Goal: Transaction & Acquisition: Purchase product/service

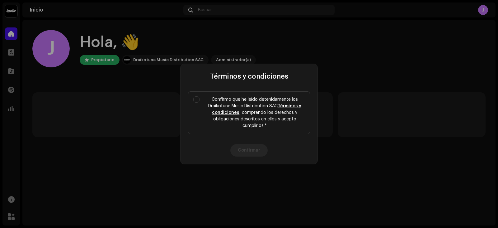
click at [193, 98] on label "Confirmo que he leído detenidamente los Draikotune Music Distribution SAC Térmi…" at bounding box center [249, 112] width 122 height 43
click at [193, 98] on input "Confirmo que he leído detenidamente los Draikotune Music Distribution SAC Térmi…" at bounding box center [196, 99] width 6 height 6
checkbox input "true"
click at [256, 155] on button "Confirmar" at bounding box center [248, 150] width 37 height 12
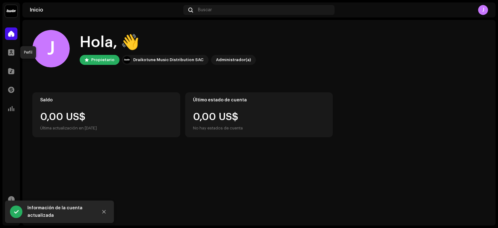
click at [15, 53] on div at bounding box center [11, 52] width 12 height 12
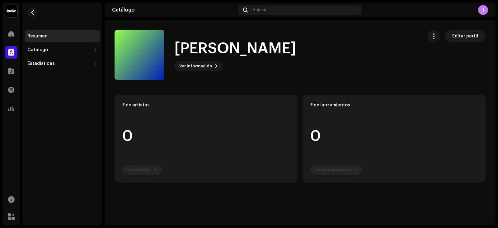
click at [461, 35] on span "Editar perfil" at bounding box center [465, 36] width 26 height 12
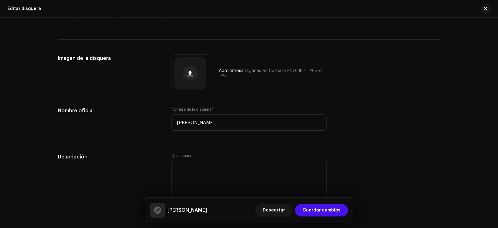
scroll to position [50, 0]
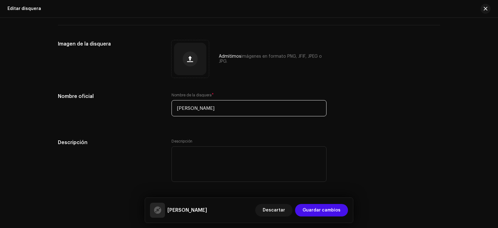
click at [232, 106] on input "[PERSON_NAME]" at bounding box center [249, 108] width 155 height 16
type input "ShikelStudios RD"
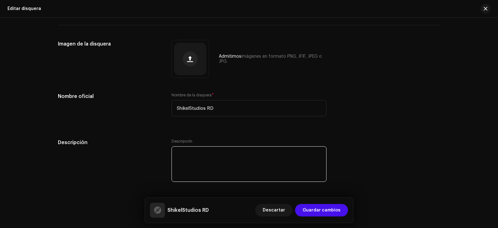
click at [201, 152] on textarea at bounding box center [249, 163] width 155 height 35
click at [317, 210] on span "Guardar cambios" at bounding box center [322, 210] width 38 height 12
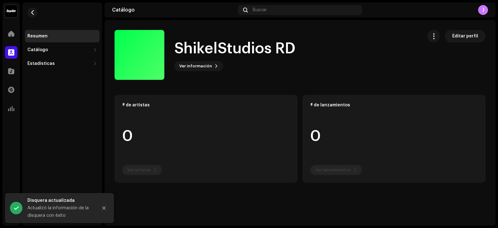
click at [60, 48] on div "Catálogo" at bounding box center [59, 49] width 64 height 5
click at [56, 63] on div "Lanzamientos" at bounding box center [45, 63] width 31 height 5
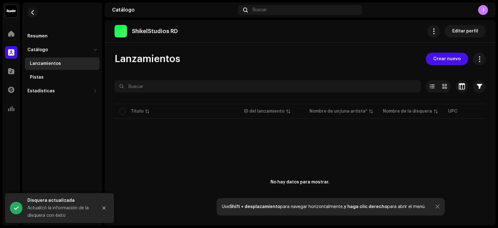
click at [447, 63] on span "Crear nuevo" at bounding box center [446, 59] width 27 height 12
click at [447, 64] on div "ShikelStudios RD Editar perfil Lanzamientos Crear nuevo Seleccionado 0 Deselecc…" at bounding box center [300, 122] width 391 height 205
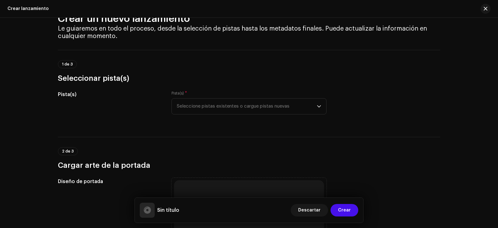
scroll to position [31, 0]
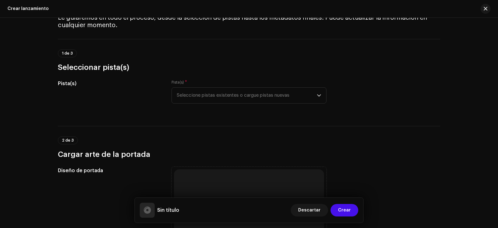
click at [220, 98] on span "Seleccione pistas existentes o cargue pistas nuevas" at bounding box center [247, 95] width 140 height 16
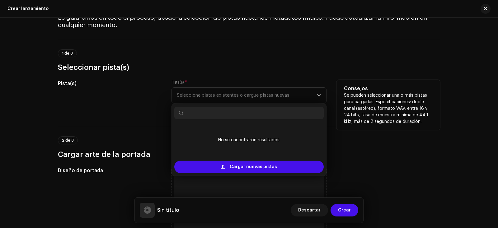
click at [256, 166] on span "Cargar nuevas pistas" at bounding box center [253, 166] width 47 height 12
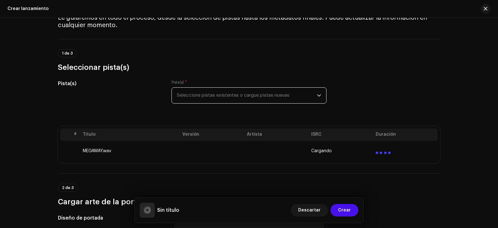
click at [220, 100] on span "Seleccione pistas existentes o cargue pistas nuevas" at bounding box center [247, 95] width 140 height 16
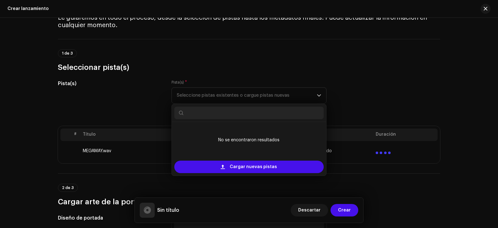
click at [310, 87] on span "Seleccione pistas existentes o cargue pistas nuevas" at bounding box center [247, 95] width 140 height 16
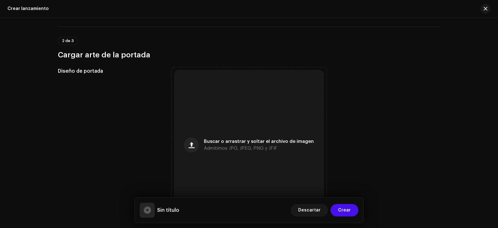
scroll to position [218, 0]
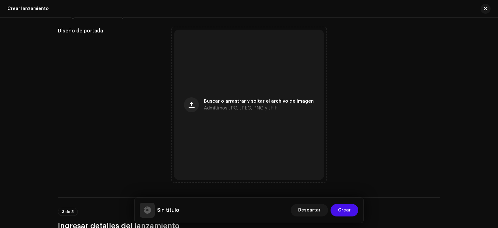
click at [232, 92] on div "Buscar o arrastrar y soltar el archivo de imagen Admitimos JPG, JPEG, PNG y JFIF" at bounding box center [249, 105] width 150 height 150
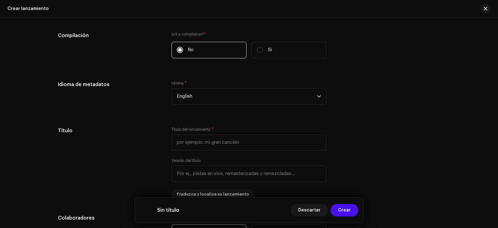
scroll to position [492, 0]
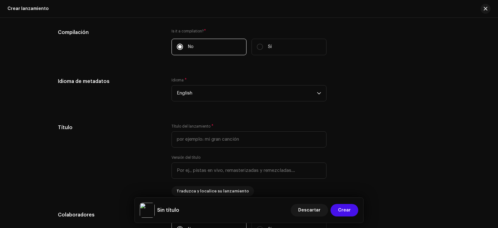
click at [209, 97] on span "English" at bounding box center [247, 93] width 140 height 16
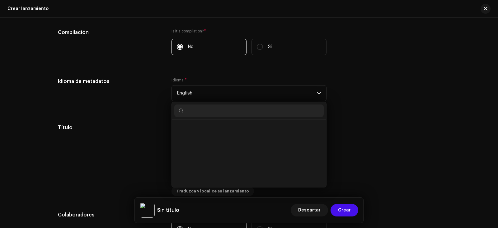
scroll to position [575, 0]
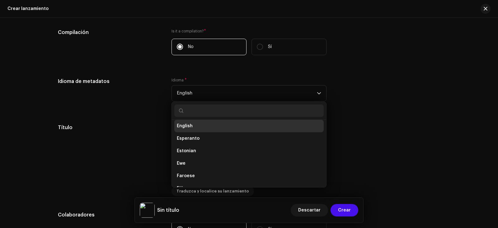
click at [209, 97] on span "English" at bounding box center [247, 93] width 140 height 16
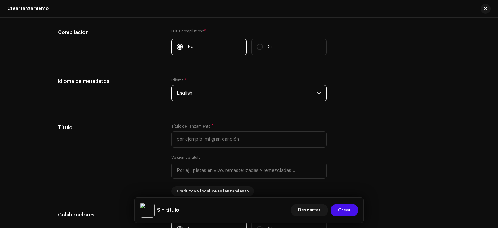
click at [209, 97] on span "English" at bounding box center [247, 93] width 140 height 16
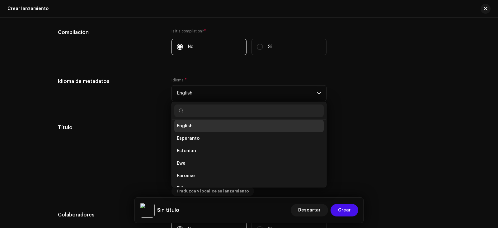
type input "p"
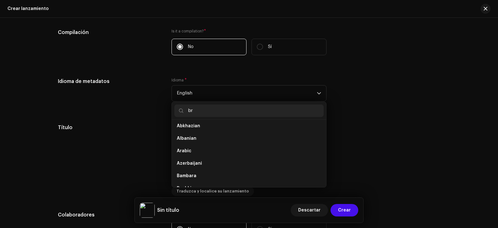
scroll to position [0, 0]
type input "b"
type input "port"
click at [200, 128] on li "Portuguese" at bounding box center [248, 128] width 149 height 12
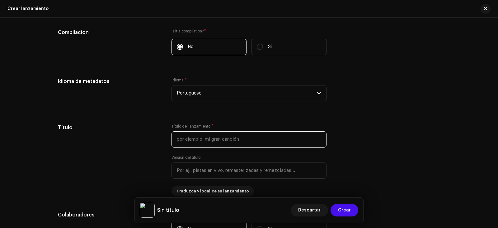
click at [208, 143] on input "text" at bounding box center [249, 139] width 155 height 16
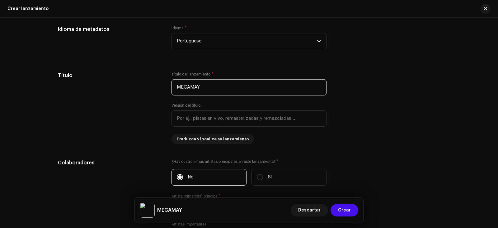
scroll to position [554, 0]
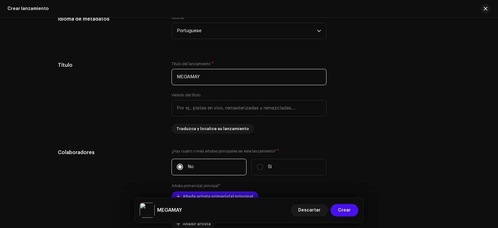
type input "MEGAMAY"
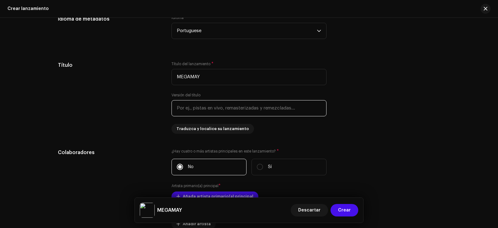
click at [210, 111] on input "text" at bounding box center [249, 108] width 155 height 16
click at [300, 126] on div "Título del lanzamiento * MEGAMAY Versión del título Traduzca y localice su lanz…" at bounding box center [249, 97] width 155 height 72
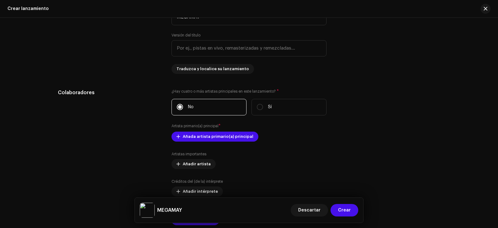
scroll to position [617, 0]
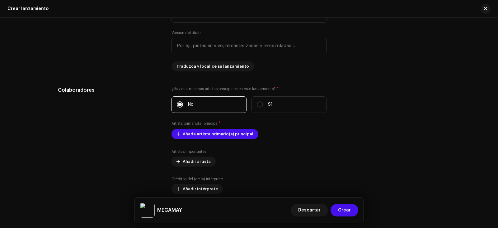
click at [251, 134] on button "Añada artista primario(a) principal" at bounding box center [215, 134] width 87 height 10
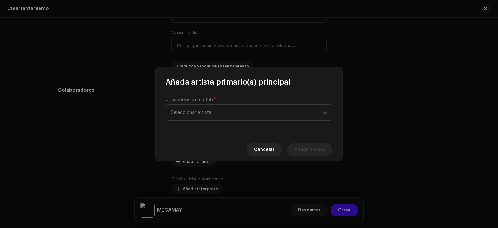
click at [221, 119] on span "Seleccionar artista" at bounding box center [247, 113] width 152 height 16
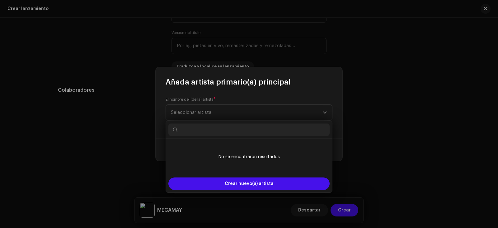
click at [251, 184] on span "Crear nuevo(a) artista" at bounding box center [249, 183] width 49 height 12
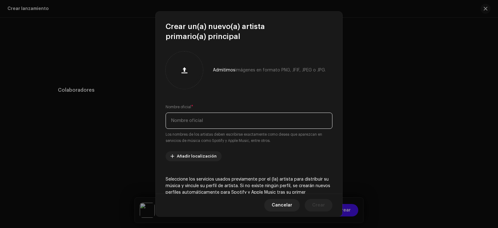
click at [249, 126] on input "text" at bounding box center [249, 120] width 167 height 16
type input "m"
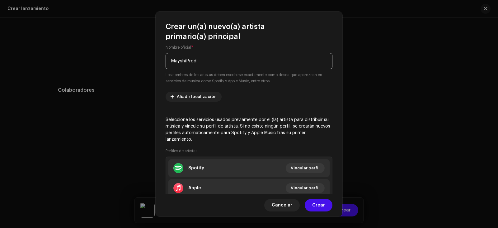
scroll to position [62, 0]
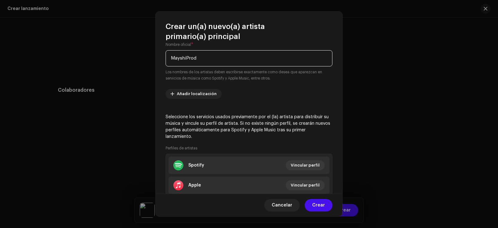
type input "MayshiProd"
click at [195, 96] on span "Añadir localización" at bounding box center [197, 93] width 40 height 12
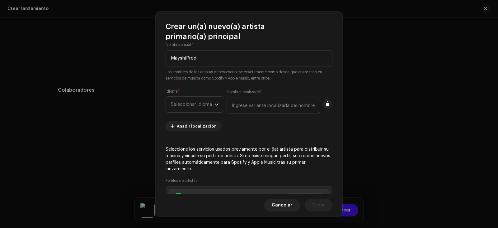
click at [196, 99] on span "Seleccionar idioma" at bounding box center [193, 105] width 44 height 16
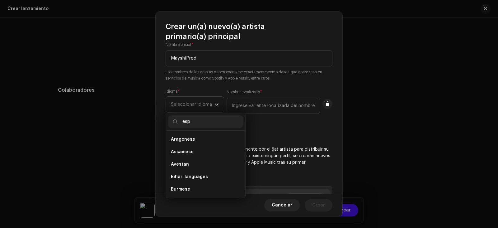
scroll to position [0, 0]
type input "e"
type input "span"
click at [205, 155] on li "Spanish ([GEOGRAPHIC_DATA])" at bounding box center [205, 151] width 74 height 12
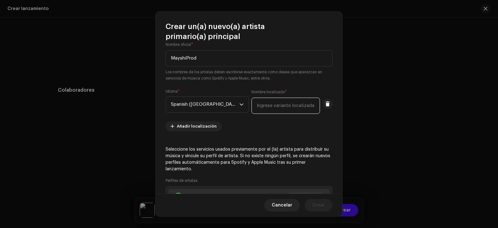
click at [266, 110] on input "text" at bounding box center [286, 105] width 68 height 16
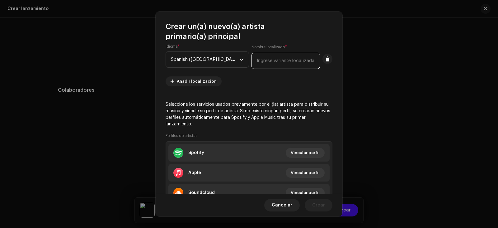
scroll to position [125, 0]
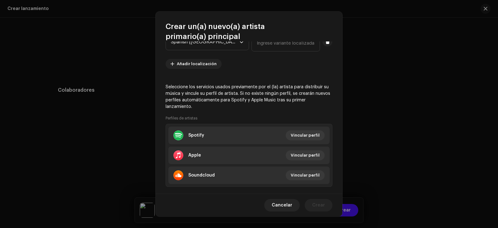
click at [298, 133] on ul "Spotify Vincular perfil Apple Vincular perfil Soundcloud Vincular perfil" at bounding box center [249, 155] width 167 height 63
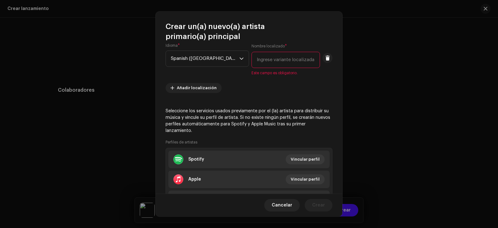
scroll to position [93, 0]
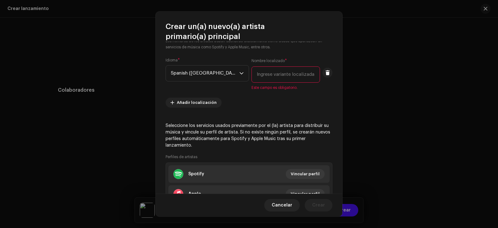
click at [275, 82] on input "text" at bounding box center [286, 74] width 68 height 16
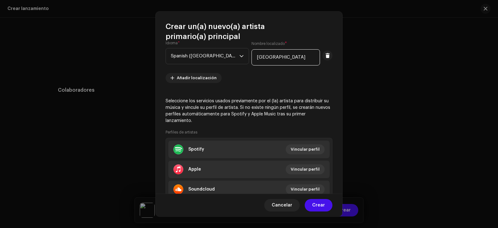
scroll to position [125, 0]
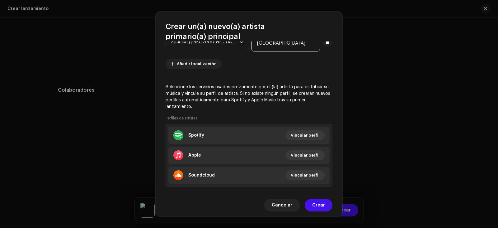
type input "[GEOGRAPHIC_DATA]"
click at [314, 132] on span "Vincular perfil" at bounding box center [305, 135] width 29 height 12
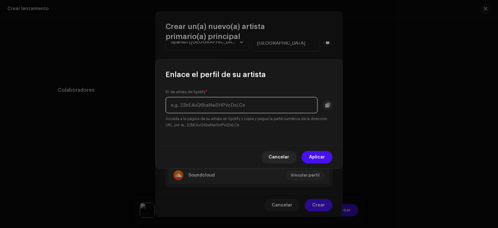
paste input "https://open.spotify.com/intl-es/artist/4ud8rF92hHqxUPcTUqSkbm"
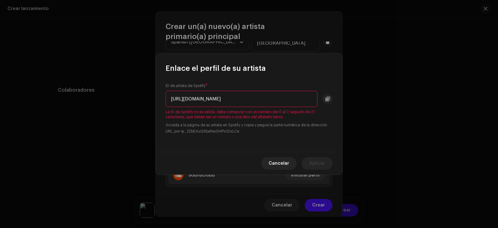
scroll to position [0, 0]
drag, startPoint x: 250, startPoint y: 100, endPoint x: 119, endPoint y: 92, distance: 132.0
click at [119, 92] on div "Enlace el perfil de su artista ID de artista de Spotify * https://open.spotify.…" at bounding box center [249, 114] width 498 height 228
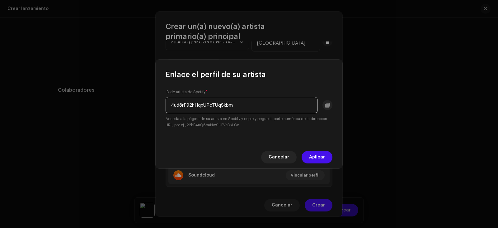
type input "4ud8rF92hHqxUPcTUqSkbm"
click at [201, 122] on small "Acceda a la página de su artista en Spotify y copie y pegue la parte numérica d…" at bounding box center [249, 121] width 167 height 12
drag, startPoint x: 201, startPoint y: 122, endPoint x: 210, endPoint y: 134, distance: 14.0
click at [201, 123] on small "Acceda a la página de su artista en Spotify y copie y pegue la parte numérica d…" at bounding box center [249, 121] width 167 height 12
click at [234, 137] on div "ID de artista de Spotify * 4ud8rF92hHqxUPcTUqSkbm Acceda a la página de su arti…" at bounding box center [249, 112] width 187 height 66
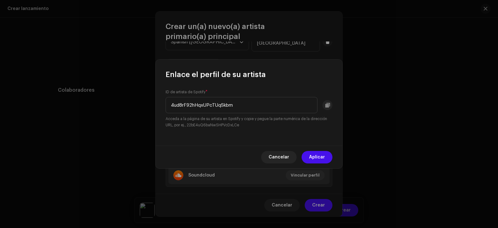
click at [316, 156] on span "Aplicar" at bounding box center [317, 157] width 16 height 12
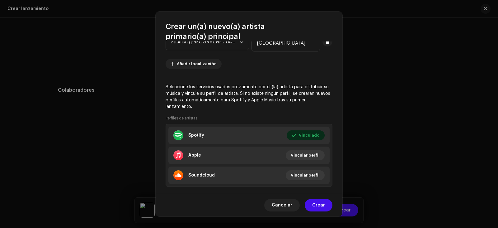
click at [304, 156] on span "Vincular perfil" at bounding box center [305, 155] width 29 height 12
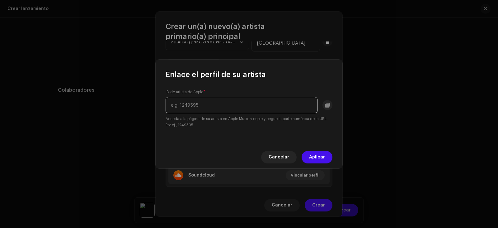
paste input "1769662315"
type input "1769662315"
click at [320, 152] on span "Aplicar" at bounding box center [317, 157] width 16 height 12
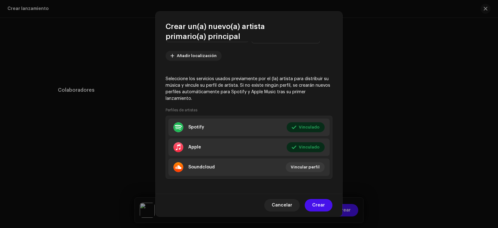
scroll to position [135, 0]
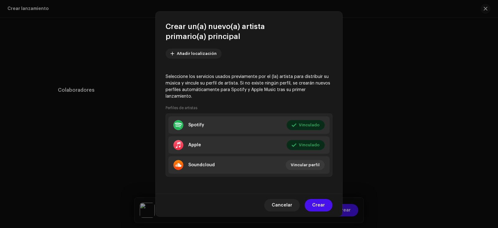
click at [305, 163] on span "Vincular perfil" at bounding box center [305, 164] width 29 height 12
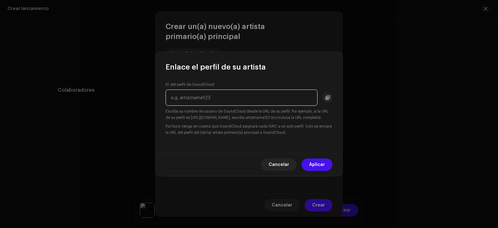
paste input "https://soundcloud.com/mayshiprod"
type input "https://soundcloud.com/mayshiprod"
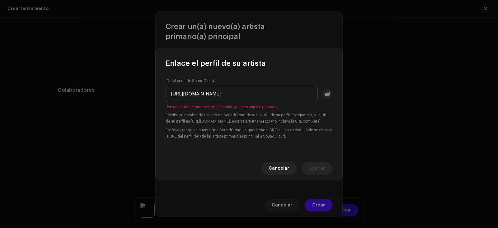
click at [225, 89] on input "https://soundcloud.com/mayshiprod" at bounding box center [242, 94] width 152 height 16
drag, startPoint x: 225, startPoint y: 89, endPoint x: 142, endPoint y: 76, distance: 83.6
click at [142, 76] on div "Enlace el perfil de su artista ID del perfil de SoundCloud https://soundcloud.c…" at bounding box center [249, 114] width 498 height 228
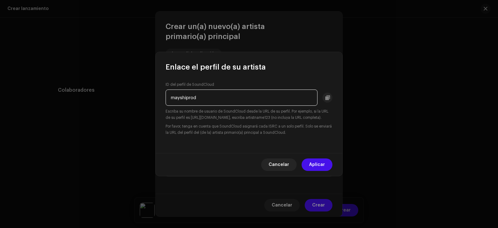
type input "mayshiprod"
click at [210, 143] on div "ID del perfil de SoundCloud mayshiprod Escriba su nombre de usuario de SoundClo…" at bounding box center [249, 112] width 187 height 81
click at [308, 163] on button "Aplicar" at bounding box center [317, 164] width 31 height 12
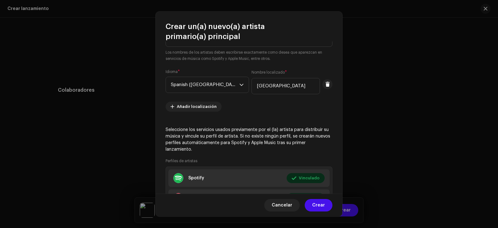
scroll to position [0, 0]
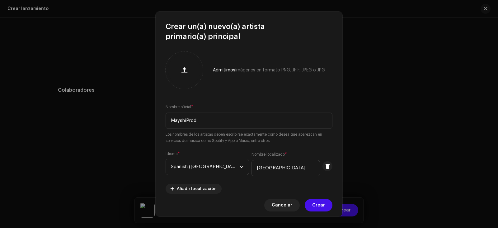
click at [191, 71] on button "button" at bounding box center [184, 70] width 15 height 15
click at [319, 199] on span "Crear" at bounding box center [318, 205] width 13 height 12
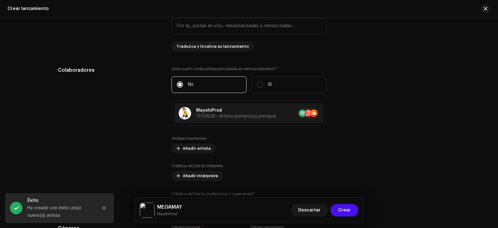
scroll to position [648, 0]
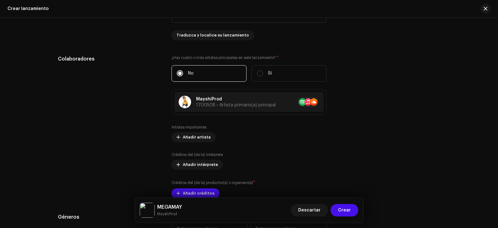
click at [199, 136] on span "Añadir artista" at bounding box center [197, 137] width 28 height 12
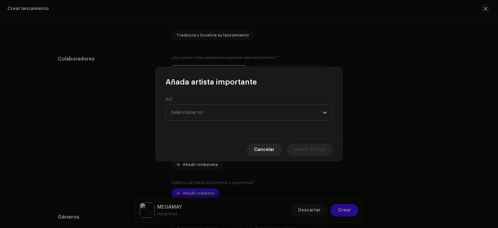
click at [209, 114] on span "Seleccionar rol" at bounding box center [247, 113] width 152 height 16
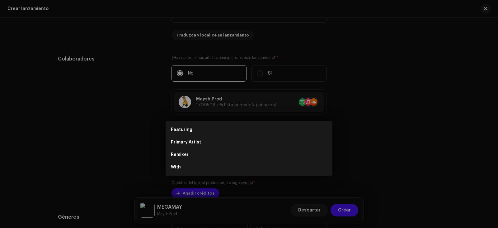
click at [376, 136] on div "Añada artista importante Rol * Seleccionar rol Cancelar Añadir artista" at bounding box center [249, 114] width 498 height 228
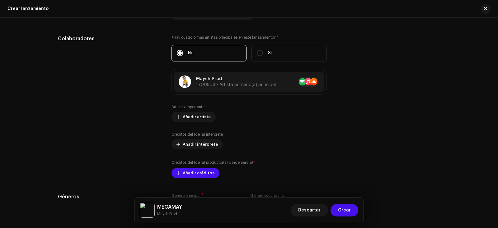
scroll to position [679, 0]
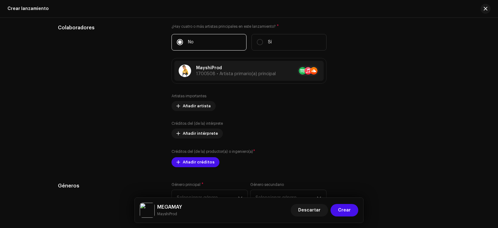
click at [208, 139] on div "Artistas importantes Añadir artista Créditos del (de la) intérprete Añadir inté…" at bounding box center [249, 129] width 155 height 73
click at [208, 134] on span "Añadir intérprete" at bounding box center [200, 133] width 35 height 12
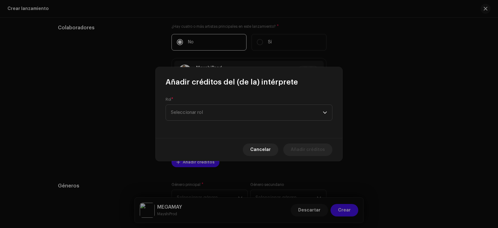
click at [221, 113] on span "Seleccionar rol" at bounding box center [247, 113] width 152 height 16
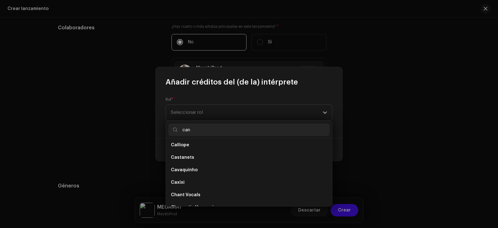
scroll to position [0, 0]
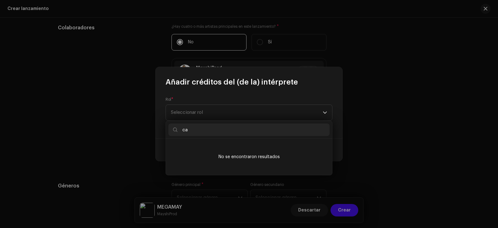
type input "c"
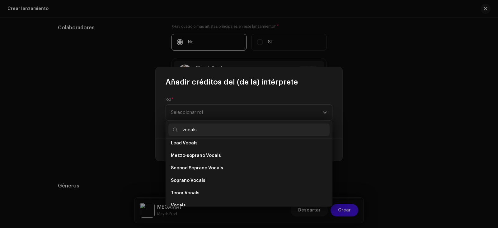
scroll to position [112, 0]
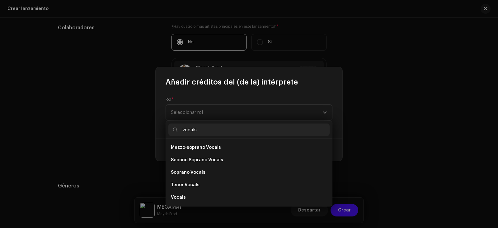
type input "vocals"
click at [232, 191] on li "Vocals" at bounding box center [248, 197] width 161 height 12
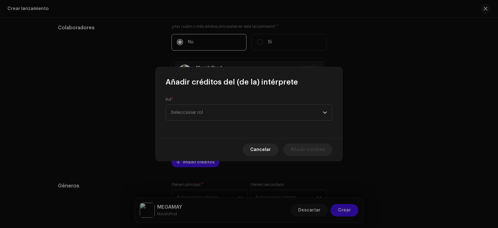
click at [232, 187] on li "Vocals" at bounding box center [248, 182] width 161 height 10
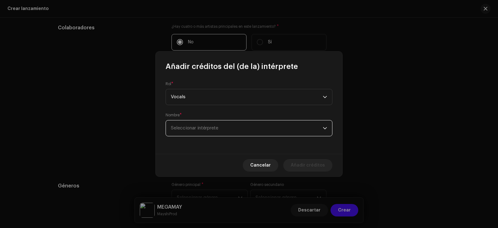
click at [235, 128] on span "Seleccionar intérprete" at bounding box center [247, 128] width 152 height 16
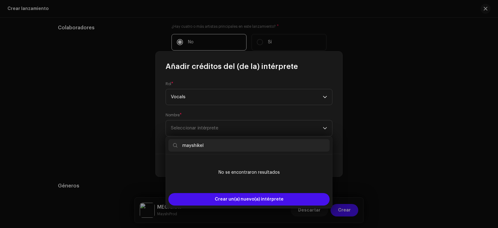
type input "mayshikel"
drag, startPoint x: 335, startPoint y: 131, endPoint x: 342, endPoint y: 132, distance: 6.9
click at [337, 131] on div "Rol * Vocals Nombre * Seleccionar intérprete" at bounding box center [249, 112] width 187 height 82
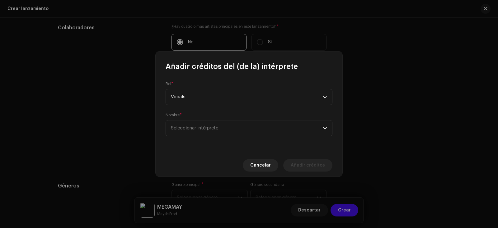
click at [264, 163] on span "Cancelar" at bounding box center [260, 165] width 21 height 12
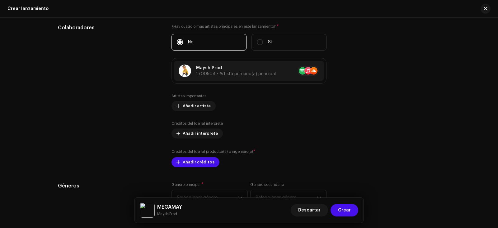
click at [201, 161] on span "Añadir créditos" at bounding box center [199, 162] width 32 height 12
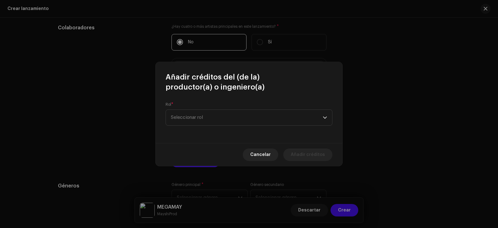
click at [218, 121] on span "Seleccionar rol" at bounding box center [247, 118] width 152 height 16
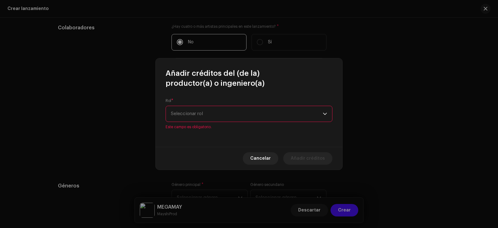
click at [218, 122] on div "Rol * Seleccionar rol Este campo es obligatorio." at bounding box center [249, 113] width 167 height 31
click at [219, 116] on span "Seleccionar rol" at bounding box center [247, 114] width 152 height 16
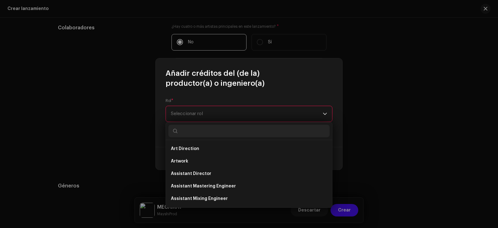
click at [219, 116] on span "Seleccionar rol" at bounding box center [247, 114] width 152 height 16
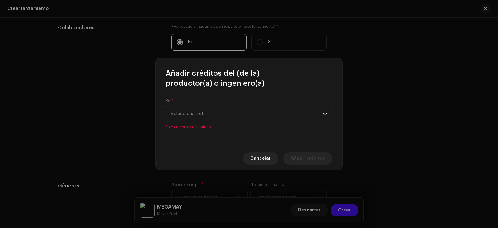
click at [219, 115] on span "Seleccionar rol" at bounding box center [247, 114] width 152 height 16
click at [218, 116] on span "Seleccionar rol" at bounding box center [247, 114] width 152 height 16
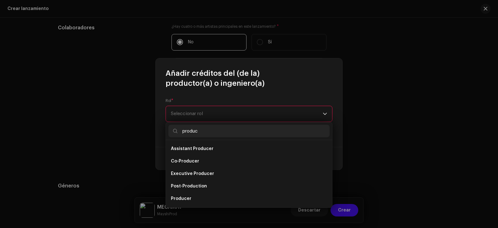
type input "produc"
click at [250, 197] on li "Producer" at bounding box center [248, 198] width 161 height 12
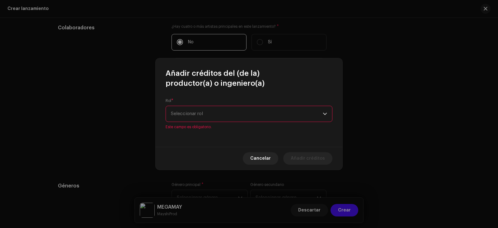
drag, startPoint x: 250, startPoint y: 197, endPoint x: 253, endPoint y: 195, distance: 4.3
click at [250, 188] on li "Producer" at bounding box center [248, 183] width 161 height 10
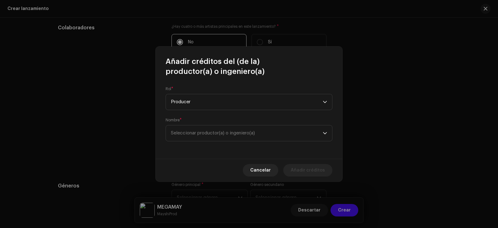
click at [260, 134] on span "Seleccionar productor(a) o ingeniero(a)" at bounding box center [247, 133] width 152 height 16
click at [255, 134] on span "Seleccionar productor(a) o ingeniero(a)" at bounding box center [213, 132] width 84 height 5
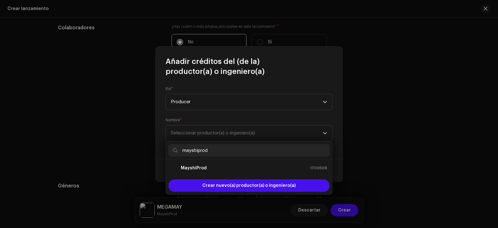
type input "mayshiprod"
click at [270, 166] on div "MayshiProd 1700508" at bounding box center [249, 167] width 156 height 7
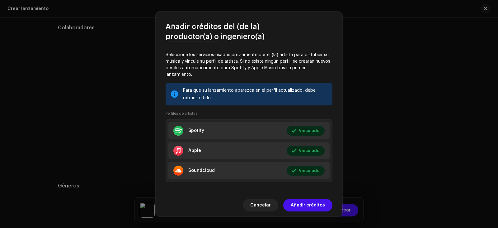
scroll to position [120, 0]
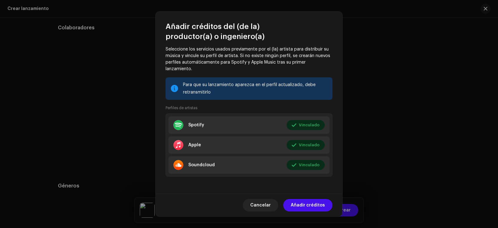
click at [322, 209] on span "Añadir créditos" at bounding box center [308, 205] width 34 height 12
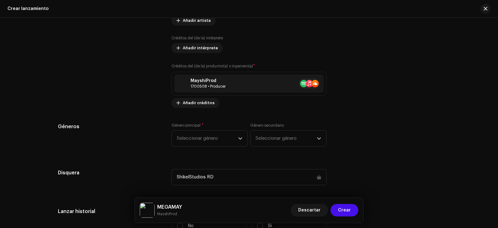
scroll to position [772, 0]
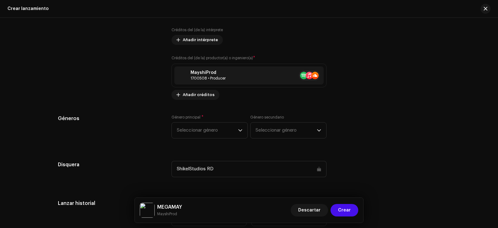
click at [231, 134] on span "Seleccionar género" at bounding box center [207, 130] width 61 height 16
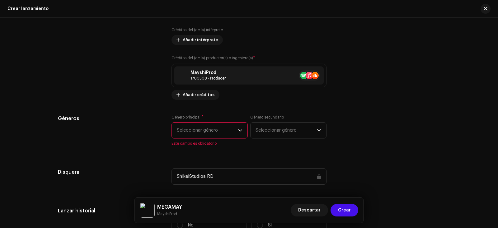
click at [231, 134] on span "Seleccionar género" at bounding box center [207, 130] width 61 height 16
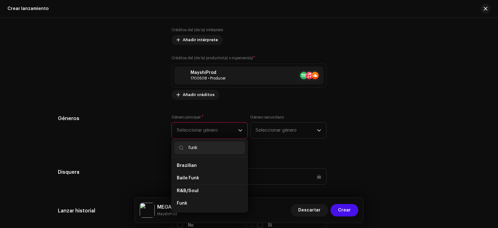
type input "funk"
click at [205, 204] on li "Funk" at bounding box center [209, 203] width 71 height 12
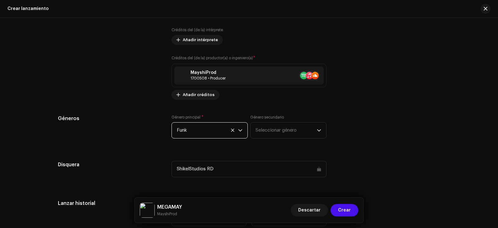
click at [266, 130] on span "Seleccionar género" at bounding box center [286, 130] width 61 height 16
click at [266, 134] on span "Seleccionar género" at bounding box center [286, 130] width 61 height 16
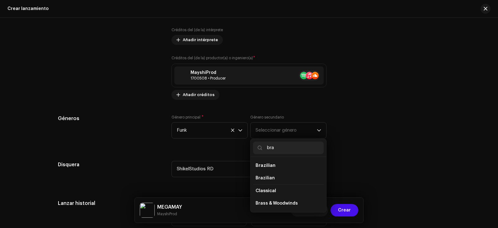
type input "bra"
click at [284, 164] on li "Brazilian" at bounding box center [288, 165] width 71 height 12
click at [284, 166] on li "Brazilian" at bounding box center [288, 165] width 71 height 12
click at [270, 176] on span "Brazilian" at bounding box center [265, 178] width 19 height 6
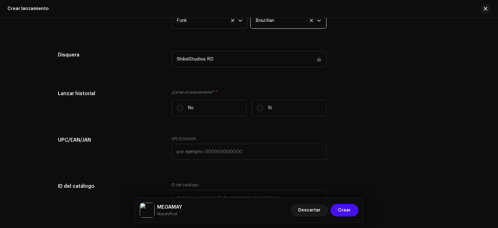
scroll to position [897, 0]
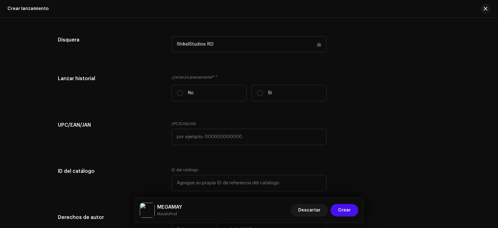
click at [218, 96] on label "No" at bounding box center [209, 93] width 75 height 16
click at [183, 96] on input "No" at bounding box center [180, 93] width 6 height 6
radio input "true"
click at [218, 96] on label "No" at bounding box center [209, 93] width 75 height 16
click at [183, 96] on input "No" at bounding box center [180, 93] width 6 height 6
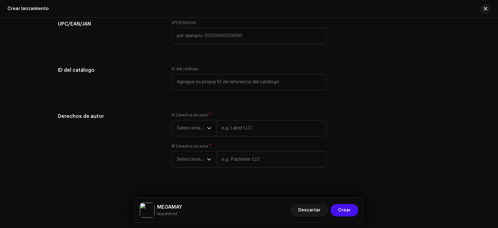
scroll to position [1005, 0]
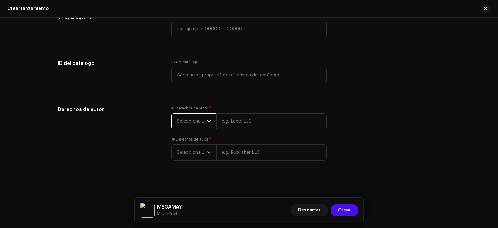
click at [205, 122] on span "Seleccionar año" at bounding box center [192, 121] width 30 height 16
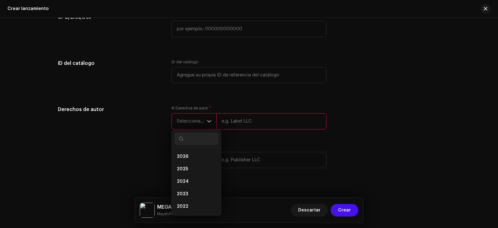
click at [195, 158] on li "2026" at bounding box center [196, 156] width 44 height 12
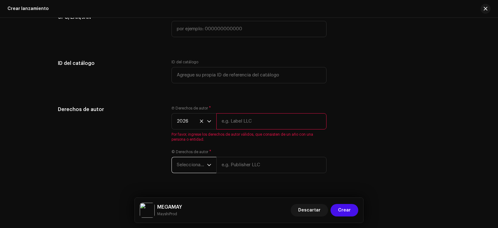
click at [194, 159] on span "Seleccionar año" at bounding box center [192, 165] width 30 height 16
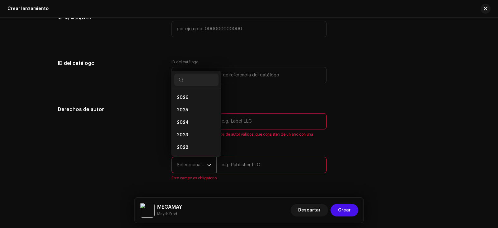
scroll to position [10, 0]
click at [199, 103] on li "2025" at bounding box center [196, 100] width 44 height 12
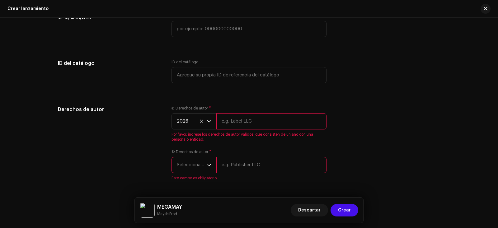
click at [199, 106] on li "2025" at bounding box center [196, 111] width 44 height 10
click at [204, 122] on span "2026" at bounding box center [192, 121] width 30 height 16
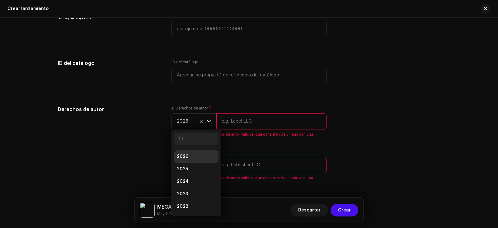
scroll to position [2, 0]
click at [191, 164] on li "2025" at bounding box center [196, 166] width 44 height 12
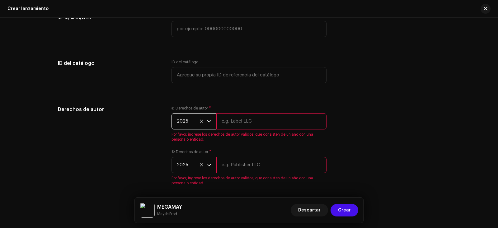
click at [245, 123] on input "text" at bounding box center [271, 121] width 110 height 16
click at [247, 120] on input "ShikelStudios RD" at bounding box center [271, 121] width 110 height 16
type input "ShikelStudios RD"
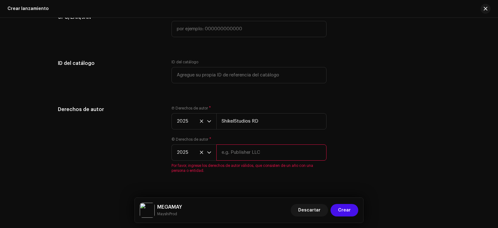
click at [243, 158] on input "text" at bounding box center [271, 152] width 110 height 16
paste input "ShikelStudios RD"
type input "ShikelStudios RD"
click at [281, 185] on div "Crear un nuevo lanzamiento Le guiaremos en todo el proceso, desde la selección …" at bounding box center [249, 123] width 498 height 210
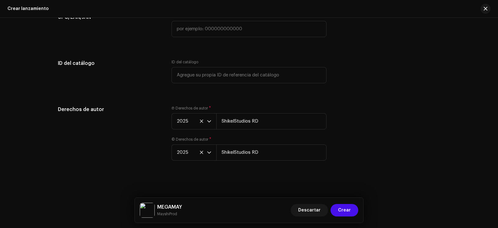
click at [339, 210] on button "Crear" at bounding box center [345, 210] width 28 height 12
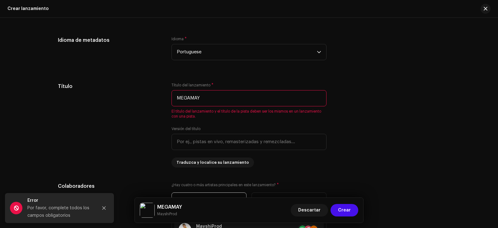
scroll to position [519, 0]
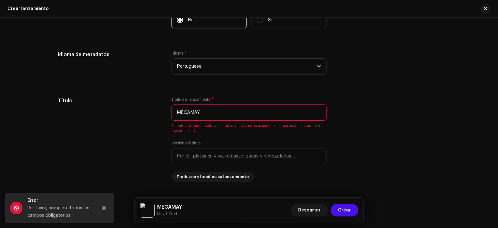
click at [223, 116] on input "MEGAMAY" at bounding box center [249, 112] width 155 height 16
click at [266, 115] on input "MEGAMAY" at bounding box center [249, 112] width 155 height 16
click at [287, 117] on input "MEGAMAY" at bounding box center [249, 112] width 155 height 16
click at [270, 123] on span "El título del lanzamiento y el título de la pista deben ser los mismos en un la…" at bounding box center [249, 128] width 155 height 10
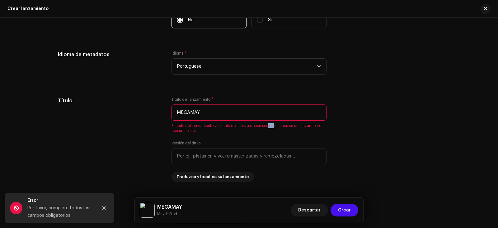
click at [270, 123] on span "El título del lanzamiento y el título de la pista deben ser los mismos en un la…" at bounding box center [249, 128] width 155 height 10
click at [270, 125] on span "El título del lanzamiento y el título de la pista deben ser los mismos en un la…" at bounding box center [249, 128] width 155 height 10
click at [269, 118] on input "MEGAMAY" at bounding box center [249, 112] width 155 height 16
click at [269, 120] on input "MEGAMAY" at bounding box center [249, 112] width 155 height 16
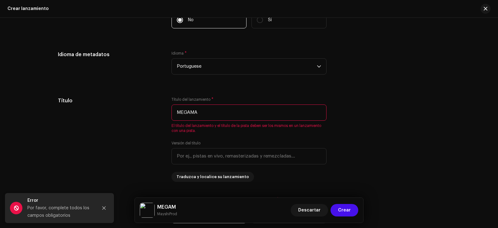
type input "MEGAMAY"
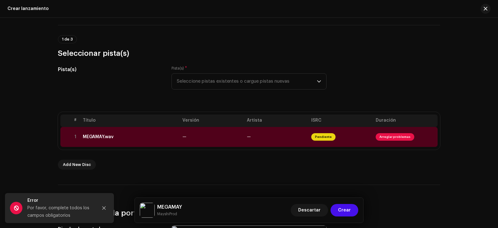
scroll to position [21, 0]
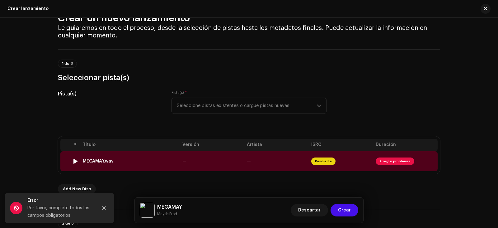
click at [388, 161] on span "Arreglar problemas" at bounding box center [395, 160] width 39 height 7
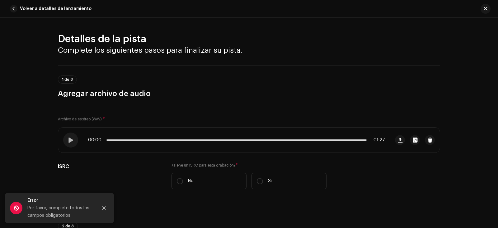
click at [76, 141] on div at bounding box center [70, 139] width 15 height 15
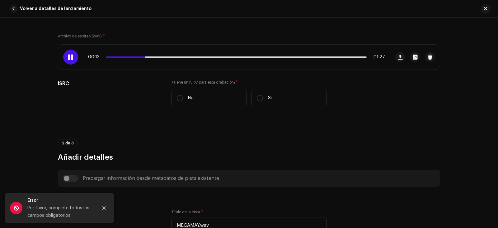
scroll to position [93, 0]
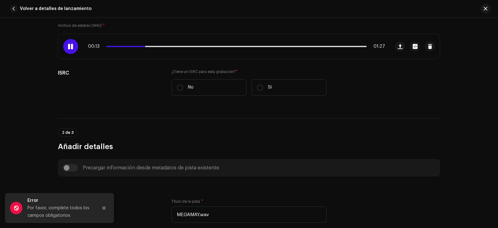
click at [213, 89] on label "No" at bounding box center [209, 87] width 75 height 16
click at [183, 89] on input "No" at bounding box center [180, 87] width 6 height 6
radio input "true"
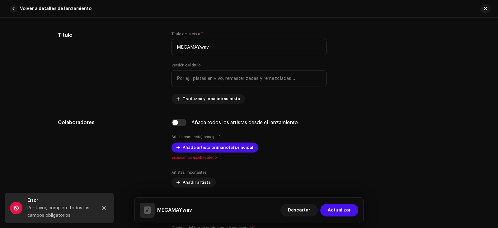
scroll to position [280, 0]
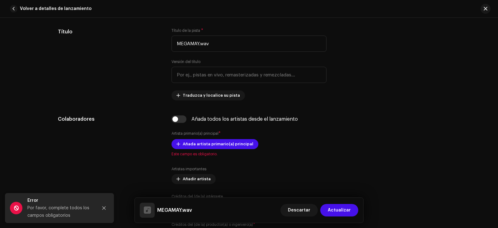
click at [243, 145] on span "Añada artista primario(a) principal" at bounding box center [218, 144] width 71 height 12
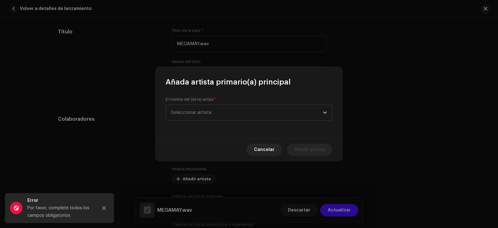
click at [233, 115] on span "Seleccionar artista" at bounding box center [247, 113] width 152 height 16
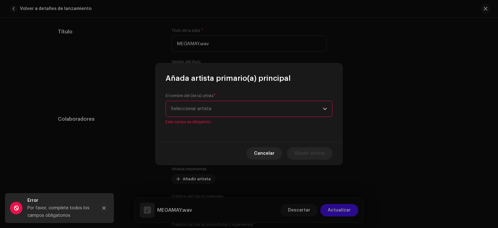
click at [235, 108] on span "Seleccionar artista" at bounding box center [247, 109] width 152 height 16
click at [236, 108] on span "Seleccionar artista" at bounding box center [247, 109] width 152 height 16
click at [233, 110] on span "Seleccionar artista" at bounding box center [247, 109] width 152 height 16
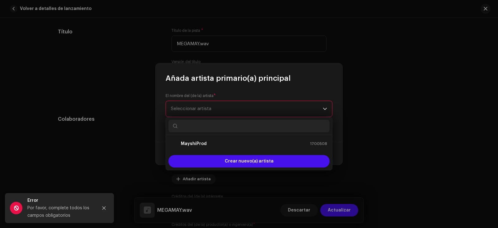
click at [233, 110] on span "Seleccionar artista" at bounding box center [247, 109] width 152 height 16
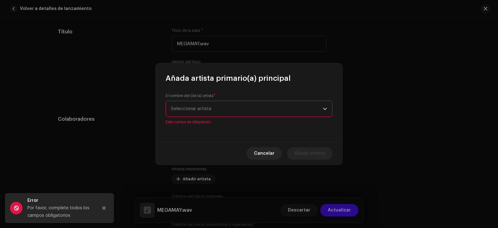
click at [237, 108] on span "Seleccionar artista" at bounding box center [247, 109] width 152 height 16
click at [235, 116] on p-select "Seleccionar artista" at bounding box center [249, 109] width 167 height 16
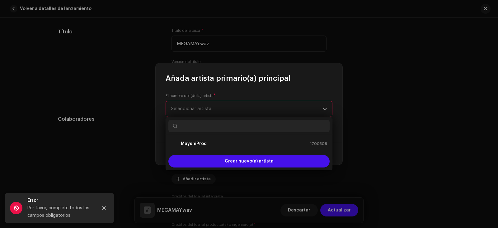
click at [229, 144] on div "MayshiProd 1700508" at bounding box center [249, 143] width 156 height 7
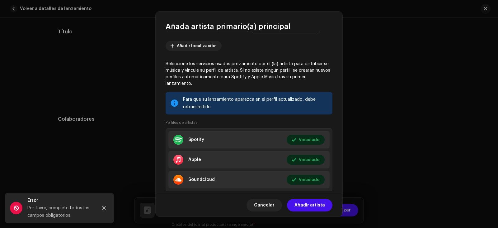
scroll to position [79, 0]
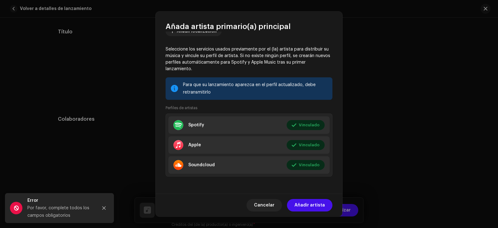
click at [316, 201] on span "Añadir artista" at bounding box center [310, 205] width 31 height 12
click at [316, 201] on div "MEGAMAY.wav Descartar Actualizar" at bounding box center [249, 209] width 229 height 25
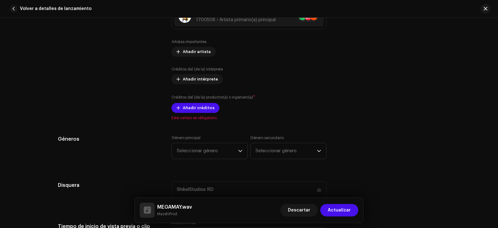
scroll to position [436, 0]
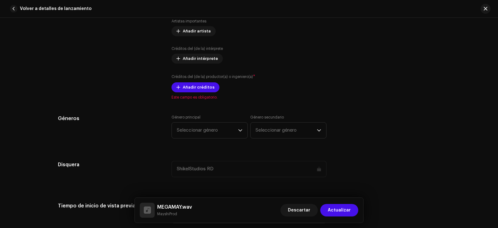
click at [230, 133] on span "Seleccionar género" at bounding box center [207, 130] width 61 height 16
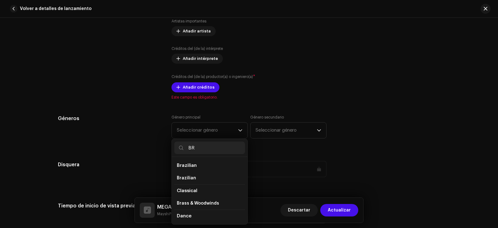
type input "B"
type input "FUNK"
click at [213, 200] on li "Funk" at bounding box center [209, 203] width 71 height 12
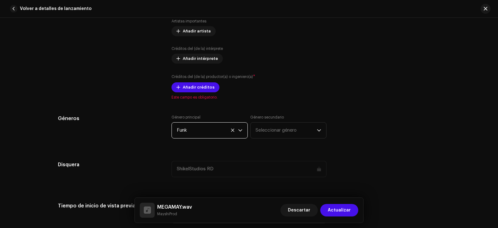
click at [279, 132] on span "Seleccionar género" at bounding box center [286, 130] width 61 height 16
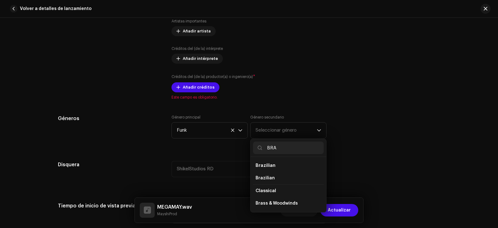
type input "BRA"
click at [280, 175] on li "Brazilian" at bounding box center [288, 178] width 71 height 12
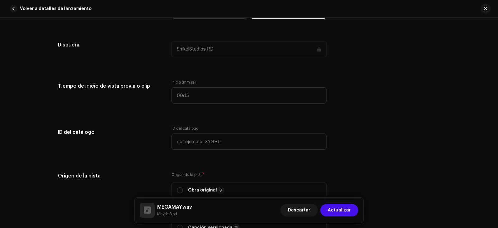
scroll to position [623, 0]
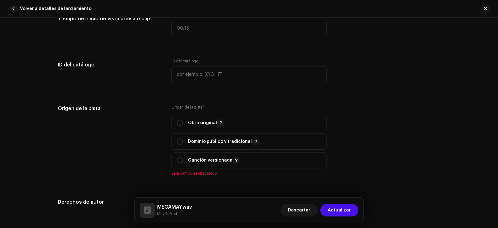
drag, startPoint x: 192, startPoint y: 130, endPoint x: 193, endPoint y: 125, distance: 4.8
click at [193, 129] on span "Obra original" at bounding box center [249, 123] width 144 height 16
radio input "true"
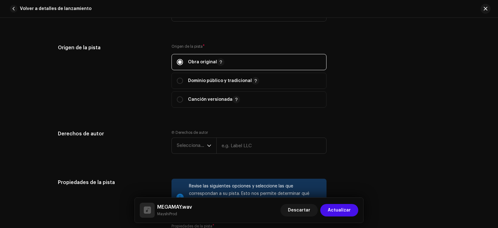
scroll to position [685, 0]
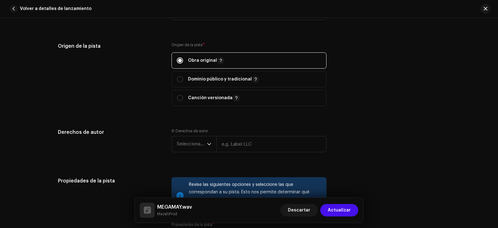
click at [199, 144] on span "Seleccionar año" at bounding box center [192, 144] width 30 height 16
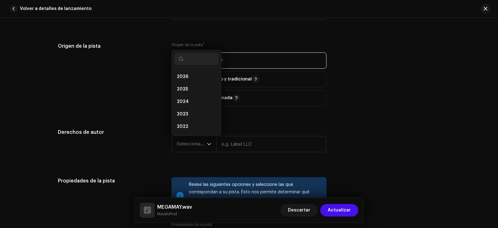
scroll to position [10, 0]
click at [203, 80] on li "2025" at bounding box center [196, 79] width 44 height 12
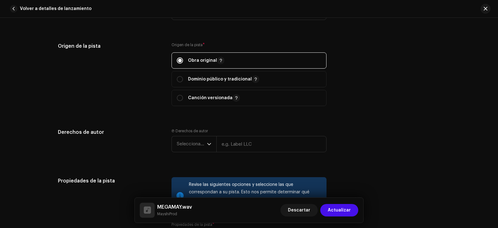
click at [203, 80] on ul "2026 2025 2024 2023 2022 2021 2020 2019 2018 2017 2016 2015" at bounding box center [196, 135] width 49 height 124
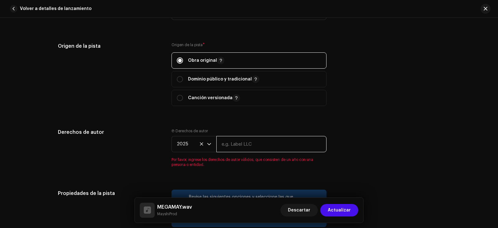
click at [241, 140] on input "text" at bounding box center [271, 144] width 110 height 16
type input "ShikelStudios RD"
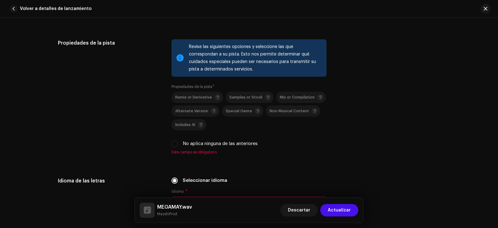
scroll to position [841, 0]
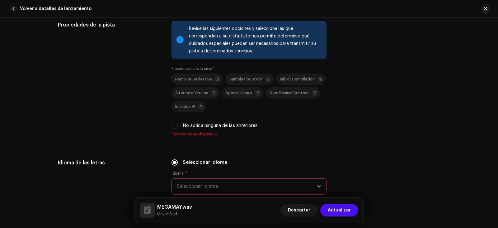
click at [197, 78] on span "Remix or Derivative" at bounding box center [193, 79] width 37 height 4
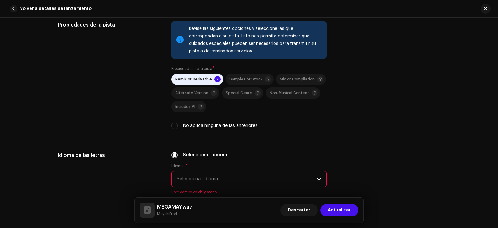
click at [191, 108] on span "Includes AI" at bounding box center [185, 107] width 20 height 4
click at [244, 77] on div "Samples or Stock" at bounding box center [250, 79] width 42 height 6
drag, startPoint x: 280, startPoint y: 93, endPoint x: 280, endPoint y: 96, distance: 3.1
click at [280, 96] on span "Non-Musical Content" at bounding box center [294, 92] width 48 height 7
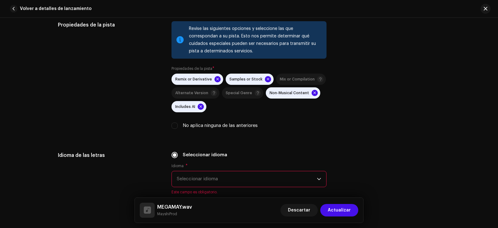
click at [280, 95] on div "Non-Musical Content" at bounding box center [294, 93] width 48 height 6
click at [227, 123] on label "No aplica ninguna de las anteriores" at bounding box center [220, 125] width 75 height 7
click at [178, 123] on input "No aplica ninguna de las anteriores" at bounding box center [175, 125] width 6 height 6
checkbox input "true"
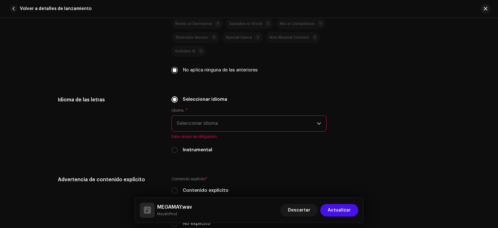
scroll to position [934, 0]
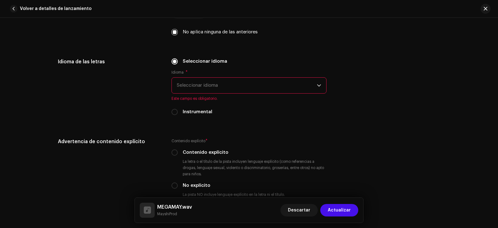
click at [217, 85] on span "Seleccionar idioma" at bounding box center [247, 86] width 140 height 16
click at [216, 87] on span "Seleccionar idioma" at bounding box center [247, 86] width 140 height 16
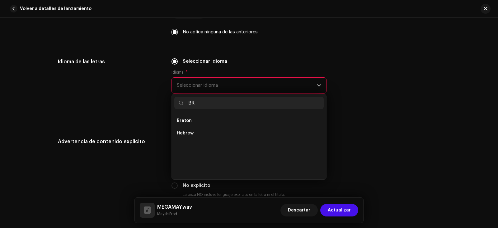
scroll to position [0, 0]
type input "B"
type input "POR"
click at [214, 119] on li "Portuguese" at bounding box center [248, 120] width 149 height 12
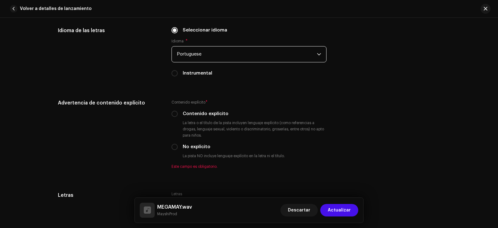
click at [193, 144] on label "No explícito" at bounding box center [197, 146] width 28 height 7
click at [178, 144] on input "No explícito" at bounding box center [175, 147] width 6 height 6
radio input "true"
click at [193, 144] on label "No explícito" at bounding box center [197, 146] width 28 height 7
click at [178, 144] on input "No explícito" at bounding box center [175, 147] width 6 height 6
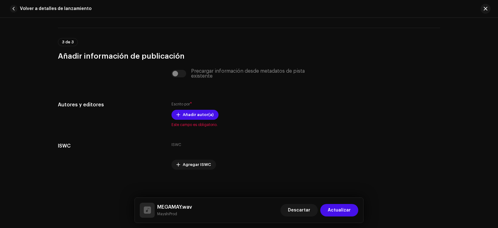
scroll to position [1176, 0]
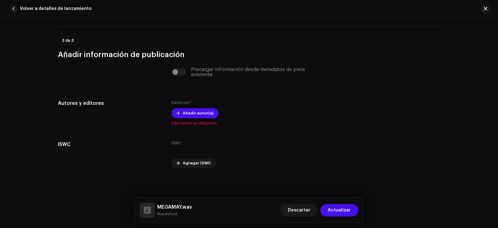
click at [199, 115] on span "Añadir autor(a)" at bounding box center [198, 113] width 31 height 12
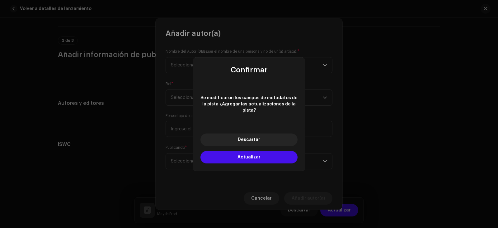
click at [255, 137] on span "Descartar" at bounding box center [249, 139] width 22 height 4
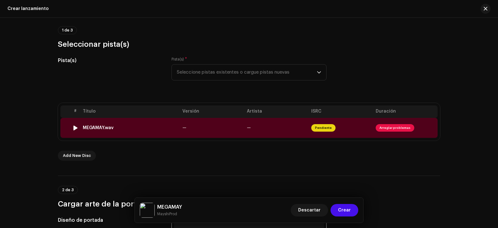
scroll to position [52, 0]
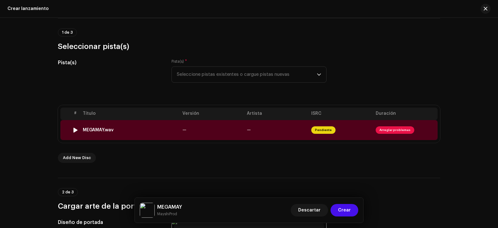
click at [386, 129] on span "Arreglar problemas" at bounding box center [395, 129] width 39 height 7
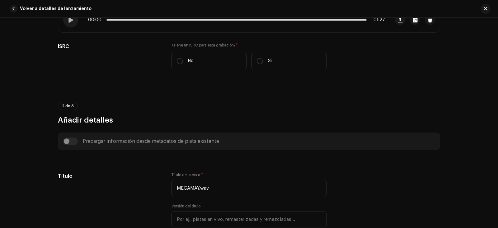
scroll to position [125, 0]
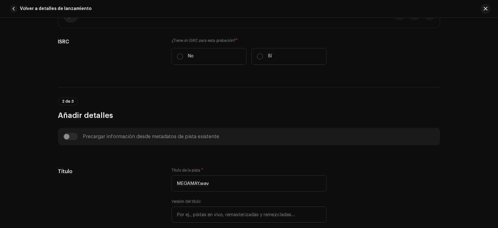
click at [212, 56] on label "No" at bounding box center [209, 56] width 75 height 16
click at [183, 56] on input "No" at bounding box center [180, 56] width 6 height 6
radio input "true"
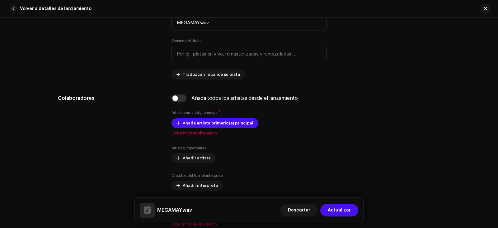
scroll to position [311, 0]
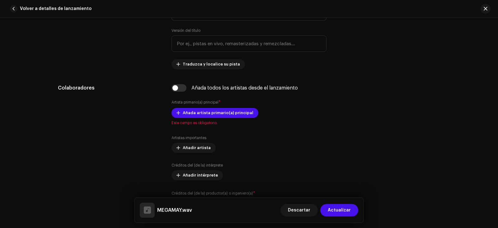
click at [239, 108] on span "Añada artista primario(a) principal" at bounding box center [218, 112] width 71 height 12
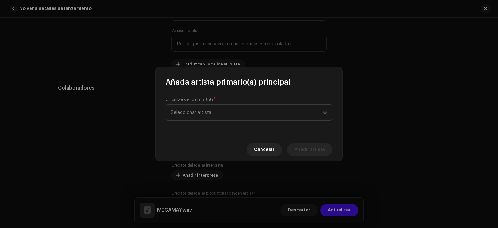
click at [233, 115] on span "Seleccionar artista" at bounding box center [247, 113] width 152 height 16
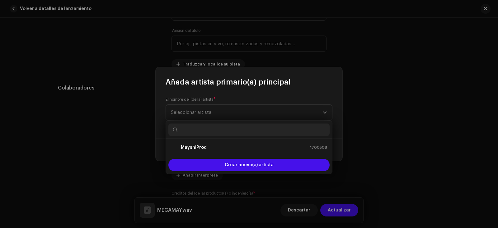
click at [220, 145] on div "MayshiProd 1700508" at bounding box center [249, 147] width 156 height 7
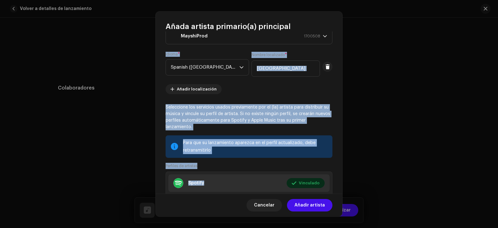
scroll to position [31, 0]
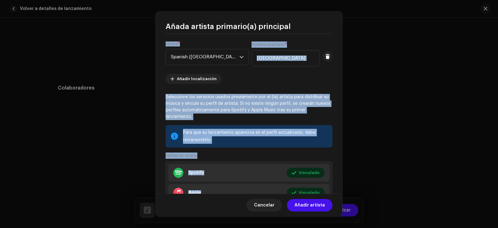
click at [306, 208] on span "Añadir artista" at bounding box center [310, 205] width 31 height 12
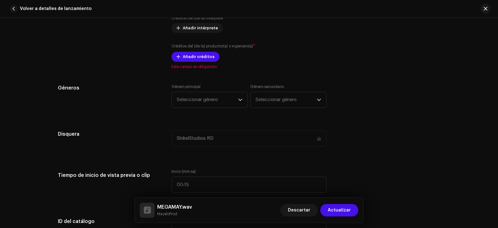
scroll to position [467, 0]
click at [202, 59] on span "Añadir créditos" at bounding box center [199, 56] width 32 height 12
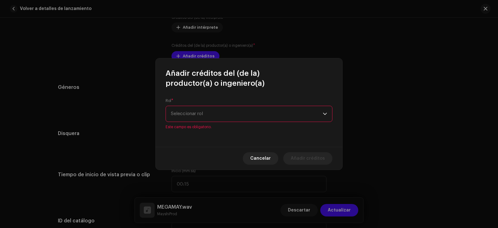
drag, startPoint x: 210, startPoint y: 107, endPoint x: 211, endPoint y: 121, distance: 14.1
click at [210, 112] on div "Rol * Seleccionar rol Este campo es obligatorio." at bounding box center [249, 113] width 167 height 31
drag, startPoint x: 211, startPoint y: 123, endPoint x: 213, endPoint y: 115, distance: 8.3
click at [213, 120] on div "Rol * Seleccionar rol Este campo es obligatorio." at bounding box center [249, 113] width 167 height 31
click at [213, 115] on span "Seleccionar rol" at bounding box center [247, 114] width 152 height 16
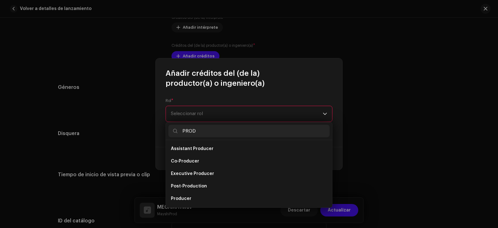
type input "PROD"
click at [205, 197] on li "Producer" at bounding box center [248, 198] width 161 height 12
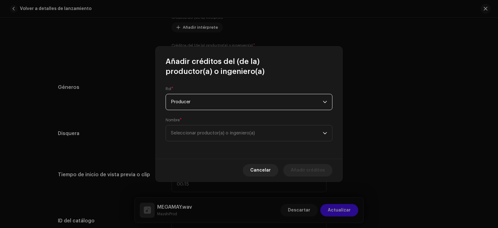
click at [221, 136] on span "Seleccionar productor(a) o ingeniero(a)" at bounding box center [247, 133] width 152 height 16
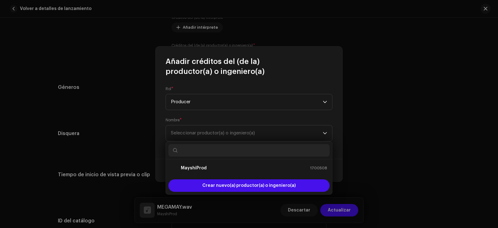
click at [211, 164] on li "MayshiProd 1700508" at bounding box center [248, 168] width 161 height 12
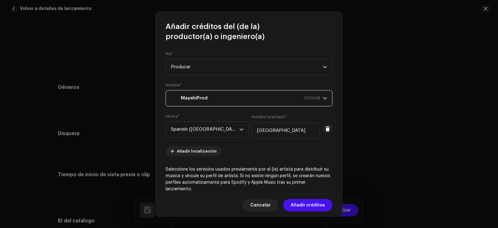
click at [314, 204] on span "Añadir créditos" at bounding box center [308, 205] width 34 height 12
click at [314, 204] on button "Descartar" at bounding box center [298, 210] width 37 height 12
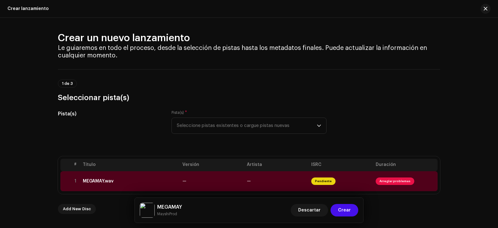
scroll to position [0, 0]
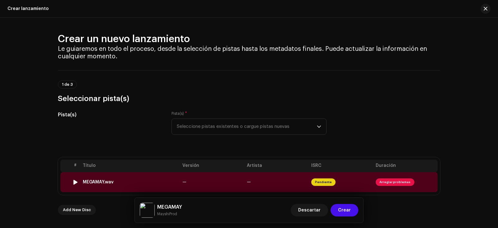
click at [395, 180] on span "Arreglar problemas" at bounding box center [395, 181] width 39 height 7
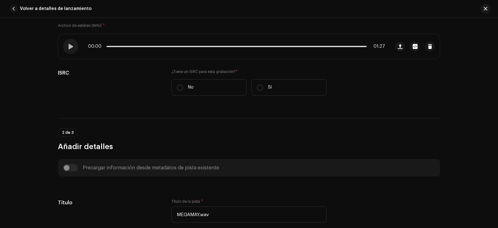
click at [211, 88] on label "No" at bounding box center [209, 87] width 75 height 16
click at [183, 88] on input "No" at bounding box center [180, 87] width 6 height 6
radio input "true"
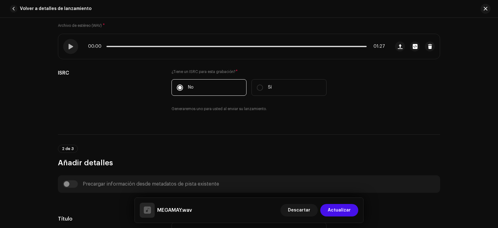
click at [211, 88] on label "No" at bounding box center [209, 87] width 75 height 16
click at [183, 88] on input "No" at bounding box center [180, 87] width 6 height 6
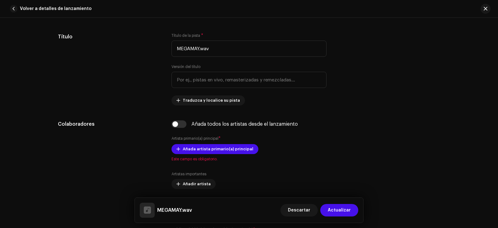
scroll to position [280, 0]
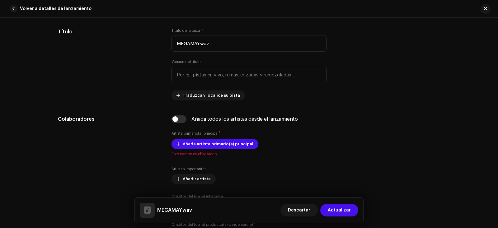
click at [200, 137] on div "Añada todos los artistas desde el lanzamiento Artista primario(a) principal * A…" at bounding box center [249, 181] width 155 height 132
click at [203, 141] on span "Añada artista primario(a) principal" at bounding box center [218, 144] width 71 height 12
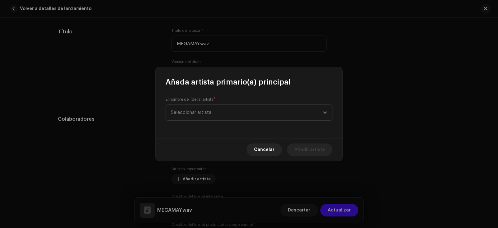
click at [219, 111] on span "Seleccionar artista" at bounding box center [247, 113] width 152 height 16
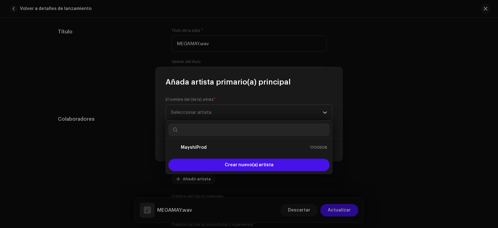
click at [203, 146] on strong "MayshiProd" at bounding box center [194, 147] width 26 height 6
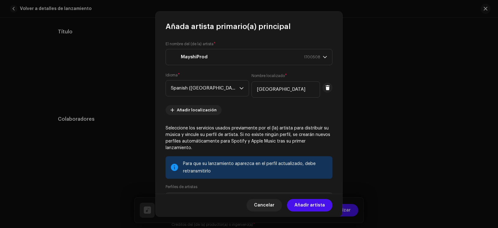
click at [320, 200] on span "Añadir artista" at bounding box center [310, 205] width 31 height 12
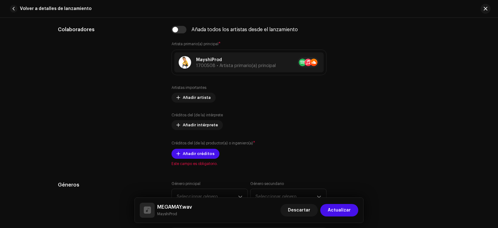
scroll to position [374, 0]
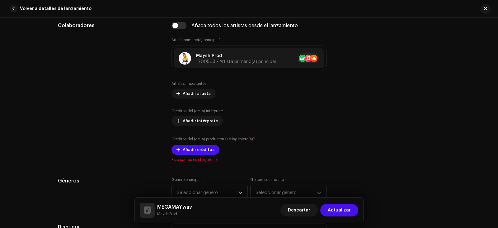
click at [213, 150] on button "Añadir créditos" at bounding box center [196, 149] width 48 height 10
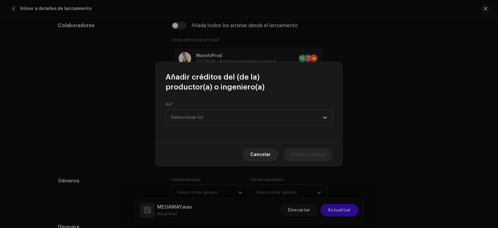
click at [236, 117] on span "Seleccionar rol" at bounding box center [247, 118] width 152 height 16
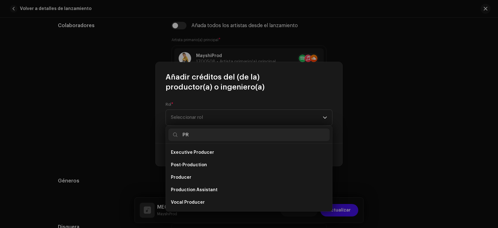
scroll to position [25, 0]
type input "PRO"
click at [228, 176] on li "Producer" at bounding box center [248, 177] width 161 height 12
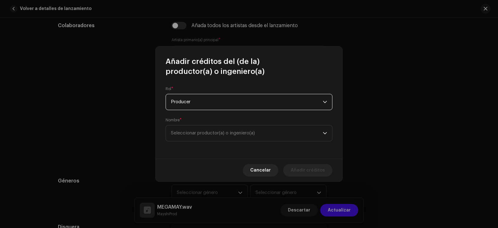
click at [216, 139] on span "Seleccionar productor(a) o ingeniero(a)" at bounding box center [247, 133] width 152 height 16
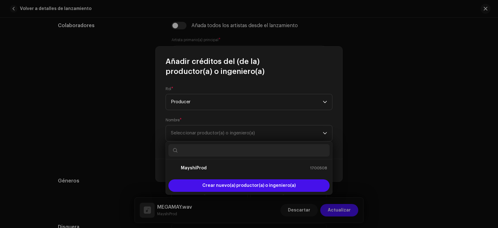
click at [204, 167] on strong "MayshiProd" at bounding box center [194, 168] width 26 height 6
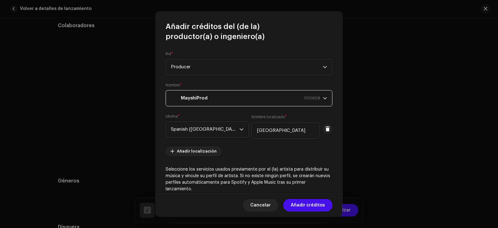
click at [311, 201] on span "Añadir créditos" at bounding box center [308, 205] width 34 height 12
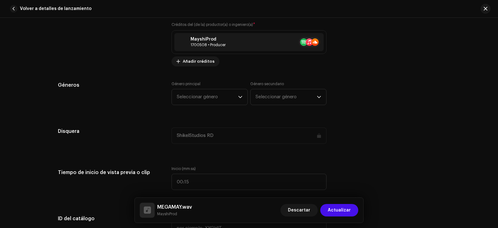
scroll to position [498, 0]
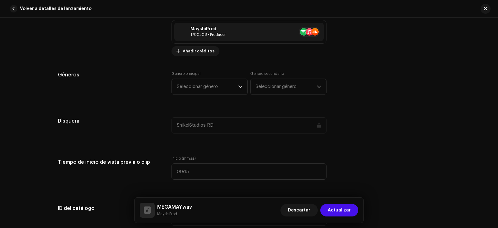
click at [204, 93] on span "Seleccionar género" at bounding box center [207, 87] width 61 height 16
click at [205, 92] on span "Seleccionar género" at bounding box center [207, 87] width 61 height 16
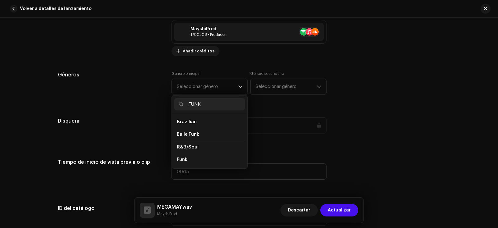
type input "FUNK"
click at [187, 158] on li "Funk" at bounding box center [209, 159] width 71 height 12
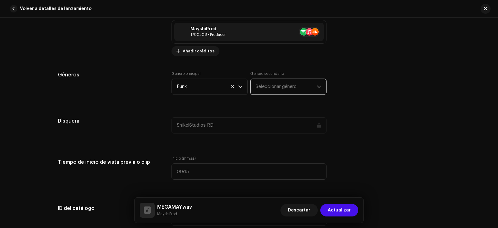
click at [267, 93] on span "Seleccionar género" at bounding box center [286, 87] width 61 height 16
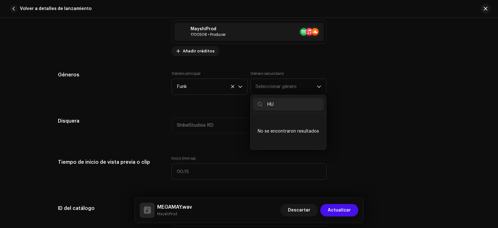
click at [264, 102] on input "HU" at bounding box center [288, 104] width 71 height 12
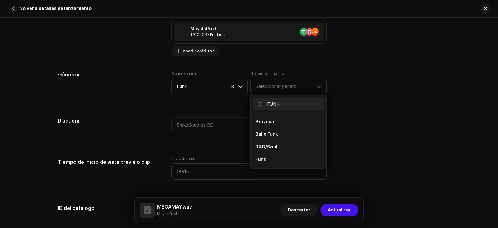
type input "FUNK"
click at [272, 130] on li "Baile Funk" at bounding box center [288, 134] width 71 height 12
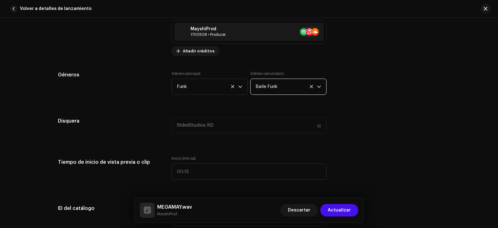
click at [306, 87] on span "Baile Funk" at bounding box center [286, 87] width 61 height 16
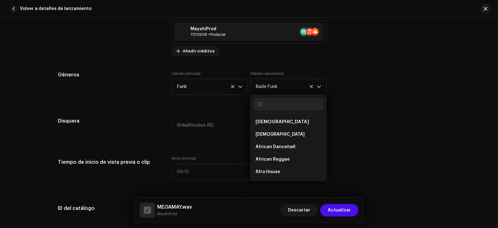
scroll to position [759, 0]
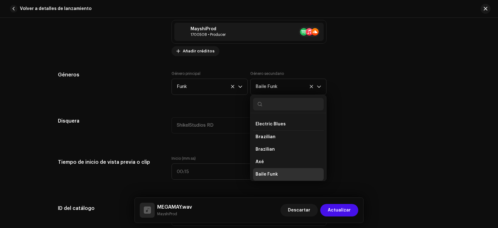
click at [310, 88] on icon at bounding box center [311, 86] width 3 height 3
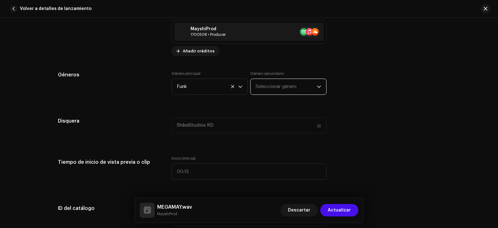
click at [296, 89] on span "Seleccionar género" at bounding box center [286, 87] width 61 height 16
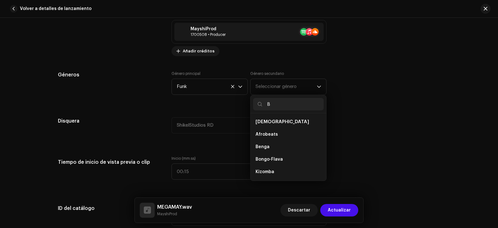
type input "B"
click at [286, 85] on span "Seleccionar género" at bounding box center [286, 87] width 61 height 16
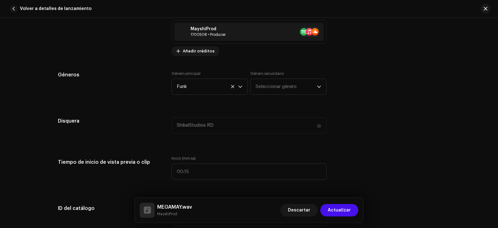
click at [286, 85] on span "Seleccionar género" at bounding box center [286, 87] width 61 height 16
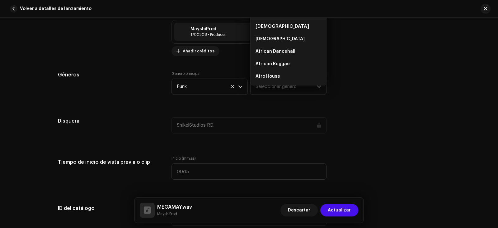
scroll to position [10, 0]
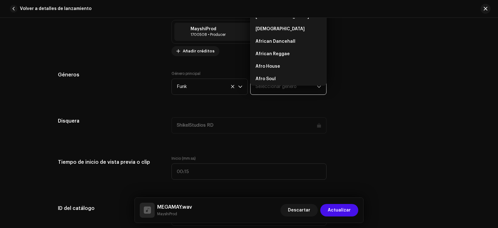
click at [285, 91] on span "Seleccionar género" at bounding box center [286, 87] width 61 height 16
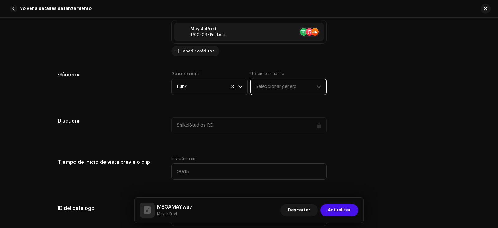
click at [286, 87] on span "Seleccionar género" at bounding box center [286, 87] width 61 height 16
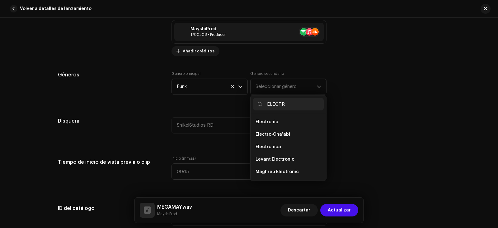
scroll to position [57, 0]
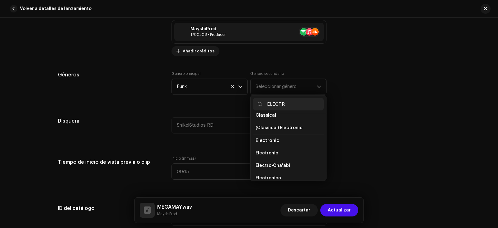
type input "ELECTR"
click at [277, 148] on li "Electronic" at bounding box center [288, 153] width 71 height 12
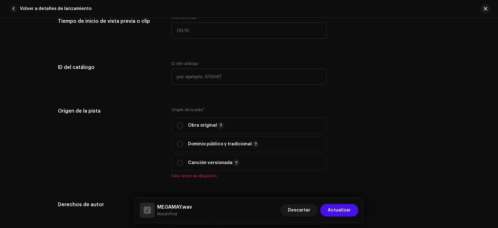
scroll to position [654, 0]
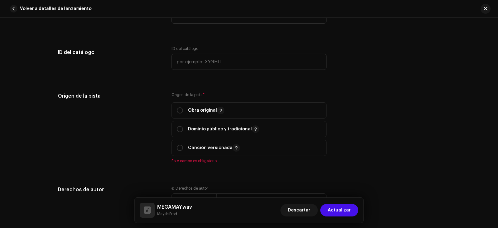
click at [190, 112] on p "Obra original" at bounding box center [206, 109] width 36 height 7
radio input "true"
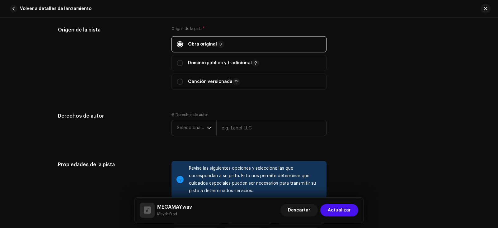
scroll to position [747, 0]
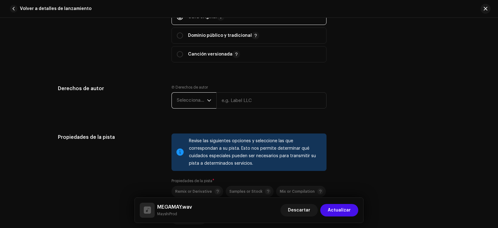
click at [197, 107] on span "Seleccionar año" at bounding box center [192, 100] width 30 height 16
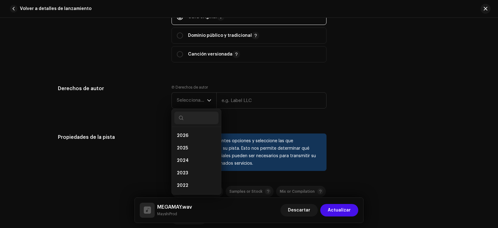
click at [192, 144] on li "2025" at bounding box center [196, 148] width 44 height 12
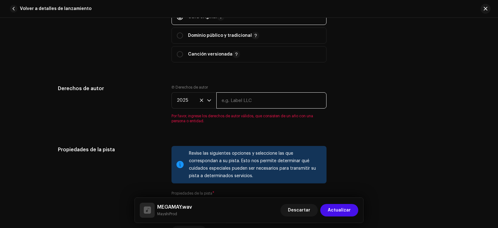
click at [250, 104] on input "text" at bounding box center [271, 100] width 110 height 16
type input "ShikelStudios RD"
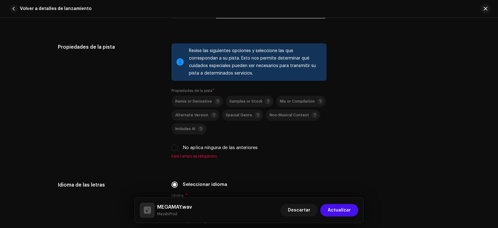
scroll to position [872, 0]
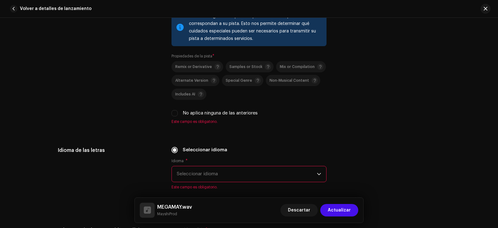
click at [187, 114] on label "No aplica ninguna de las anteriores" at bounding box center [220, 113] width 75 height 7
click at [178, 114] on input "No aplica ninguna de las anteriores" at bounding box center [175, 113] width 6 height 6
checkbox input "true"
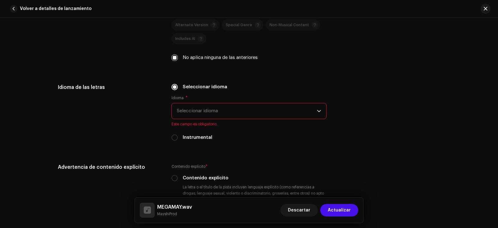
scroll to position [934, 0]
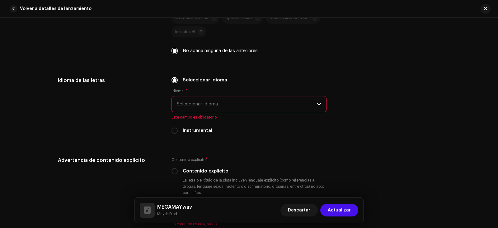
click at [207, 114] on div "Idioma * Seleccionar idioma Este campo es obligatorio." at bounding box center [249, 103] width 155 height 31
click at [207, 107] on span "Seleccionar idioma" at bounding box center [247, 104] width 140 height 16
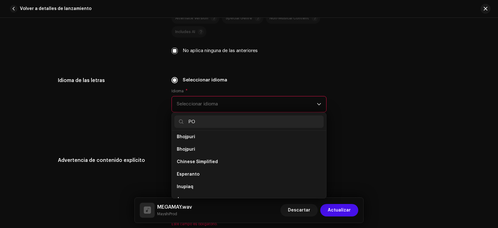
scroll to position [0, 0]
type input "POR"
click at [203, 134] on li "Portuguese" at bounding box center [248, 139] width 149 height 12
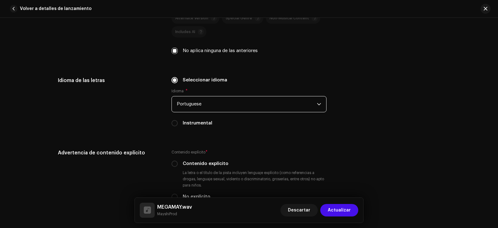
scroll to position [965, 0]
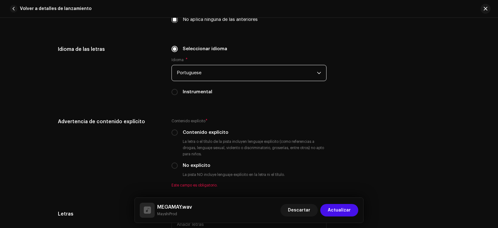
click at [196, 90] on label "Instrumental" at bounding box center [198, 91] width 30 height 7
click at [178, 90] on input "Instrumental" at bounding box center [175, 92] width 6 height 6
radio input "true"
click at [196, 118] on small "Contenido explícito" at bounding box center [189, 121] width 34 height 6
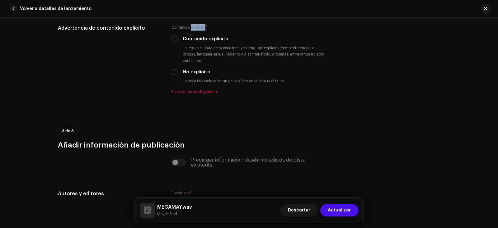
scroll to position [996, 0]
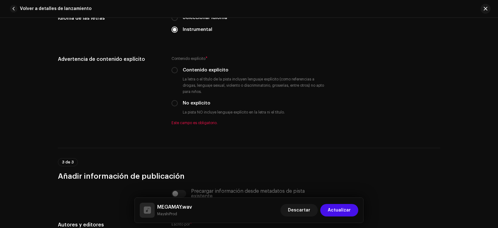
click at [189, 107] on div "Contenido explícito * Contenido explícito La letra o el título de la pista incl…" at bounding box center [249, 90] width 155 height 70
click at [184, 106] on div "Contenido explícito * Contenido explícito La letra o el título de la pista incl…" at bounding box center [249, 90] width 155 height 70
click at [180, 104] on div "No explícito" at bounding box center [249, 103] width 155 height 7
click at [175, 103] on input "No explícito" at bounding box center [175, 103] width 6 height 6
radio input "true"
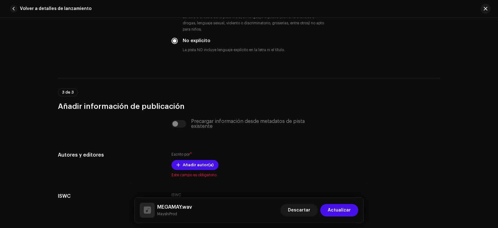
scroll to position [1090, 0]
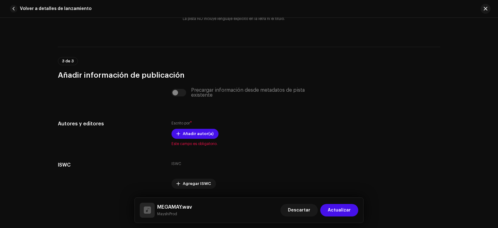
click at [187, 136] on span "Añadir autor(a)" at bounding box center [198, 133] width 31 height 12
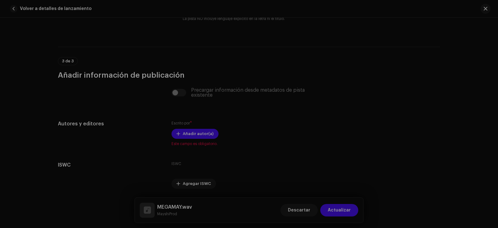
click at [139, 134] on div "Añadir autor(a) Nombre del Autor ( DEBE ser el nombre de una persona y no de un…" at bounding box center [249, 114] width 498 height 228
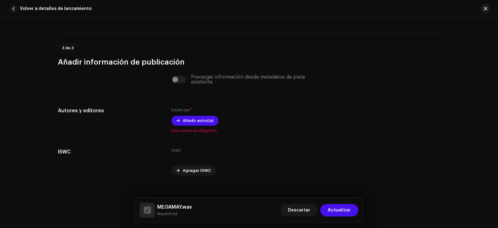
scroll to position [1110, 0]
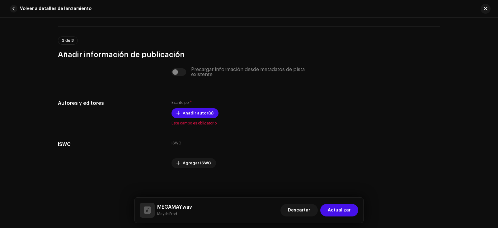
click at [187, 112] on span "Añadir autor(a)" at bounding box center [198, 113] width 31 height 12
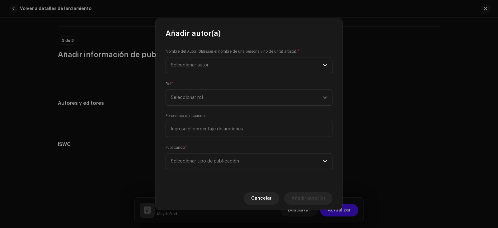
click at [215, 69] on span "Seleccionar autor" at bounding box center [247, 65] width 152 height 16
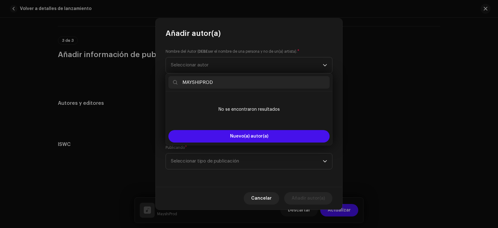
type input "MAYSHIPROD"
click at [234, 138] on span "Nuevo(a) autor(a)" at bounding box center [249, 136] width 38 height 4
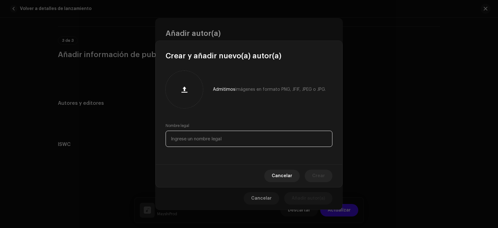
click at [215, 140] on input "text" at bounding box center [249, 138] width 167 height 16
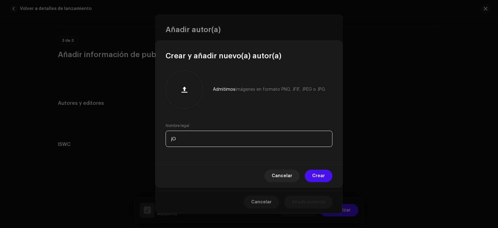
type input "j"
type input "[PERSON_NAME]"
click at [186, 101] on div at bounding box center [184, 89] width 32 height 32
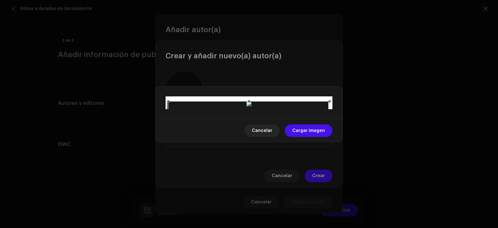
drag, startPoint x: 311, startPoint y: 205, endPoint x: 310, endPoint y: 208, distance: 3.3
click at [311, 137] on span "Cargar imagen" at bounding box center [308, 130] width 33 height 12
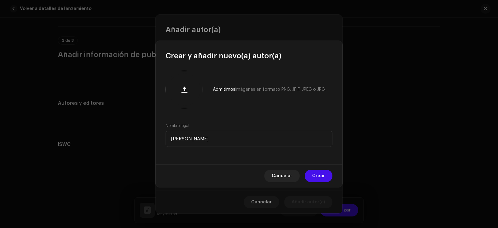
click at [314, 177] on span "Crear" at bounding box center [318, 175] width 13 height 12
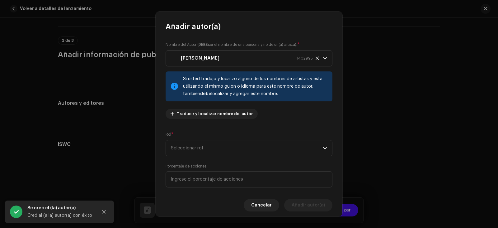
click at [219, 116] on span "Traducir y localizar nombre del autor" at bounding box center [215, 113] width 76 height 12
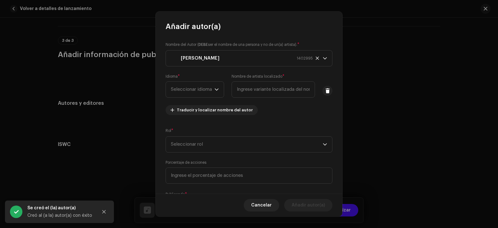
click at [203, 94] on span "Seleccionar idioma" at bounding box center [193, 90] width 44 height 16
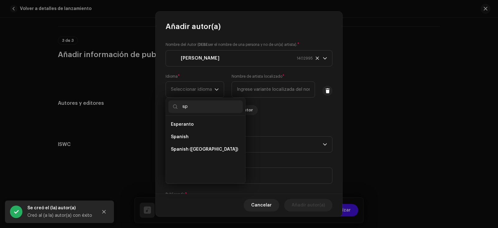
scroll to position [0, 0]
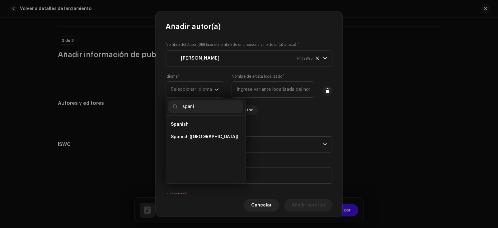
type input "spani"
click at [206, 132] on li "Spanish ([GEOGRAPHIC_DATA])" at bounding box center [205, 136] width 74 height 12
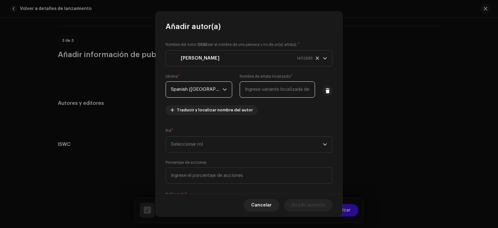
click at [275, 92] on input "text" at bounding box center [277, 89] width 75 height 16
type input "E"
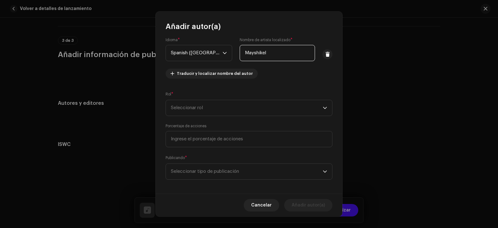
scroll to position [40, 0]
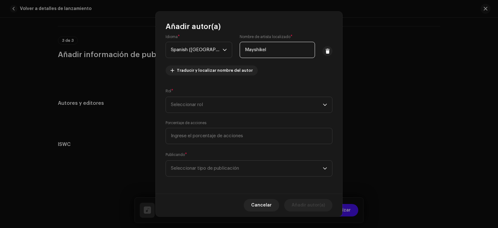
type input "Mayshikel"
click at [249, 110] on span "Seleccionar rol" at bounding box center [247, 105] width 152 height 16
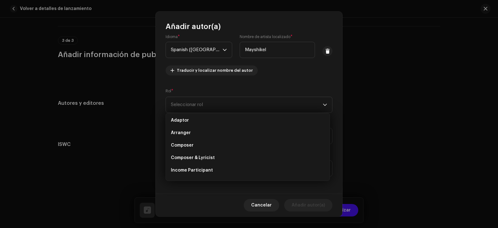
scroll to position [0, 0]
click at [200, 154] on li "Composer & Lyricist" at bounding box center [247, 159] width 159 height 12
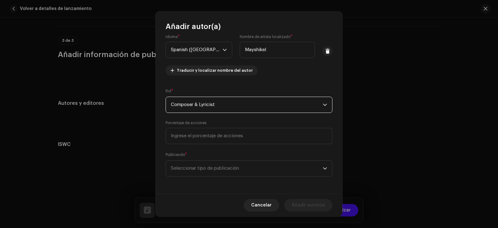
click at [198, 167] on span "Seleccionar tipo de publicación" at bounding box center [247, 168] width 152 height 16
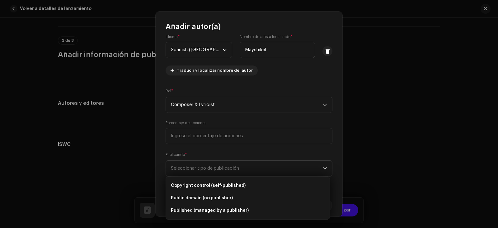
click at [201, 186] on span "Copyright control (self-published)" at bounding box center [208, 185] width 75 height 6
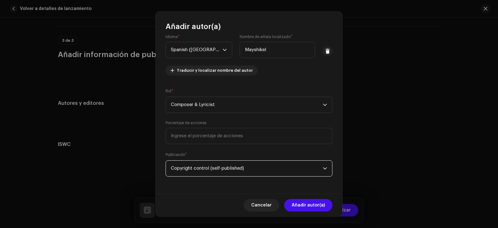
click at [317, 199] on span "Añadir autor(a)" at bounding box center [308, 205] width 33 height 12
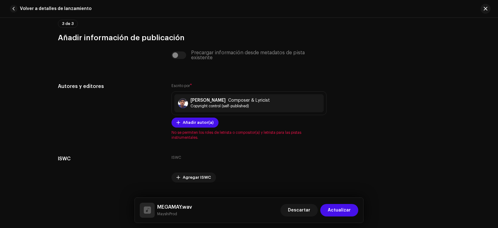
scroll to position [1141, 0]
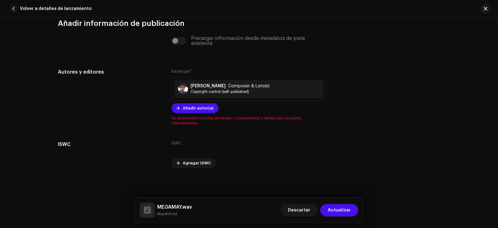
click at [270, 91] on div "Joshue Cortez Composer & Lyricist Copyright control (self-published)" at bounding box center [248, 89] width 149 height 18
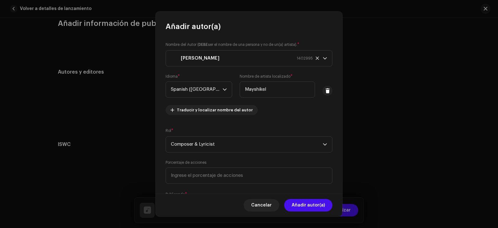
click at [215, 138] on span "Composer & Lyricist" at bounding box center [247, 144] width 152 height 16
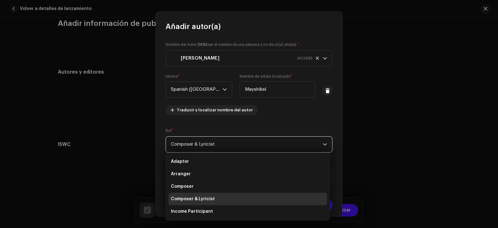
click at [201, 161] on li "Adaptor" at bounding box center [247, 161] width 159 height 12
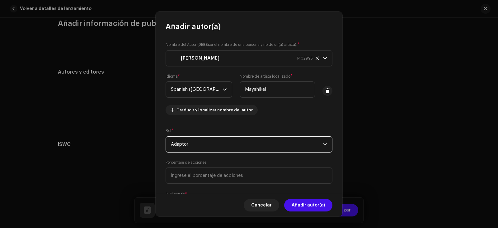
click at [305, 203] on span "Añadir autor(a)" at bounding box center [308, 205] width 33 height 12
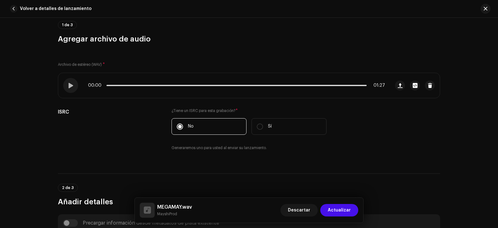
scroll to position [39, 0]
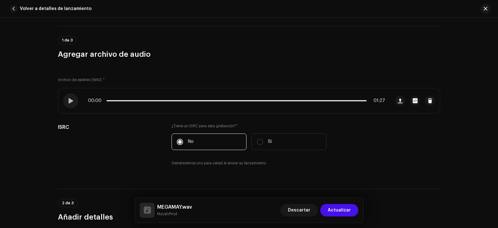
click at [342, 207] on span "Actualizar" at bounding box center [339, 210] width 23 height 12
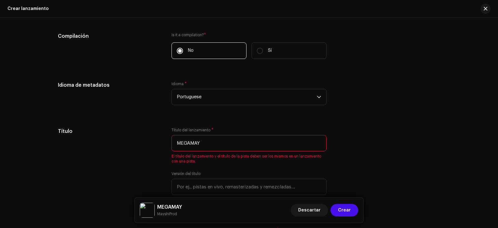
scroll to position [498, 0]
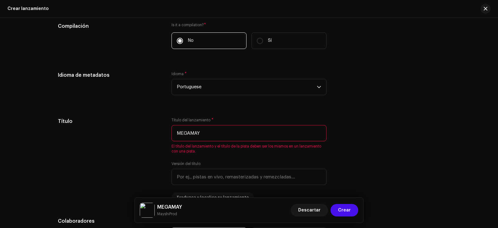
click at [241, 130] on input "MEGAMAY" at bounding box center [249, 133] width 155 height 16
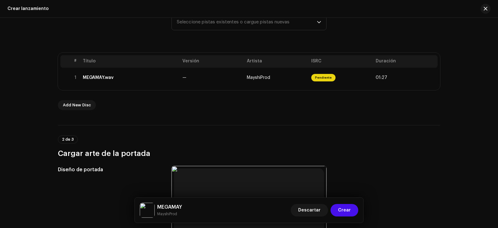
scroll to position [93, 0]
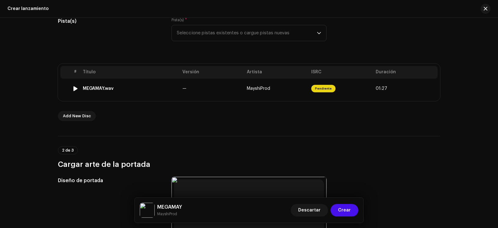
click at [311, 92] on re-a-status-badge "Pendiente" at bounding box center [323, 88] width 24 height 7
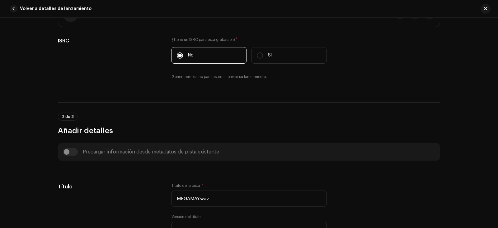
scroll to position [187, 0]
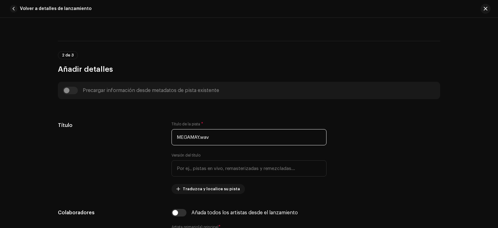
click at [229, 139] on input "MEGAMAY.wav" at bounding box center [249, 137] width 155 height 16
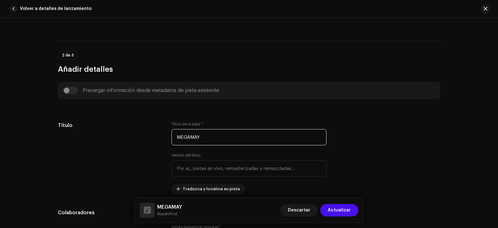
type input "MEGAMAY"
click at [338, 210] on span "Actualizar" at bounding box center [339, 210] width 23 height 12
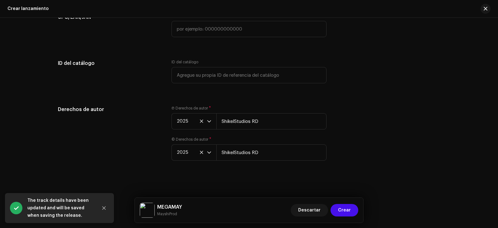
click at [342, 209] on span "Crear" at bounding box center [344, 210] width 13 height 12
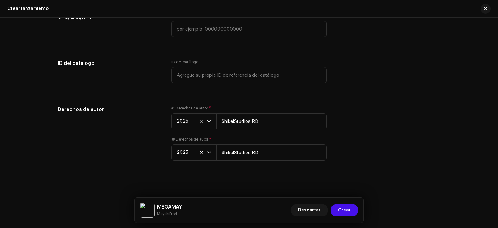
scroll to position [1004, 0]
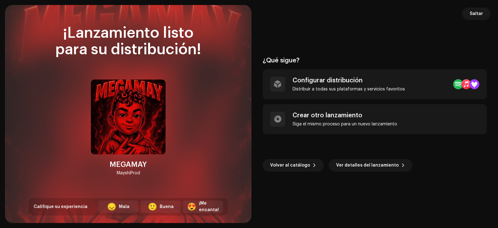
drag, startPoint x: 336, startPoint y: 81, endPoint x: 323, endPoint y: 81, distance: 12.8
click at [323, 81] on div "Configurar distribución" at bounding box center [349, 80] width 112 height 7
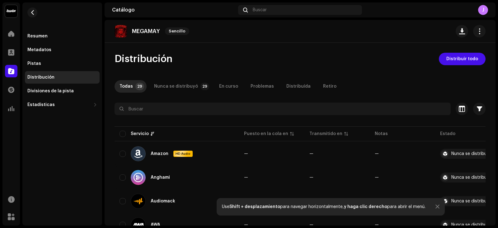
click at [121, 134] on input "checkbox" at bounding box center [123, 133] width 6 height 6
checkbox input "true"
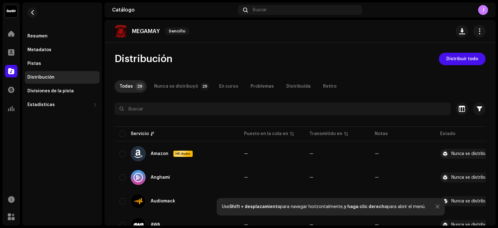
checkbox input "true"
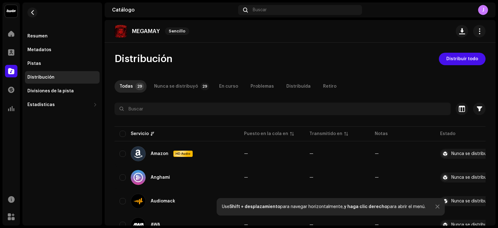
checkbox input "true"
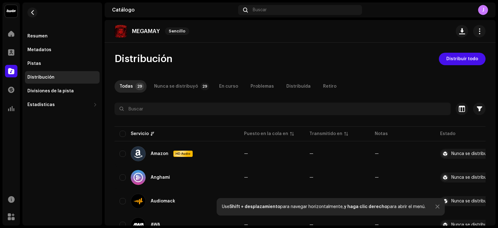
checkbox input "true"
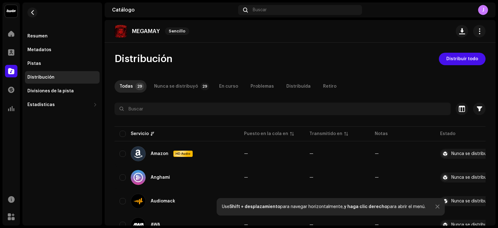
checkbox input "true"
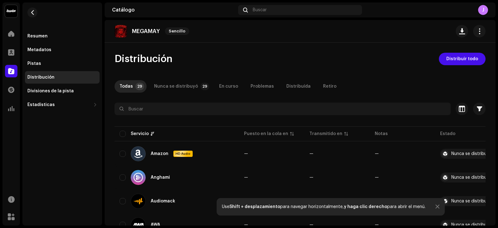
checkbox input "true"
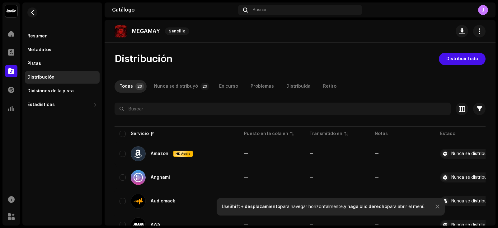
checkbox input "true"
click at [121, 134] on input "checkbox" at bounding box center [123, 133] width 6 height 6
checkbox input "false"
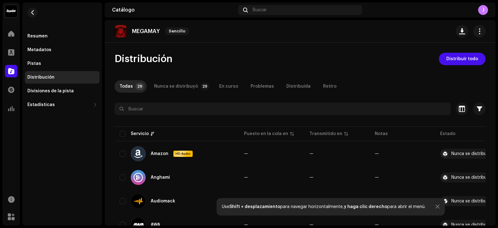
checkbox input "false"
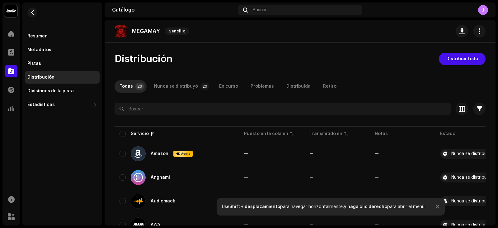
checkbox input "false"
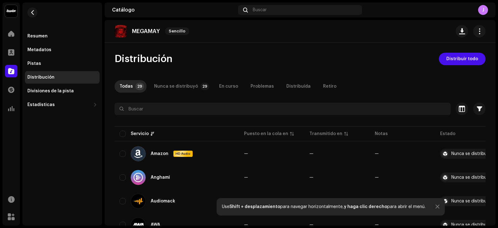
checkbox input "false"
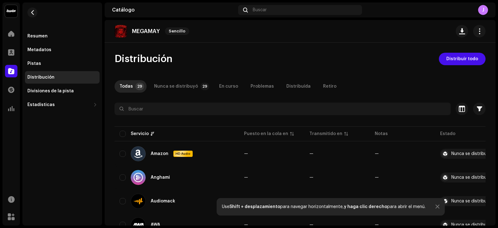
checkbox input "false"
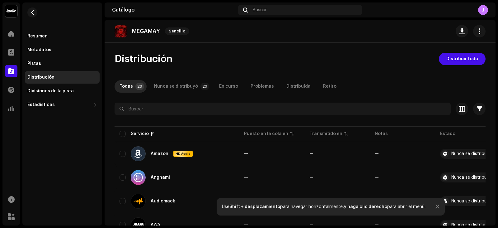
checkbox input "false"
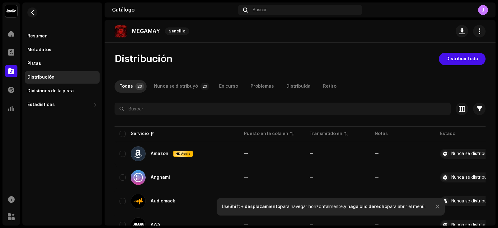
checkbox input "false"
click at [121, 134] on input "checkbox" at bounding box center [123, 133] width 6 height 6
checkbox input "true"
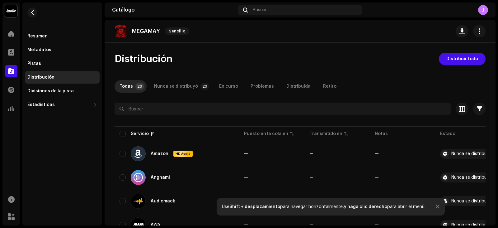
checkbox input "true"
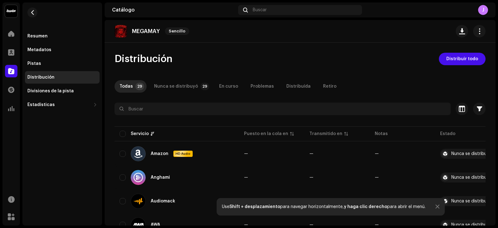
checkbox input "true"
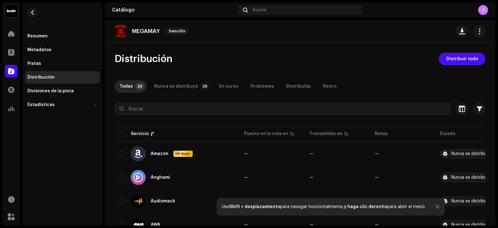
checkbox input "true"
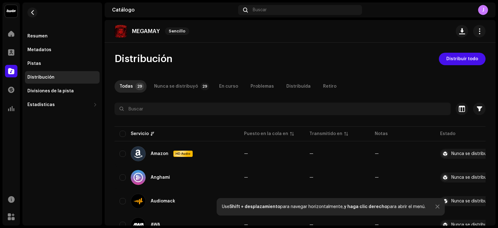
checkbox input "true"
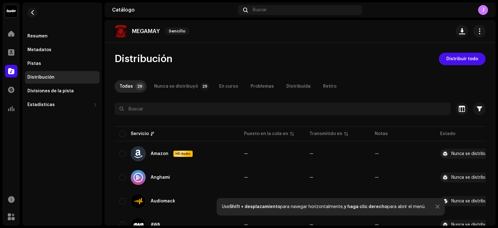
checkbox input "true"
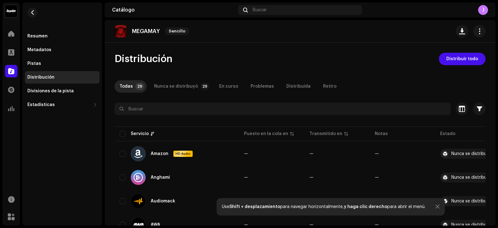
checkbox input "true"
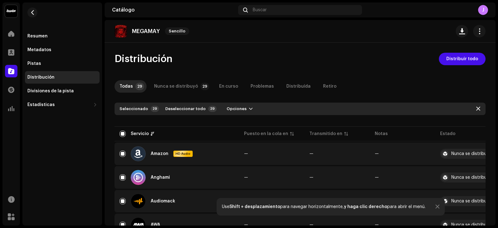
click at [449, 61] on span "Distribuir todo" at bounding box center [462, 59] width 32 height 12
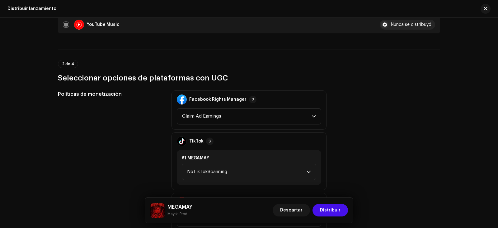
scroll to position [654, 0]
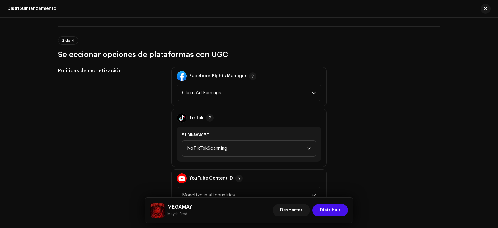
click at [292, 93] on span "Claim Ad Earnings" at bounding box center [247, 93] width 130 height 16
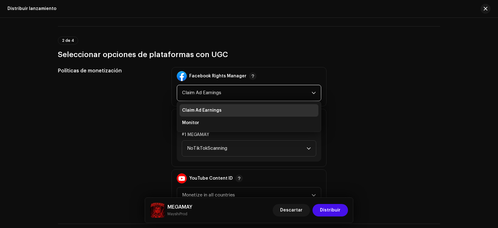
click at [292, 93] on span "Claim Ad Earnings" at bounding box center [247, 93] width 130 height 16
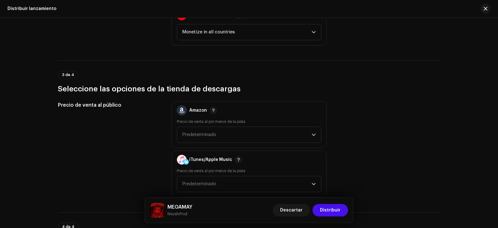
scroll to position [841, 0]
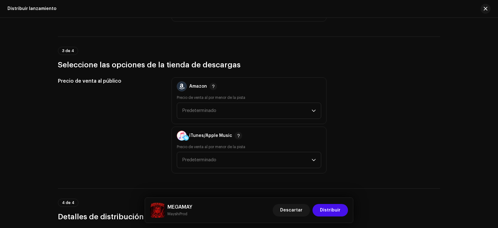
click at [283, 113] on span "Predeterminado" at bounding box center [247, 111] width 130 height 16
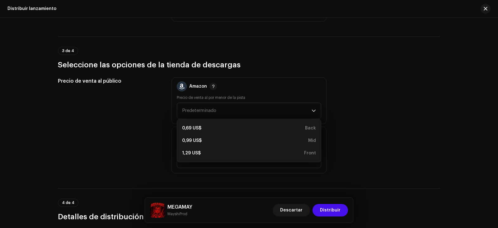
click at [278, 151] on div "1,29 US$ Front" at bounding box center [249, 153] width 134 height 6
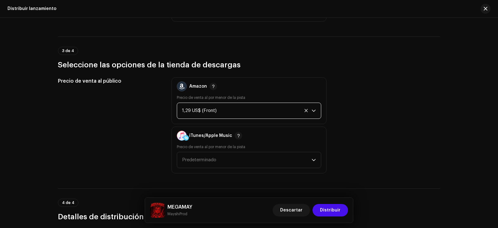
click at [277, 159] on span "Predeterminado" at bounding box center [247, 160] width 130 height 16
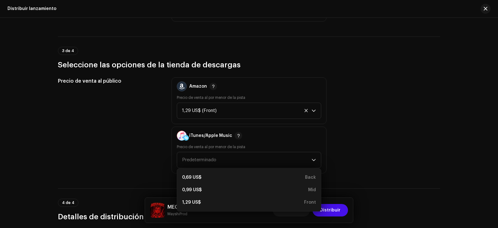
click at [249, 202] on div "1,29 US$ Front" at bounding box center [249, 202] width 134 height 6
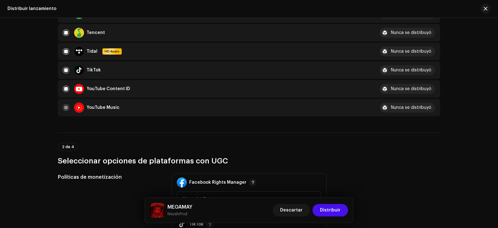
scroll to position [607, 0]
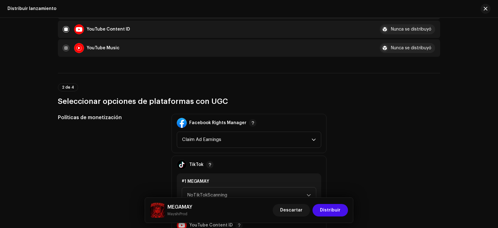
click at [268, 139] on span "Claim Ad Earnings" at bounding box center [247, 140] width 130 height 16
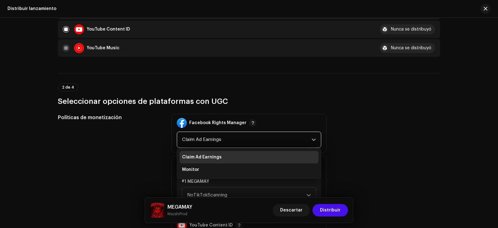
click at [268, 139] on span "Claim Ad Earnings" at bounding box center [247, 140] width 130 height 16
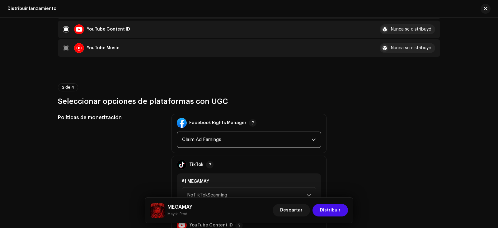
click at [268, 139] on span "Claim Ad Earnings" at bounding box center [247, 140] width 130 height 16
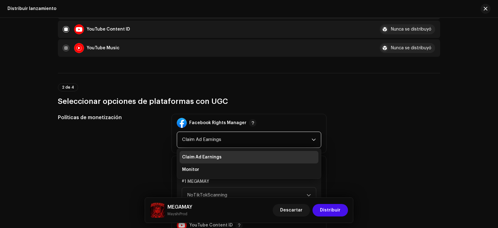
click at [268, 139] on span "Claim Ad Earnings" at bounding box center [247, 140] width 130 height 16
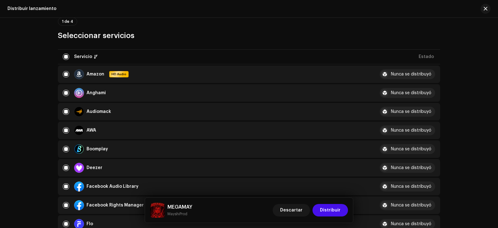
scroll to position [0, 0]
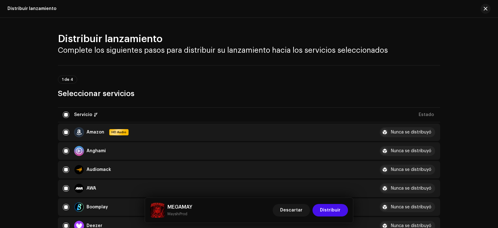
click at [336, 205] on span "Distribuir" at bounding box center [330, 210] width 21 height 12
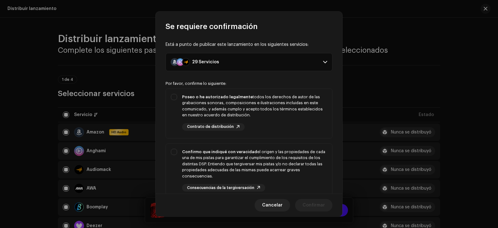
click at [221, 110] on div "Poseo o he autorizado legalmente todos los derechos de autor de las grabaciones…" at bounding box center [254, 106] width 145 height 24
checkbox input "true"
click at [279, 169] on div "Confirmo que indiqué con veracidad el origen y las propiedades de cada una de m…" at bounding box center [254, 163] width 145 height 31
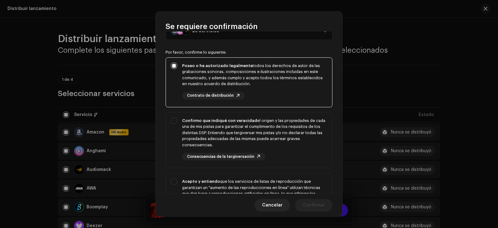
click at [281, 150] on div "Confirmo que indiqué con veracidad el origen y las propiedades de cada una de m…" at bounding box center [254, 138] width 145 height 43
checkbox input "true"
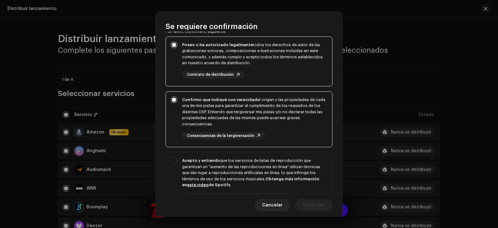
scroll to position [62, 0]
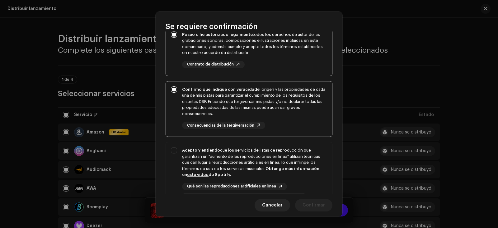
click at [277, 161] on div "Acepto y entiendo que los servicios de listas de reproducción que garantizan un…" at bounding box center [254, 162] width 145 height 31
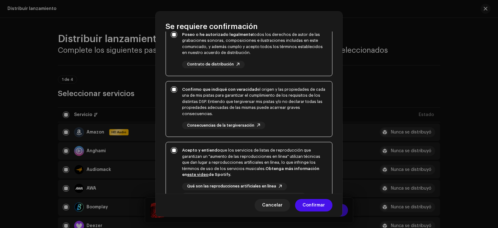
click at [277, 161] on div "Acepto y entiendo que los servicios de listas de reproducción que garantizan un…" at bounding box center [254, 162] width 145 height 31
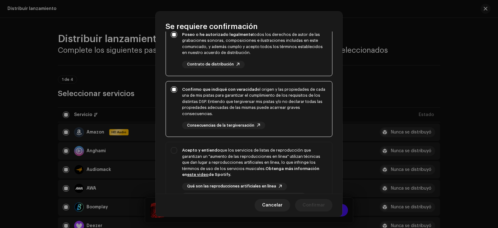
click at [279, 159] on div "Acepto y entiendo que los servicios de listas de reproducción que garantizan un…" at bounding box center [254, 162] width 145 height 31
checkbox input "true"
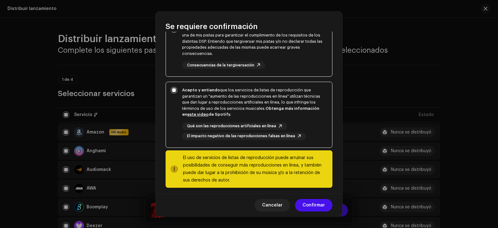
scroll to position [125, 0]
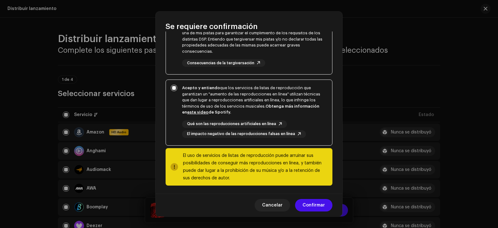
click at [315, 205] on span "Confirmar" at bounding box center [314, 205] width 22 height 12
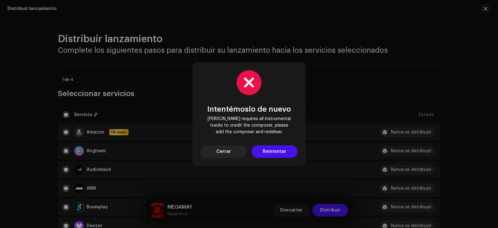
click at [284, 153] on span "Reintentar" at bounding box center [275, 151] width 24 height 12
click at [237, 148] on button "Cerrar" at bounding box center [223, 151] width 46 height 12
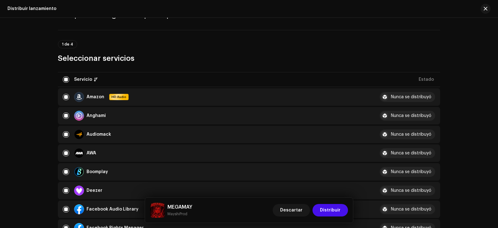
scroll to position [0, 0]
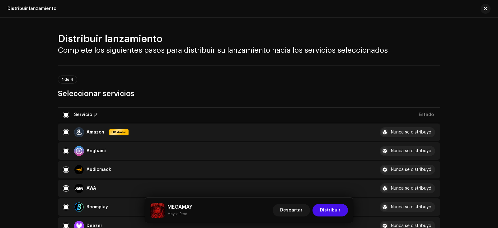
click at [484, 6] on button "button" at bounding box center [486, 9] width 10 height 10
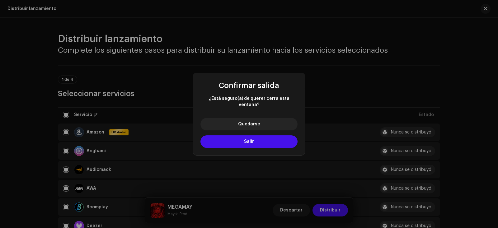
click at [266, 135] on button "Salir" at bounding box center [248, 141] width 97 height 12
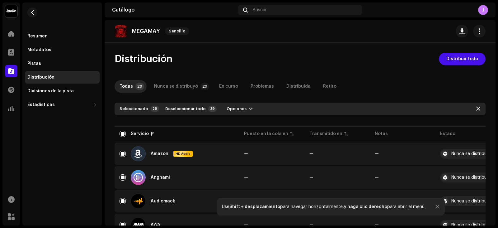
click at [64, 46] on div "Metadatos" at bounding box center [62, 50] width 75 height 12
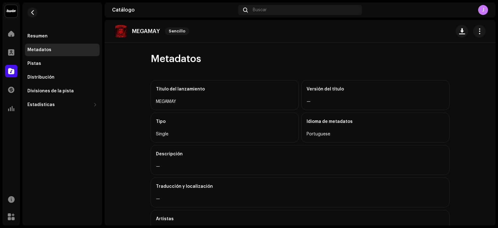
click at [473, 35] on button "button" at bounding box center [479, 31] width 12 height 12
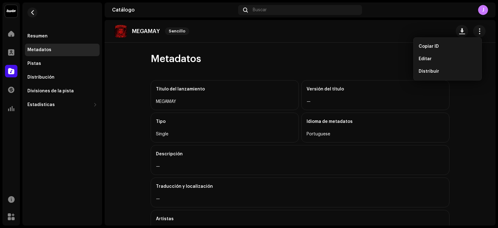
click at [432, 57] on div "Editar" at bounding box center [448, 58] width 58 height 5
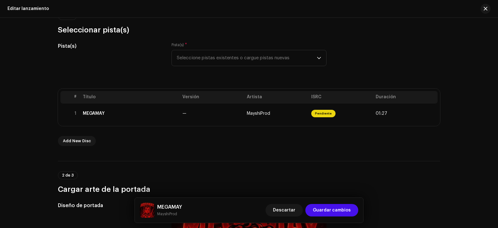
scroll to position [62, 0]
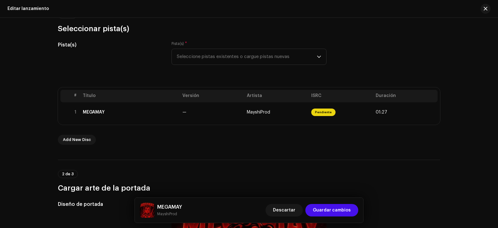
click at [245, 55] on span "Seleccione pistas existentes o cargue pistas nuevas" at bounding box center [247, 57] width 140 height 16
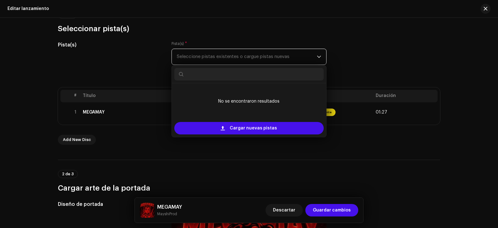
click at [245, 55] on span "Seleccione pistas existentes o cargue pistas nuevas" at bounding box center [247, 57] width 140 height 16
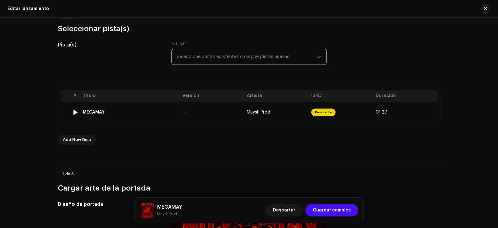
click at [204, 113] on td "—" at bounding box center [212, 112] width 64 height 20
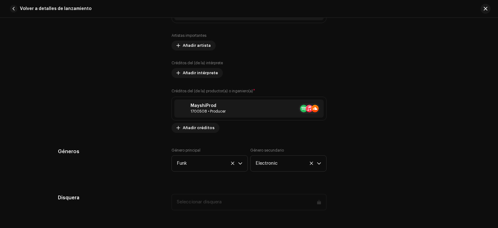
scroll to position [436, 0]
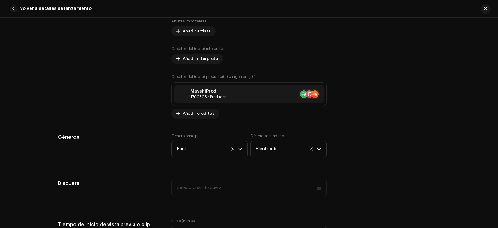
click at [204, 114] on span "Añadir créditos" at bounding box center [199, 113] width 32 height 12
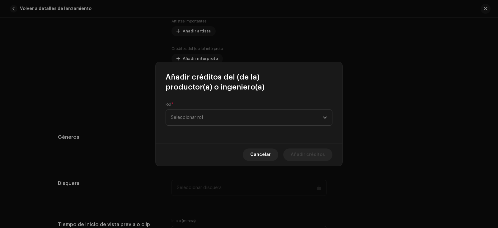
click at [220, 121] on span "Seleccionar rol" at bounding box center [247, 118] width 152 height 16
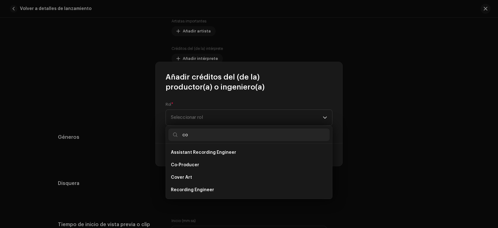
scroll to position [0, 0]
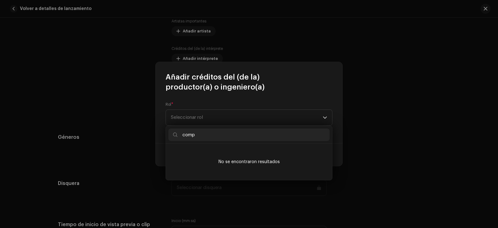
type input "compo"
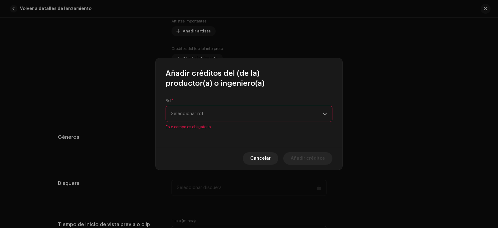
click at [268, 163] on span "Cancelar" at bounding box center [260, 158] width 21 height 12
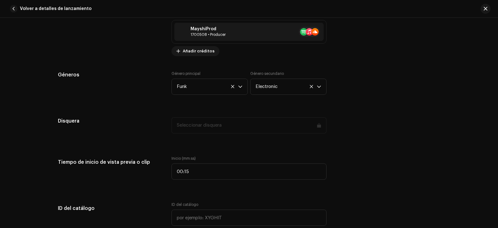
click at [206, 125] on div "Seleccionar disquera" at bounding box center [249, 125] width 155 height 16
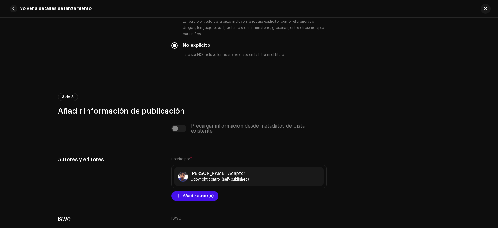
scroll to position [1129, 0]
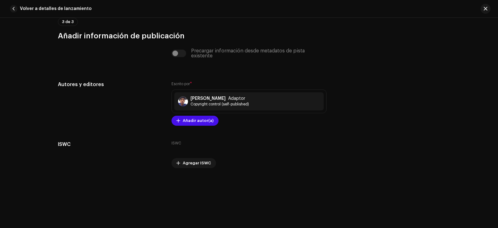
click at [188, 122] on span "Añadir autor(a)" at bounding box center [198, 120] width 31 height 12
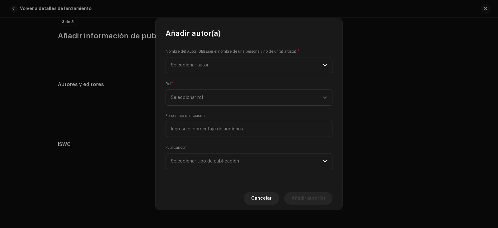
click at [205, 72] on span "Seleccionar autor" at bounding box center [247, 65] width 152 height 16
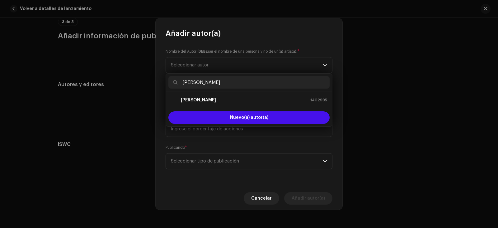
type input "[PERSON_NAME]"
click at [232, 101] on div "[PERSON_NAME] 1402995" at bounding box center [249, 99] width 156 height 7
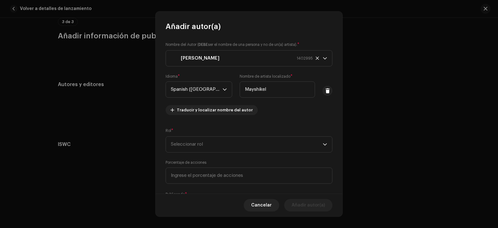
click at [227, 141] on span "Seleccionar rol" at bounding box center [247, 144] width 152 height 16
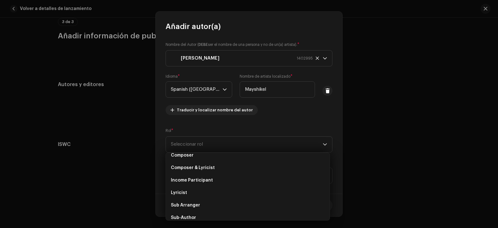
scroll to position [27, 0]
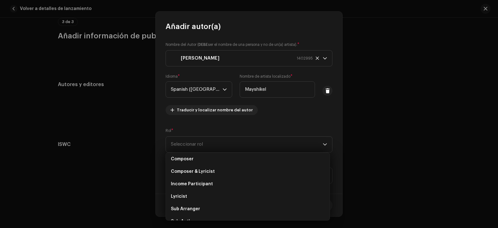
click at [212, 158] on li "Composer" at bounding box center [247, 159] width 159 height 12
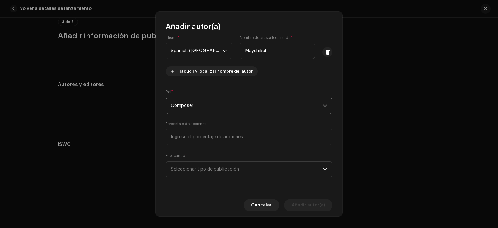
scroll to position [40, 0]
click at [216, 166] on span "Seleccionar tipo de publicación" at bounding box center [247, 168] width 152 height 16
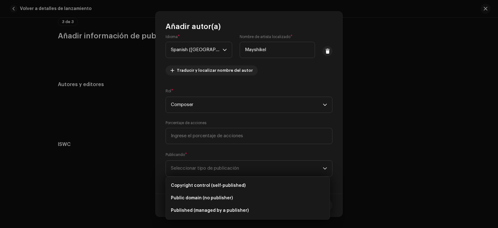
click at [218, 185] on span "Copyright control (self-published)" at bounding box center [208, 185] width 75 height 6
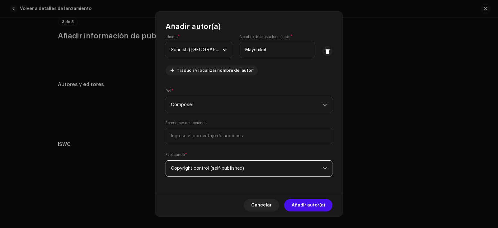
click at [296, 204] on span "Añadir autor(a)" at bounding box center [308, 205] width 33 height 12
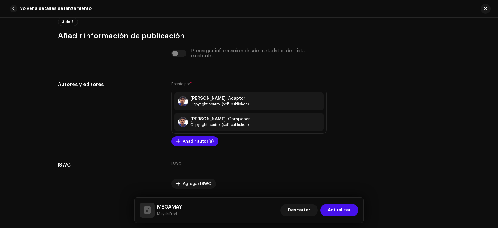
click at [342, 208] on span "Actualizar" at bounding box center [339, 210] width 23 height 12
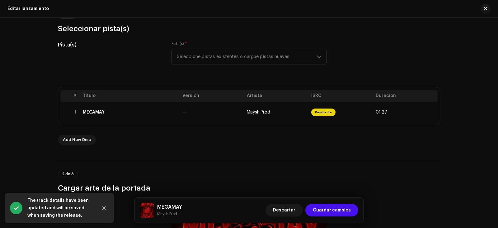
click at [322, 210] on span "Guardar cambios" at bounding box center [332, 210] width 38 height 12
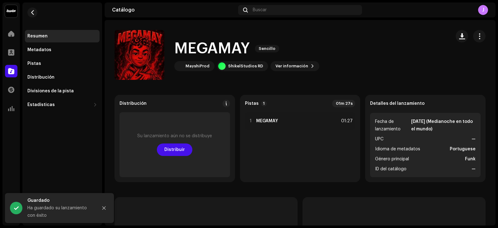
click at [53, 63] on div "Pistas" at bounding box center [62, 63] width 70 height 5
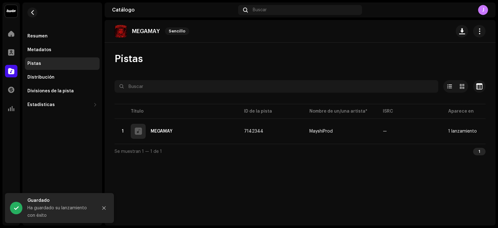
click at [51, 78] on div "Distribución" at bounding box center [40, 77] width 27 height 5
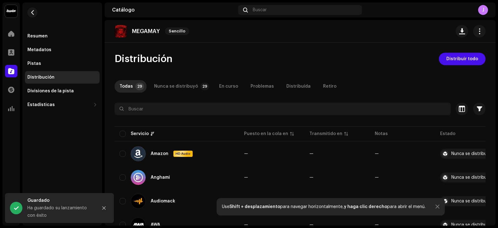
click at [456, 56] on span "Distribuir todo" at bounding box center [462, 59] width 32 height 12
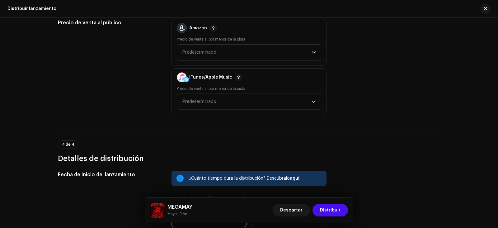
scroll to position [903, 0]
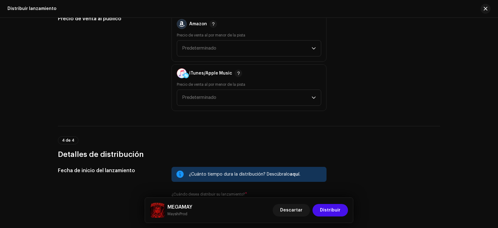
drag, startPoint x: 240, startPoint y: 58, endPoint x: 240, endPoint y: 55, distance: 3.5
click at [240, 58] on div "Amazon Precio de venta al por menor de la pista Predeterminado" at bounding box center [249, 38] width 155 height 47
click at [239, 53] on span "Predeterminado" at bounding box center [247, 48] width 130 height 16
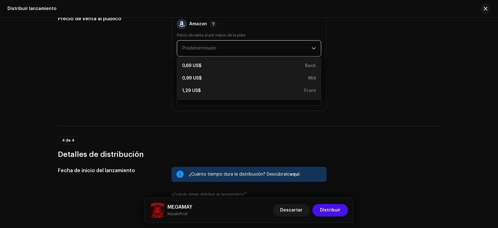
click at [224, 90] on div "1,29 US$ Front" at bounding box center [249, 90] width 134 height 6
click at [231, 93] on span "Predeterminado" at bounding box center [247, 98] width 130 height 16
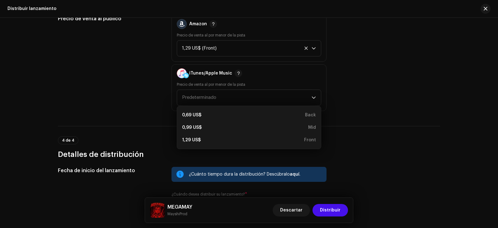
click at [204, 139] on div "1,29 US$ Front" at bounding box center [249, 140] width 134 height 6
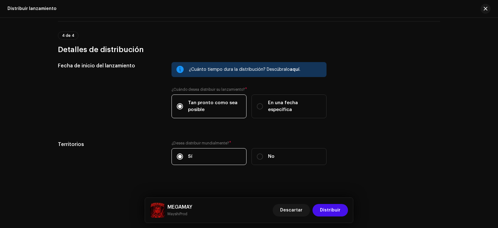
scroll to position [1012, 0]
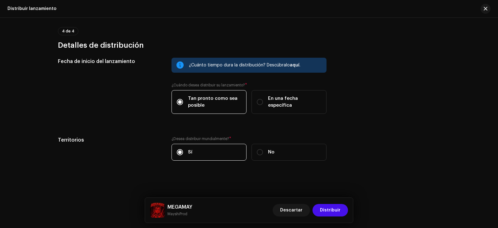
click at [330, 208] on span "Distribuir" at bounding box center [330, 210] width 21 height 12
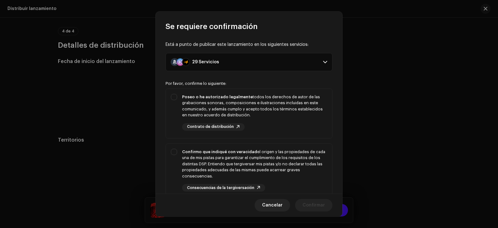
click at [229, 120] on div "Poseo o he autorizado legalmente todos los derechos de autor de las grabaciones…" at bounding box center [254, 112] width 145 height 37
checkbox input "true"
click at [270, 157] on div "Confirmo que indiqué con veracidad el origen y las propiedades de cada una de m…" at bounding box center [254, 163] width 145 height 31
checkbox input "true"
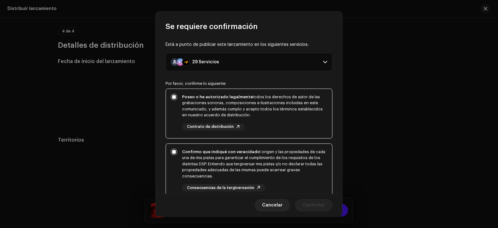
scroll to position [93, 0]
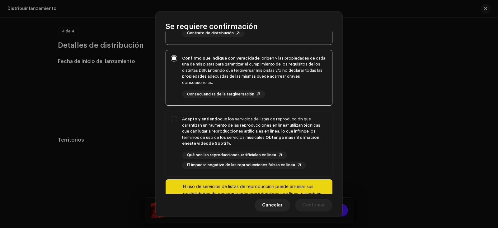
click at [266, 144] on div "Acepto y entiendo que los servicios de listas de reproducción que garantizan un…" at bounding box center [254, 131] width 145 height 31
checkbox input "true"
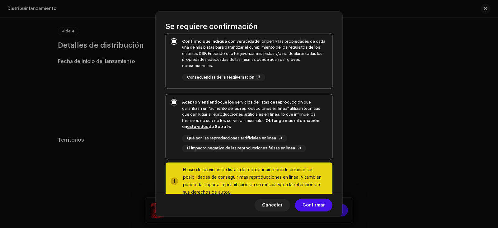
scroll to position [126, 0]
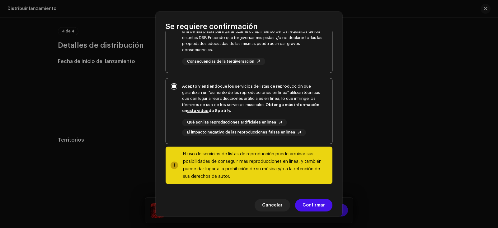
click at [315, 203] on span "Confirmar" at bounding box center [314, 205] width 22 height 12
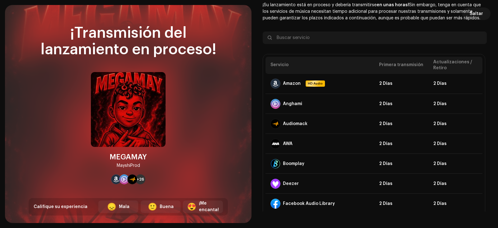
click at [195, 205] on div "😍" at bounding box center [191, 206] width 9 height 7
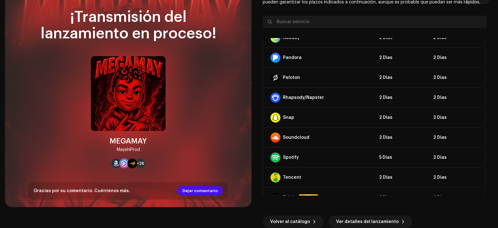
scroll to position [443, 0]
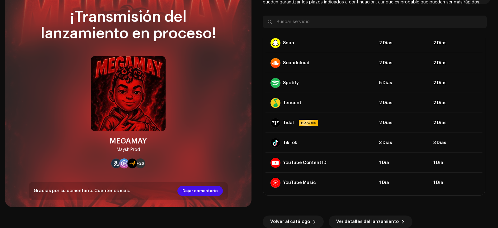
click at [364, 219] on span "Ver detalles del lanzamiento" at bounding box center [367, 221] width 63 height 12
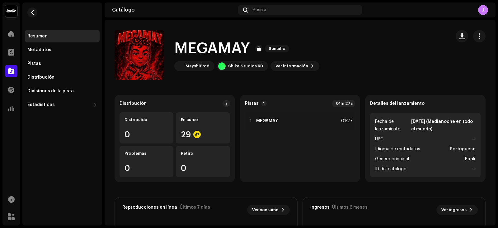
click at [245, 67] on div "ShikelStudios RD" at bounding box center [245, 66] width 35 height 5
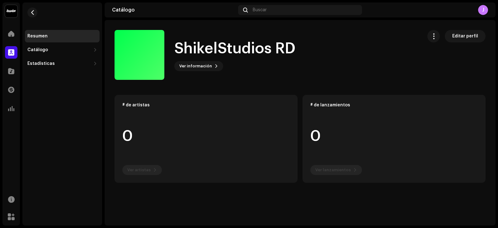
click at [151, 54] on div at bounding box center [140, 55] width 50 height 50
click at [465, 36] on span "Editar perfil" at bounding box center [465, 36] width 26 height 12
click at [465, 36] on div "ShikelStudios RD Editar perfil ShikelStudios RD Ver información Editar perfil E…" at bounding box center [300, 122] width 391 height 205
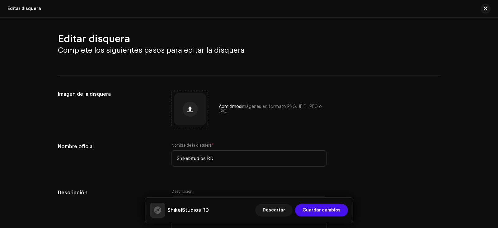
click at [187, 106] on span "button" at bounding box center [190, 108] width 6 height 5
click at [187, 97] on div at bounding box center [190, 109] width 32 height 32
click at [203, 100] on div at bounding box center [190, 109] width 32 height 32
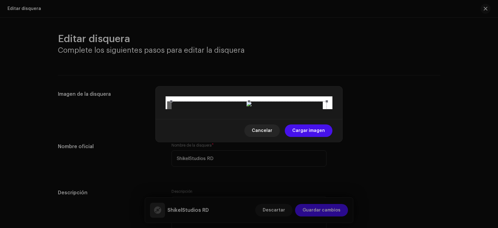
click at [315, 137] on span "Cargar imagen" at bounding box center [308, 130] width 33 height 12
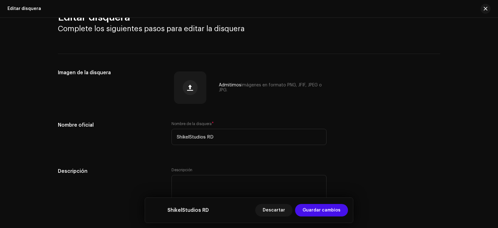
scroll to position [50, 0]
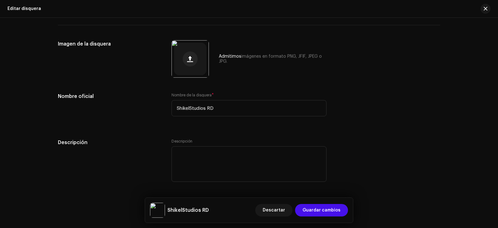
click at [322, 209] on span "Guardar cambios" at bounding box center [322, 210] width 38 height 12
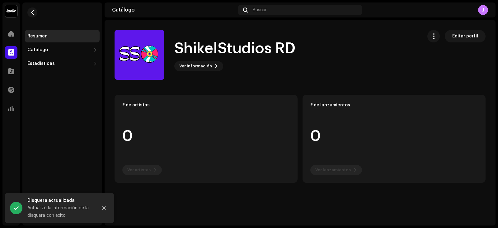
click at [59, 49] on div "Catálogo" at bounding box center [59, 49] width 64 height 5
click at [65, 63] on div "Lanzamientos" at bounding box center [63, 63] width 67 height 5
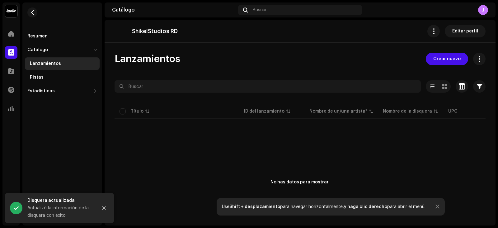
click at [68, 75] on div "Pistas" at bounding box center [63, 77] width 67 height 5
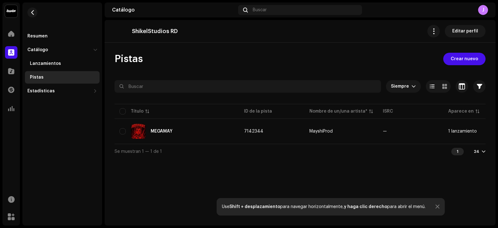
click at [181, 126] on div "MEGAMAY" at bounding box center [177, 131] width 115 height 15
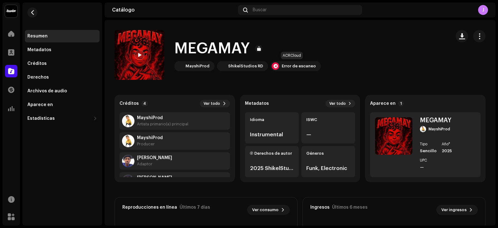
click at [297, 67] on div "Error de escaneo" at bounding box center [299, 66] width 34 height 5
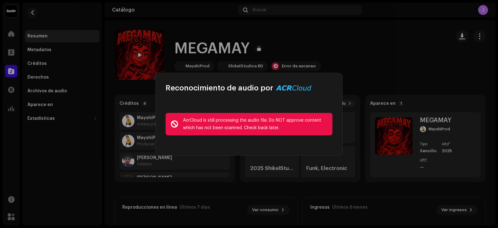
click at [258, 119] on div "AcrCloud is still processing the audio file. Do NOT approve content which has n…" at bounding box center [255, 123] width 144 height 15
click at [258, 118] on div "AcrCloud is still processing the audio file. Do NOT approve content which has n…" at bounding box center [255, 123] width 144 height 15
click at [257, 119] on div "AcrCloud is still processing the audio file. Do NOT approve content which has n…" at bounding box center [255, 123] width 144 height 15
click at [255, 122] on div "AcrCloud is still processing the audio file. Do NOT approve content which has n…" at bounding box center [255, 123] width 144 height 15
click at [254, 124] on div "AcrCloud is still processing the audio file. Do NOT approve content which has n…" at bounding box center [255, 123] width 144 height 15
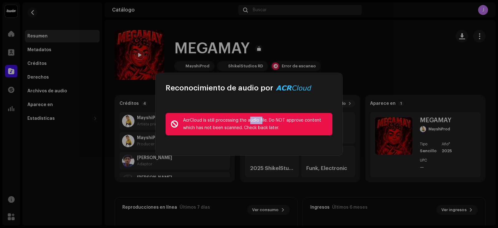
click at [254, 124] on div "AcrCloud is still processing the audio file. Do NOT approve content which has n…" at bounding box center [255, 123] width 144 height 15
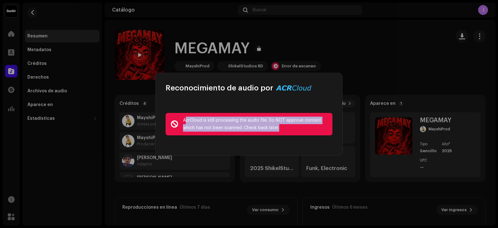
click at [254, 124] on div "AcrCloud is still processing the audio file. Do NOT approve content which has n…" at bounding box center [255, 123] width 144 height 15
copy div "AcrCloud is still processing the audio file. Do NOT approve content which has n…"
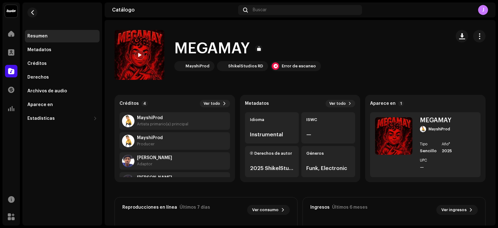
click at [359, 69] on div "Reconocimiento de audio por AcrCloud is still processing the audio file. Do NOT…" at bounding box center [249, 114] width 498 height 228
click at [58, 49] on div "Metadatos" at bounding box center [62, 49] width 70 height 5
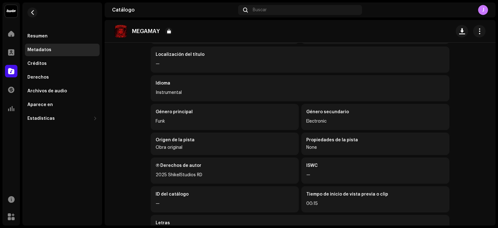
scroll to position [87, 0]
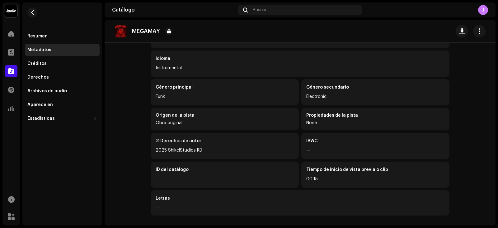
click at [68, 59] on div "Créditos" at bounding box center [62, 63] width 75 height 12
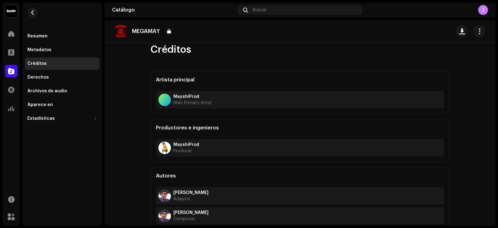
scroll to position [14, 0]
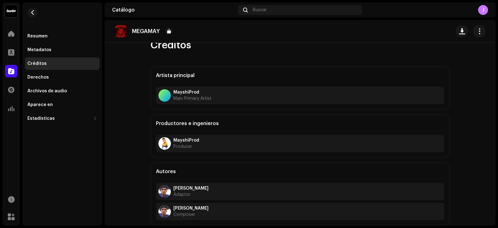
click at [69, 76] on div "Derechos" at bounding box center [62, 77] width 70 height 5
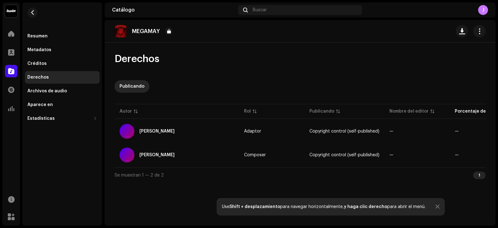
click at [75, 90] on div "Archivos de audio" at bounding box center [62, 90] width 70 height 5
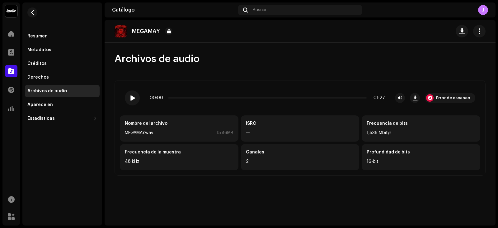
click at [134, 94] on div at bounding box center [132, 97] width 15 height 15
click at [445, 100] on div "Error de escaneo" at bounding box center [450, 98] width 50 height 10
click at [391, 71] on div "Reconocimiento de audio por AcrCloud is still processing the audio file. Do NOT…" at bounding box center [249, 114] width 498 height 228
click at [75, 97] on div "Archivos de audio" at bounding box center [62, 91] width 75 height 12
click at [70, 99] on div "Aparece en" at bounding box center [62, 104] width 75 height 12
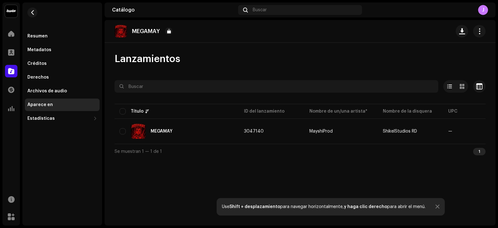
click at [173, 128] on div "MEGAMAY" at bounding box center [177, 131] width 115 height 15
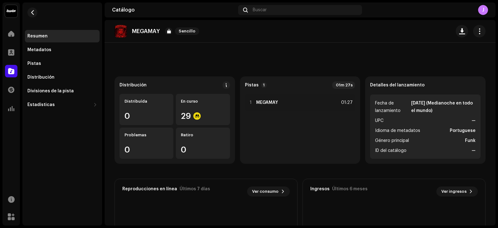
scroll to position [13, 0]
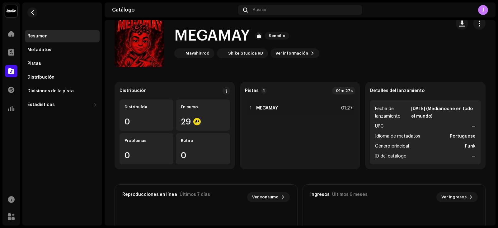
click at [150, 110] on div "Distribuída 0" at bounding box center [147, 114] width 54 height 31
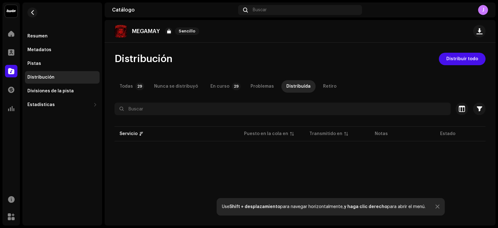
click at [159, 84] on div "Nunca se distribuyó" at bounding box center [176, 86] width 44 height 12
click at [211, 89] on div "En curso" at bounding box center [219, 86] width 19 height 12
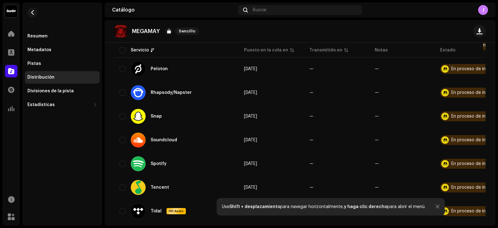
scroll to position [622, 0]
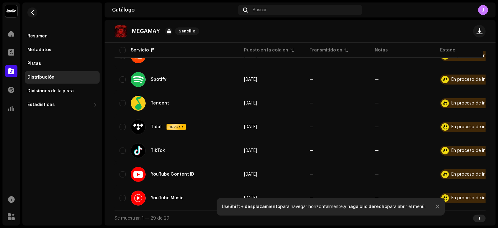
drag, startPoint x: 172, startPoint y: 207, endPoint x: 172, endPoint y: 203, distance: 3.7
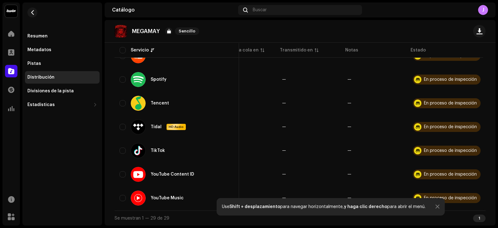
click at [214, 140] on td "TikTok" at bounding box center [177, 150] width 125 height 22
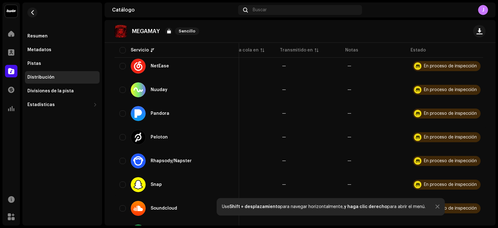
scroll to position [467, 0]
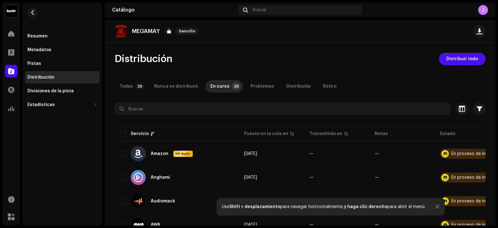
click at [33, 12] on span "button" at bounding box center [32, 12] width 5 height 5
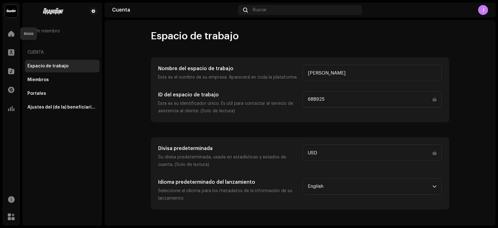
click at [13, 31] on span at bounding box center [11, 33] width 6 height 5
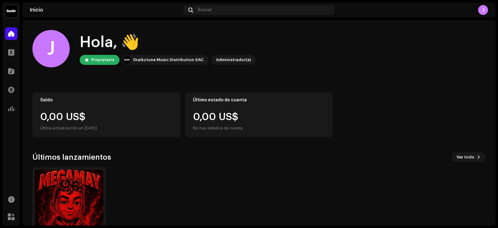
click at [479, 4] on div "Inicio Buscar J" at bounding box center [258, 9] width 473 height 15
click at [483, 10] on div "J" at bounding box center [483, 10] width 10 height 10
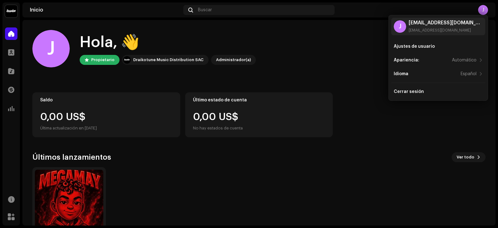
click at [440, 23] on div "joshremixermusic@gmail.com" at bounding box center [446, 22] width 74 height 5
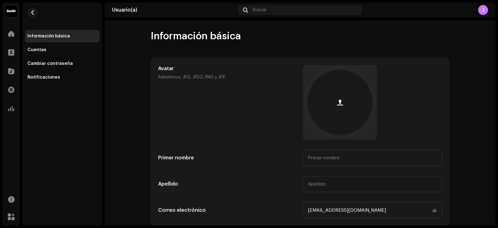
click at [355, 95] on div at bounding box center [340, 102] width 65 height 65
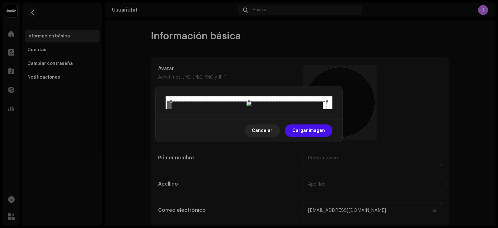
click at [316, 137] on span "Cargar imagen" at bounding box center [308, 130] width 33 height 12
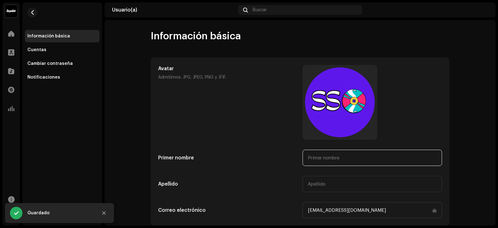
click at [320, 155] on input "text" at bounding box center [372, 157] width 139 height 16
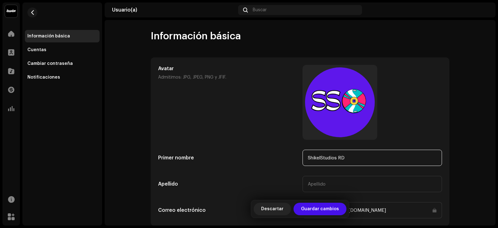
type input "ShikelStudios RD"
click at [313, 211] on span "Guardar cambios" at bounding box center [320, 208] width 38 height 12
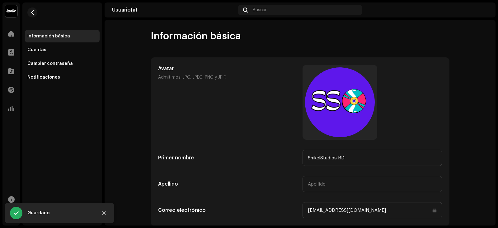
click at [55, 52] on div "Cuentas" at bounding box center [62, 49] width 70 height 5
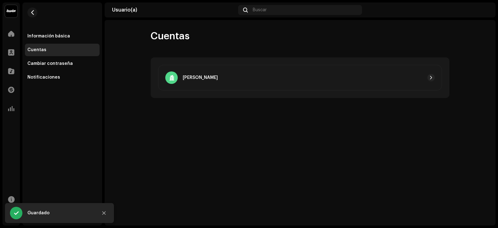
click at [283, 77] on div at bounding box center [326, 77] width 217 height 7
click at [282, 78] on div at bounding box center [326, 77] width 217 height 7
click at [430, 77] on span "button" at bounding box center [431, 77] width 4 height 5
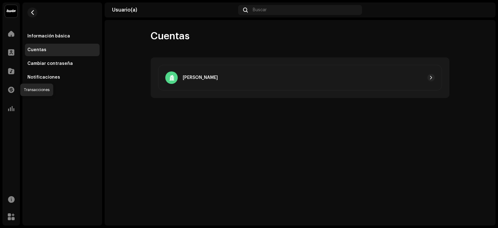
click at [15, 90] on div at bounding box center [11, 89] width 12 height 12
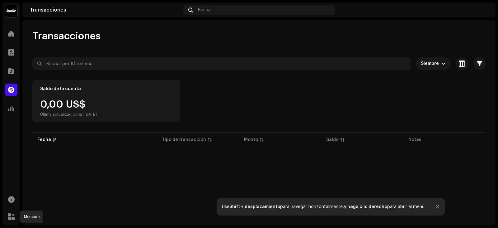
click at [15, 216] on div at bounding box center [11, 216] width 12 height 12
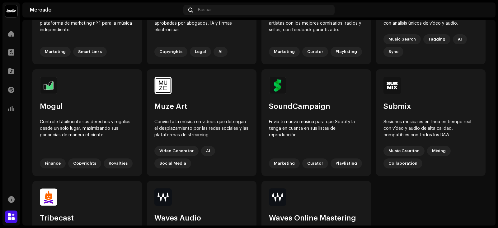
scroll to position [325, 0]
click at [319, 107] on div "SoundCampaign" at bounding box center [316, 107] width 95 height 10
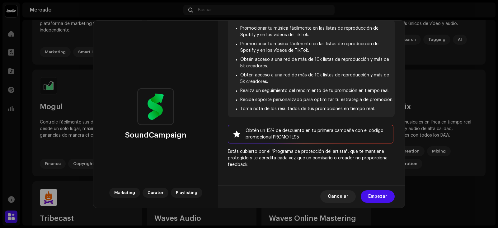
scroll to position [85, 0]
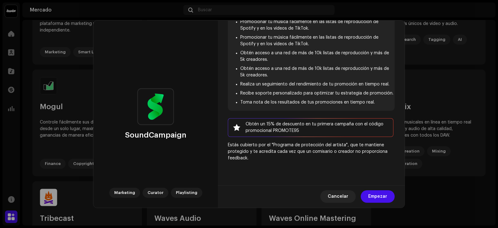
click at [346, 196] on span "Cancelar" at bounding box center [338, 196] width 21 height 12
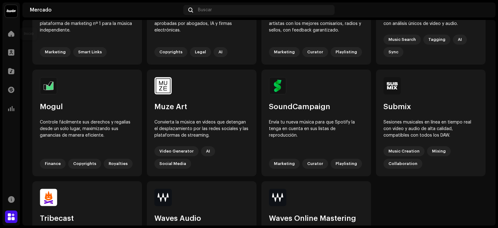
click at [6, 32] on div at bounding box center [11, 33] width 12 height 12
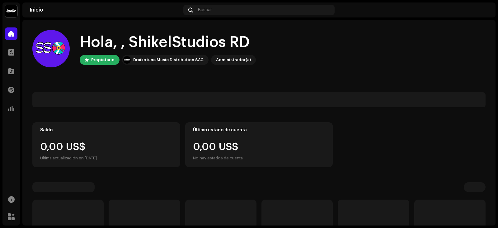
click at [14, 11] on img at bounding box center [11, 11] width 12 height 12
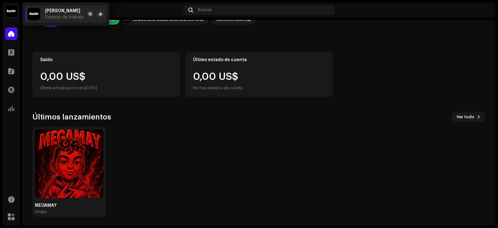
scroll to position [41, 0]
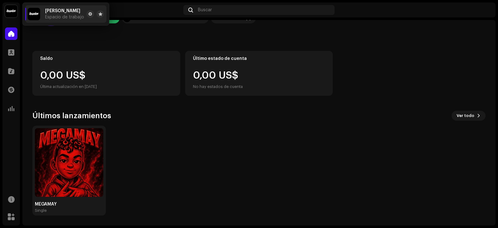
click at [203, 144] on div "MEGAMAY Single" at bounding box center [256, 170] width 453 height 90
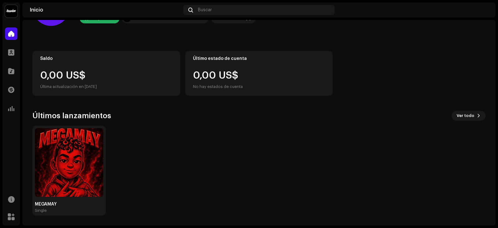
click at [90, 161] on img at bounding box center [69, 162] width 68 height 68
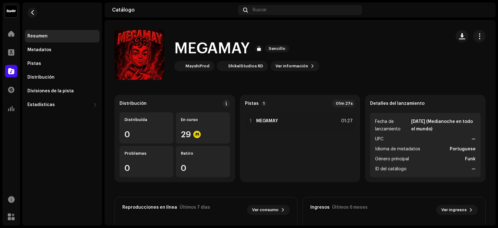
click at [477, 39] on span "button" at bounding box center [480, 36] width 6 height 5
click at [472, 44] on div at bounding box center [471, 55] width 30 height 50
click at [477, 38] on span "button" at bounding box center [480, 36] width 6 height 5
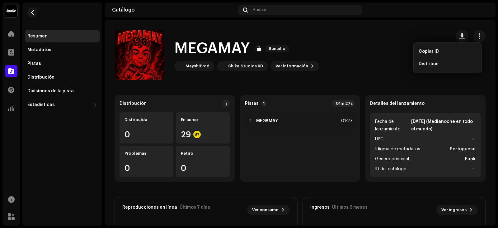
click at [452, 62] on div "Distribuir" at bounding box center [448, 63] width 58 height 5
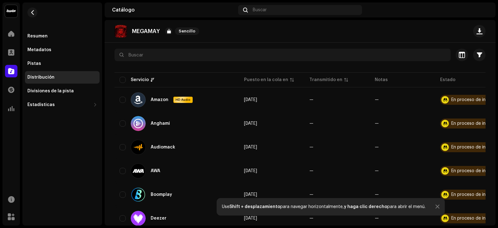
scroll to position [62, 0]
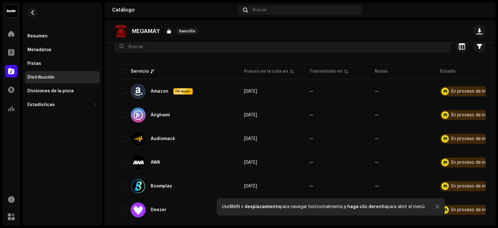
click at [245, 90] on span "[DATE]" at bounding box center [250, 91] width 13 height 4
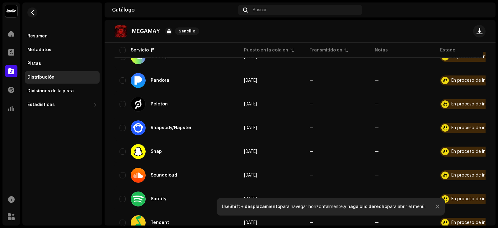
scroll to position [405, 0]
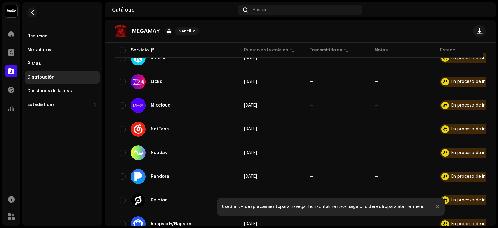
click at [60, 39] on div "Resumen" at bounding box center [62, 36] width 75 height 12
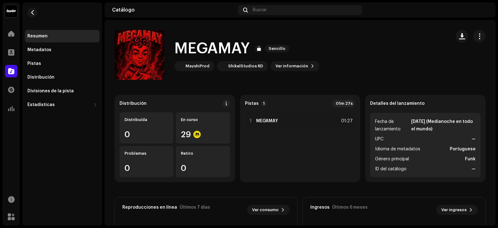
click at [30, 12] on span "button" at bounding box center [32, 12] width 5 height 5
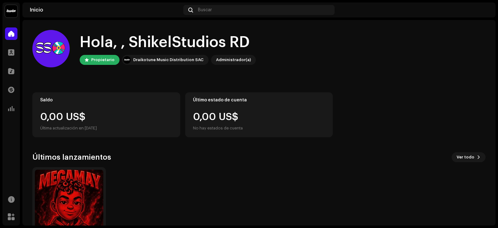
click at [9, 54] on span at bounding box center [11, 52] width 6 height 5
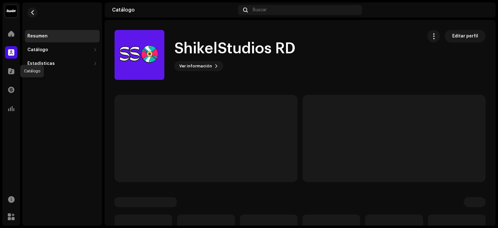
click at [13, 72] on span at bounding box center [11, 70] width 6 height 5
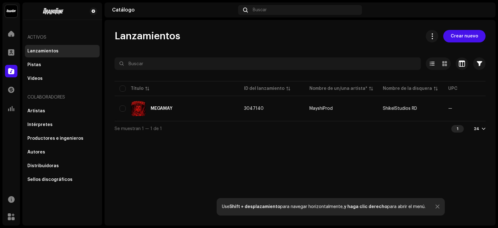
click at [60, 114] on div "Artistas" at bounding box center [62, 111] width 75 height 12
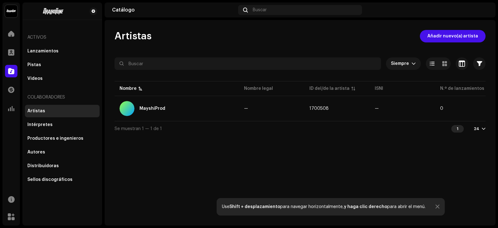
click at [223, 111] on div "MayshiProd" at bounding box center [177, 108] width 115 height 15
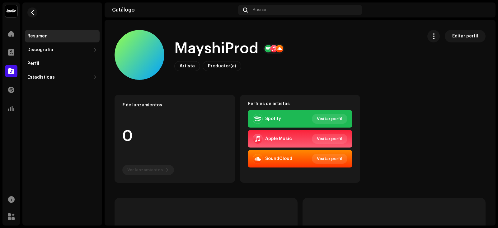
click at [450, 34] on button "Editar perfil" at bounding box center [465, 36] width 41 height 12
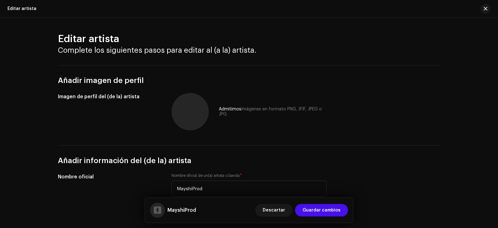
click at [0, 0] on button at bounding box center [0, 0] width 0 height 0
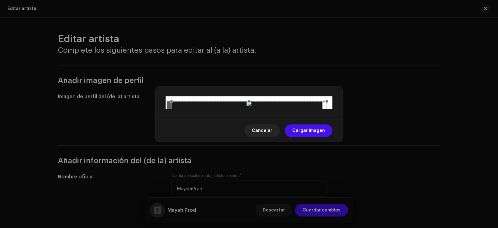
click at [307, 137] on span "Cargar imagen" at bounding box center [308, 130] width 33 height 12
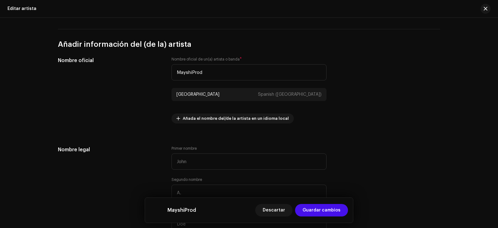
scroll to position [156, 0]
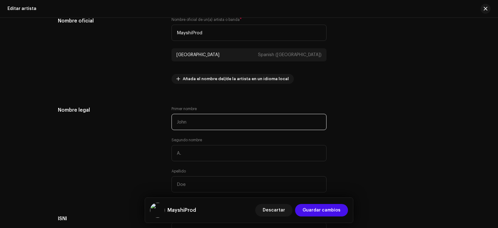
click at [274, 119] on input "text" at bounding box center [249, 122] width 155 height 16
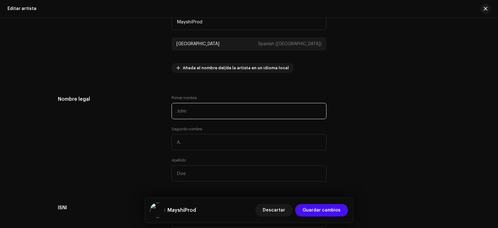
scroll to position [187, 0]
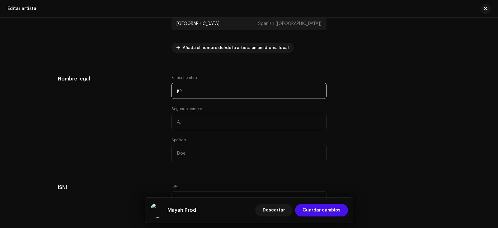
type input "j"
type input "Joshue"
click at [259, 151] on input "text" at bounding box center [249, 153] width 155 height 16
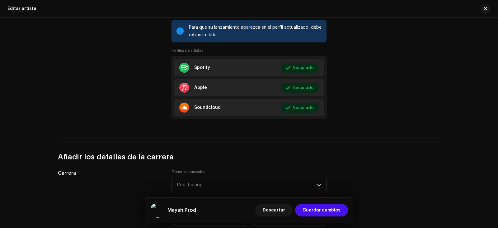
scroll to position [529, 0]
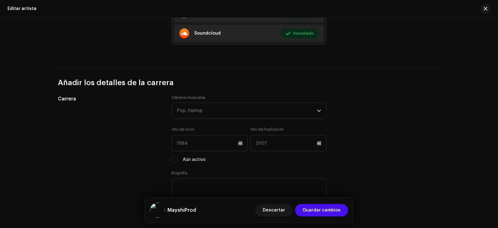
type input "Cortez"
click at [246, 109] on div "Pop, hiphop" at bounding box center [247, 111] width 140 height 16
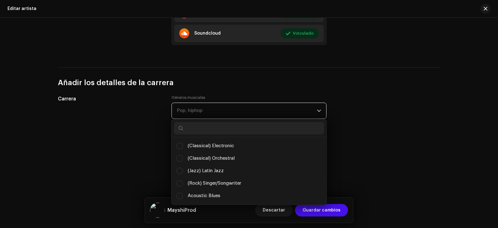
scroll to position [3, 28]
click at [233, 129] on input "text" at bounding box center [249, 128] width 150 height 12
type input "electr"
click at [226, 181] on li "Electronic" at bounding box center [249, 183] width 150 height 12
checkbox input "true"
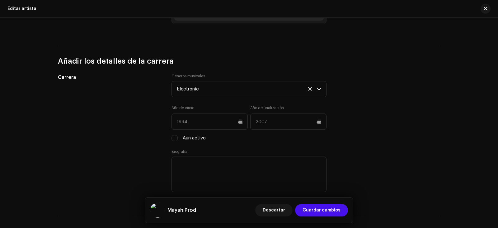
scroll to position [560, 0]
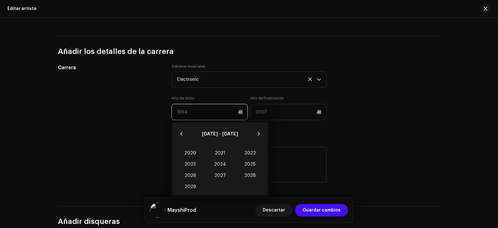
click at [210, 109] on input "text" at bounding box center [210, 112] width 76 height 16
click at [180, 134] on icon "Previous Decade" at bounding box center [181, 133] width 4 height 4
click at [260, 133] on icon "Next Decade" at bounding box center [259, 133] width 4 height 4
click at [191, 183] on span "2019" at bounding box center [190, 186] width 30 height 11
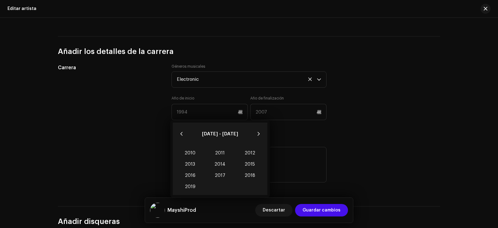
type input "2019"
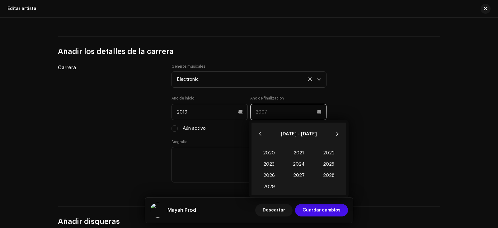
click at [267, 112] on input "text" at bounding box center [288, 112] width 76 height 16
click at [354, 113] on div "Carrera Géneros musicales Electronic Año de inicio 2019 Año de finalización Aún…" at bounding box center [249, 127] width 382 height 127
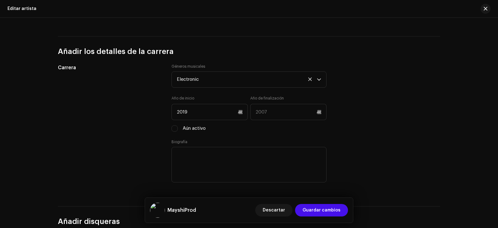
click at [202, 130] on label "Aún activo" at bounding box center [194, 128] width 23 height 7
click at [178, 130] on input "Aún activo" at bounding box center [175, 128] width 6 height 6
checkbox input "true"
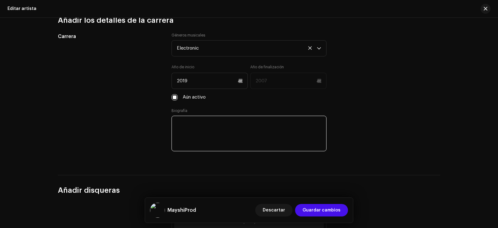
click at [215, 118] on textarea at bounding box center [249, 132] width 155 height 35
paste textarea "Joshue Cortez mas conocido como MayshiProd es un Productor Musical , DJ , Remix…"
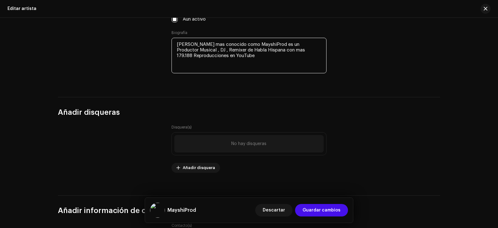
scroll to position [685, 0]
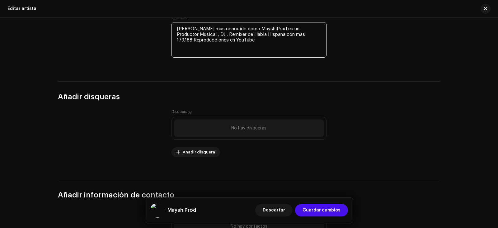
type textarea "Joshue Cortez mas conocido como MayshiProd es un Productor Musical , DJ , Remix…"
click at [205, 145] on div "Disquera(s) No hay disqueras Añadir disquera" at bounding box center [249, 133] width 155 height 48
click at [203, 152] on span "Añadir disquera" at bounding box center [199, 152] width 32 height 12
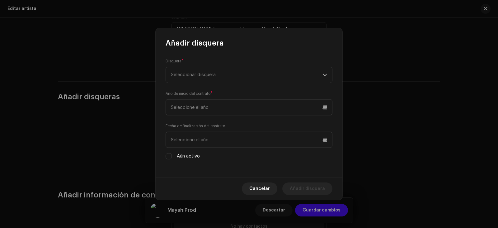
click at [220, 78] on span "Seleccionar disquera" at bounding box center [247, 75] width 152 height 16
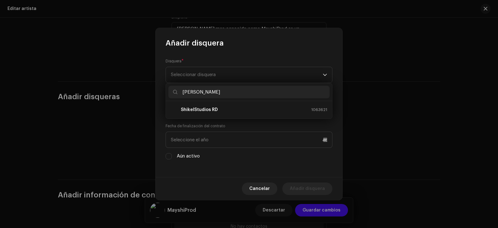
type input "shike"
click at [242, 107] on div "ShikelStudios RD 1063621" at bounding box center [249, 109] width 156 height 7
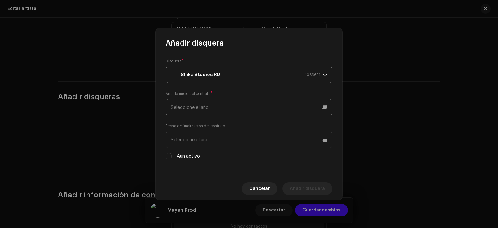
click at [241, 108] on input "text" at bounding box center [249, 107] width 167 height 16
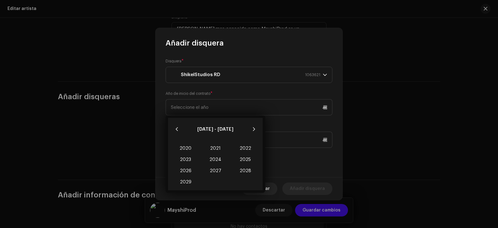
click at [238, 158] on span "2025" at bounding box center [245, 159] width 30 height 11
type input "2025"
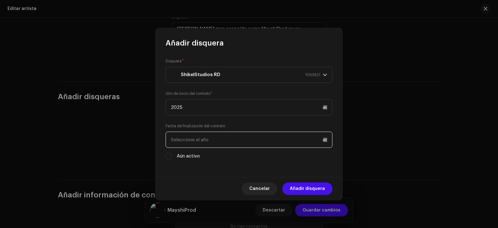
click at [255, 140] on input "text" at bounding box center [249, 139] width 167 height 16
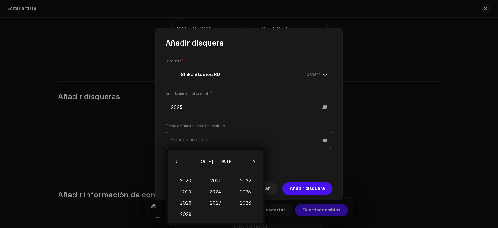
click at [255, 140] on input "text" at bounding box center [249, 139] width 167 height 16
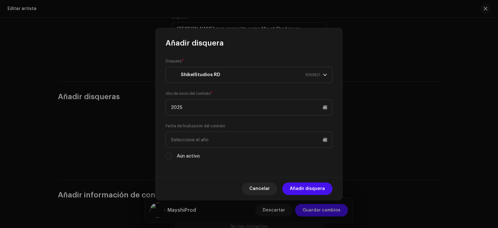
click at [255, 126] on div "Fecha de finalización del contrato Aún activo" at bounding box center [249, 141] width 167 height 37
click at [185, 159] on label "Aún activo" at bounding box center [188, 156] width 23 height 7
click at [178, 7] on input "Aún activo" at bounding box center [175, 4] width 6 height 6
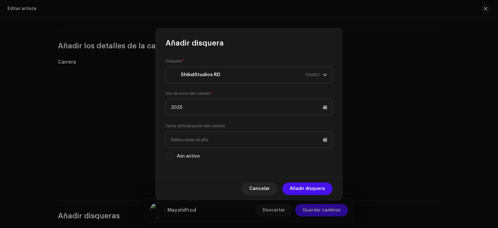
click at [185, 157] on label "Aún activo" at bounding box center [188, 156] width 23 height 7
click at [178, 126] on input "Aún activo" at bounding box center [175, 123] width 6 height 6
checkbox input "true"
click at [172, 156] on div "Aún activo" at bounding box center [249, 156] width 167 height 7
click at [170, 157] on input "Aún activo" at bounding box center [169, 156] width 6 height 6
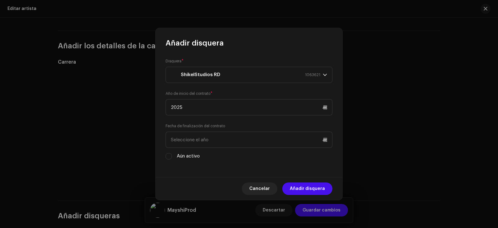
click at [170, 157] on input "Aún activo" at bounding box center [169, 156] width 6 height 6
click at [172, 155] on div "Aún activo" at bounding box center [249, 156] width 167 height 7
click at [170, 157] on input "Aún activo" at bounding box center [169, 156] width 6 height 6
checkbox input "true"
click at [309, 189] on span "Añadir disquera" at bounding box center [307, 188] width 35 height 12
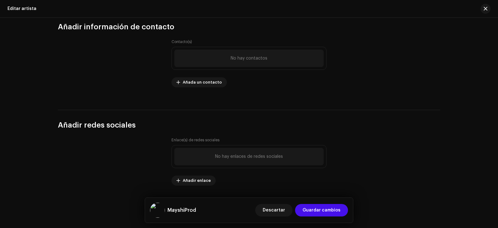
scroll to position [855, 0]
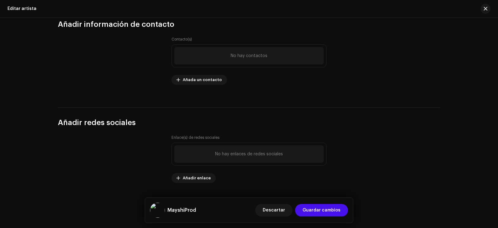
click at [206, 179] on span "Añadir enlace" at bounding box center [197, 178] width 28 height 12
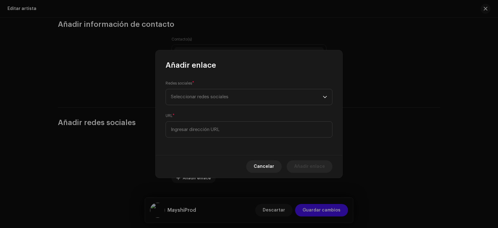
click at [246, 103] on span "Seleccionar redes sociales" at bounding box center [247, 97] width 152 height 16
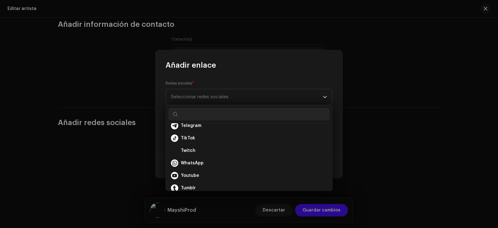
scroll to position [0, 0]
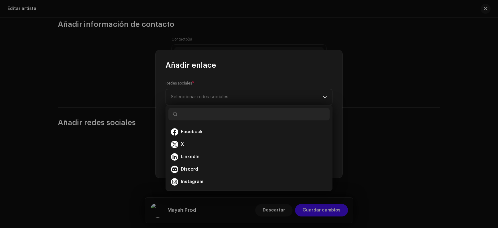
click at [197, 181] on span "Instagram" at bounding box center [192, 181] width 22 height 6
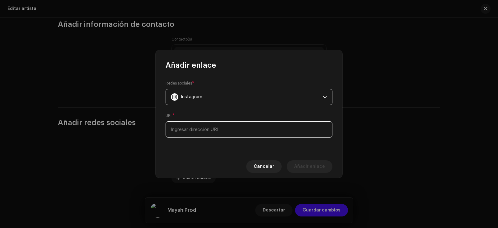
click at [214, 129] on input at bounding box center [249, 129] width 167 height 16
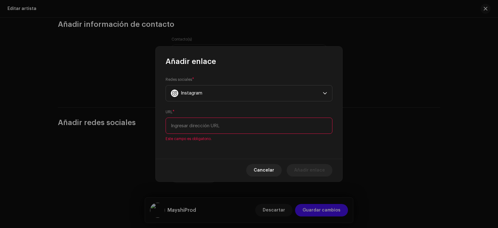
paste input "https://www.instagram.com/mayshiprod/"
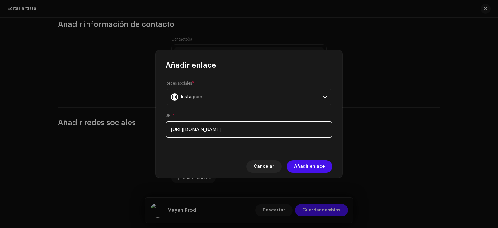
type input "https://www.instagram.com/mayshiprod/"
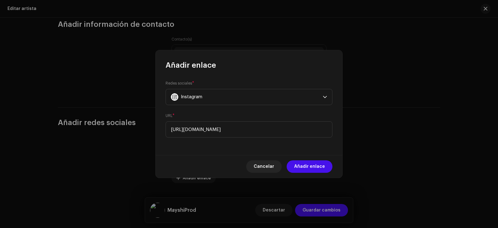
click at [314, 165] on span "Añadir enlace" at bounding box center [309, 166] width 31 height 12
click at [314, 165] on div "Enlace(s) de redes sociales No hay enlaces de redes sociales Añadir enlace" at bounding box center [249, 159] width 155 height 48
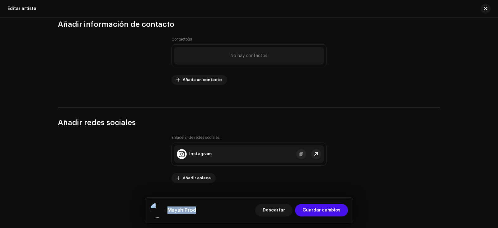
click at [204, 175] on span "Añadir enlace" at bounding box center [197, 178] width 28 height 12
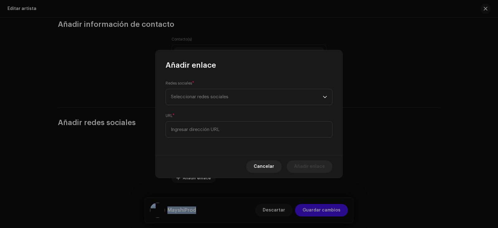
click at [227, 97] on span "Seleccionar redes sociales" at bounding box center [200, 96] width 58 height 5
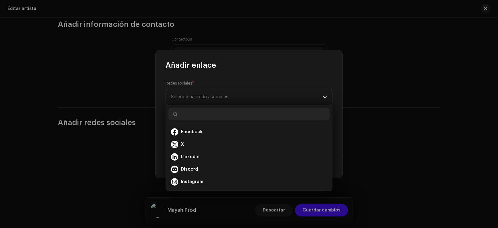
click at [213, 132] on div "Facebook" at bounding box center [249, 131] width 156 height 7
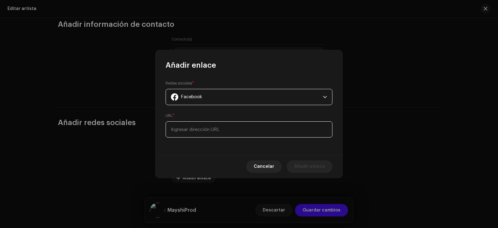
click at [206, 123] on input at bounding box center [249, 129] width 167 height 16
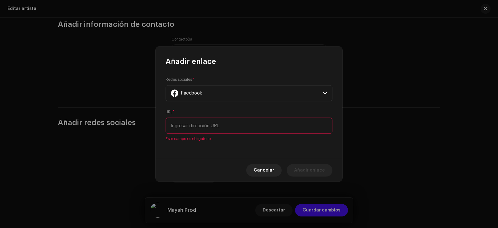
paste input "https://www.facebook.com/mayshiprod"
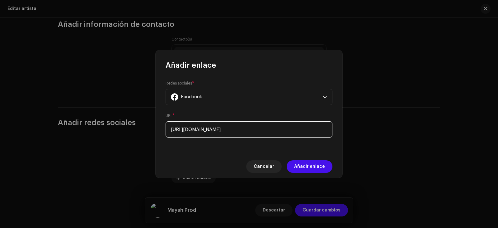
type input "https://www.facebook.com/mayshiprod"
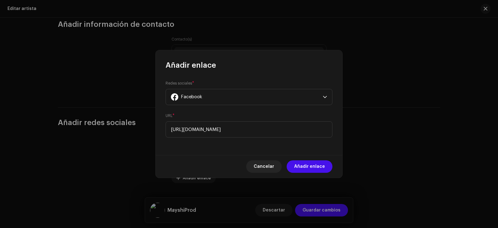
click at [311, 166] on span "Añadir enlace" at bounding box center [309, 166] width 31 height 12
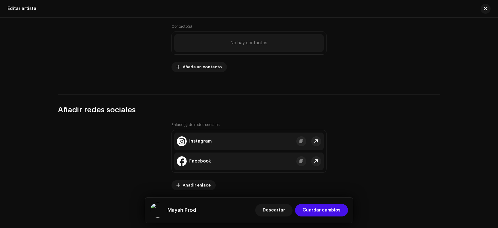
scroll to position [875, 0]
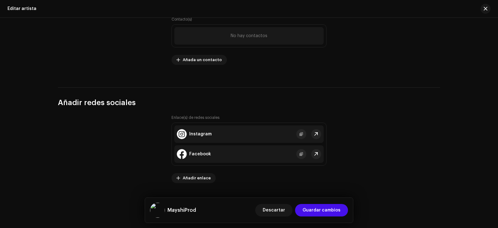
click at [210, 176] on button "Añadir enlace" at bounding box center [194, 178] width 44 height 10
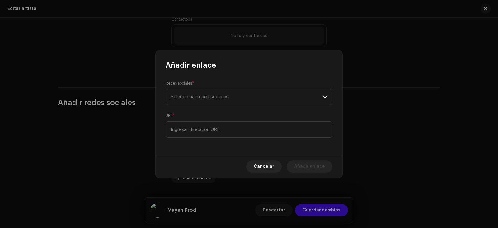
click at [214, 99] on span "Seleccionar redes sociales" at bounding box center [200, 96] width 58 height 5
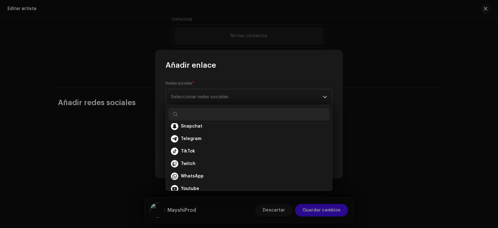
scroll to position [50, 0]
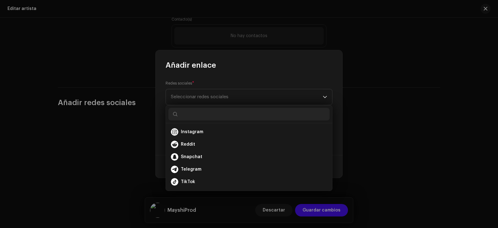
click at [186, 181] on span "TikTok" at bounding box center [188, 181] width 14 height 6
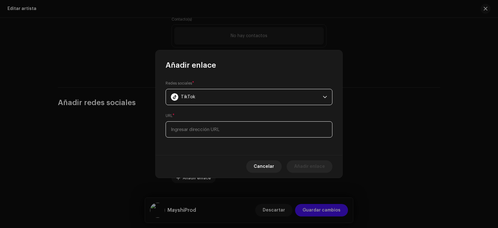
click at [185, 133] on input at bounding box center [249, 129] width 167 height 16
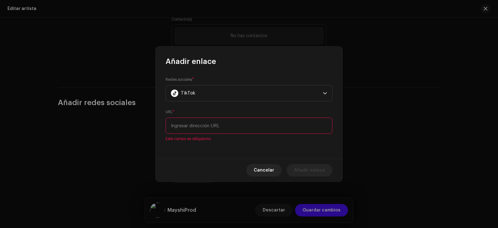
paste input "https://www.tiktok.com/@mayshiprod"
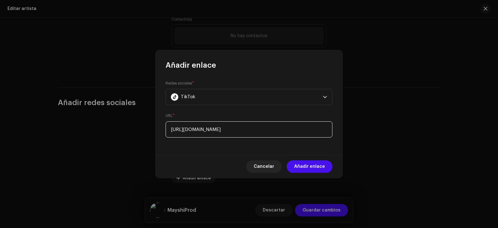
type input "https://www.tiktok.com/@mayshiprod"
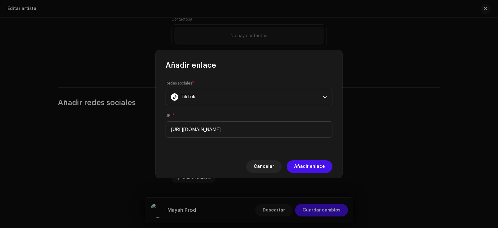
click at [316, 166] on span "Añadir enlace" at bounding box center [309, 166] width 31 height 12
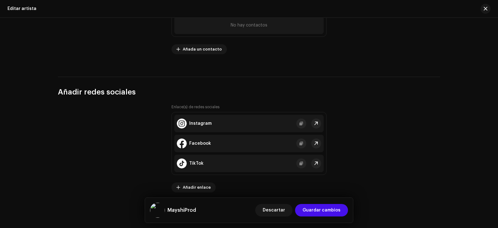
scroll to position [895, 0]
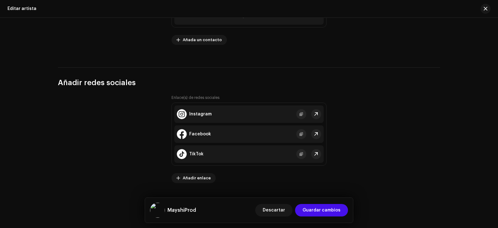
click at [196, 180] on span "Añadir enlace" at bounding box center [197, 178] width 28 height 12
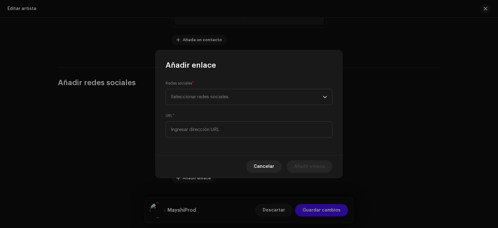
click at [229, 98] on span "Seleccionar redes sociales" at bounding box center [247, 97] width 152 height 16
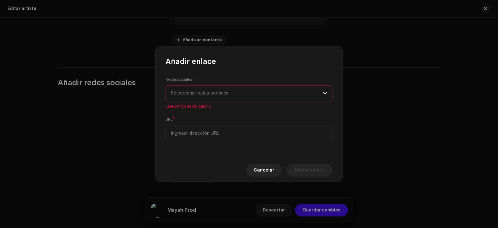
click at [222, 102] on div "Redes sociales * Seleccionar redes sociales Este campo es obligatorio." at bounding box center [249, 92] width 167 height 32
click at [222, 90] on span "Seleccionar redes sociales" at bounding box center [247, 93] width 152 height 16
click at [222, 91] on span "Seleccionar redes sociales" at bounding box center [200, 93] width 58 height 5
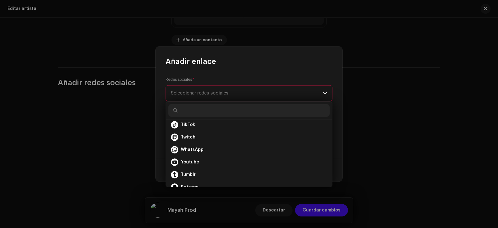
scroll to position [112, 0]
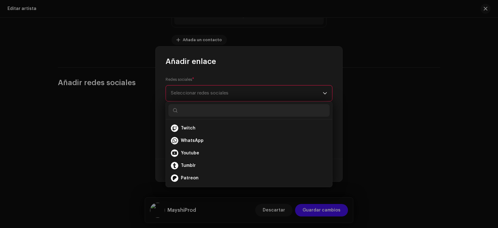
click at [196, 155] on span "Youtube" at bounding box center [190, 153] width 18 height 6
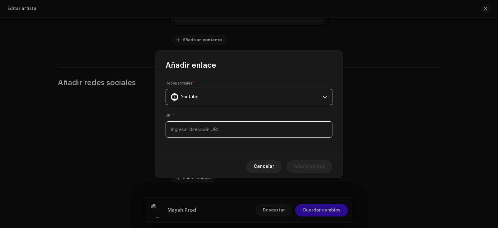
click at [231, 130] on input at bounding box center [249, 129] width 167 height 16
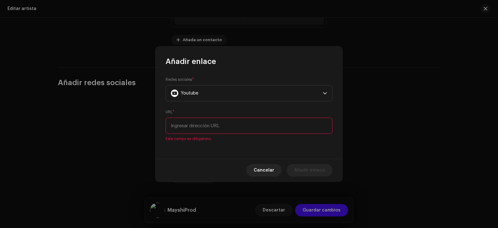
paste input "https://www.youtube.com/@mayshiprod"
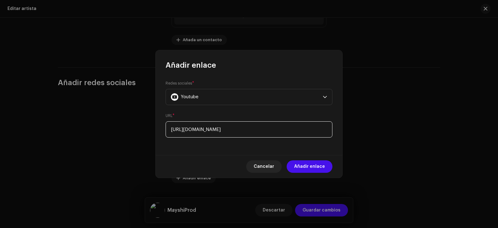
type input "https://www.youtube.com/@mayshiprod"
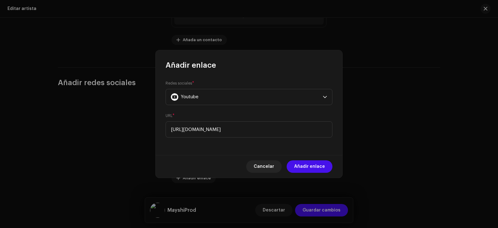
drag, startPoint x: 316, startPoint y: 160, endPoint x: 317, endPoint y: 168, distance: 8.7
click at [316, 162] on div "Cancelar Añadir enlace" at bounding box center [249, 166] width 187 height 23
click at [317, 170] on span "Añadir enlace" at bounding box center [309, 166] width 31 height 12
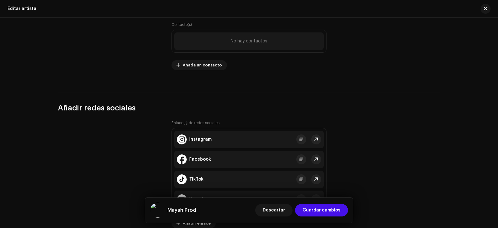
scroll to position [822, 0]
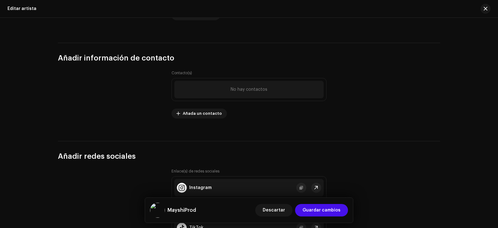
click at [214, 113] on span "Añada un contacto" at bounding box center [202, 113] width 39 height 12
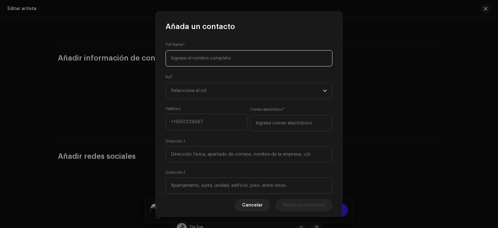
click at [230, 62] on input at bounding box center [249, 58] width 167 height 16
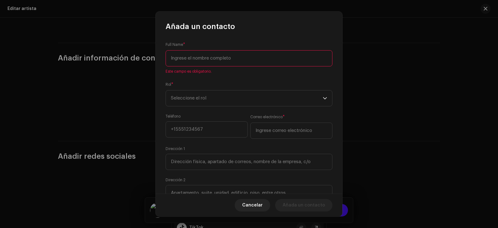
click at [257, 202] on span "Cancelar" at bounding box center [252, 205] width 21 height 12
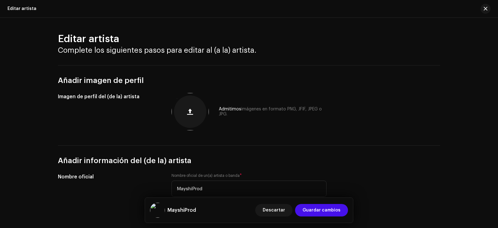
click at [327, 209] on span "Guardar cambios" at bounding box center [322, 210] width 38 height 12
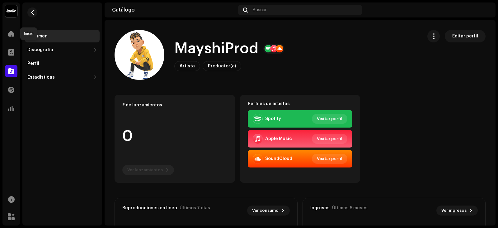
click at [10, 32] on span at bounding box center [11, 33] width 6 height 5
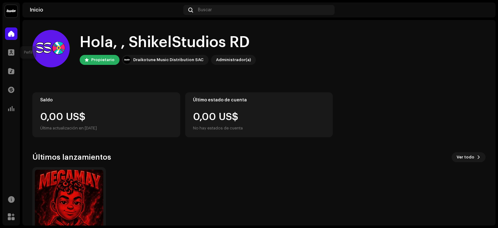
click at [10, 52] on span at bounding box center [11, 52] width 6 height 5
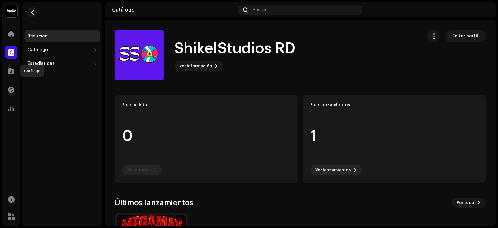
click at [13, 67] on div at bounding box center [11, 71] width 12 height 12
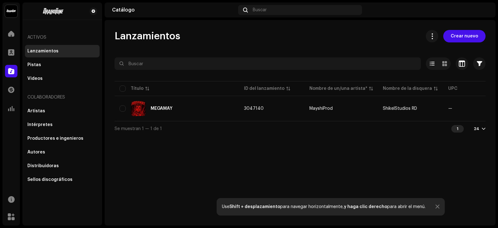
click at [185, 102] on div "MEGAMAY" at bounding box center [177, 108] width 115 height 15
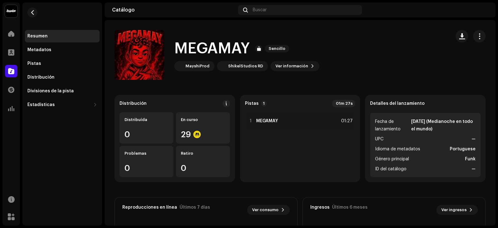
click at [64, 64] on div "Pistas" at bounding box center [62, 63] width 70 height 5
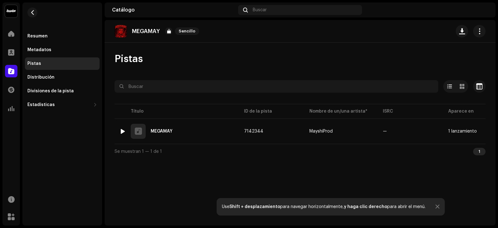
click at [180, 132] on div "1 MEGAMAY" at bounding box center [177, 131] width 115 height 15
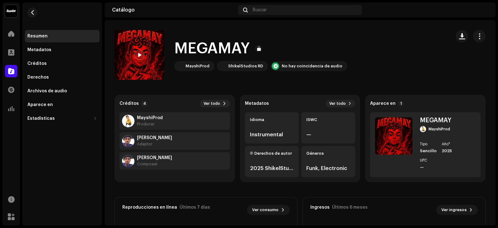
click at [142, 53] on span at bounding box center [140, 55] width 4 height 5
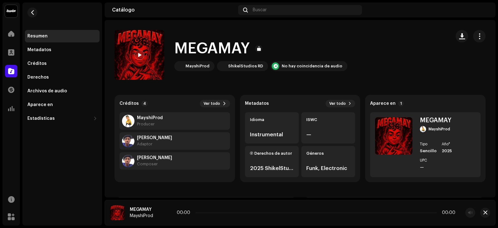
click at [142, 53] on span at bounding box center [140, 55] width 4 height 5
click at [165, 212] on span at bounding box center [164, 212] width 4 height 5
click at [165, 212] on div at bounding box center [163, 212] width 10 height 10
click at [160, 213] on div at bounding box center [163, 212] width 10 height 10
click at [323, 70] on div "No hay coincidencia de audio" at bounding box center [309, 66] width 77 height 10
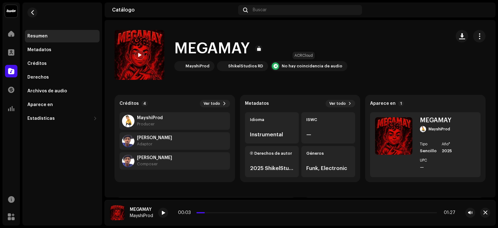
click at [311, 64] on div "No hay coincidencia de audio" at bounding box center [312, 66] width 61 height 5
click at [310, 65] on div "No hay coincidencia de audio" at bounding box center [312, 66] width 61 height 5
drag, startPoint x: 320, startPoint y: 63, endPoint x: 401, endPoint y: 52, distance: 81.8
click at [389, 49] on div "MEGAMAY MayshiProd ShikelStudios RD No hay coincidencia de audio" at bounding box center [280, 55] width 331 height 50
click at [477, 37] on span "button" at bounding box center [480, 36] width 6 height 5
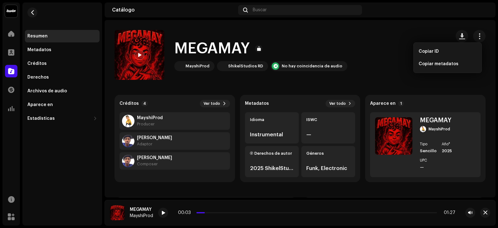
click at [392, 59] on div "MEGAMAY MayshiProd ShikelStudios RD No hay coincidencia de audio" at bounding box center [280, 55] width 331 height 50
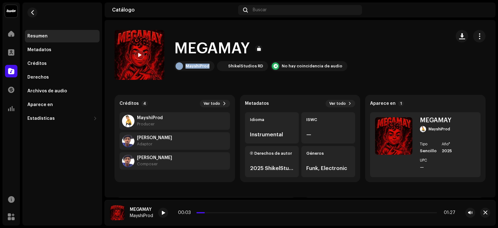
click at [392, 59] on div "MEGAMAY MayshiProd ShikelStudios RD No hay coincidencia de audio" at bounding box center [280, 55] width 331 height 50
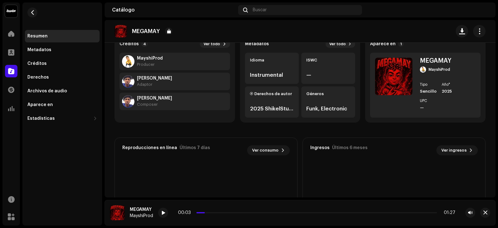
scroll to position [62, 0]
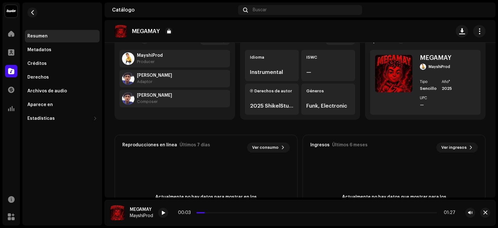
click at [62, 77] on div "Derechos" at bounding box center [62, 77] width 70 height 5
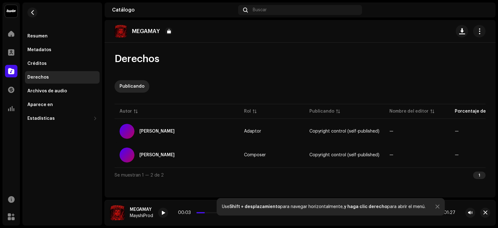
click at [59, 56] on div "Metadatos" at bounding box center [62, 50] width 75 height 12
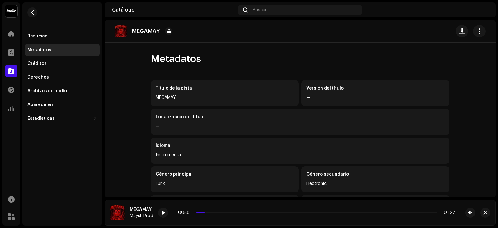
click at [60, 62] on div "Créditos" at bounding box center [62, 63] width 70 height 5
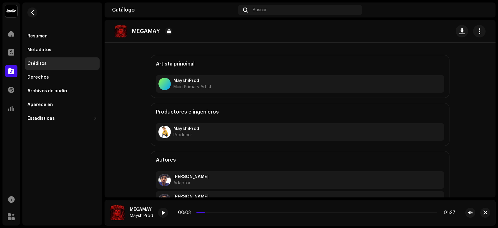
scroll to position [11, 0]
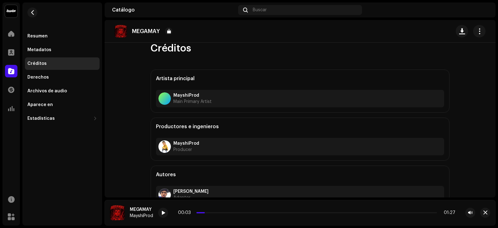
click at [192, 95] on strong "MayshiProd" at bounding box center [192, 95] width 38 height 5
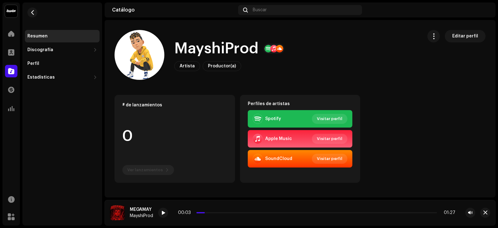
click at [272, 114] on div "Spotify" at bounding box center [267, 119] width 28 height 10
click at [336, 115] on span "Visitar perfil" at bounding box center [330, 118] width 26 height 12
click at [55, 53] on div "Discografía" at bounding box center [62, 50] width 75 height 12
click at [55, 76] on div "Pistas" at bounding box center [63, 77] width 67 height 5
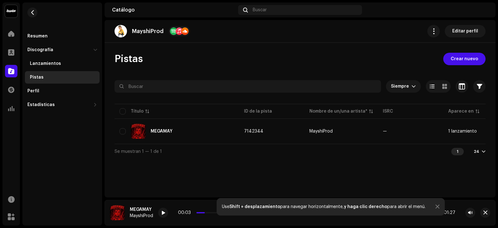
click at [70, 55] on div "Discografía" at bounding box center [62, 50] width 75 height 12
click at [17, 48] on div at bounding box center [11, 52] width 12 height 12
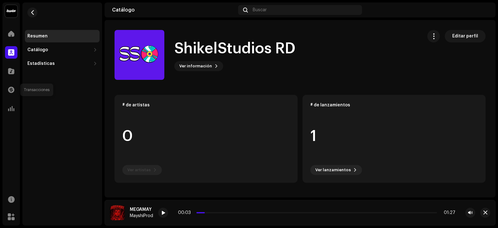
click at [10, 92] on span at bounding box center [11, 89] width 6 height 5
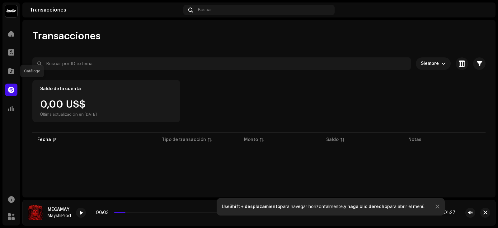
click at [17, 72] on div at bounding box center [11, 71] width 12 height 12
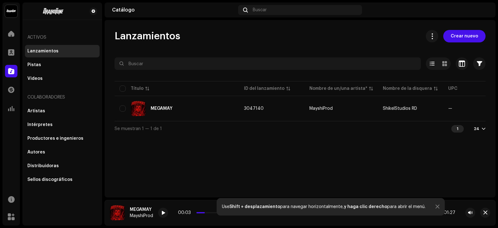
click at [44, 115] on div "Artistas" at bounding box center [62, 111] width 75 height 12
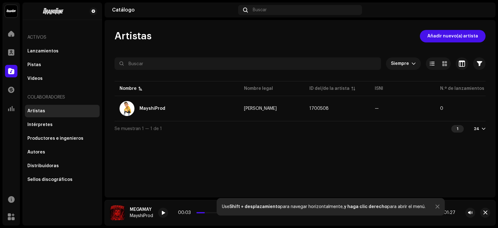
click at [443, 38] on span "Añadir nuevo(a) artista" at bounding box center [452, 36] width 51 height 12
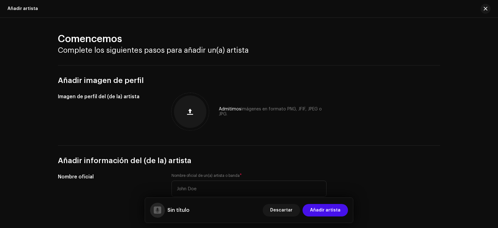
click at [194, 116] on button "button" at bounding box center [190, 111] width 15 height 15
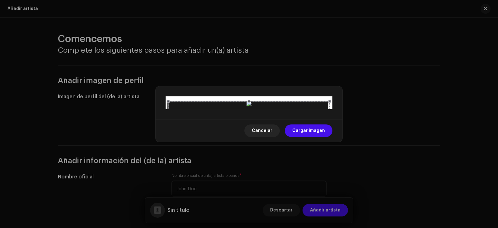
click at [305, 137] on span "Cargar imagen" at bounding box center [308, 130] width 33 height 12
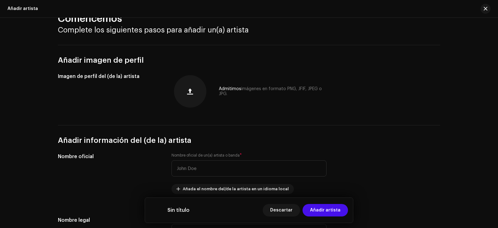
scroll to position [62, 0]
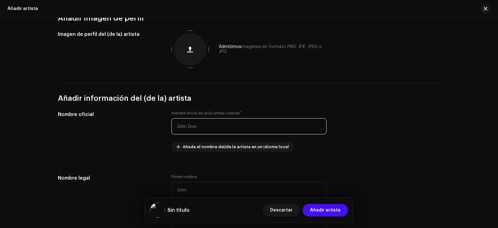
click at [238, 125] on input "text" at bounding box center [249, 126] width 155 height 16
type input "Mayshikel"
click at [258, 145] on span "Añada el nombre del/de la artista en un idioma local" at bounding box center [236, 146] width 106 height 12
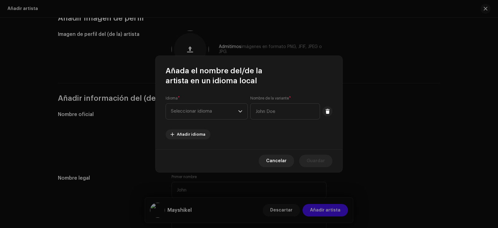
click at [229, 110] on span "Seleccionar idioma" at bounding box center [204, 111] width 67 height 16
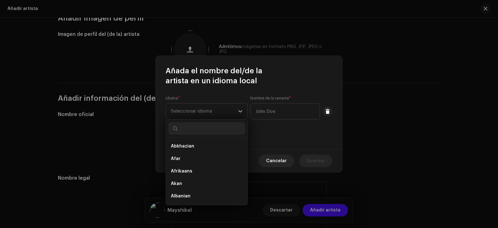
click at [271, 138] on div "Idioma * Seleccionar idioma Nombre de la variante * Añadir idioma" at bounding box center [249, 118] width 167 height 44
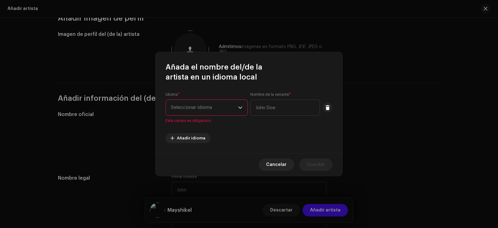
click at [240, 112] on div "dropdown trigger" at bounding box center [240, 108] width 4 height 16
click at [231, 110] on span "Seleccionar idioma" at bounding box center [204, 108] width 67 height 16
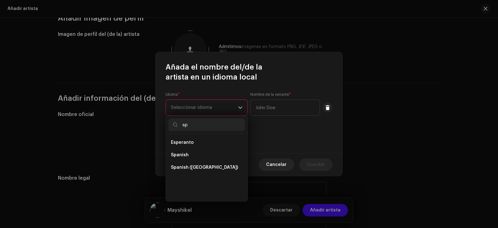
scroll to position [0, 0]
type input "spani"
click at [235, 158] on li "Spanish ([GEOGRAPHIC_DATA])" at bounding box center [206, 154] width 77 height 12
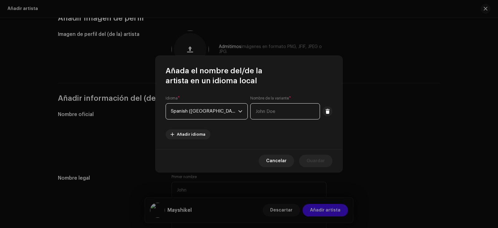
click at [268, 106] on input "text" at bounding box center [285, 111] width 70 height 16
type input "Mayshikel"
click at [314, 165] on span "Guardar" at bounding box center [316, 160] width 18 height 12
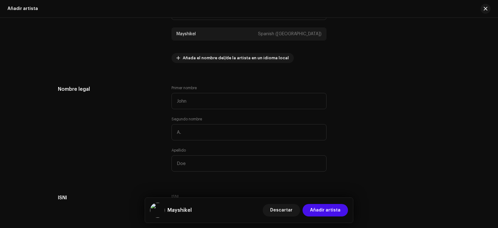
scroll to position [218, 0]
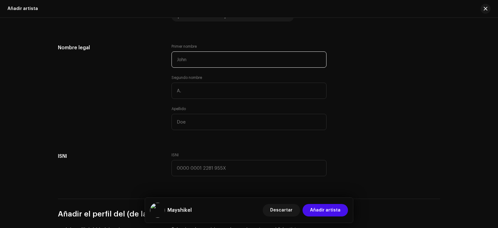
click at [237, 61] on input "text" at bounding box center [249, 59] width 155 height 16
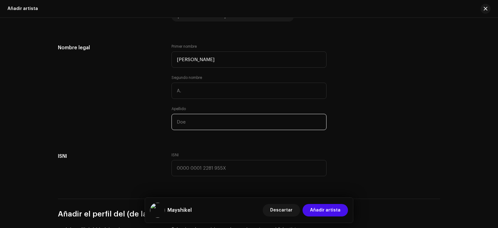
type input "Joshue"
click at [246, 128] on input "text" at bounding box center [249, 122] width 155 height 16
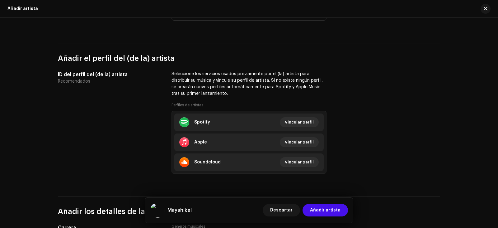
scroll to position [374, 0]
type input "Cortez"
click at [304, 122] on span "Vincular perfil" at bounding box center [299, 121] width 29 height 12
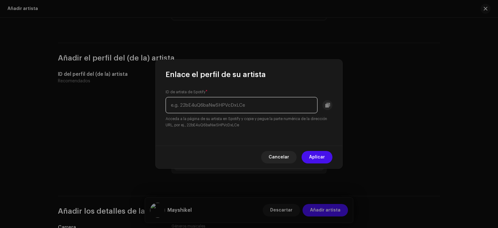
paste input "4SqqYMGjWQDxXY11uXl6OL"
type input "4SqqYMGjWQDxXY11uXl6OL"
click at [316, 158] on span "Aplicar" at bounding box center [317, 157] width 16 height 12
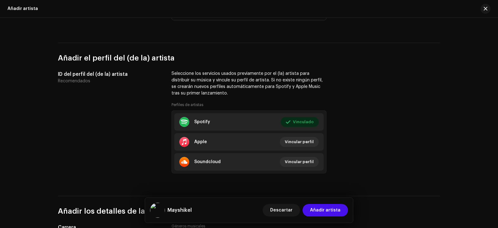
click at [295, 134] on li "Apple Vincular perfil" at bounding box center [248, 141] width 149 height 17
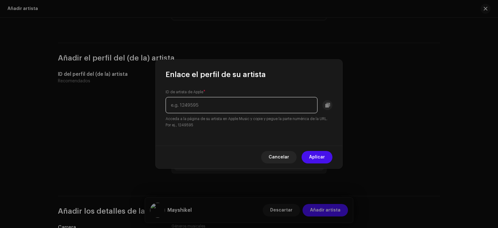
paste input "1694131942"
type input "1694131942"
click at [318, 156] on span "Aplicar" at bounding box center [317, 157] width 16 height 12
click at [318, 156] on li "Soundcloud Vincular perfil" at bounding box center [248, 161] width 149 height 17
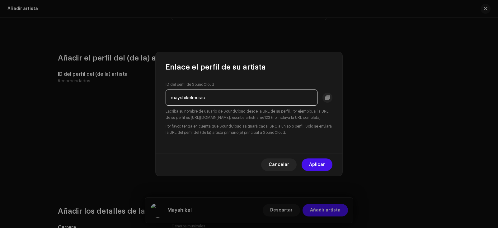
type input "mayshikelmusic"
click at [318, 167] on span "Aplicar" at bounding box center [317, 164] width 16 height 12
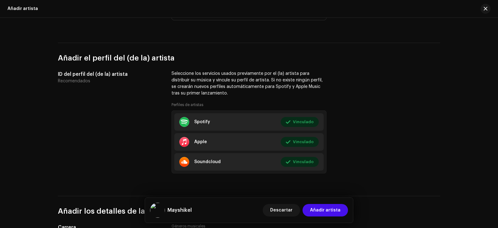
click at [0, 0] on button "Editar" at bounding box center [0, 0] width 0 height 0
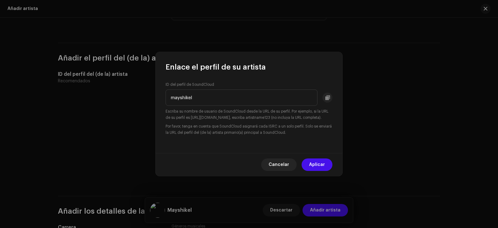
type input "mayshikel"
click at [319, 163] on span "Aplicar" at bounding box center [317, 164] width 16 height 12
click at [319, 163] on li "Soundcloud Vinculado Editar" at bounding box center [248, 161] width 149 height 17
click at [317, 169] on span "Aplicar" at bounding box center [317, 164] width 16 height 12
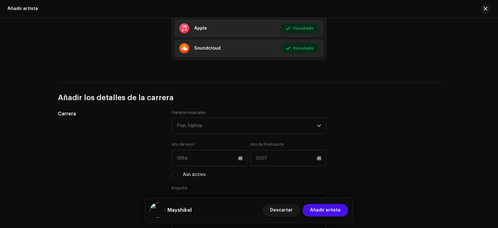
scroll to position [498, 0]
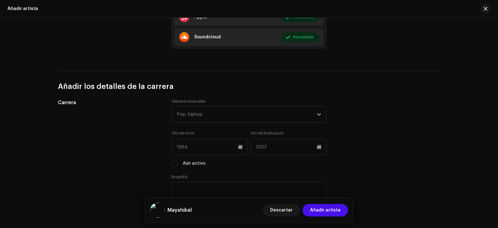
click at [224, 117] on div "Pop, hiphop" at bounding box center [247, 114] width 140 height 16
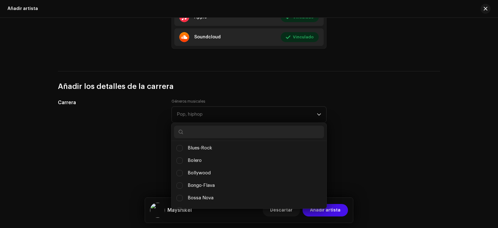
scroll to position [687, 0]
click at [218, 119] on div "Pop, hiphop" at bounding box center [247, 114] width 140 height 16
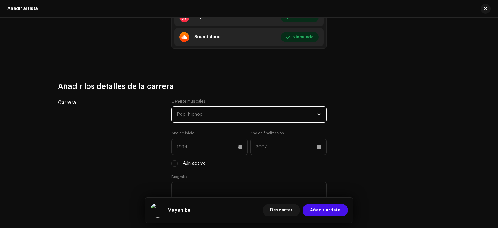
click at [218, 119] on div "Pop, hiphop" at bounding box center [247, 114] width 140 height 16
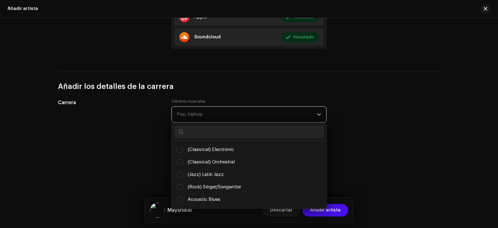
click at [209, 137] on input "text" at bounding box center [249, 131] width 150 height 12
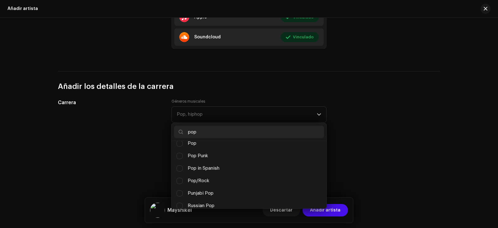
scroll to position [276, 0]
type input "pop"
click at [205, 147] on li "Pop" at bounding box center [249, 147] width 150 height 12
checkbox input "true"
click at [212, 114] on div "Pop" at bounding box center [247, 114] width 140 height 16
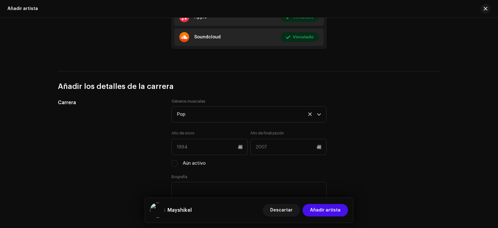
click at [212, 114] on div "Pop" at bounding box center [247, 114] width 140 height 16
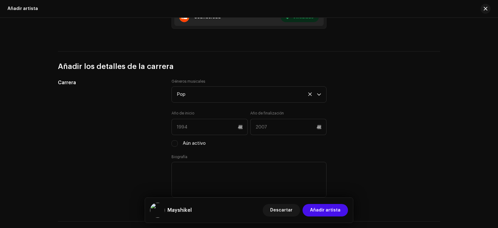
scroll to position [529, 0]
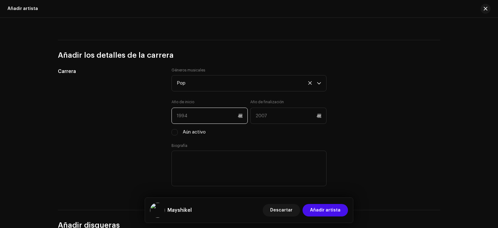
click at [201, 114] on input "text" at bounding box center [210, 115] width 76 height 16
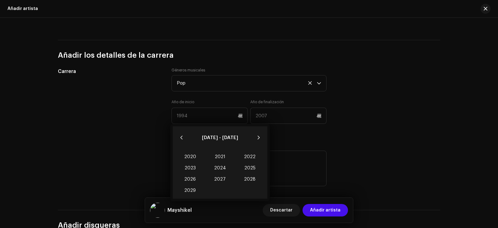
click at [240, 157] on span "2022" at bounding box center [250, 156] width 30 height 11
type input "2022"
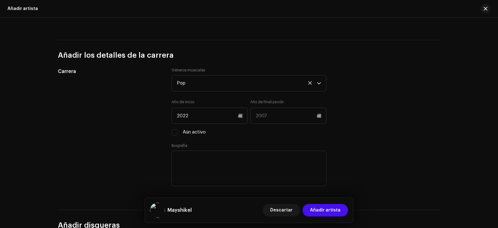
click at [178, 135] on div "Géneros musicales Pop Año de inicio 2022 Año de finalización Aún activo Biograf…" at bounding box center [249, 131] width 155 height 127
click at [174, 130] on input "Aún activo" at bounding box center [175, 132] width 6 height 6
checkbox input "true"
click at [275, 145] on div "Biografía" at bounding box center [249, 165] width 155 height 44
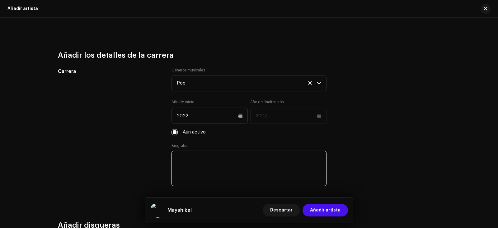
click at [252, 174] on textarea at bounding box center [249, 167] width 155 height 35
paste textarea "Joshue Cortez mas conocido como Mayshikel , es un cantante ecuatoriano de músic…"
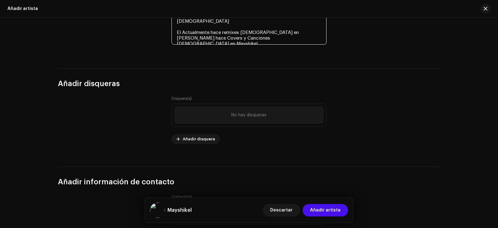
scroll to position [716, 0]
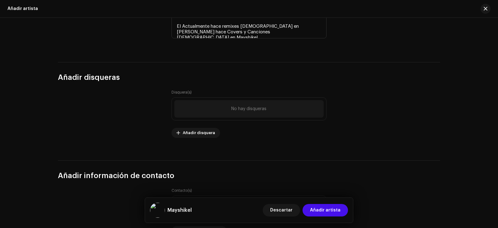
type textarea "Joshue Cortez mas conocido como Mayshikel , es un cantante ecuatoriano de músic…"
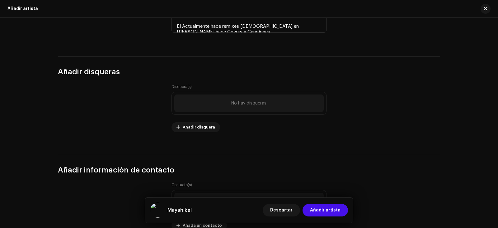
click at [198, 128] on span "Añadir disquera" at bounding box center [199, 127] width 32 height 12
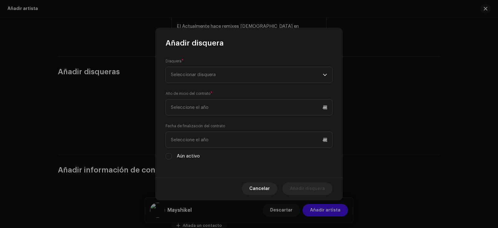
click at [232, 73] on span "Seleccionar disquera" at bounding box center [247, 75] width 152 height 16
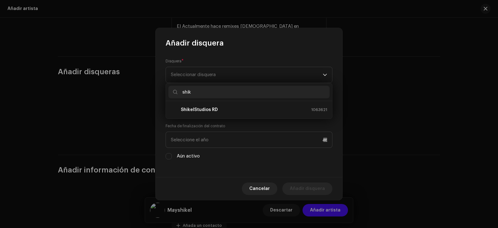
type input "shik"
click at [232, 105] on li "ShikelStudios RD 1063621" at bounding box center [248, 109] width 161 height 12
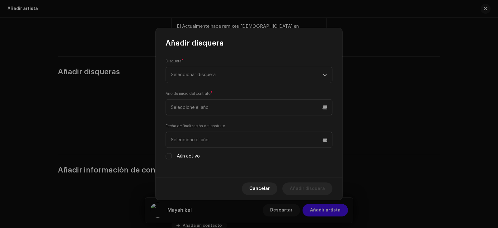
click at [232, 105] on li "ShikelStudios RD 1063621" at bounding box center [248, 104] width 161 height 10
click at [219, 110] on input "text" at bounding box center [249, 107] width 167 height 16
click at [220, 109] on input "text" at bounding box center [249, 107] width 167 height 16
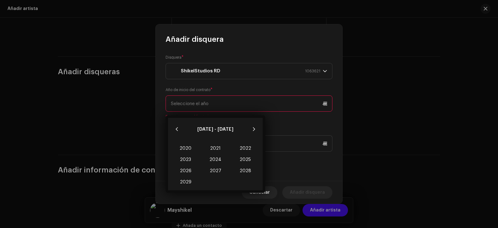
click at [245, 158] on span "2025" at bounding box center [245, 159] width 30 height 11
type input "2025"
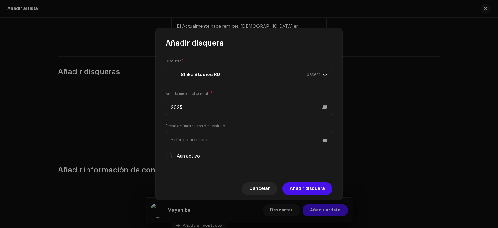
click at [184, 156] on label "Aún activo" at bounding box center [188, 156] width 23 height 7
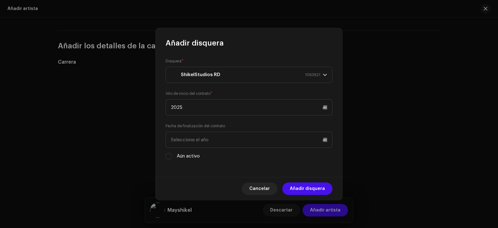
click at [187, 156] on label "Aún activo" at bounding box center [188, 156] width 23 height 7
click at [178, 126] on input "Aún activo" at bounding box center [175, 123] width 6 height 6
checkbox input "true"
click at [166, 154] on input "Aún activo" at bounding box center [169, 156] width 6 height 6
checkbox input "true"
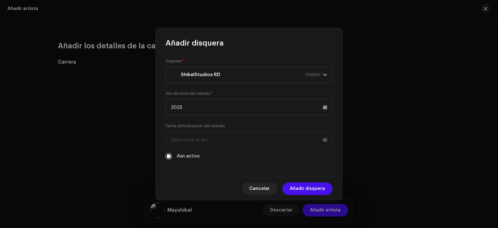
click at [320, 189] on span "Añadir disquera" at bounding box center [307, 188] width 35 height 12
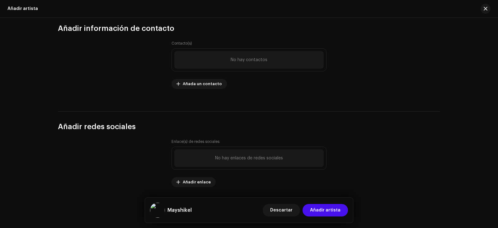
scroll to position [861, 0]
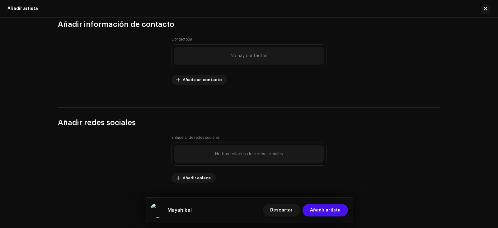
click at [206, 176] on span "Añadir enlace" at bounding box center [197, 178] width 28 height 12
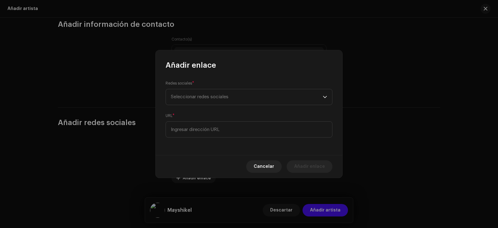
click at [224, 101] on span "Seleccionar redes sociales" at bounding box center [247, 97] width 152 height 16
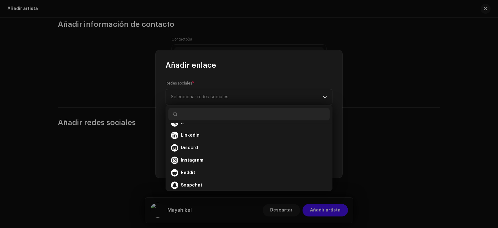
scroll to position [31, 0]
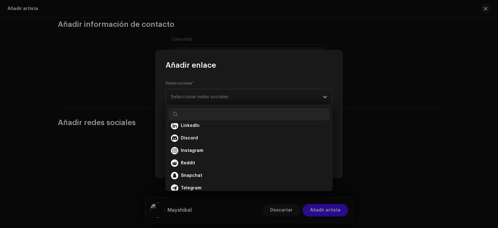
click at [200, 151] on span "Instagram" at bounding box center [192, 150] width 22 height 6
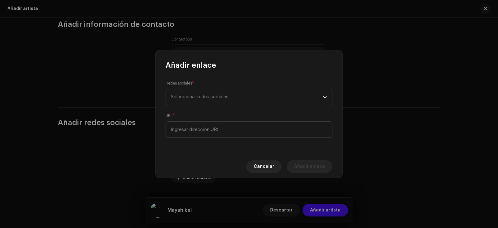
click at [200, 151] on ul "Facebook X LinkedIn Discord Instagram Reddit Snapchat Telegram TikTok Twitch Wh…" at bounding box center [249, 166] width 166 height 144
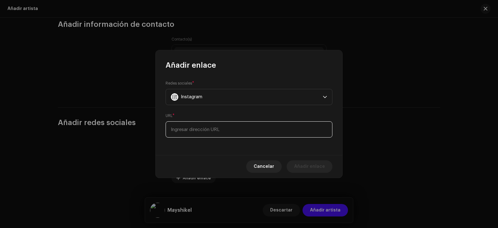
click at [206, 131] on input at bounding box center [249, 129] width 167 height 16
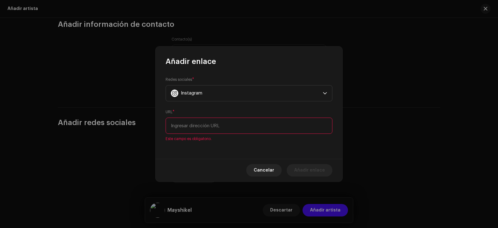
paste input "https://www.instagram.com/oficialmayshikel/"
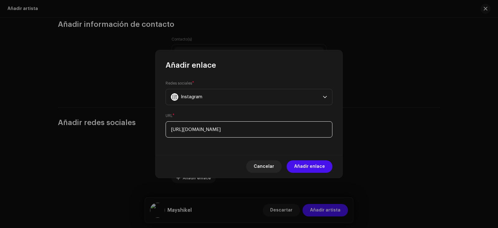
type input "https://www.instagram.com/oficialmayshikel/"
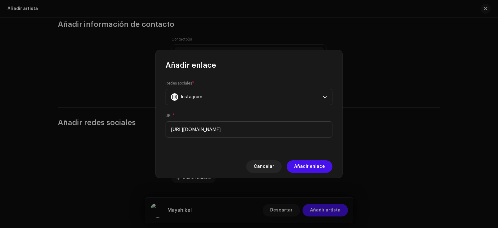
click at [311, 162] on span "Añadir enlace" at bounding box center [309, 166] width 31 height 12
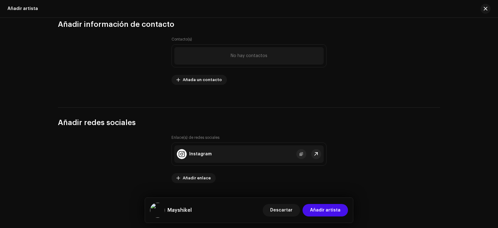
click at [199, 182] on span "Añadir enlace" at bounding box center [197, 178] width 28 height 12
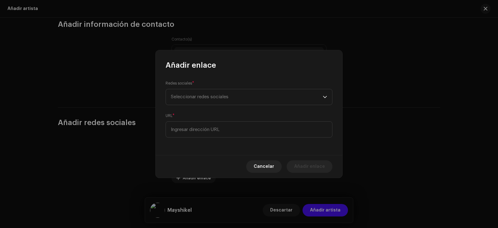
click at [223, 91] on span "Seleccionar redes sociales" at bounding box center [247, 97] width 152 height 16
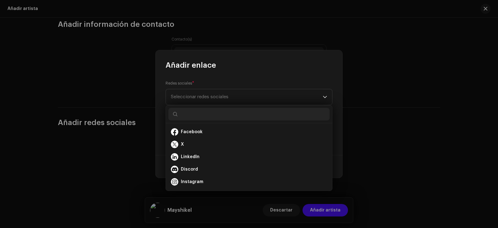
click at [232, 130] on div "Facebook" at bounding box center [249, 131] width 156 height 7
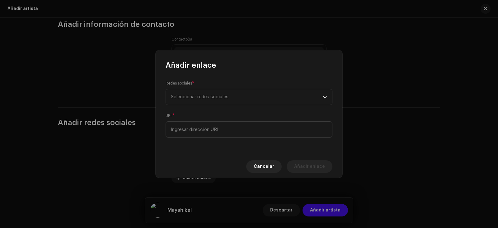
click at [232, 129] on div "Facebook" at bounding box center [249, 126] width 156 height 6
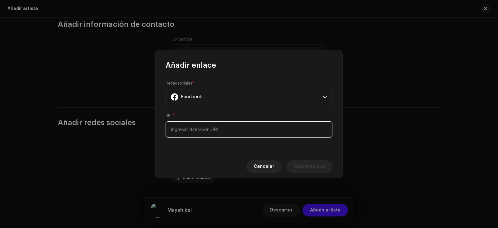
click at [208, 132] on input at bounding box center [249, 129] width 167 height 16
paste input "https://www.facebook.com/mayshiprod"
type input "https://www.facebook.com/mayshiprod"
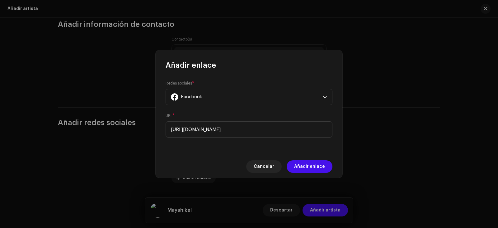
click at [314, 166] on span "Añadir enlace" at bounding box center [309, 166] width 31 height 12
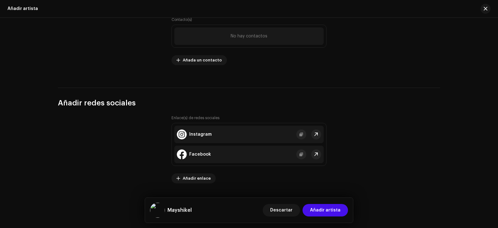
scroll to position [881, 0]
click at [191, 174] on span "Añadir enlace" at bounding box center [197, 178] width 28 height 12
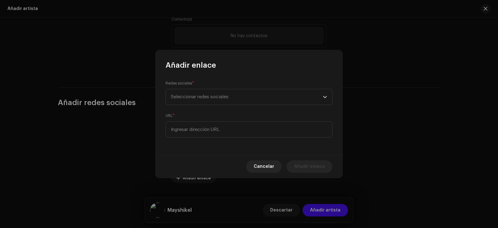
click at [226, 87] on div "Redes sociales * Seleccionar redes sociales" at bounding box center [249, 92] width 167 height 25
click at [222, 94] on span "Seleccionar redes sociales" at bounding box center [247, 97] width 152 height 16
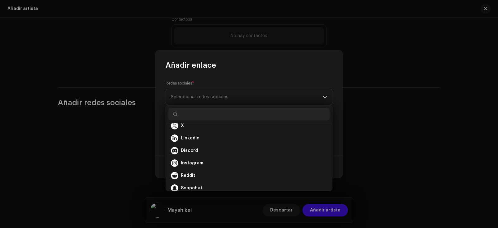
scroll to position [0, 0]
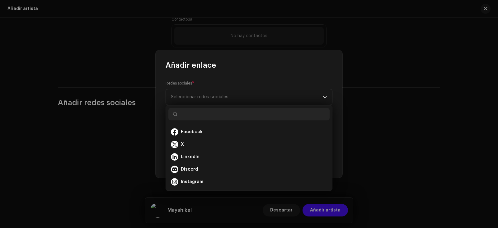
click at [227, 86] on div "Redes sociales * Seleccionar redes sociales" at bounding box center [249, 92] width 167 height 25
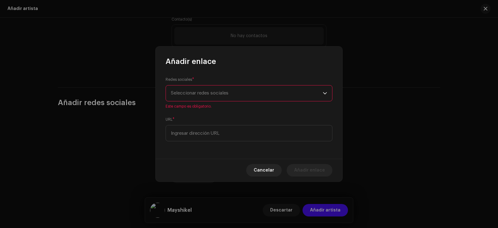
click at [225, 89] on span "Seleccionar redes sociales" at bounding box center [247, 93] width 152 height 16
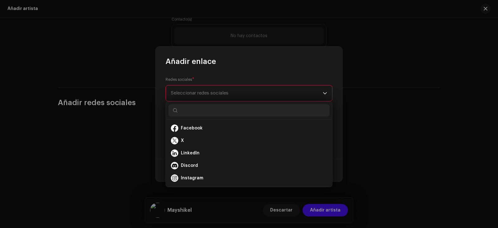
click at [206, 129] on div "Facebook" at bounding box center [249, 127] width 156 height 7
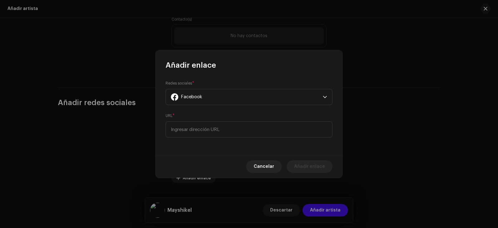
click at [206, 128] on li "Facebook" at bounding box center [248, 123] width 161 height 10
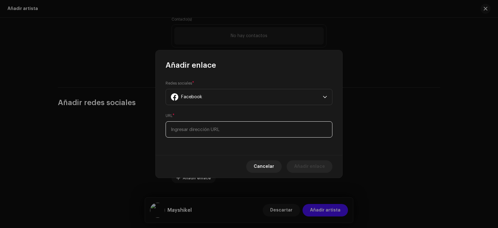
click at [210, 126] on input at bounding box center [249, 129] width 167 height 16
paste input "https://www.facebook.com/mayshiprod"
type input "https://www.facebook.com/mayshiprod"
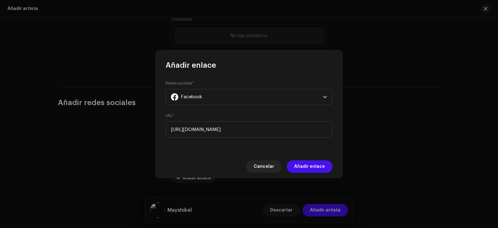
click at [298, 163] on span "Añadir enlace" at bounding box center [309, 166] width 31 height 12
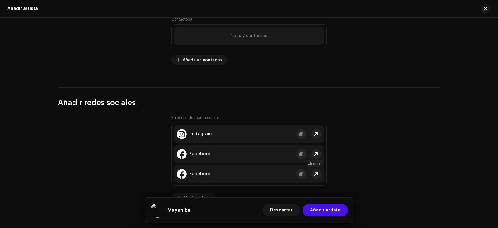
click at [329, 172] on span at bounding box center [331, 173] width 4 height 5
click at [313, 172] on div "Enlace(s) de redes sociales Instagram Facebook Facebook Añadir enlace" at bounding box center [249, 159] width 155 height 88
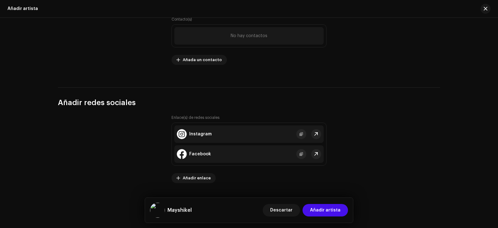
click at [291, 173] on div "Enlace(s) de redes sociales Instagram Facebook Añadir enlace" at bounding box center [249, 149] width 155 height 68
click at [206, 176] on span "Añadir enlace" at bounding box center [197, 178] width 28 height 12
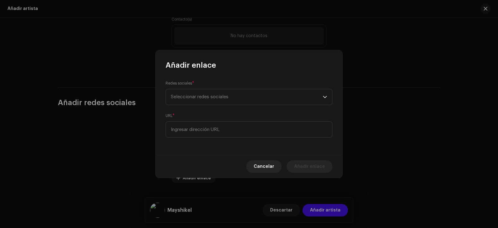
click at [219, 98] on span "Seleccionar redes sociales" at bounding box center [200, 96] width 58 height 5
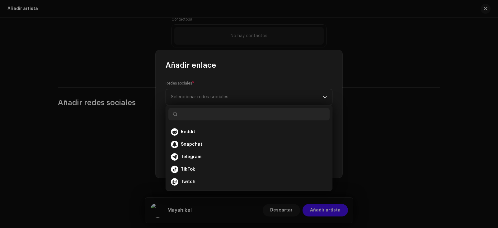
scroll to position [93, 0]
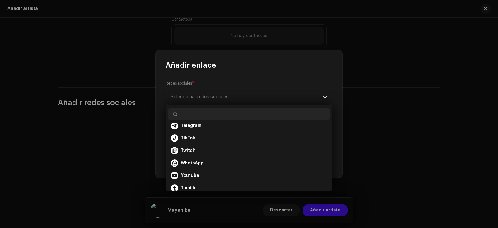
click at [193, 180] on li "Youtube" at bounding box center [248, 175] width 161 height 12
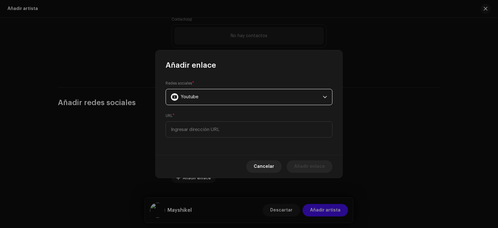
click at [247, 120] on div "URL *" at bounding box center [249, 124] width 167 height 25
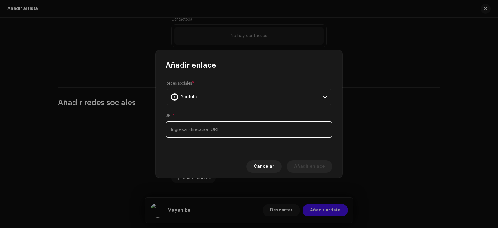
click at [238, 133] on input at bounding box center [249, 129] width 167 height 16
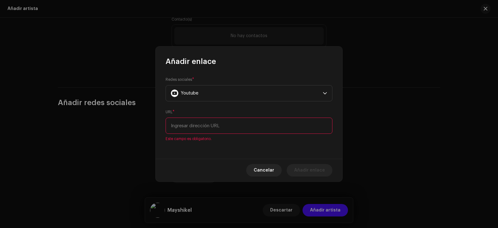
paste input "https://www.youtube.com/@mayshikelmusic"
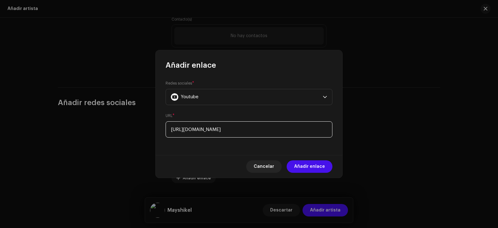
type input "https://www.youtube.com/@mayshikelmusic"
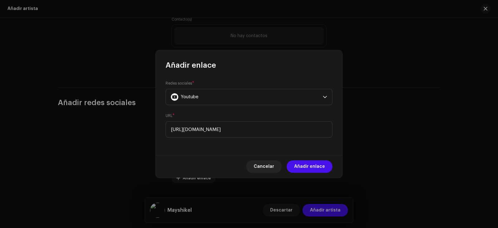
click at [318, 169] on span "Añadir enlace" at bounding box center [309, 166] width 31 height 12
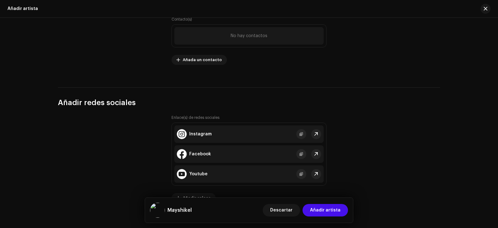
scroll to position [901, 0]
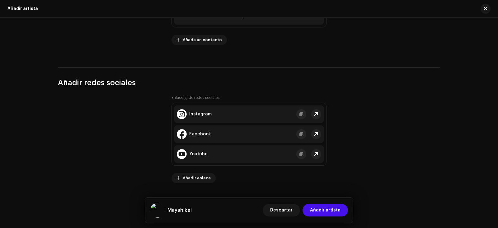
drag, startPoint x: 201, startPoint y: 184, endPoint x: 200, endPoint y: 181, distance: 3.4
click at [201, 184] on div "Enlace(s) de redes sociales Instagram Facebook Youtube Añadir enlace" at bounding box center [249, 142] width 155 height 95
click at [200, 180] on span "Añadir enlace" at bounding box center [197, 178] width 28 height 12
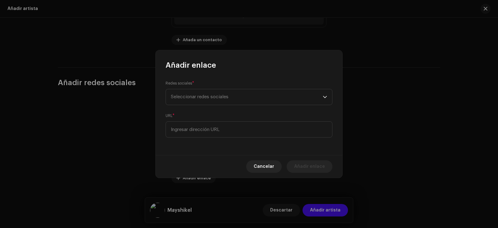
click at [247, 100] on span "Seleccionar redes sociales" at bounding box center [247, 97] width 152 height 16
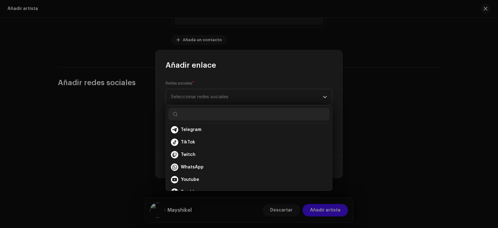
scroll to position [93, 0]
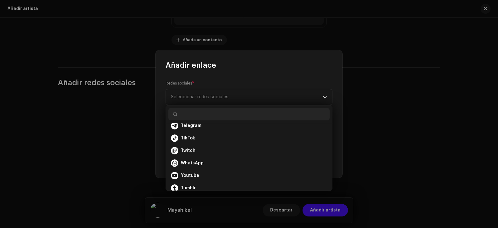
click at [218, 134] on div "TikTok" at bounding box center [249, 137] width 156 height 7
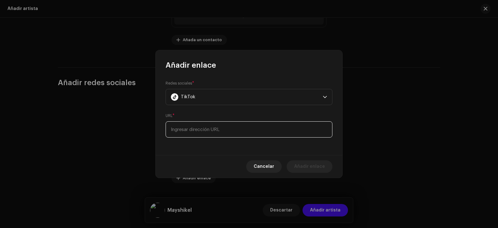
click at [218, 134] on input at bounding box center [249, 129] width 167 height 16
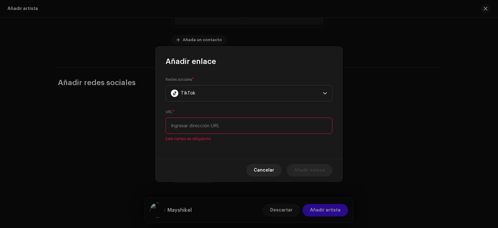
paste input "https://www.tiktok.com/@mayshikelmusic"
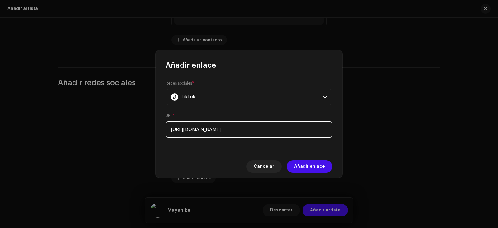
type input "https://www.tiktok.com/@mayshikelmusic"
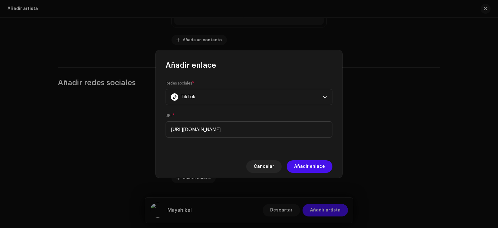
click at [319, 169] on span "Añadir enlace" at bounding box center [309, 166] width 31 height 12
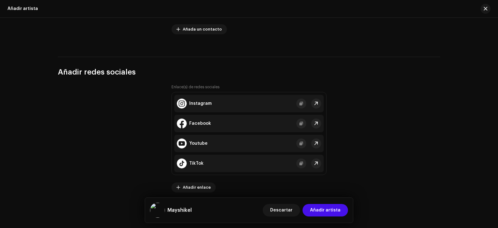
scroll to position [921, 0]
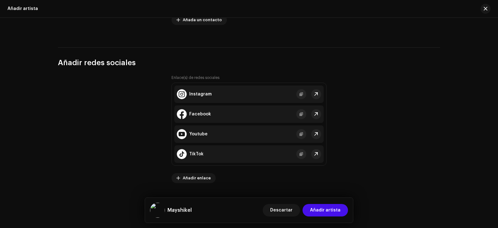
click at [193, 181] on span "Añadir enlace" at bounding box center [197, 178] width 28 height 12
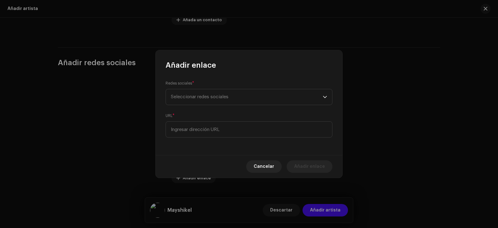
click at [249, 96] on span "Seleccionar redes sociales" at bounding box center [247, 97] width 152 height 16
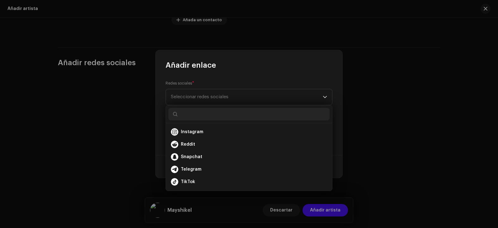
scroll to position [81, 0]
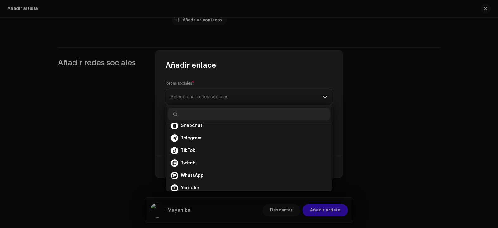
click at [215, 158] on li "Twitch" at bounding box center [248, 163] width 161 height 12
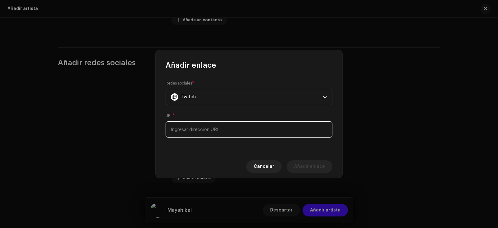
click at [205, 127] on input at bounding box center [249, 129] width 167 height 16
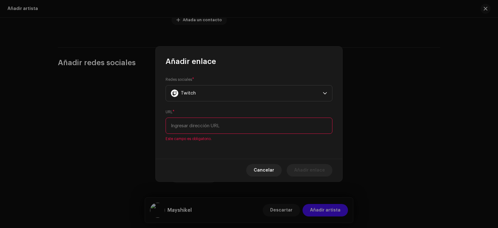
paste input "mayshikel"
click at [197, 118] on input "mayshikel" at bounding box center [249, 125] width 167 height 16
paste input "https://www.twitch.tv/"
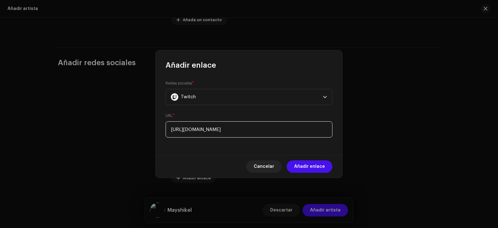
type input "https://www.twitch.tv/mayshikel"
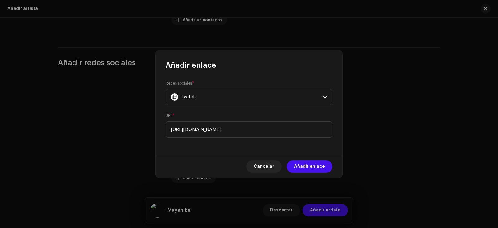
click at [301, 167] on span "Añadir enlace" at bounding box center [309, 166] width 31 height 12
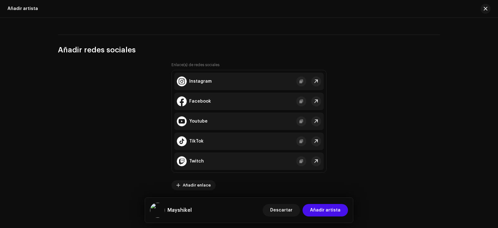
scroll to position [941, 0]
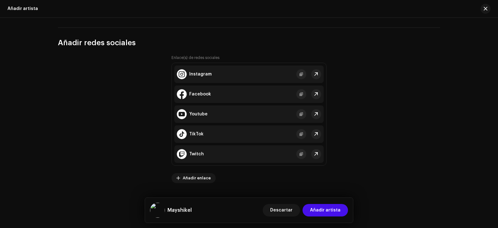
click at [207, 179] on span "Añadir enlace" at bounding box center [197, 178] width 28 height 12
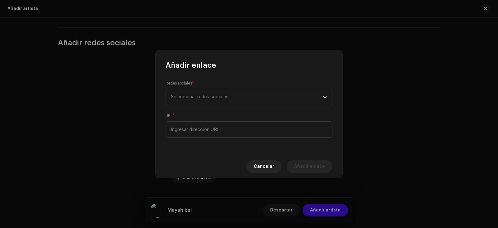
click at [219, 79] on div "Redes sociales * Seleccionar redes sociales URL *" at bounding box center [249, 112] width 187 height 85
click at [217, 96] on span "Seleccionar redes sociales" at bounding box center [200, 96] width 58 height 5
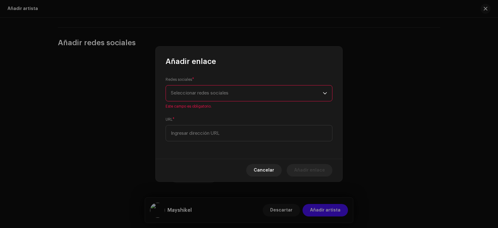
click at [215, 99] on span "Seleccionar redes sociales" at bounding box center [247, 93] width 152 height 16
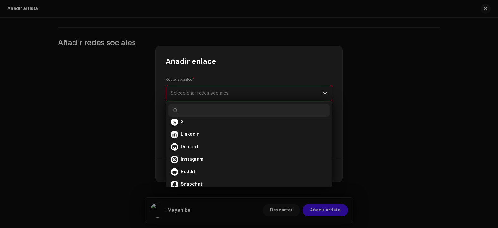
scroll to position [0, 0]
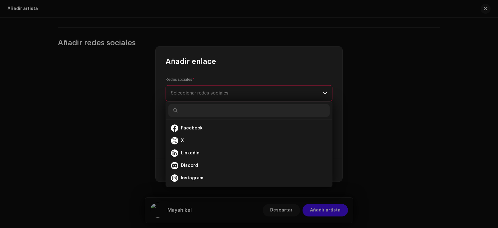
click at [204, 164] on div "Discord" at bounding box center [249, 165] width 156 height 7
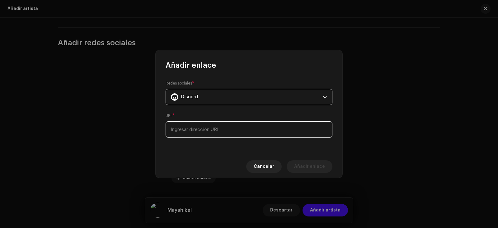
click at [217, 131] on input at bounding box center [249, 129] width 167 height 16
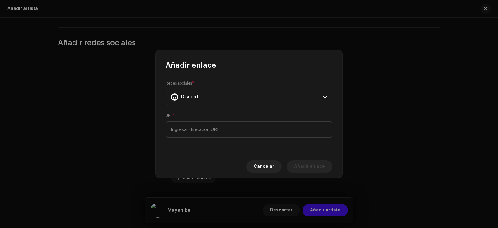
click at [259, 103] on form "Redes sociales * Discord URL *" at bounding box center [249, 108] width 167 height 57
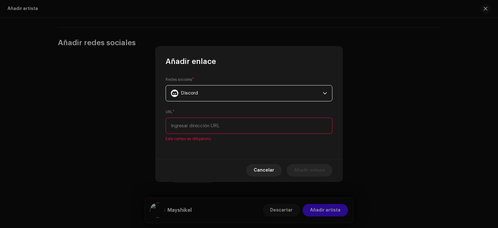
click at [250, 96] on div "Discord" at bounding box center [245, 93] width 149 height 16
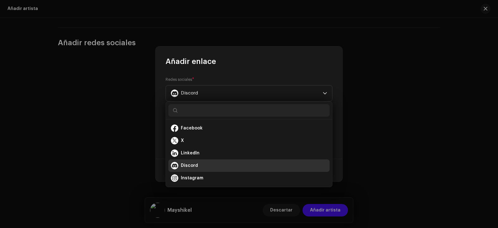
click at [192, 139] on div "X" at bounding box center [249, 140] width 156 height 7
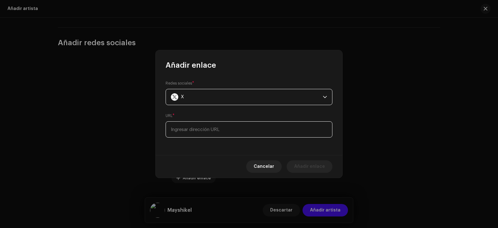
click at [204, 127] on input at bounding box center [249, 129] width 167 height 16
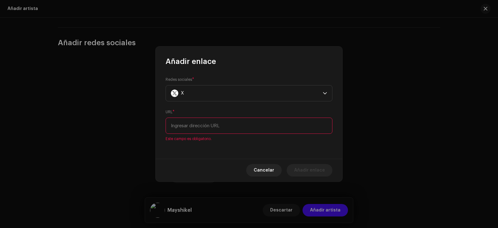
paste input "https://x.com/mayshikel"
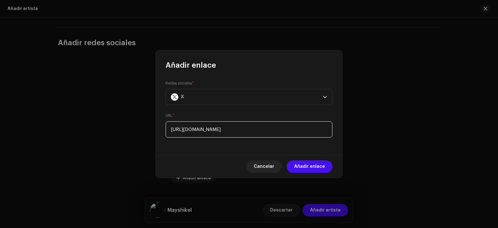
type input "https://x.com/mayshikel"
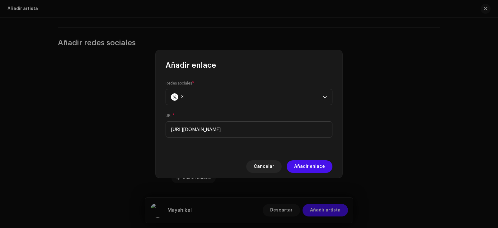
click at [312, 172] on div "Cancelar Añadir enlace" at bounding box center [249, 166] width 187 height 23
click at [313, 170] on span "Añadir enlace" at bounding box center [309, 166] width 31 height 12
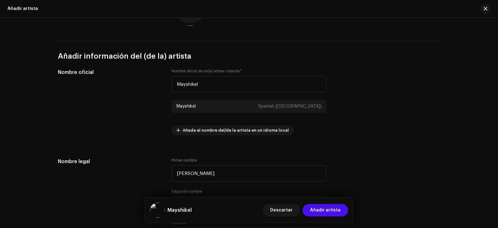
scroll to position [89, 0]
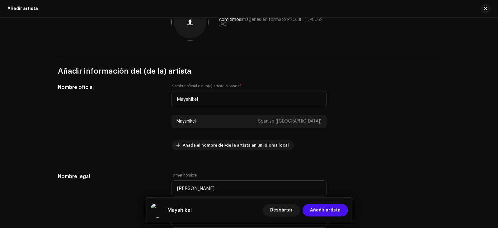
click at [337, 214] on span "Añadir artista" at bounding box center [325, 210] width 31 height 12
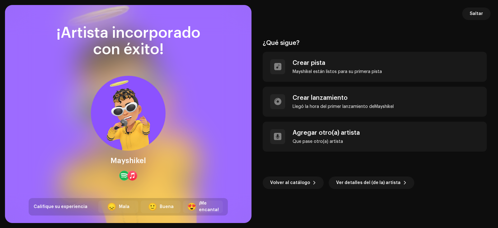
click at [309, 94] on div "Crear lanzamiento" at bounding box center [343, 97] width 101 height 7
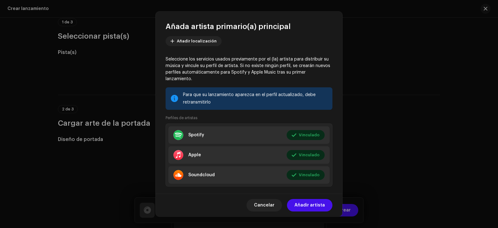
scroll to position [79, 0]
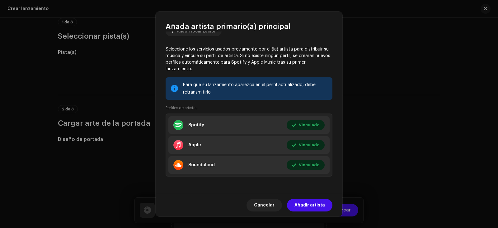
click at [311, 207] on span "Añadir artista" at bounding box center [310, 205] width 31 height 12
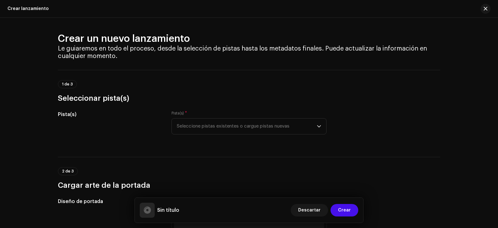
scroll to position [0, 0]
click at [252, 134] on span "Seleccione pistas existentes o cargue pistas nuevas" at bounding box center [247, 127] width 140 height 16
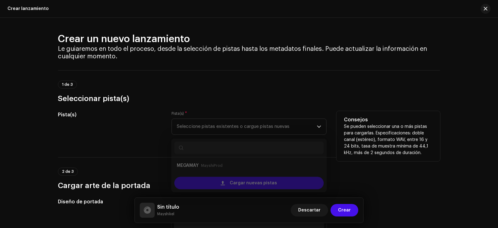
click at [248, 178] on span "Cargar nuevas pistas" at bounding box center [253, 179] width 47 height 12
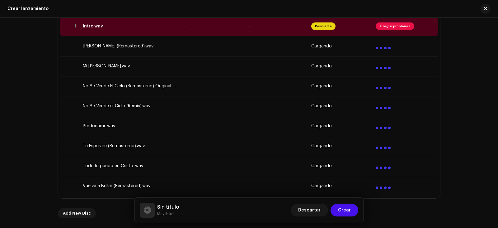
scroll to position [125, 0]
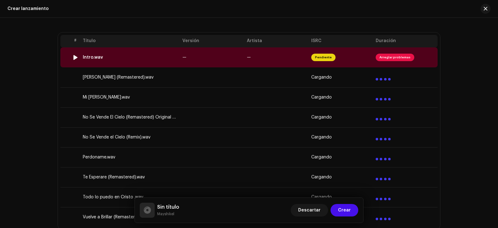
click at [393, 56] on span "Arreglar problemas" at bounding box center [395, 57] width 39 height 7
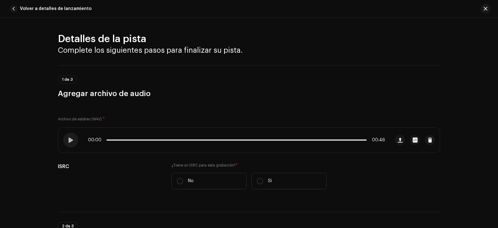
click at [70, 138] on span at bounding box center [70, 139] width 5 height 5
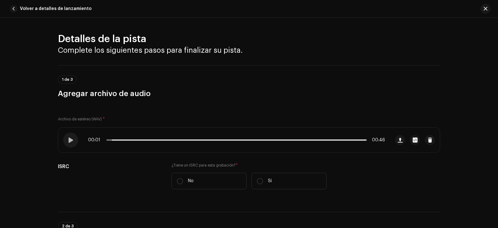
click at [70, 138] on span at bounding box center [70, 139] width 5 height 5
click at [191, 183] on p "No" at bounding box center [191, 180] width 6 height 7
click at [183, 183] on input "No" at bounding box center [180, 181] width 6 height 6
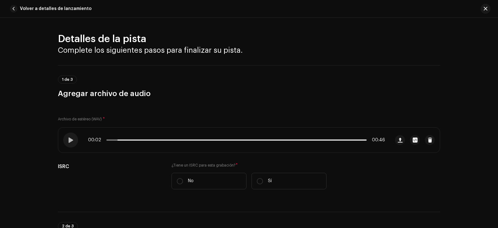
radio input "true"
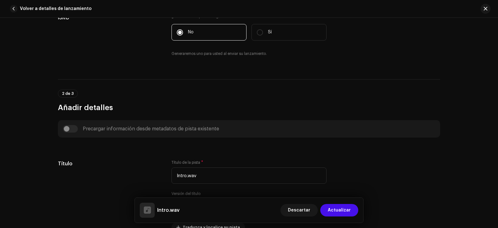
scroll to position [187, 0]
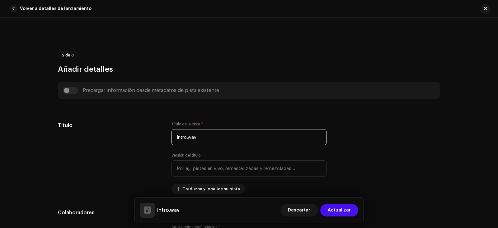
click at [207, 137] on input "Intro.wav" at bounding box center [249, 137] width 155 height 16
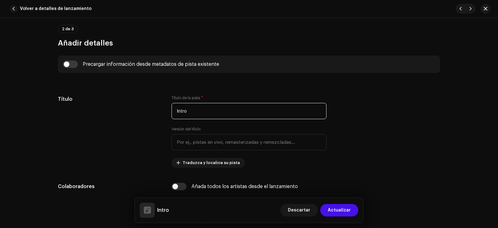
scroll to position [280, 0]
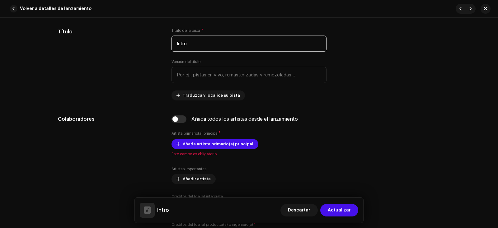
type input "Intro"
click at [194, 141] on span "Añada artista primario(a) principal" at bounding box center [218, 144] width 71 height 12
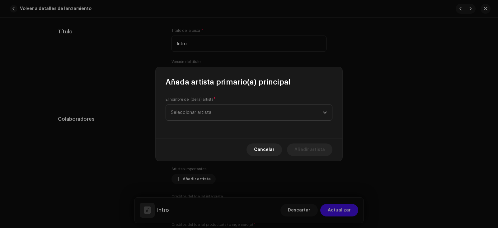
click at [201, 108] on span "Seleccionar artista" at bounding box center [247, 113] width 152 height 16
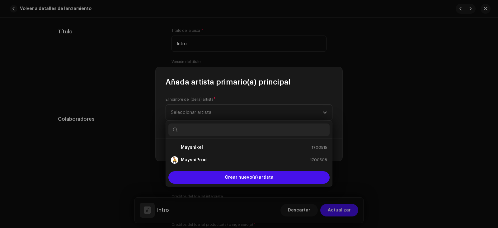
click at [203, 149] on div "Mayshikel 1700515" at bounding box center [249, 147] width 156 height 7
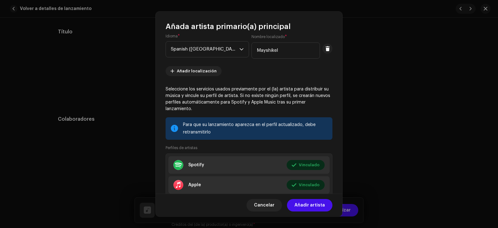
scroll to position [79, 0]
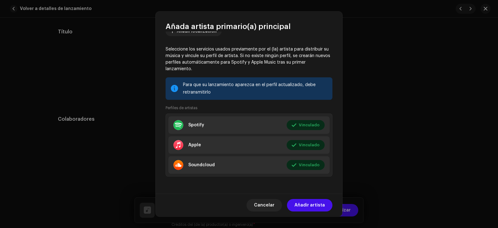
click at [301, 203] on span "Añadir artista" at bounding box center [310, 205] width 31 height 12
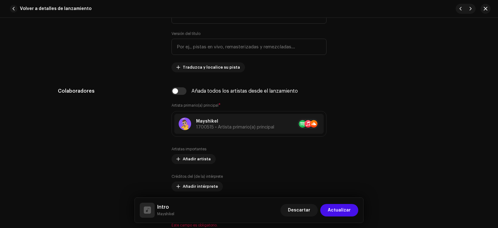
scroll to position [374, 0]
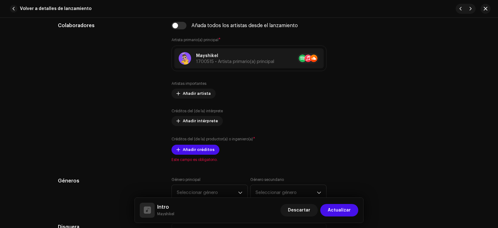
click at [197, 147] on span "Añadir créditos" at bounding box center [199, 149] width 32 height 12
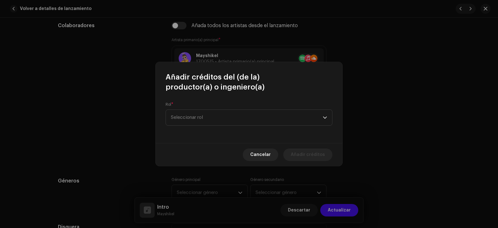
click at [210, 124] on span "Seleccionar rol" at bounding box center [247, 118] width 152 height 16
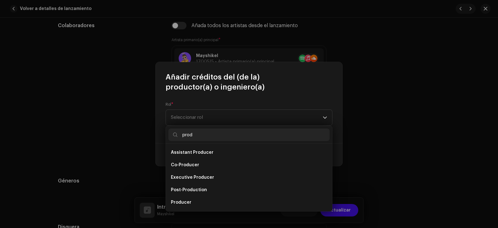
scroll to position [10, 0]
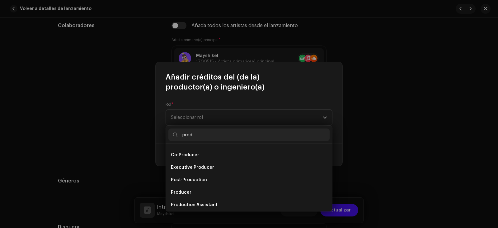
type input "prod"
click at [198, 189] on li "Producer" at bounding box center [248, 192] width 161 height 12
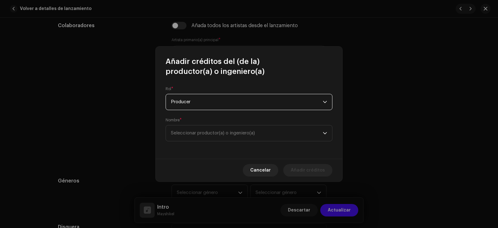
click at [205, 134] on span "Seleccionar productor(a) o ingeniero(a)" at bounding box center [213, 132] width 84 height 5
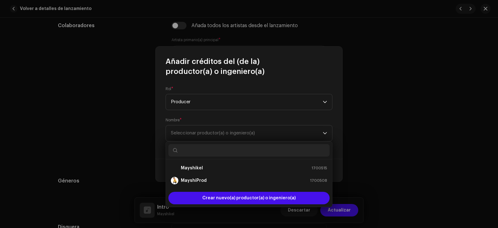
click at [204, 179] on strong "MayshiProd" at bounding box center [194, 180] width 26 height 6
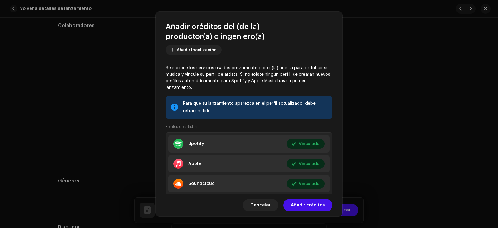
scroll to position [120, 0]
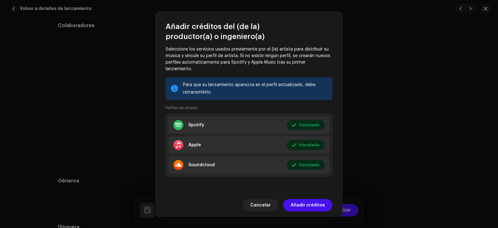
click at [305, 196] on div "Cancelar Añadir créditos" at bounding box center [249, 204] width 187 height 23
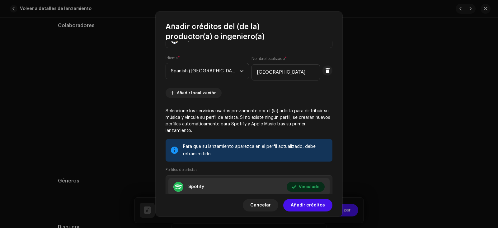
scroll to position [58, 0]
click at [252, 74] on input "[GEOGRAPHIC_DATA]" at bounding box center [286, 73] width 68 height 16
type input "MayshiProd"
drag, startPoint x: 245, startPoint y: 80, endPoint x: 224, endPoint y: 127, distance: 51.2
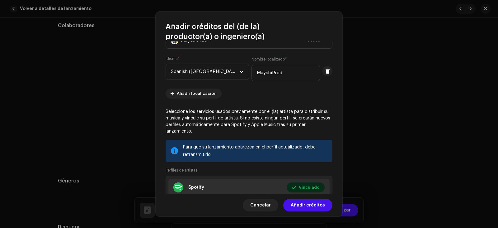
click at [224, 127] on p "Seleccione los servicios usados previamente por el (la) artista para distribuir…" at bounding box center [249, 121] width 167 height 26
click at [306, 210] on span "Añadir créditos" at bounding box center [308, 205] width 34 height 12
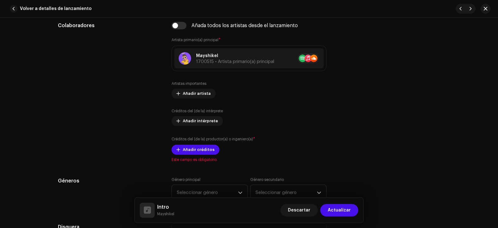
click at [199, 150] on span "Añadir créditos" at bounding box center [199, 149] width 32 height 12
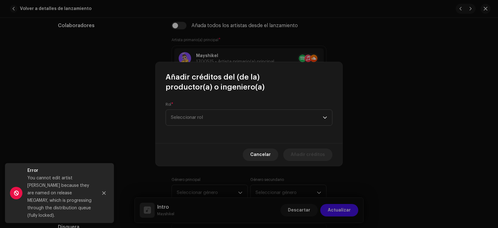
click at [265, 151] on div "Cancelar Añadir créditos" at bounding box center [249, 154] width 187 height 23
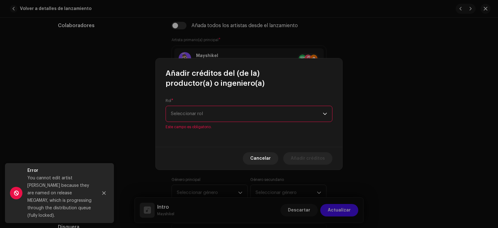
click at [255, 114] on span "Seleccionar rol" at bounding box center [247, 114] width 152 height 16
click at [255, 115] on span "Seleccionar rol" at bounding box center [247, 114] width 152 height 16
click at [225, 114] on span "Seleccionar rol" at bounding box center [247, 114] width 152 height 16
click at [225, 121] on p-select "Seleccionar rol" at bounding box center [249, 114] width 167 height 16
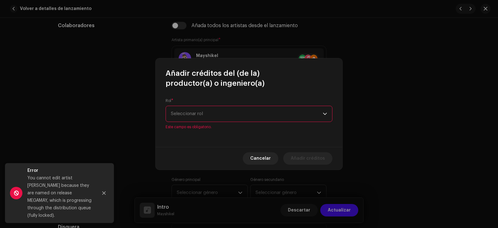
click at [225, 121] on p-select "Seleccionar rol" at bounding box center [249, 114] width 167 height 16
click at [225, 119] on span "Seleccionar rol" at bounding box center [247, 114] width 152 height 16
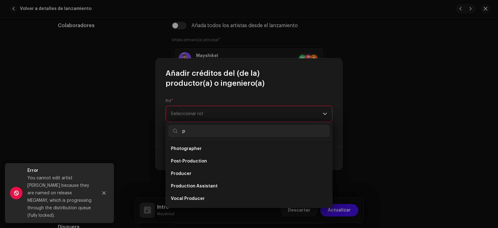
scroll to position [0, 0]
type input "prod"
click at [225, 197] on li "Producer" at bounding box center [248, 198] width 161 height 12
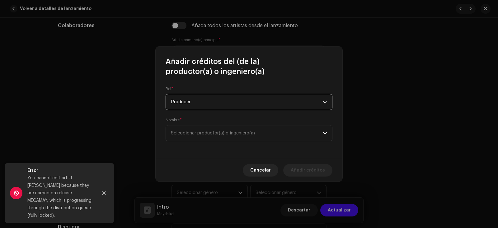
click at [225, 135] on span "Seleccionar productor(a) o ingeniero(a)" at bounding box center [213, 132] width 84 height 5
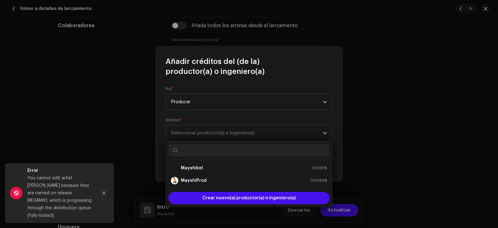
click at [210, 179] on div "MayshiProd 1700508" at bounding box center [249, 180] width 156 height 7
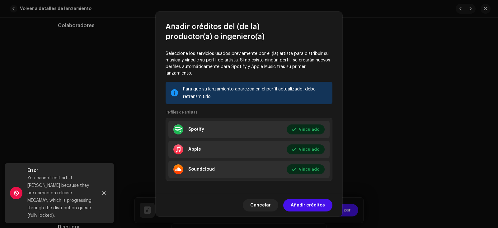
scroll to position [120, 0]
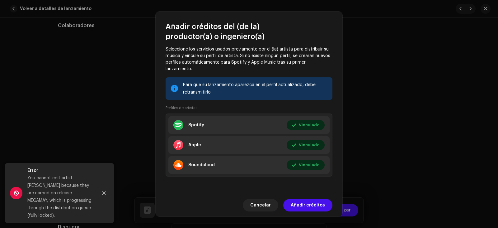
click at [306, 205] on span "Añadir créditos" at bounding box center [308, 205] width 34 height 12
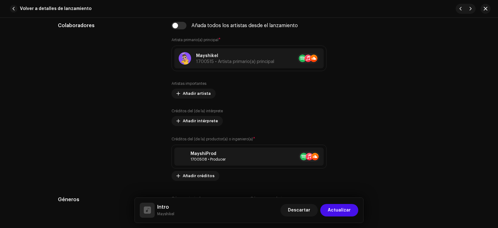
click at [203, 93] on span "Añadir artista" at bounding box center [197, 93] width 28 height 12
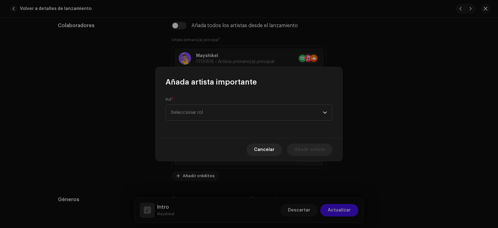
click at [206, 107] on span "Seleccionar rol" at bounding box center [247, 113] width 152 height 16
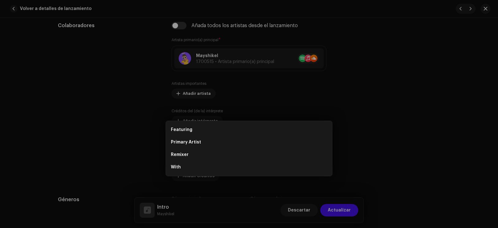
click at [375, 139] on div "Añada artista importante Rol * Seleccionar rol Cancelar Añadir artista" at bounding box center [249, 114] width 498 height 228
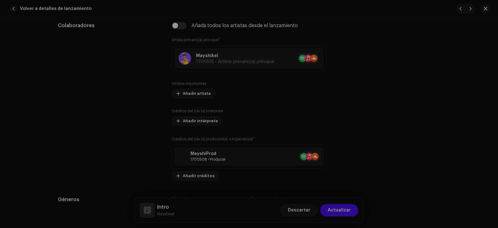
click at [375, 139] on div "Añada artista importante Rol * Seleccionar rol Cancelar Añadir artista" at bounding box center [249, 114] width 498 height 228
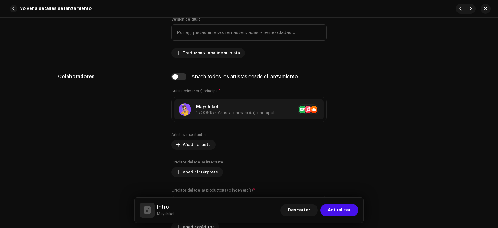
scroll to position [311, 0]
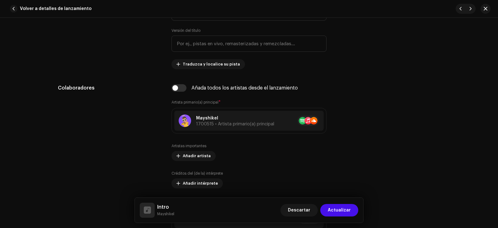
click at [176, 88] on input "checkbox" at bounding box center [179, 87] width 15 height 7
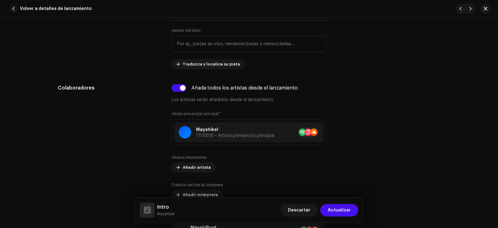
click at [317, 158] on div "Artistas importantes Añadir artista" at bounding box center [249, 163] width 155 height 17
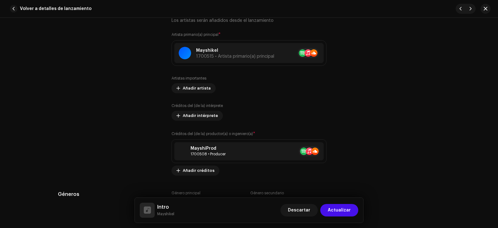
scroll to position [342, 0]
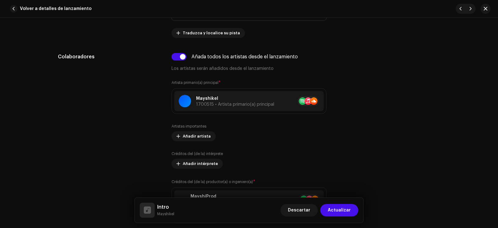
click at [181, 62] on div "Añada todos los artistas desde el lanzamiento Los artistas serán añadidos desde…" at bounding box center [249, 62] width 155 height 19
click at [177, 59] on input "checkbox" at bounding box center [179, 56] width 15 height 7
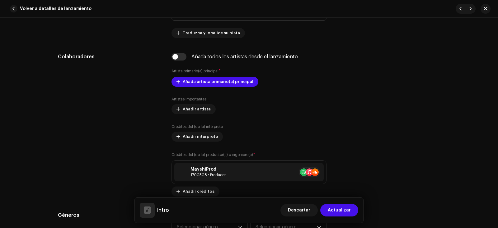
click at [173, 55] on input "checkbox" at bounding box center [179, 56] width 15 height 7
checkbox input "true"
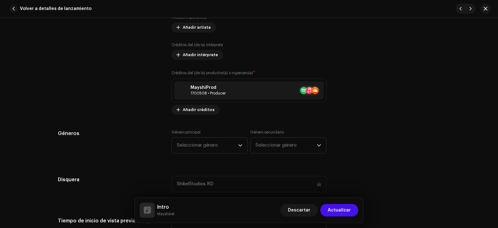
scroll to position [467, 0]
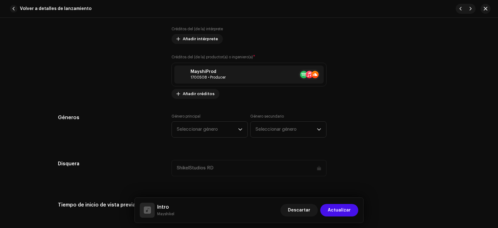
click at [221, 121] on div "Género principal Seleccionar género" at bounding box center [210, 126] width 76 height 24
click at [220, 125] on span "Seleccionar género" at bounding box center [207, 129] width 61 height 16
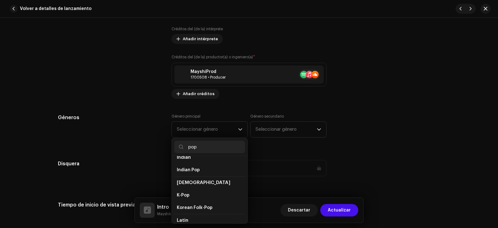
scroll to position [218, 0]
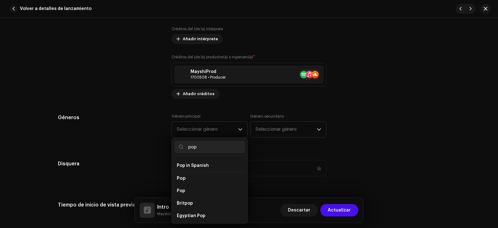
type input "pop"
click at [201, 186] on li "Pop" at bounding box center [209, 190] width 71 height 12
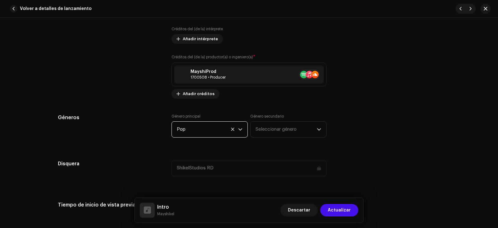
click at [272, 131] on span "Seleccionar género" at bounding box center [286, 129] width 61 height 16
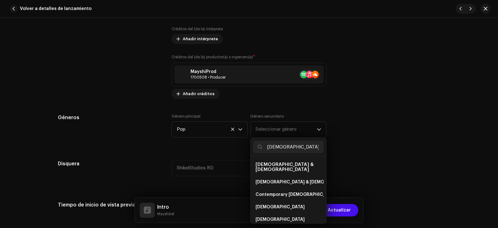
type input "gospel"
click at [276, 179] on span "[DEMOGRAPHIC_DATA] & [DEMOGRAPHIC_DATA]" at bounding box center [307, 182] width 103 height 6
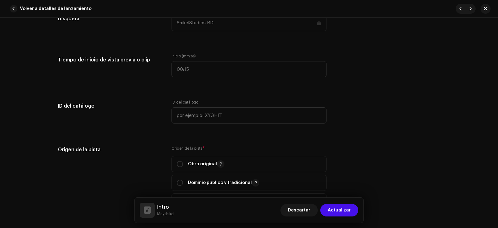
scroll to position [623, 0]
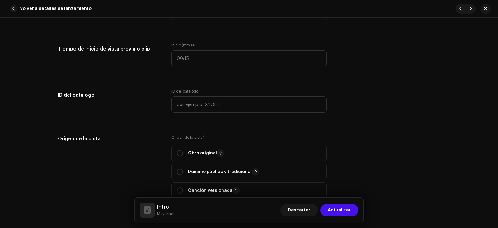
click at [193, 149] on p "Obra original" at bounding box center [206, 152] width 36 height 7
radio input "true"
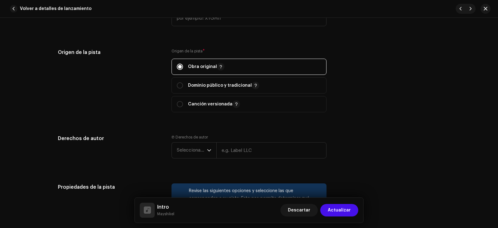
scroll to position [716, 0]
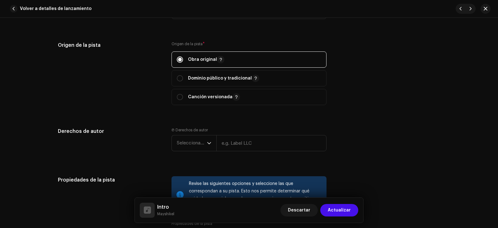
click at [192, 146] on span "Seleccionar año" at bounding box center [192, 143] width 30 height 16
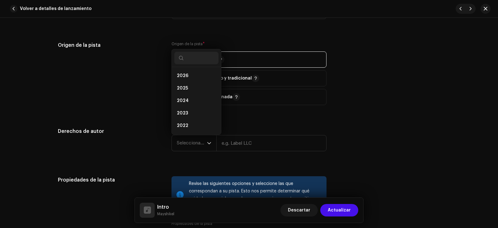
scroll to position [10, 0]
click at [183, 82] on li "2025" at bounding box center [196, 78] width 44 height 12
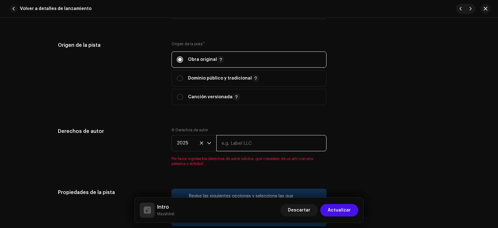
click at [244, 143] on input "text" at bounding box center [271, 143] width 110 height 16
type input "ShikelStudios RD"
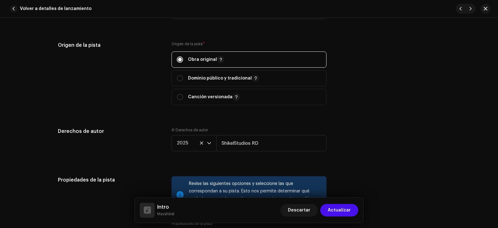
click at [331, 156] on div "Derechos de autor Ⓟ Derechos de autor 2025 ShikelStudios RD" at bounding box center [249, 144] width 382 height 34
click at [332, 154] on div "Derechos de autor Ⓟ Derechos de autor 2025 ShikelStudios RD" at bounding box center [249, 144] width 382 height 34
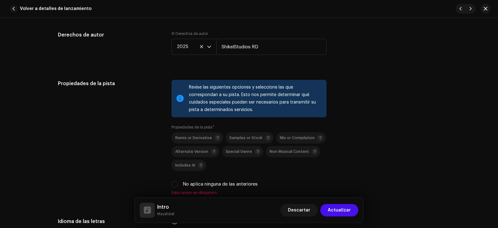
scroll to position [841, 0]
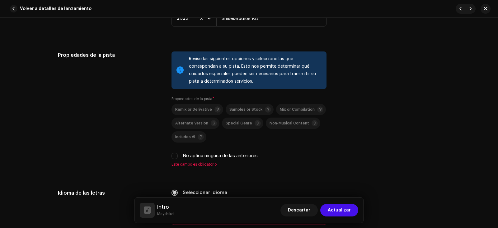
click at [226, 157] on label "No aplica ninguna de las anteriores" at bounding box center [220, 155] width 75 height 7
click at [178, 157] on input "No aplica ninguna de las anteriores" at bounding box center [175, 156] width 6 height 6
checkbox input "true"
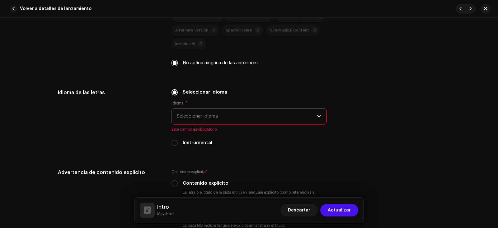
scroll to position [934, 0]
click at [196, 142] on label "Instrumental" at bounding box center [198, 142] width 30 height 7
click at [178, 142] on input "Instrumental" at bounding box center [175, 142] width 6 height 6
radio input "true"
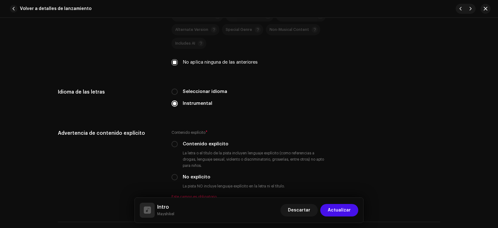
click at [193, 91] on label "Seleccionar idioma" at bounding box center [205, 91] width 45 height 7
click at [178, 91] on input "Seleccionar idioma" at bounding box center [175, 91] width 6 height 6
radio input "true"
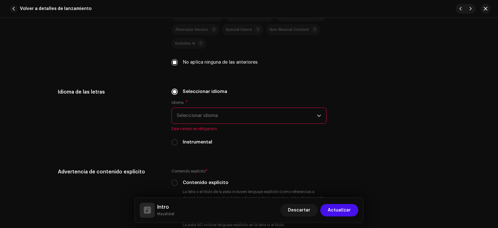
click at [206, 116] on span "Seleccionar idioma" at bounding box center [247, 116] width 140 height 16
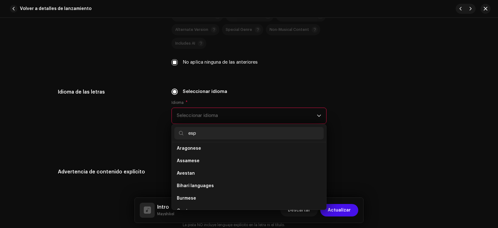
scroll to position [0, 0]
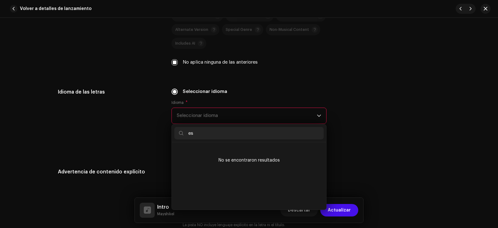
type input "e"
type input "spani"
click at [222, 163] on span "Spanish ([GEOGRAPHIC_DATA])" at bounding box center [210, 163] width 67 height 6
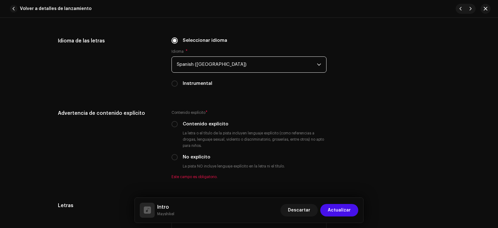
scroll to position [996, 0]
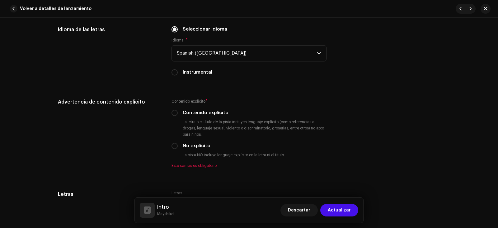
click at [189, 140] on div "Contenido explícito * Contenido explícito La letra o el título de la pista incl…" at bounding box center [249, 133] width 155 height 70
click at [186, 142] on div "Contenido explícito * Contenido explícito La letra o el título de la pista incl…" at bounding box center [249, 133] width 155 height 70
click at [183, 144] on label "No explícito" at bounding box center [197, 145] width 28 height 7
click at [178, 144] on input "No explícito" at bounding box center [175, 146] width 6 height 6
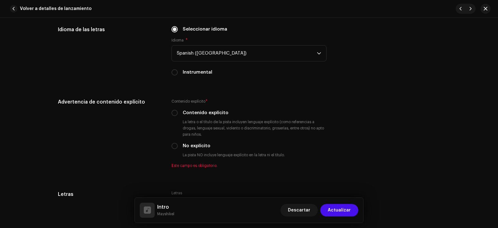
radio input "true"
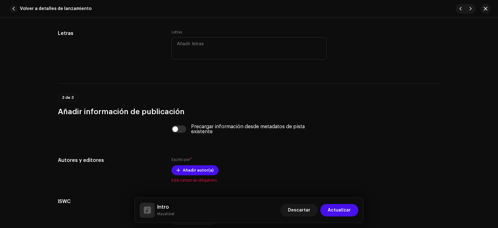
scroll to position [1152, 0]
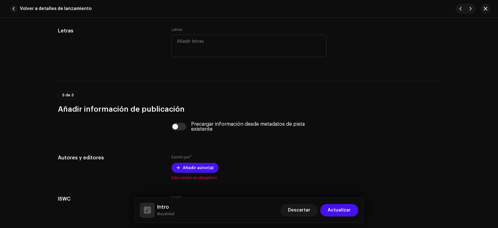
click at [200, 162] on div "Escrito por * Añadir autor(a) Este campo es obligatorio." at bounding box center [249, 167] width 155 height 26
click at [199, 165] on span "Añadir autor(a)" at bounding box center [198, 167] width 31 height 12
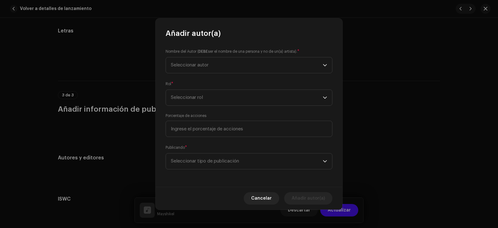
click at [213, 66] on span "Seleccionar autor" at bounding box center [247, 65] width 152 height 16
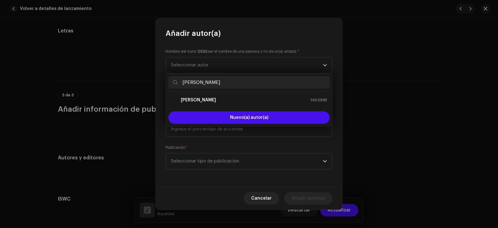
type input "[PERSON_NAME]"
click at [223, 99] on div "[PERSON_NAME] 1402995" at bounding box center [249, 99] width 156 height 7
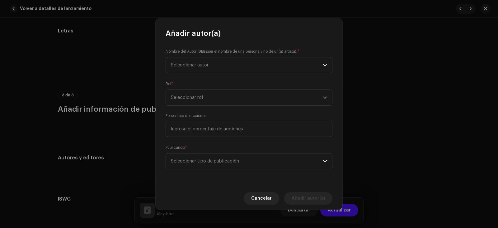
click at [223, 97] on div "[PERSON_NAME] 1402995" at bounding box center [249, 95] width 156 height 6
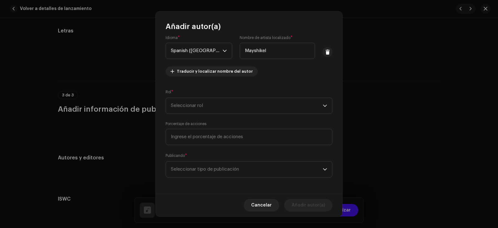
scroll to position [40, 0]
click at [207, 103] on span "Seleccionar rol" at bounding box center [247, 105] width 152 height 16
click at [201, 149] on li "Composer" at bounding box center [247, 146] width 159 height 12
click at [220, 105] on span "Composer" at bounding box center [247, 105] width 152 height 16
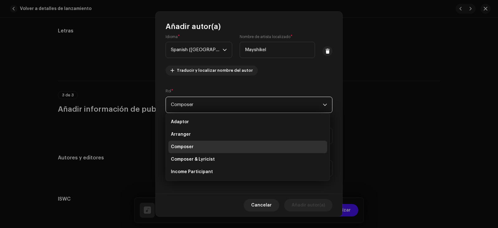
click at [205, 161] on span "Composer & Lyricist" at bounding box center [193, 159] width 44 height 6
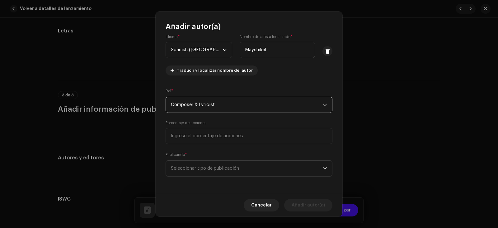
click at [216, 164] on span "Seleccionar tipo de publicación" at bounding box center [247, 168] width 152 height 16
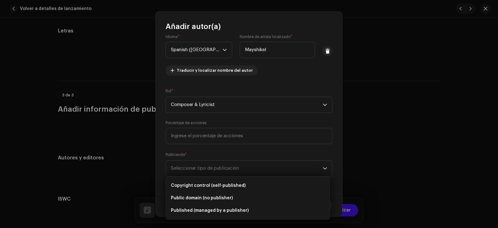
click at [217, 181] on li "Copyright control (self-published)" at bounding box center [247, 185] width 159 height 12
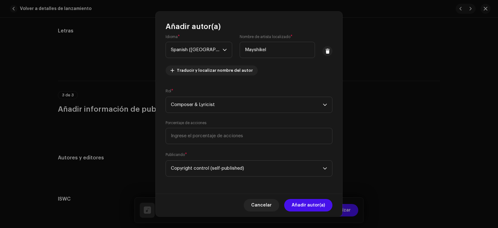
click at [306, 202] on span "Añadir autor(a)" at bounding box center [308, 205] width 33 height 12
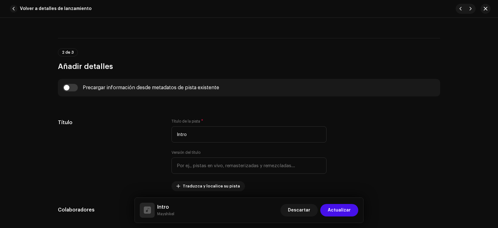
scroll to position [198, 0]
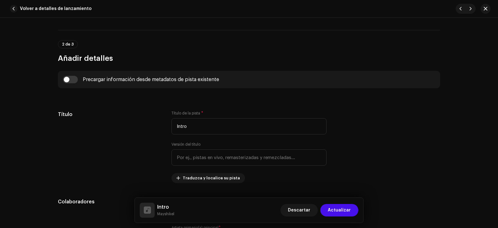
click at [342, 210] on span "Actualizar" at bounding box center [339, 210] width 23 height 12
click at [342, 210] on span "Crear" at bounding box center [344, 210] width 13 height 12
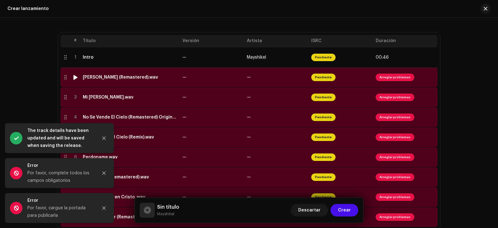
click at [396, 78] on span "Arreglar problemas" at bounding box center [395, 76] width 39 height 7
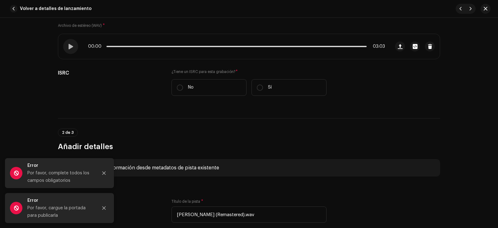
click at [215, 84] on label "No" at bounding box center [209, 87] width 75 height 16
click at [183, 84] on input "No" at bounding box center [180, 87] width 6 height 6
radio input "true"
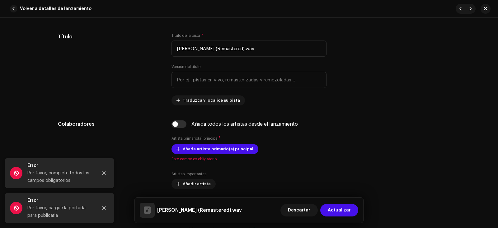
scroll to position [280, 0]
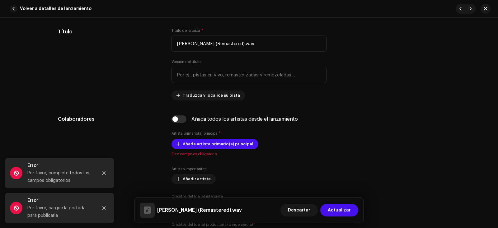
click at [223, 141] on span "Añada artista primario(a) principal" at bounding box center [218, 144] width 71 height 12
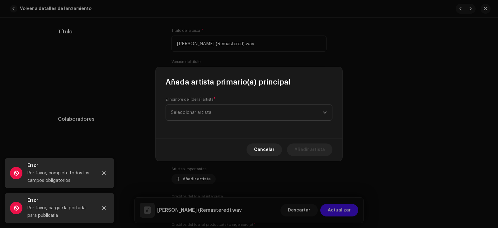
click at [236, 111] on span "Seleccionar artista" at bounding box center [247, 113] width 152 height 16
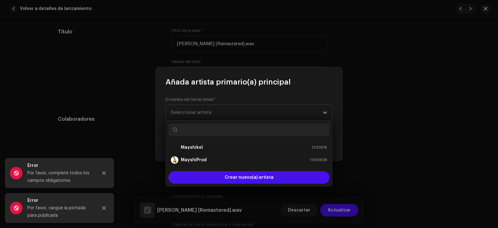
click at [211, 151] on li "Mayshikel 1700515" at bounding box center [248, 147] width 161 height 12
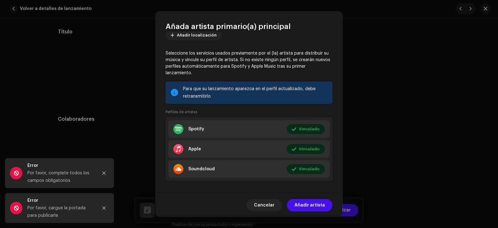
scroll to position [79, 0]
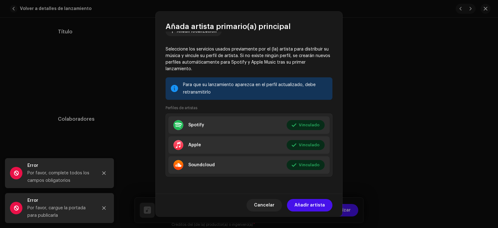
click at [303, 207] on span "Añadir artista" at bounding box center [310, 205] width 31 height 12
click at [303, 207] on span "Descartar" at bounding box center [299, 210] width 22 height 12
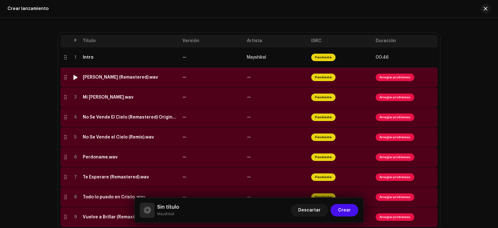
click at [385, 79] on span "Arreglar problemas" at bounding box center [395, 76] width 39 height 7
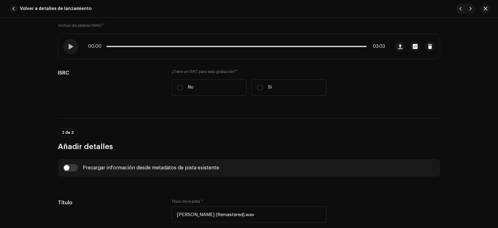
click at [198, 84] on label "No" at bounding box center [209, 87] width 75 height 16
click at [183, 84] on input "No" at bounding box center [180, 87] width 6 height 6
radio input "true"
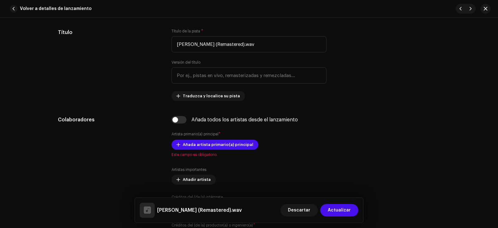
scroll to position [280, 0]
click at [218, 43] on input "Laura (Remastered).wav" at bounding box center [249, 43] width 155 height 16
click at [218, 44] on input "Laura (Remastered).wav" at bounding box center [249, 43] width 155 height 16
drag, startPoint x: 236, startPoint y: 42, endPoint x: 190, endPoint y: 42, distance: 46.1
click at [190, 42] on input "Laura (Remastered).wav" at bounding box center [249, 43] width 155 height 16
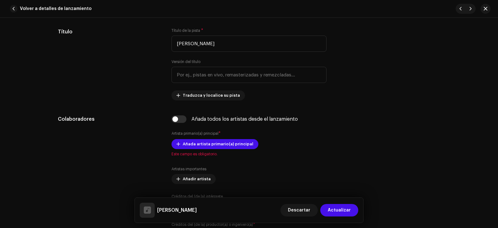
type input "[PERSON_NAME]"
click at [206, 147] on span "Añada artista primario(a) principal" at bounding box center [218, 144] width 71 height 12
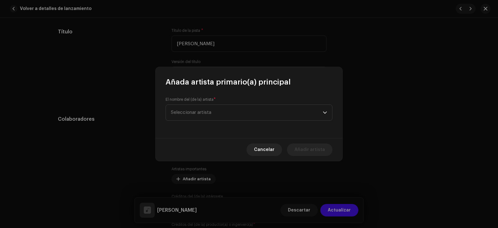
click at [240, 112] on span "Seleccionar artista" at bounding box center [247, 113] width 152 height 16
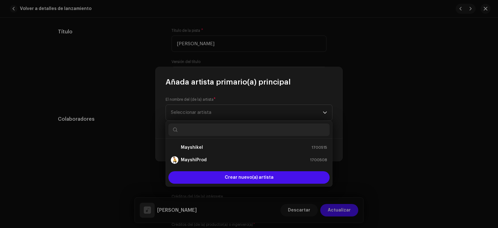
click at [201, 149] on strong "Mayshikel" at bounding box center [192, 147] width 22 height 6
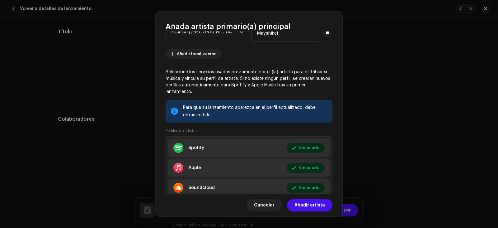
scroll to position [62, 0]
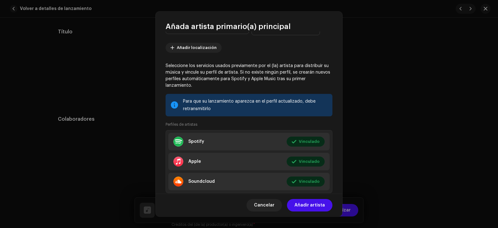
click at [301, 201] on span "Añadir artista" at bounding box center [310, 205] width 31 height 12
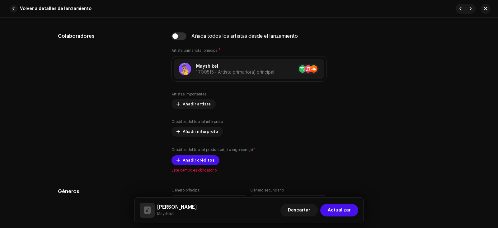
scroll to position [374, 0]
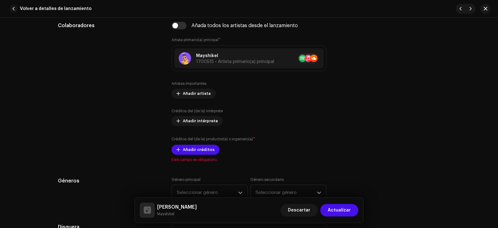
click at [204, 147] on span "Añadir créditos" at bounding box center [199, 149] width 32 height 12
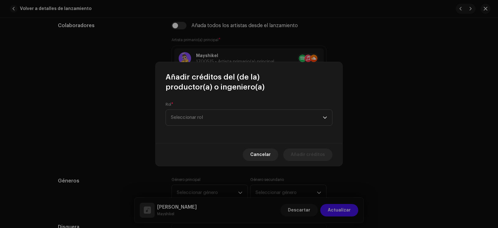
click at [219, 120] on span "Seleccionar rol" at bounding box center [247, 118] width 152 height 16
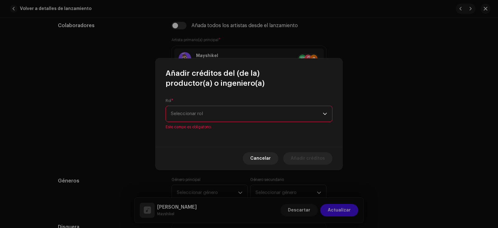
click at [218, 116] on span "Seleccionar rol" at bounding box center [247, 114] width 152 height 16
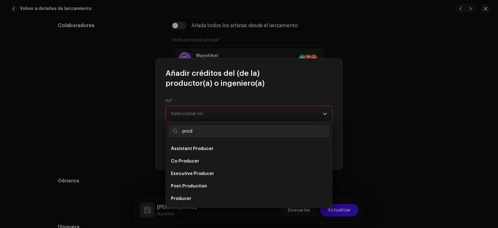
type input "prod"
click at [196, 197] on li "Producer" at bounding box center [248, 198] width 161 height 12
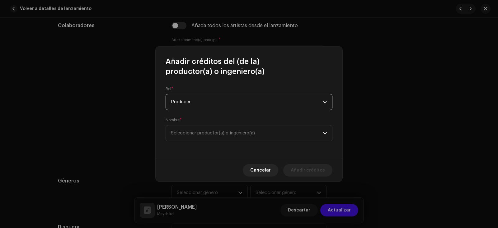
click at [192, 128] on span "Seleccionar productor(a) o ingeniero(a)" at bounding box center [247, 133] width 152 height 16
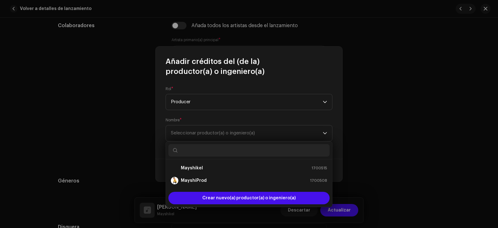
click at [194, 181] on strong "MayshiProd" at bounding box center [194, 180] width 26 height 6
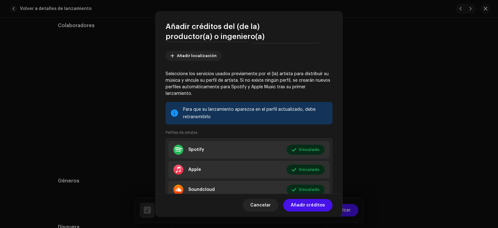
scroll to position [120, 0]
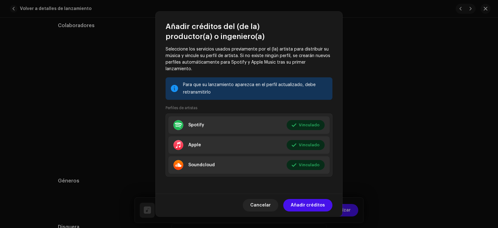
click at [308, 200] on span "Añadir créditos" at bounding box center [308, 205] width 34 height 12
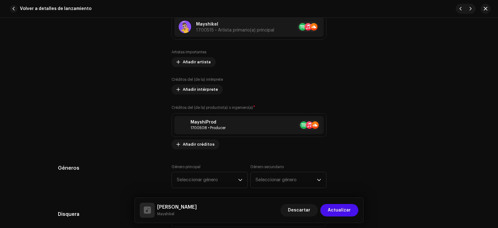
scroll to position [498, 0]
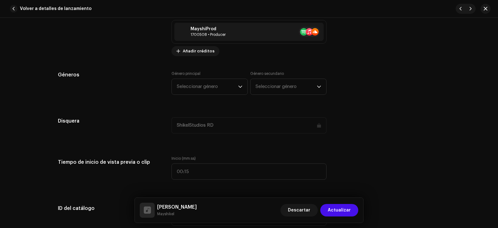
click at [218, 90] on span "Seleccionar género" at bounding box center [207, 87] width 61 height 16
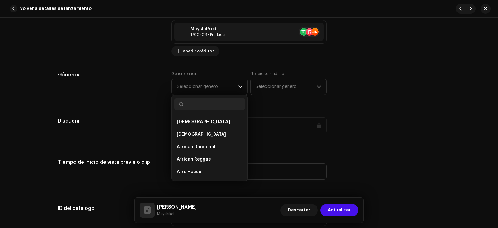
click at [338, 91] on div "Géneros Género principal Seleccionar género African African African Dancehall A…" at bounding box center [249, 86] width 382 height 31
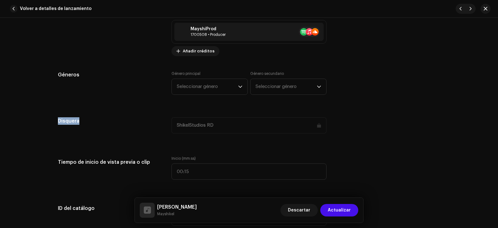
click at [338, 91] on div "Géneros Género principal Seleccionar género African African African Dancehall A…" at bounding box center [249, 86] width 382 height 31
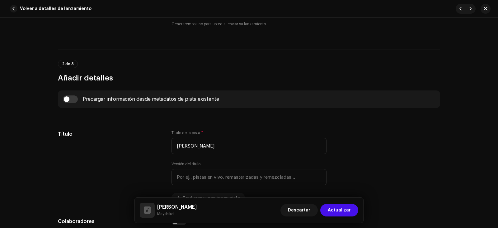
scroll to position [187, 0]
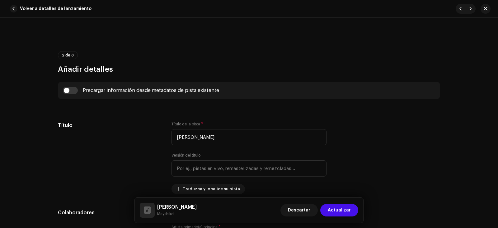
click at [67, 87] on input "checkbox" at bounding box center [70, 90] width 15 height 7
checkbox input "true"
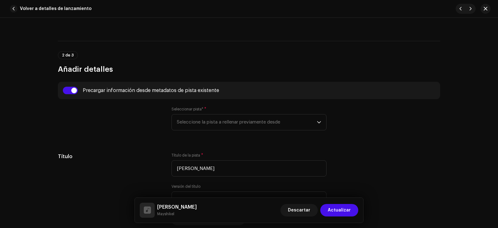
click at [226, 129] on span "Seleccione la pista a rellenar previamente desde" at bounding box center [247, 122] width 140 height 16
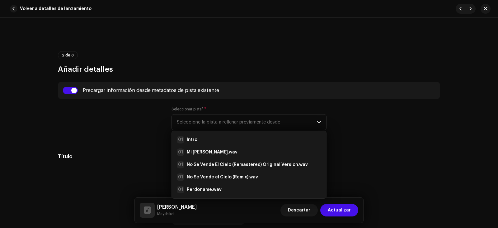
click at [226, 129] on span "Seleccione la pista a rellenar previamente desde" at bounding box center [247, 122] width 140 height 16
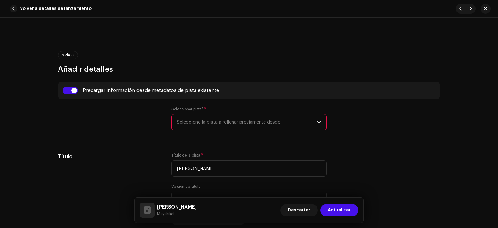
click at [226, 129] on span "Seleccione la pista a rellenar previamente desde" at bounding box center [247, 122] width 140 height 16
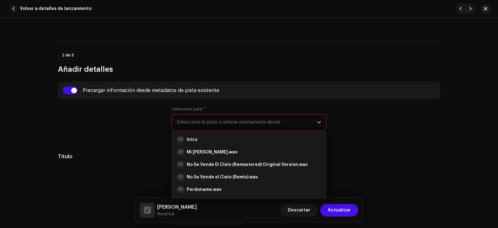
click at [213, 134] on li "01 Intro" at bounding box center [248, 139] width 149 height 12
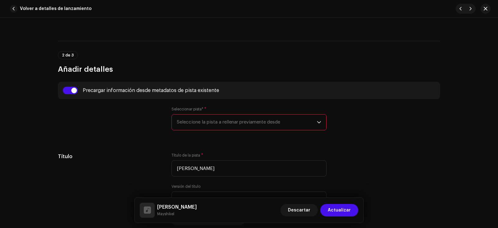
radio input "true"
type input "ShikelStudios RD"
checkbox input "true"
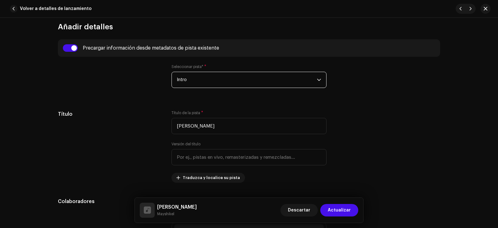
scroll to position [218, 0]
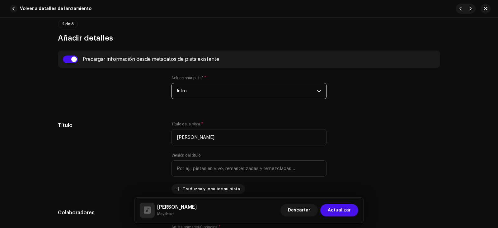
click at [72, 56] on input "checkbox" at bounding box center [70, 58] width 15 height 7
checkbox input "false"
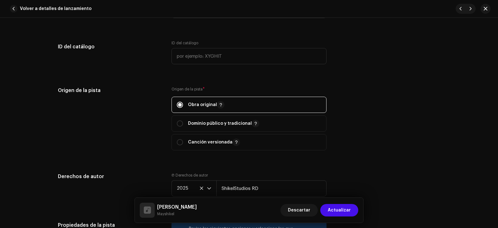
scroll to position [685, 0]
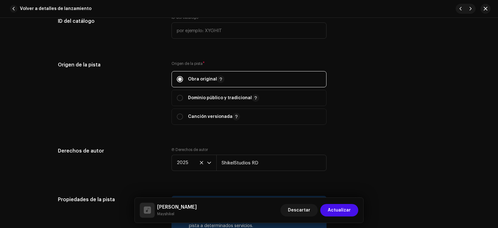
click at [350, 128] on div "Origen de la pista Origen de la pista * Obra original Dominio público y tradici…" at bounding box center [249, 96] width 382 height 71
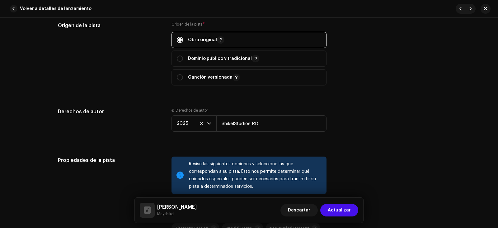
scroll to position [809, 0]
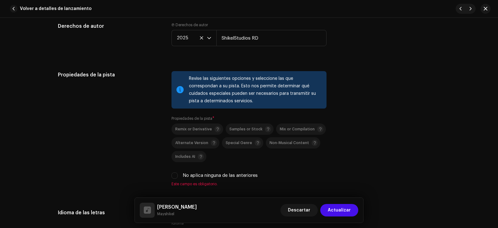
click at [233, 174] on label "No aplica ninguna de las anteriores" at bounding box center [220, 175] width 75 height 7
click at [178, 174] on input "No aplica ninguna de las anteriores" at bounding box center [175, 175] width 6 height 6
checkbox input "true"
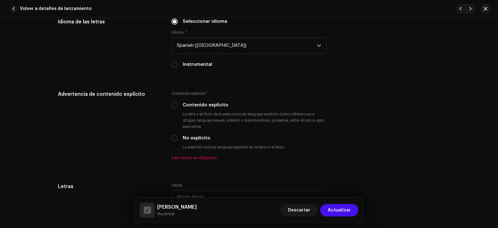
scroll to position [996, 0]
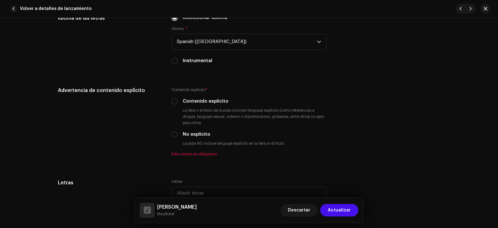
click at [192, 133] on label "No explícito" at bounding box center [197, 134] width 28 height 7
click at [178, 133] on input "No explícito" at bounding box center [175, 134] width 6 height 6
radio input "true"
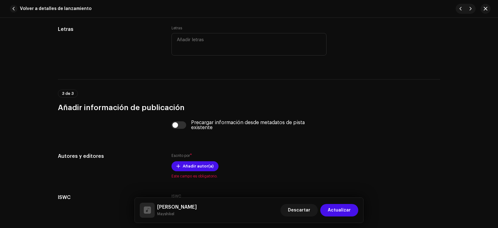
scroll to position [1183, 0]
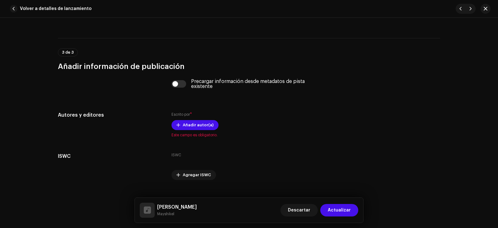
click at [196, 122] on span "Añadir autor(a)" at bounding box center [198, 125] width 31 height 12
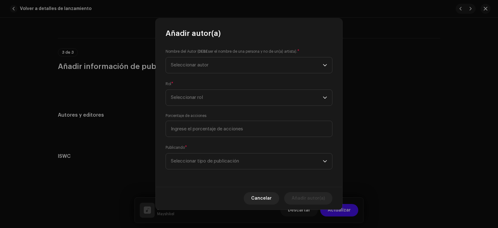
click at [225, 69] on span "Seleccionar autor" at bounding box center [247, 65] width 152 height 16
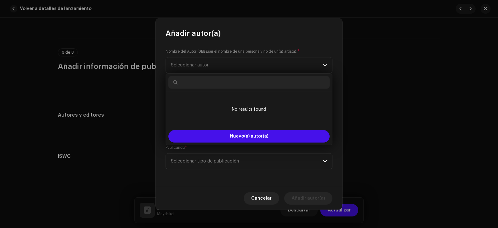
click at [225, 69] on span "Seleccionar autor" at bounding box center [247, 65] width 152 height 16
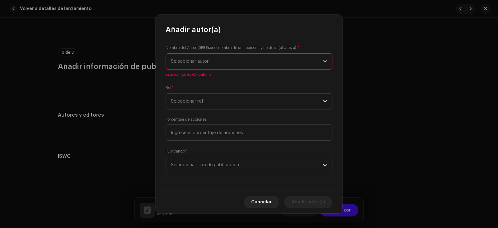
click at [222, 61] on span "Seleccionar autor" at bounding box center [247, 62] width 152 height 16
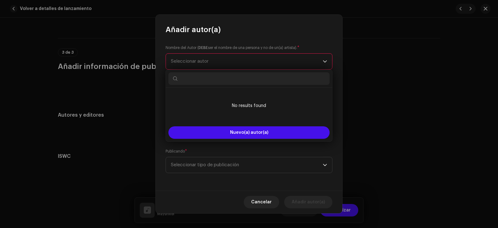
click at [222, 61] on span "Seleccionar autor" at bounding box center [247, 62] width 152 height 16
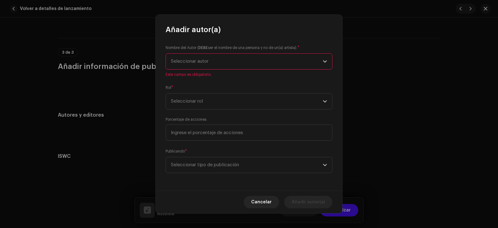
click at [222, 60] on span "Seleccionar autor" at bounding box center [247, 62] width 152 height 16
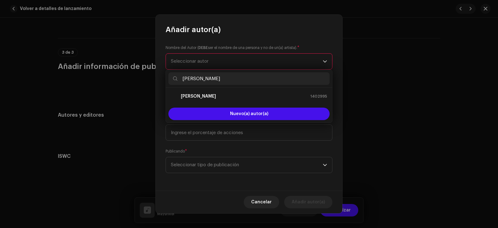
type input "[PERSON_NAME]"
click at [216, 96] on div "[PERSON_NAME] 1402995" at bounding box center [249, 95] width 156 height 7
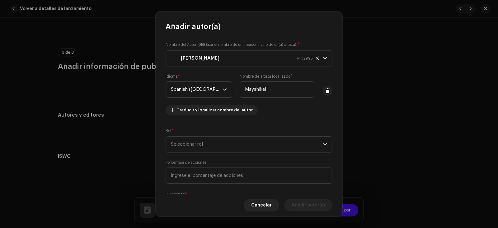
click at [216, 94] on div "[PERSON_NAME] 1402995" at bounding box center [249, 91] width 156 height 6
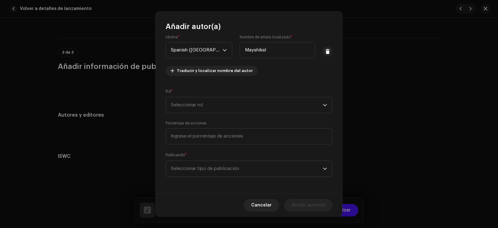
scroll to position [40, 0]
click at [225, 102] on span "Seleccionar rol" at bounding box center [247, 105] width 152 height 16
click at [213, 157] on li "Composer & Lyricist" at bounding box center [247, 159] width 159 height 12
click at [271, 170] on span "Seleccionar tipo de publicación" at bounding box center [247, 168] width 152 height 16
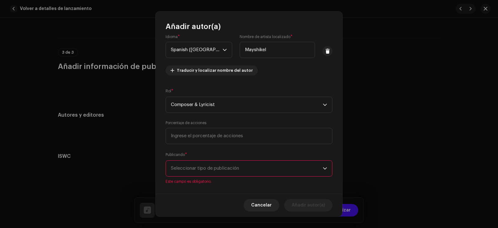
click at [244, 169] on span "Seleccionar tipo de publicación" at bounding box center [247, 168] width 152 height 16
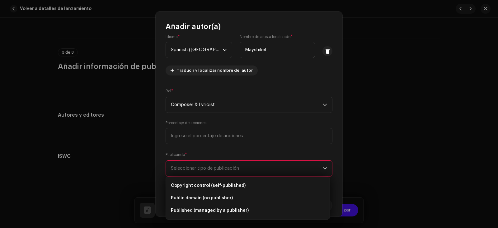
click at [234, 182] on span "Copyright control (self-published)" at bounding box center [208, 185] width 75 height 6
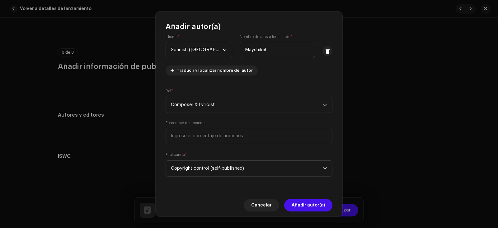
click at [310, 204] on span "Añadir autor(a)" at bounding box center [308, 205] width 33 height 12
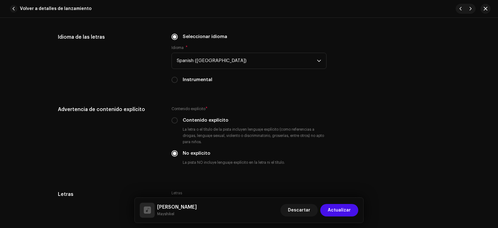
scroll to position [964, 0]
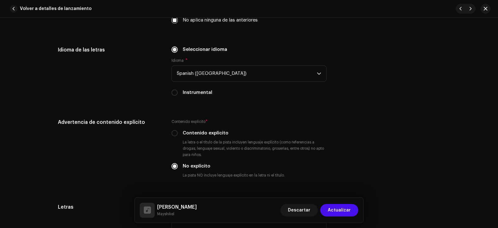
click at [333, 205] on span "Actualizar" at bounding box center [339, 210] width 23 height 12
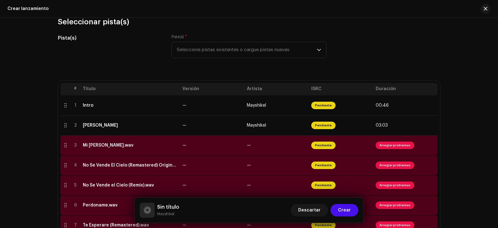
scroll to position [31, 0]
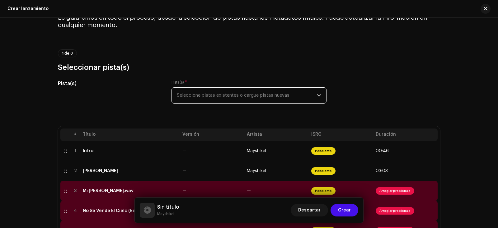
click at [269, 96] on span "Seleccione pistas existentes o cargue pistas nuevas" at bounding box center [247, 95] width 140 height 16
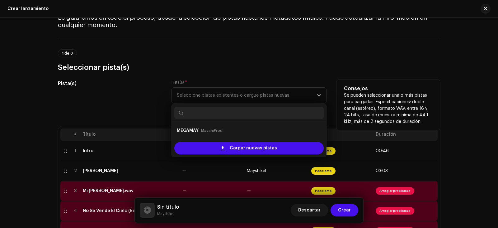
click at [249, 146] on span "Cargar nuevas pistas" at bounding box center [253, 148] width 47 height 12
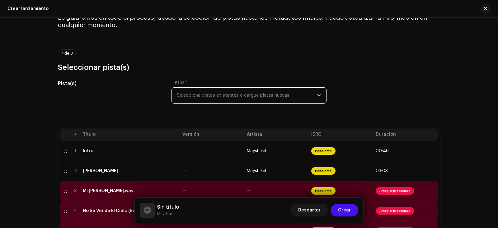
click at [92, 72] on h3 "Seleccionar pista(s)" at bounding box center [249, 67] width 382 height 10
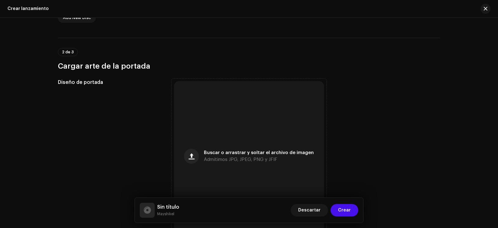
scroll to position [374, 0]
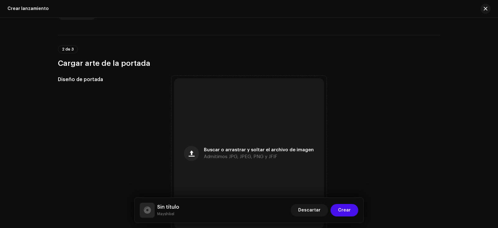
click at [233, 131] on div "Buscar o arrastrar y soltar el archivo de imagen Admitimos JPG, JPEG, PNG y JFIF" at bounding box center [249, 153] width 150 height 150
click at [214, 126] on div "Buscar o arrastrar y soltar el archivo de imagen Admitimos JPG, JPEG, PNG y JFIF" at bounding box center [249, 153] width 150 height 150
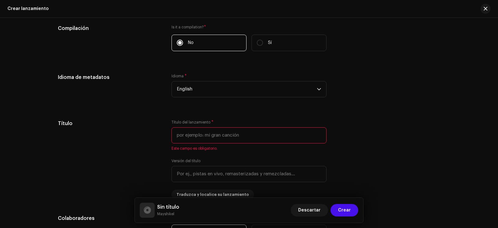
scroll to position [685, 0]
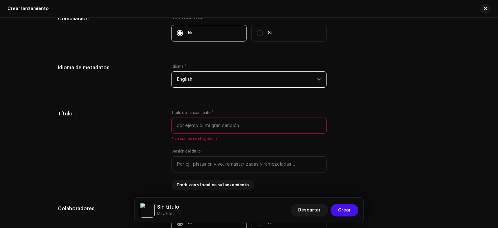
click at [189, 76] on span "English" at bounding box center [247, 80] width 140 height 16
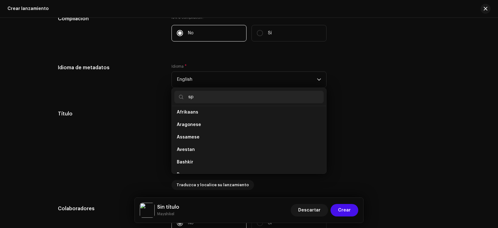
scroll to position [0, 0]
type input "span"
click at [225, 130] on li "Spanish ([GEOGRAPHIC_DATA])" at bounding box center [248, 127] width 149 height 12
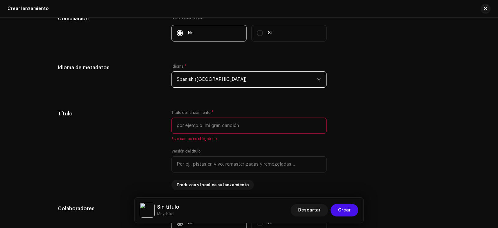
click at [219, 124] on input "text" at bounding box center [249, 125] width 155 height 16
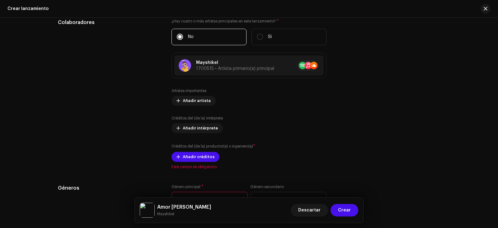
scroll to position [903, 0]
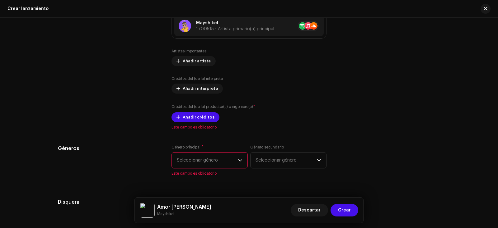
type input "Amor del Bueno"
click at [223, 157] on span "Seleccionar género" at bounding box center [207, 160] width 61 height 16
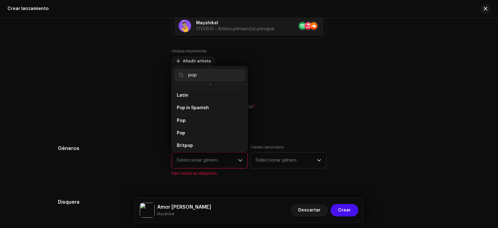
scroll to position [218, 0]
type input "pop"
click at [194, 100] on li "Pop" at bounding box center [209, 106] width 71 height 13
click at [196, 113] on li "Pop" at bounding box center [209, 119] width 71 height 12
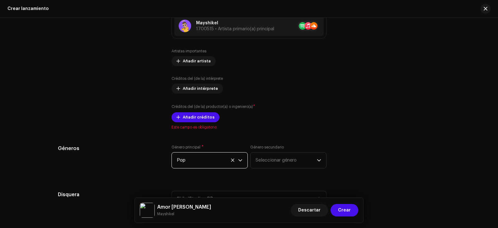
click at [288, 158] on span "Seleccionar género" at bounding box center [286, 160] width 61 height 16
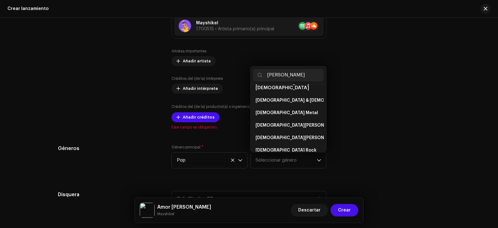
scroll to position [0, 0]
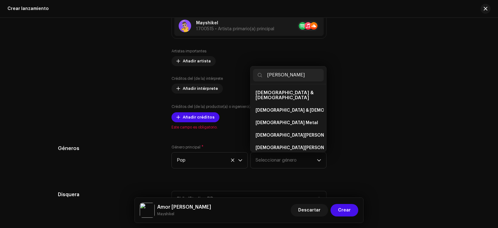
type input "[PERSON_NAME]"
click at [282, 109] on li "[DEMOGRAPHIC_DATA] & [DEMOGRAPHIC_DATA]" at bounding box center [288, 110] width 71 height 12
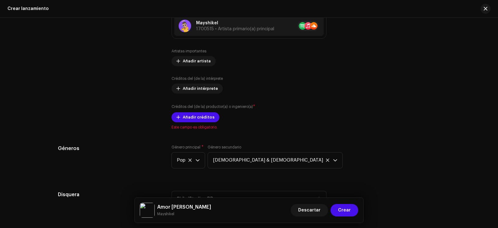
click at [282, 109] on li "[DEMOGRAPHIC_DATA] & [DEMOGRAPHIC_DATA]" at bounding box center [275, 114] width 130 height 10
click at [205, 122] on span "Añadir créditos" at bounding box center [199, 117] width 32 height 12
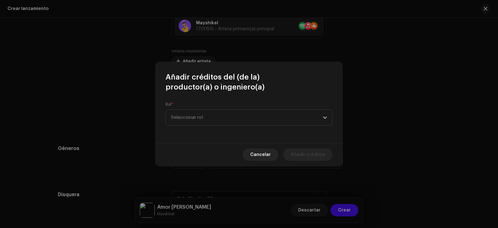
click at [221, 119] on span "Seleccionar rol" at bounding box center [247, 118] width 152 height 16
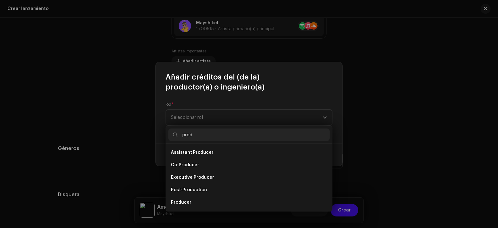
type input "prod"
click at [210, 200] on li "Producer" at bounding box center [248, 202] width 161 height 12
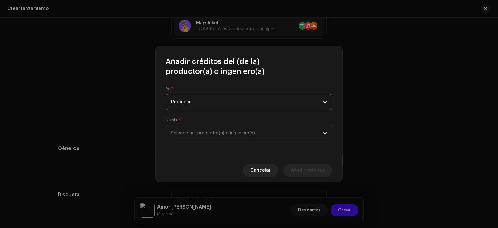
click at [265, 133] on span "Seleccionar productor(a) o ingeniero(a)" at bounding box center [247, 133] width 152 height 16
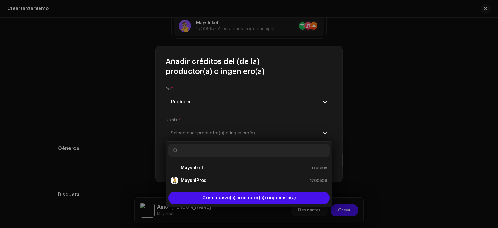
click at [229, 181] on div "MayshiProd 1700508" at bounding box center [249, 180] width 156 height 7
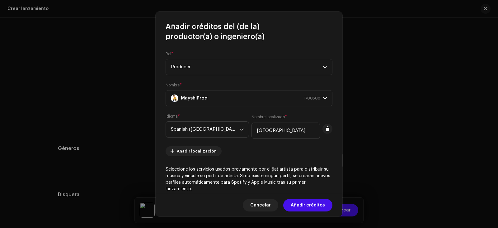
click at [305, 200] on span "Añadir créditos" at bounding box center [308, 205] width 34 height 12
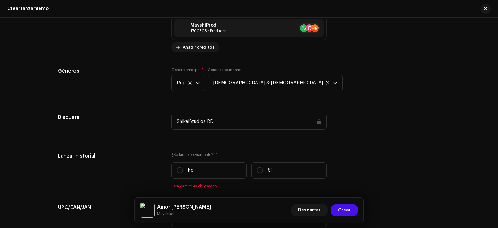
scroll to position [1059, 0]
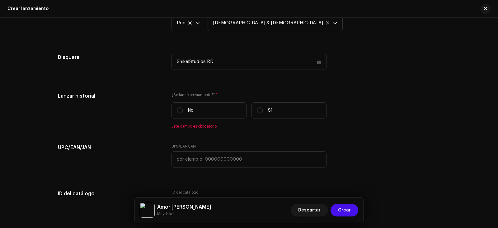
click at [183, 109] on label "No" at bounding box center [209, 110] width 75 height 16
click at [183, 109] on input "No" at bounding box center [180, 110] width 6 height 6
radio input "true"
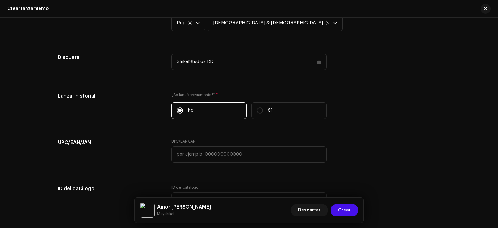
click at [263, 115] on label "Sí" at bounding box center [289, 110] width 75 height 16
click at [263, 113] on input "Sí" at bounding box center [260, 110] width 6 height 6
radio input "true"
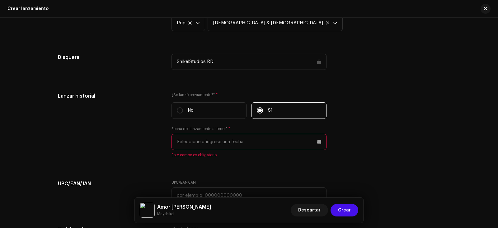
click at [249, 142] on input "text" at bounding box center [249, 142] width 155 height 16
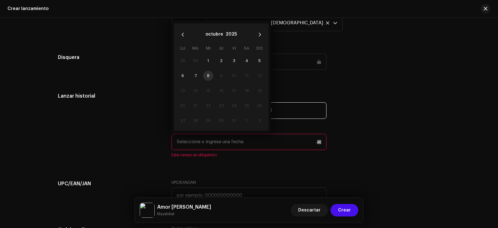
click at [183, 37] on button "Previous Month" at bounding box center [183, 34] width 12 height 12
click at [328, 122] on div "Lanzar historial ¿Se lanzó previamente?* * No Sí Fecha del lanzamiento anterior…" at bounding box center [249, 128] width 382 height 73
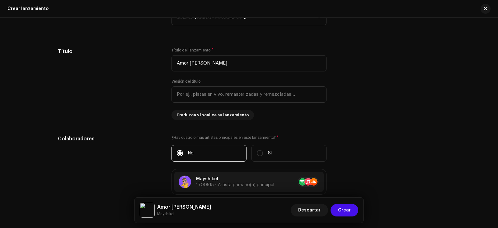
scroll to position [685, 0]
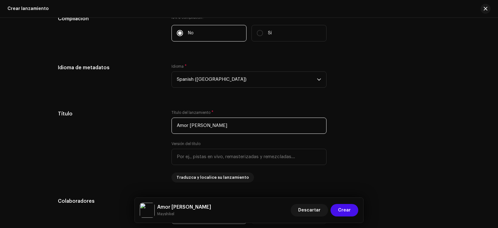
click at [233, 128] on input "Amor del Bueno" at bounding box center [249, 125] width 155 height 16
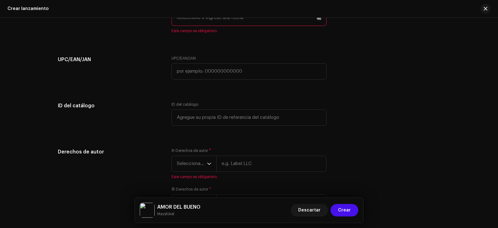
scroll to position [1183, 0]
type input "AMOR DEL BUENO"
click at [194, 163] on span "Seleccionar año" at bounding box center [192, 163] width 30 height 16
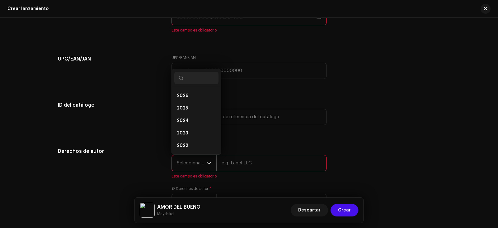
drag, startPoint x: 193, startPoint y: 104, endPoint x: 208, endPoint y: 117, distance: 19.6
click at [193, 105] on li "2025" at bounding box center [196, 108] width 44 height 12
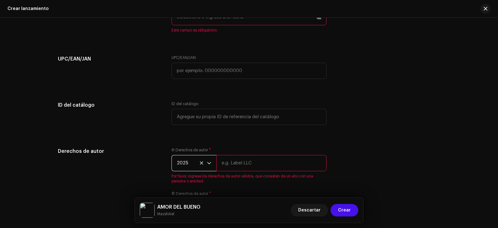
click at [252, 159] on input "text" at bounding box center [271, 163] width 110 height 16
type input "ShikelStudios RD"
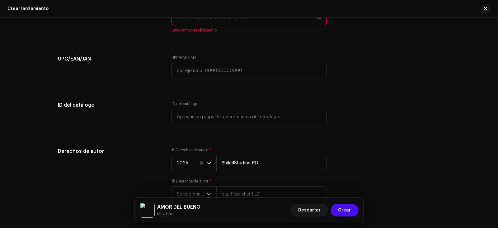
click at [353, 160] on div "Derechos de autor Ⓟ Derechos de autor * 2025 ShikelStudios RD © Derechos de aut…" at bounding box center [249, 182] width 382 height 70
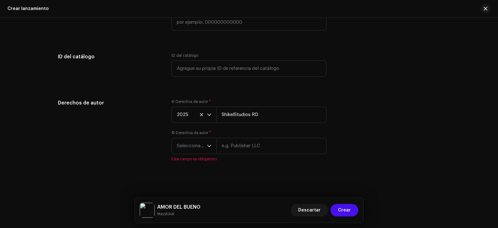
scroll to position [1233, 0]
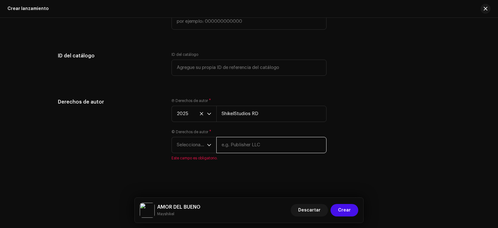
click at [244, 149] on input "text" at bounding box center [271, 145] width 110 height 16
type input "ShikelStudios RD"
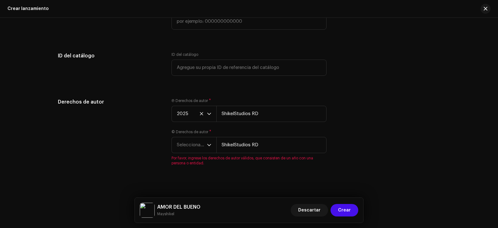
click at [197, 150] on span "Seleccionar año" at bounding box center [192, 145] width 30 height 16
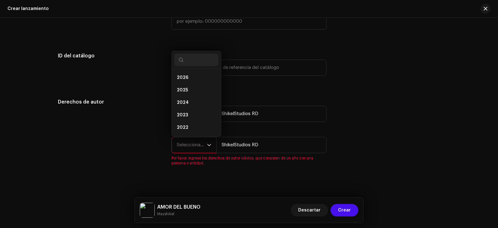
scroll to position [10, 0]
click at [196, 82] on li "2025" at bounding box center [196, 80] width 44 height 12
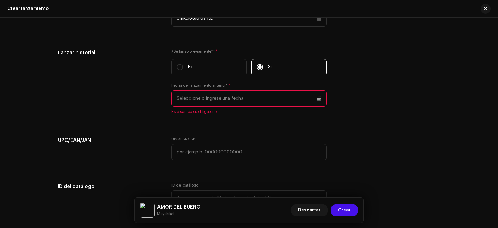
scroll to position [1101, 0]
click at [245, 101] on input "text" at bounding box center [249, 100] width 155 height 16
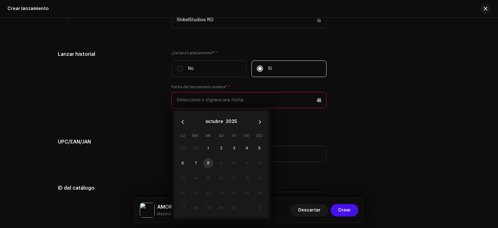
click at [183, 124] on button "Previous Month" at bounding box center [183, 121] width 12 height 12
click at [258, 121] on icon "Next Month" at bounding box center [260, 122] width 4 height 4
click at [230, 192] on span "26" at bounding box center [234, 193] width 10 height 10
type input "[DATE]"
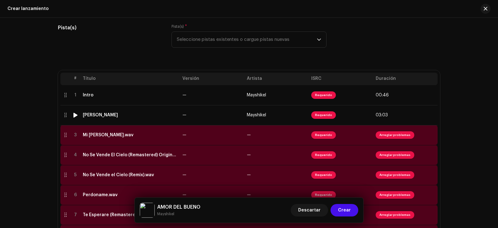
scroll to position [97, 0]
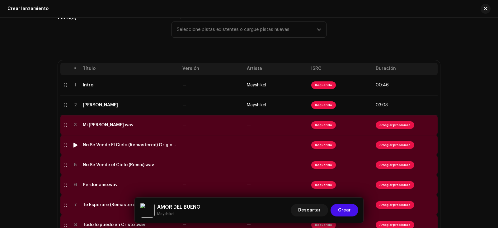
drag, startPoint x: 64, startPoint y: 143, endPoint x: 64, endPoint y: 139, distance: 3.7
click at [64, 143] on div at bounding box center [65, 144] width 5 height 5
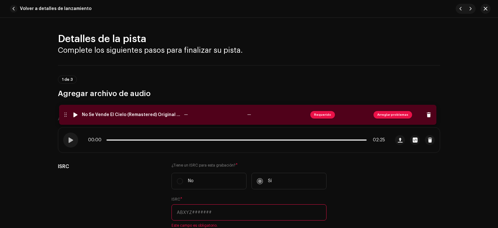
drag, startPoint x: 64, startPoint y: 139, endPoint x: 68, endPoint y: 106, distance: 32.9
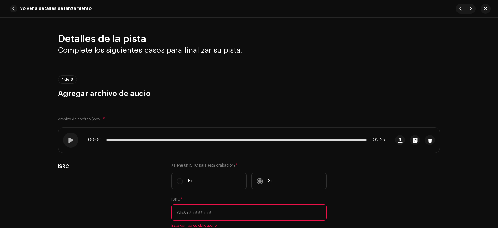
click at [19, 9] on button "Volver a detalles de lanzamiento" at bounding box center [51, 8] width 89 height 12
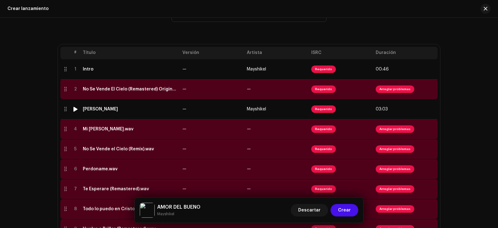
scroll to position [128, 0]
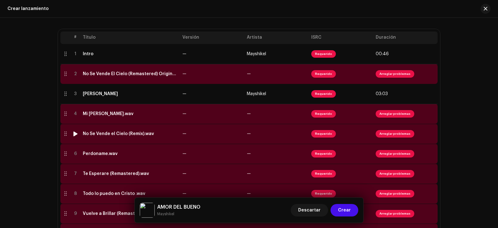
click at [60, 131] on td at bounding box center [65, 134] width 10 height 20
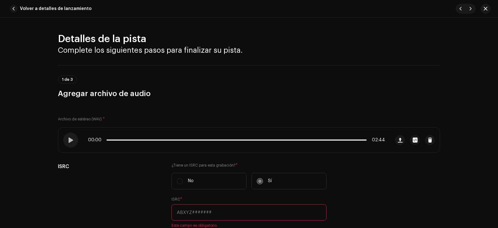
click at [65, 100] on div "Detalles de la pista Complete los siguientes pasos para finalizar su pista. 1 d…" at bounding box center [249, 123] width 498 height 210
click at [14, 8] on span "button" at bounding box center [13, 8] width 7 height 7
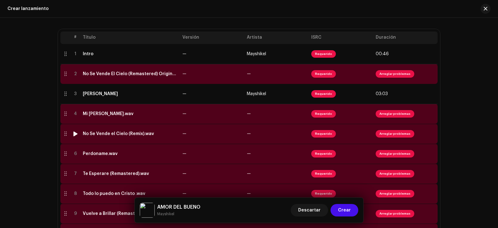
click at [63, 135] on div at bounding box center [65, 133] width 5 height 5
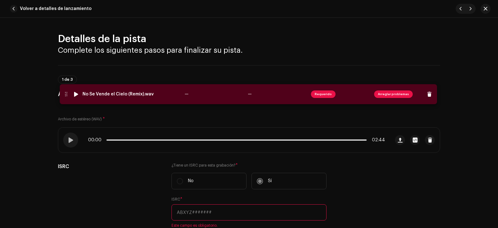
drag, startPoint x: 62, startPoint y: 135, endPoint x: 62, endPoint y: 93, distance: 41.4
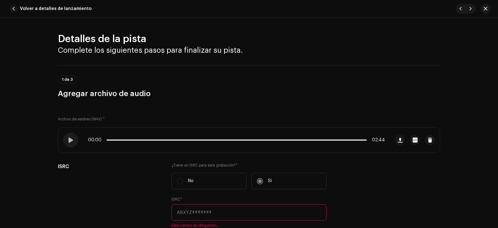
click at [11, 5] on button "Volver a detalles de lanzamiento" at bounding box center [51, 8] width 89 height 12
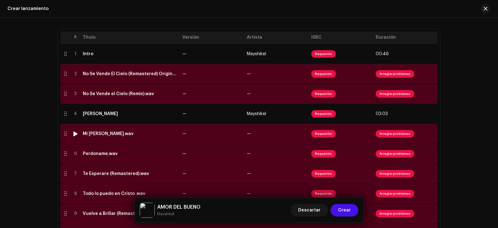
scroll to position [159, 0]
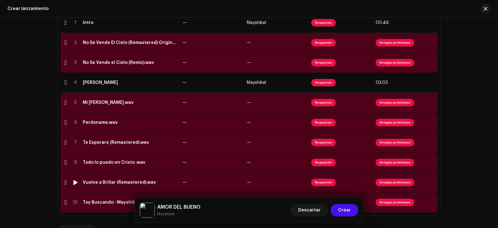
click at [64, 180] on div at bounding box center [65, 182] width 5 height 5
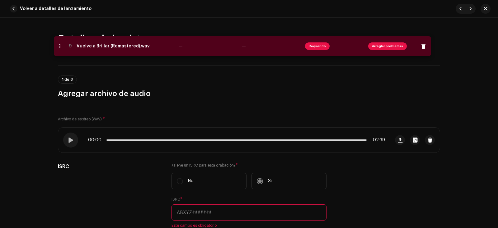
drag, startPoint x: 64, startPoint y: 180, endPoint x: 59, endPoint y: 43, distance: 137.1
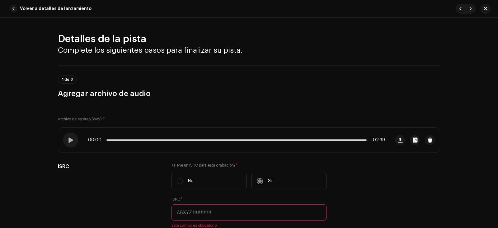
click at [16, 9] on span "button" at bounding box center [13, 8] width 7 height 7
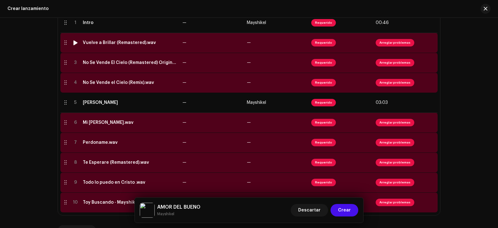
click at [63, 43] on div at bounding box center [65, 42] width 5 height 5
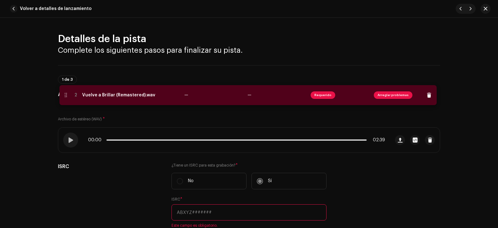
drag, startPoint x: 62, startPoint y: 43, endPoint x: 62, endPoint y: 95, distance: 52.3
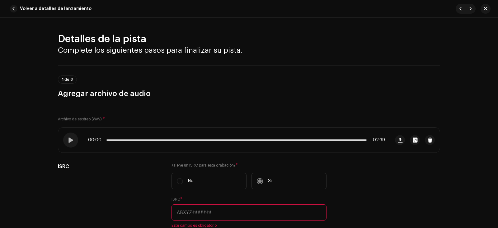
click at [15, 12] on span "button" at bounding box center [13, 8] width 7 height 7
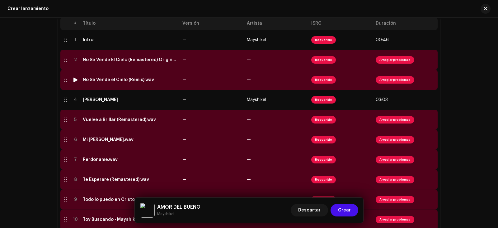
scroll to position [128, 0]
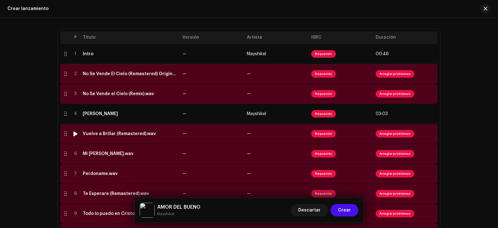
drag, startPoint x: 66, startPoint y: 134, endPoint x: 65, endPoint y: 130, distance: 4.2
click at [66, 134] on div at bounding box center [65, 133] width 5 height 5
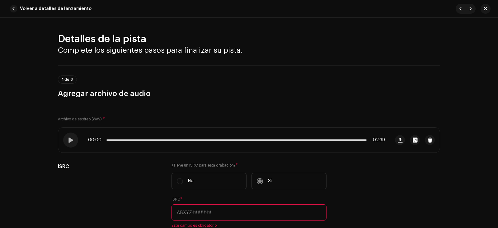
click at [65, 108] on div "Detalles de la pista Complete los siguientes pasos para finalizar su pista. 1 d…" at bounding box center [249, 123] width 498 height 210
click at [17, 9] on span "button" at bounding box center [13, 8] width 7 height 7
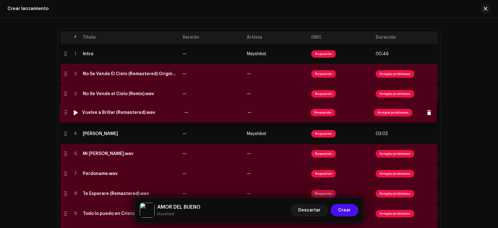
drag, startPoint x: 64, startPoint y: 134, endPoint x: 64, endPoint y: 112, distance: 21.8
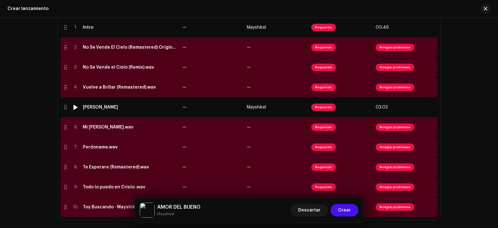
scroll to position [190, 0]
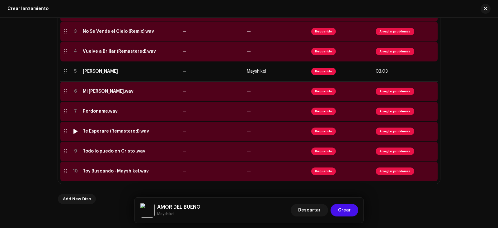
click at [63, 131] on div at bounding box center [65, 131] width 5 height 5
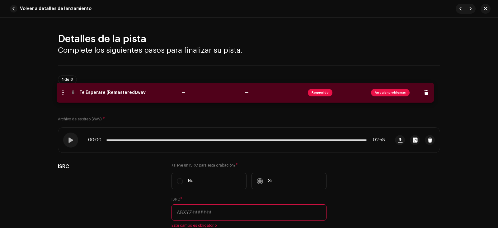
drag, startPoint x: 62, startPoint y: 131, endPoint x: 59, endPoint y: 92, distance: 39.9
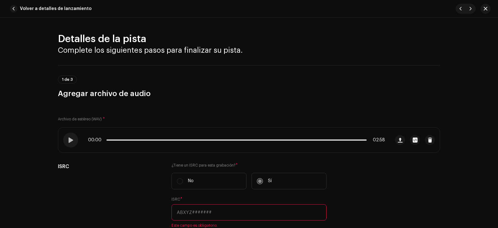
click at [9, 7] on button "Volver a detalles de lanzamiento" at bounding box center [51, 8] width 89 height 12
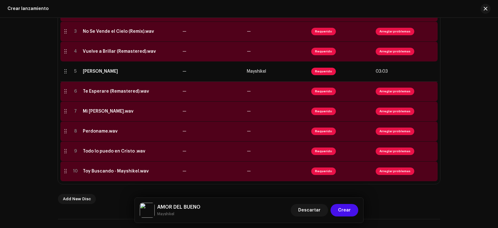
click at [59, 125] on div "# Título Versión Artista ISRC Duración 1 Intro — Mayshikel Requerido 00:46 2 No…" at bounding box center [249, 75] width 382 height 217
click at [60, 126] on td at bounding box center [65, 131] width 10 height 20
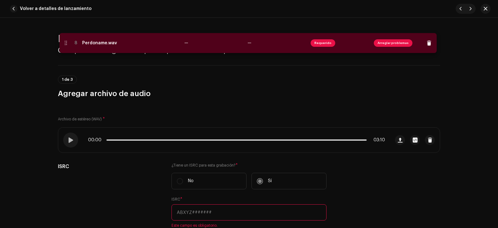
drag, startPoint x: 60, startPoint y: 126, endPoint x: 61, endPoint y: 38, distance: 88.1
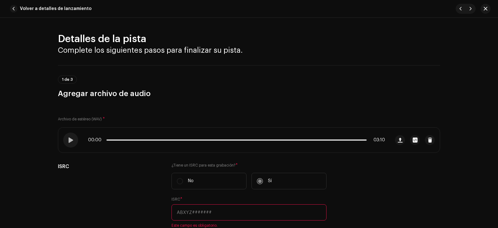
click at [18, 8] on button "Volver a detalles de lanzamiento" at bounding box center [51, 8] width 89 height 12
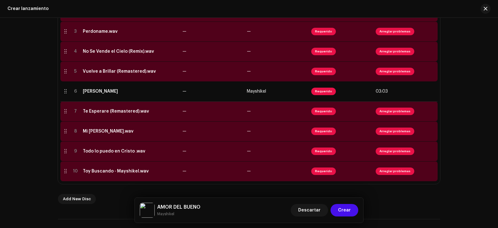
click at [31, 102] on div "Crear un nuevo lanzamiento Le guiaremos en todo el proceso, desde la selección …" at bounding box center [249, 123] width 498 height 210
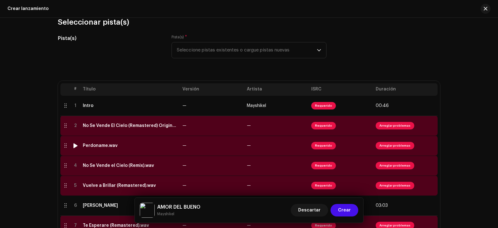
scroll to position [97, 0]
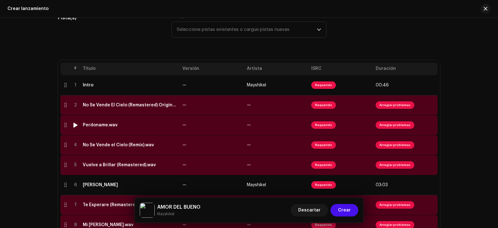
click at [63, 124] on div at bounding box center [65, 124] width 5 height 5
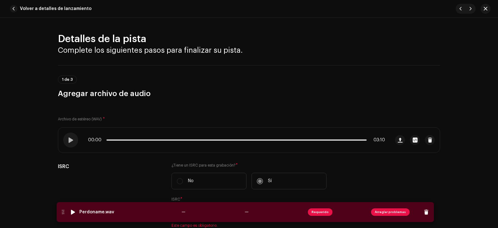
drag, startPoint x: 63, startPoint y: 124, endPoint x: 60, endPoint y: 215, distance: 91.6
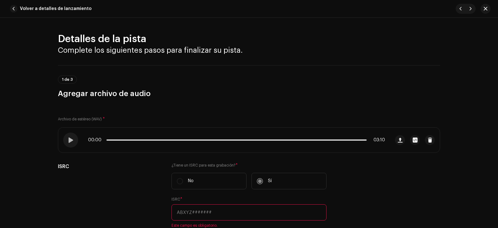
click at [16, 10] on span "button" at bounding box center [13, 8] width 7 height 7
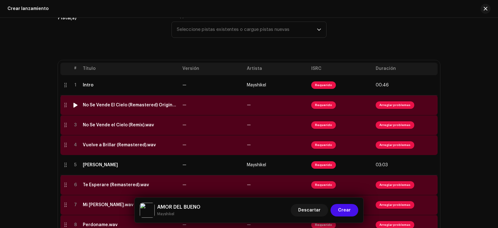
click at [390, 103] on span "Arreglar problemas" at bounding box center [395, 104] width 39 height 7
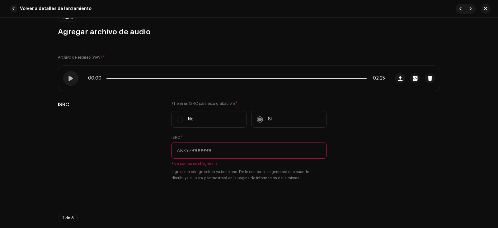
scroll to position [62, 0]
click at [68, 78] on span at bounding box center [70, 77] width 5 height 5
click at [70, 81] on div at bounding box center [70, 77] width 15 height 15
click at [183, 115] on label "No" at bounding box center [209, 118] width 75 height 16
click at [178, 118] on label "No" at bounding box center [209, 118] width 75 height 16
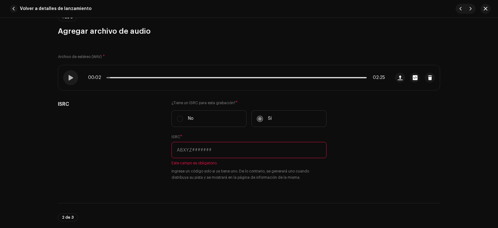
click at [210, 153] on input "text" at bounding box center [249, 150] width 155 height 16
click at [270, 157] on input "text" at bounding box center [249, 150] width 155 height 16
paste input "QT3F42534696"
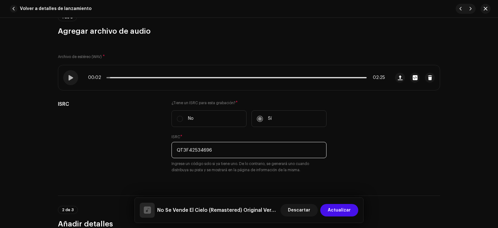
type input "QT3F42534696"
click at [329, 160] on div "ISRC ¿Tiene un ISRC para esta grabación? * No Sí ISRC * QT3F42534696 Ingrese un…" at bounding box center [249, 140] width 382 height 80
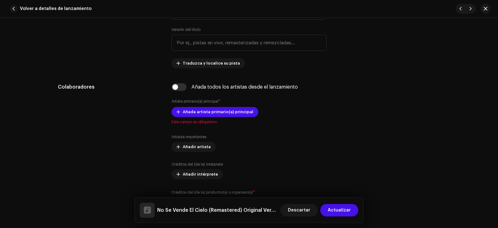
scroll to position [342, 0]
click at [213, 107] on span "Añada artista primario(a) principal" at bounding box center [218, 111] width 71 height 12
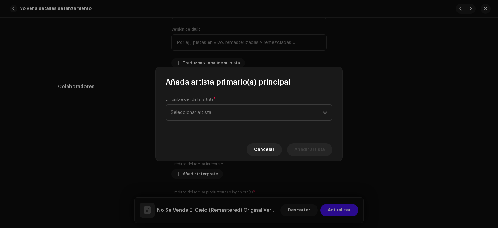
click at [223, 108] on span "Seleccionar artista" at bounding box center [247, 113] width 152 height 16
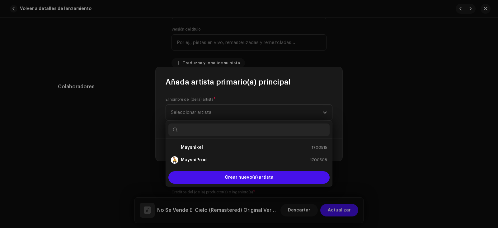
click at [200, 146] on strong "Mayshikel" at bounding box center [192, 147] width 22 height 6
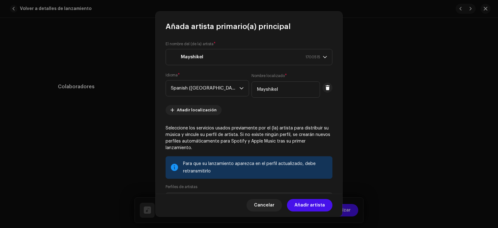
click at [311, 201] on span "Añadir artista" at bounding box center [310, 205] width 31 height 12
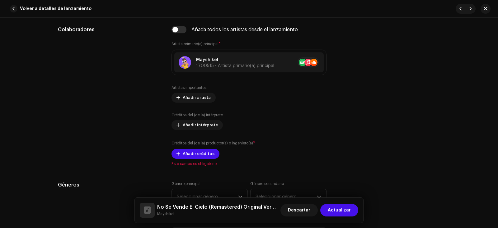
scroll to position [405, 0]
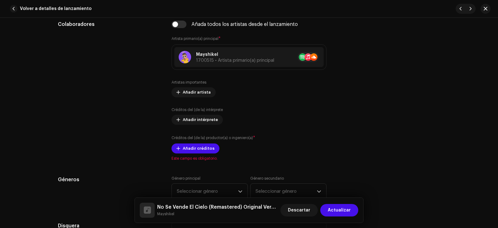
click at [199, 150] on span "Añadir créditos" at bounding box center [199, 148] width 32 height 12
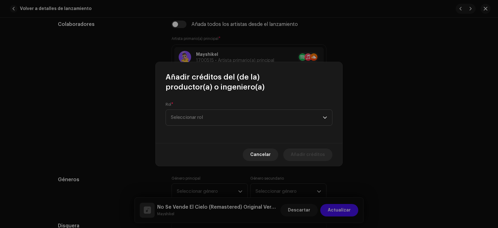
click at [244, 116] on span "Seleccionar rol" at bounding box center [247, 118] width 152 height 16
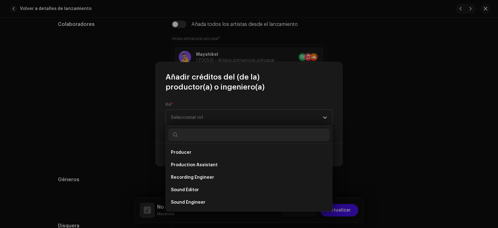
scroll to position [218, 0]
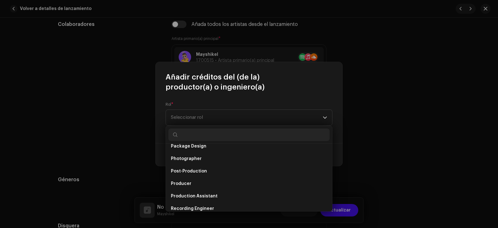
click at [197, 183] on li "Producer" at bounding box center [248, 183] width 161 height 12
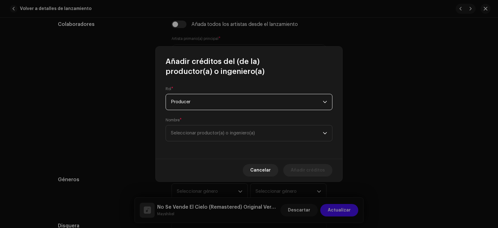
click at [221, 136] on span "Seleccionar productor(a) o ingeniero(a)" at bounding box center [247, 133] width 152 height 16
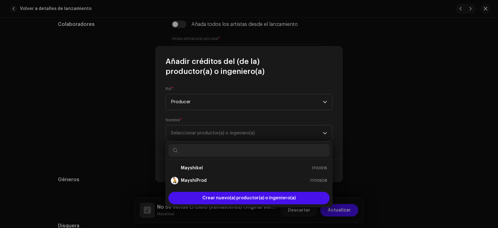
click at [202, 175] on li "MayshiProd 1700508" at bounding box center [248, 180] width 161 height 12
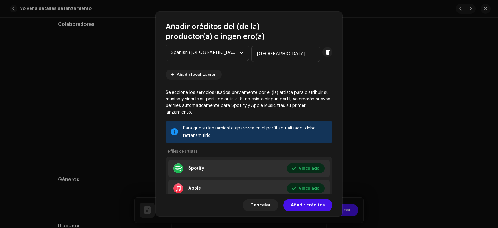
scroll to position [93, 0]
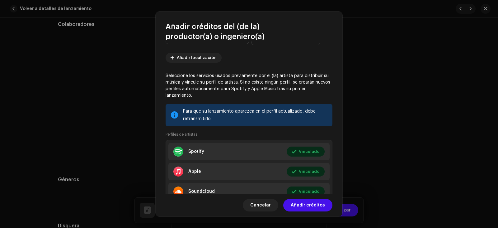
click at [296, 205] on span "Añadir créditos" at bounding box center [308, 205] width 34 height 12
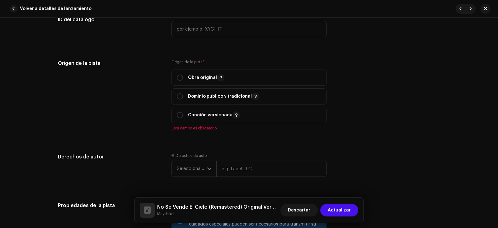
scroll to position [747, 0]
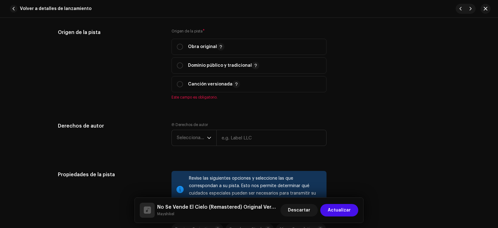
click at [191, 42] on span "Obra original" at bounding box center [249, 47] width 144 height 16
radio input "true"
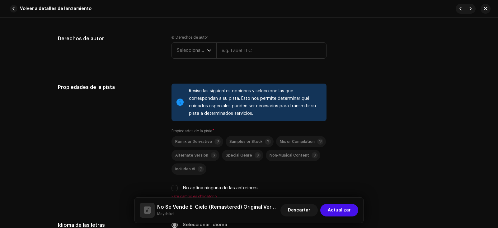
scroll to position [841, 0]
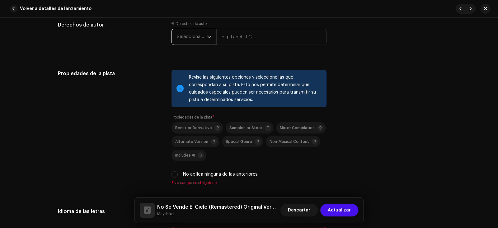
click at [200, 41] on span "Seleccionar año" at bounding box center [192, 37] width 30 height 16
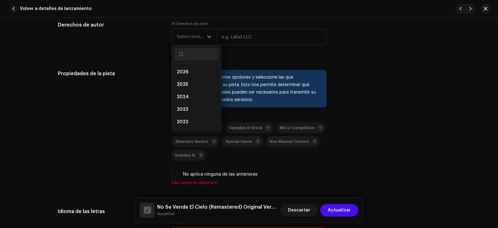
drag, startPoint x: 185, startPoint y: 84, endPoint x: 193, endPoint y: 77, distance: 11.2
click at [185, 85] on span "2025" at bounding box center [182, 84] width 11 height 6
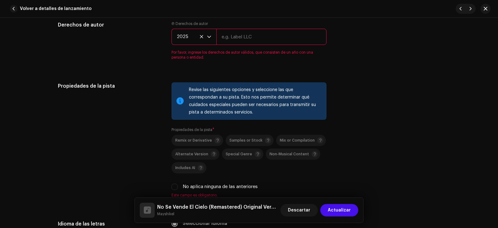
click at [258, 36] on input "text" at bounding box center [271, 37] width 110 height 16
type input "ShikelStudios RD"
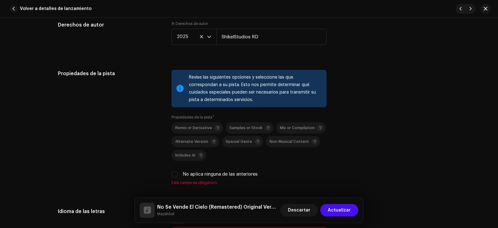
click at [205, 54] on div "Ⓟ Derechos de autor 2025 ShikelStudios RD" at bounding box center [249, 38] width 155 height 34
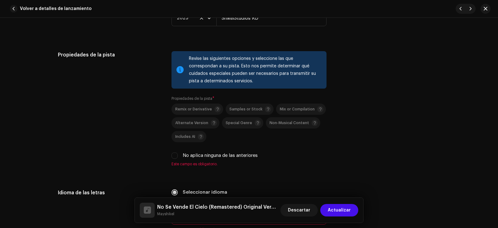
scroll to position [903, 0]
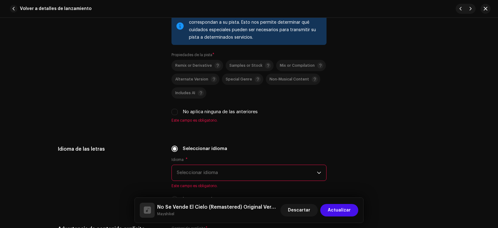
click at [192, 111] on label "No aplica ninguna de las anteriores" at bounding box center [220, 111] width 75 height 7
click at [178, 111] on input "No aplica ninguna de las anteriores" at bounding box center [175, 112] width 6 height 6
checkbox input "true"
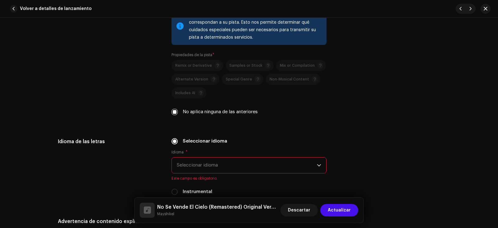
click at [217, 161] on span "Seleccionar idioma" at bounding box center [247, 165] width 140 height 16
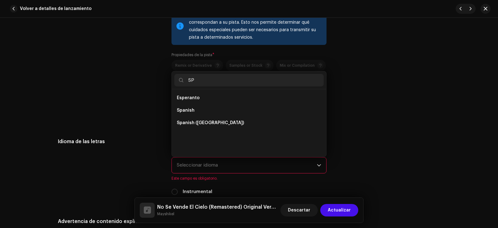
scroll to position [0, 0]
type input "SP"
click at [193, 110] on li "Spanish" at bounding box center [248, 110] width 149 height 12
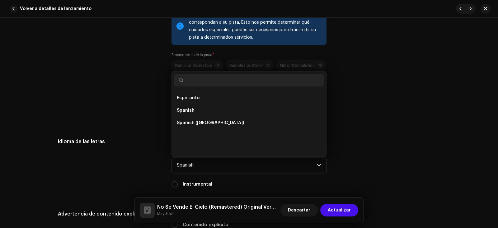
click at [193, 110] on li "Spanish" at bounding box center [248, 110] width 149 height 12
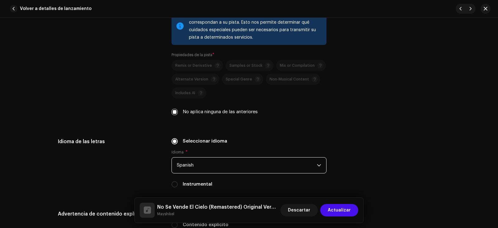
click at [213, 167] on span "Spanish" at bounding box center [247, 165] width 140 height 16
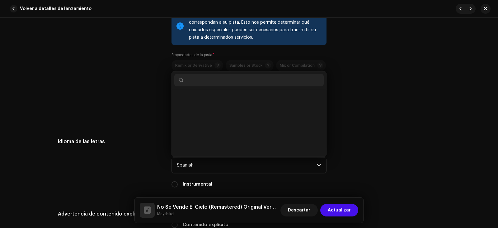
scroll to position [1990, 0]
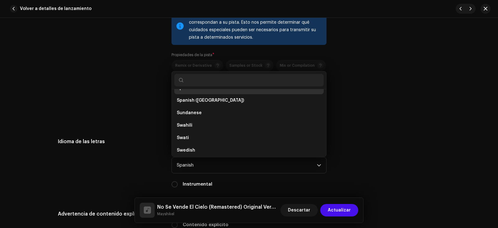
click at [220, 102] on span "Spanish ([GEOGRAPHIC_DATA])" at bounding box center [210, 100] width 67 height 6
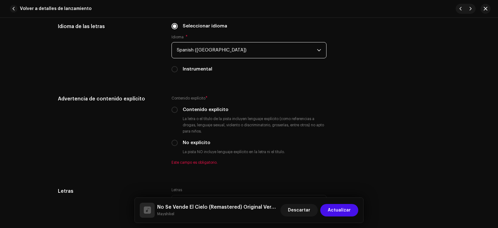
scroll to position [1027, 0]
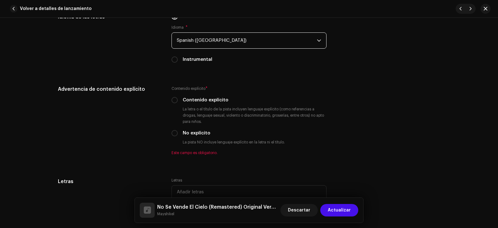
click at [179, 135] on div "No explícito" at bounding box center [249, 133] width 155 height 7
click at [174, 131] on input "No explícito" at bounding box center [175, 133] width 6 height 6
radio input "true"
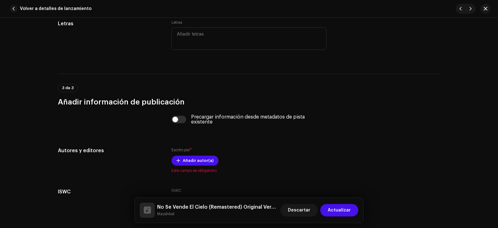
scroll to position [1183, 0]
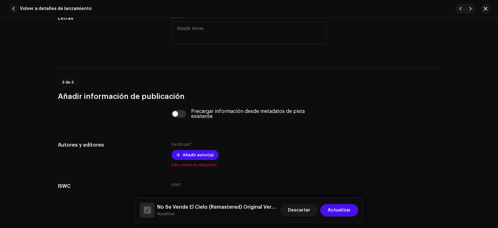
click at [192, 151] on span "Añadir autor(a)" at bounding box center [198, 154] width 31 height 12
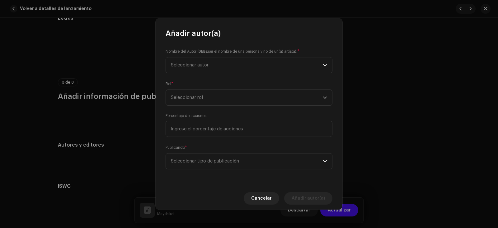
click at [207, 63] on span "Seleccionar autor" at bounding box center [190, 65] width 38 height 5
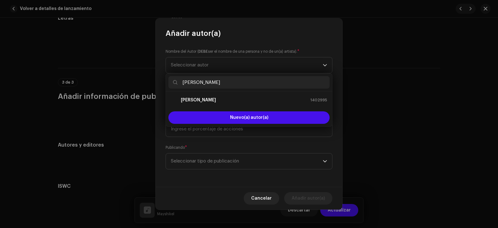
type input "JOS"
click at [197, 97] on strong "[PERSON_NAME]" at bounding box center [198, 100] width 35 height 6
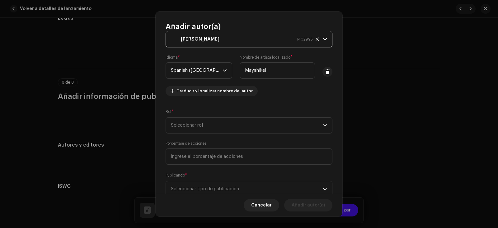
scroll to position [40, 0]
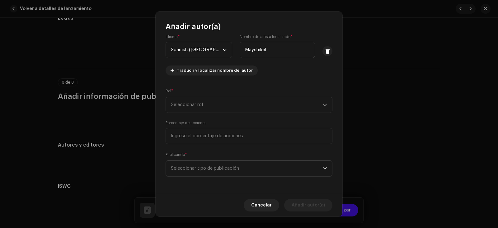
click at [209, 105] on span "Seleccionar rol" at bounding box center [247, 105] width 152 height 16
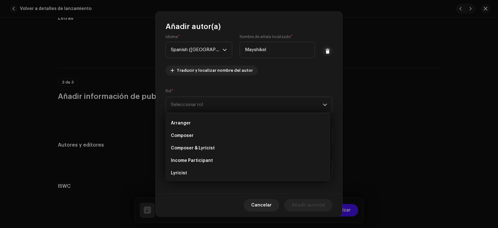
scroll to position [0, 0]
click at [206, 158] on span "Composer & Lyricist" at bounding box center [193, 159] width 44 height 6
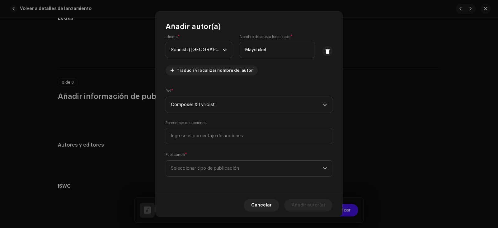
click at [202, 165] on span "Seleccionar tipo de publicación" at bounding box center [247, 168] width 152 height 16
click at [208, 174] on span "Seleccionar tipo de publicación" at bounding box center [247, 168] width 152 height 16
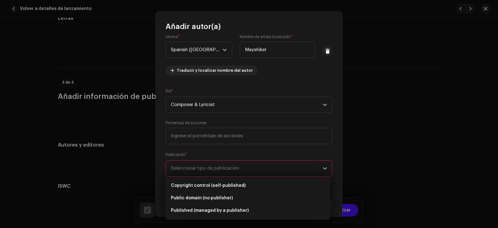
click at [209, 186] on span "Copyright control (self-published)" at bounding box center [208, 185] width 75 height 6
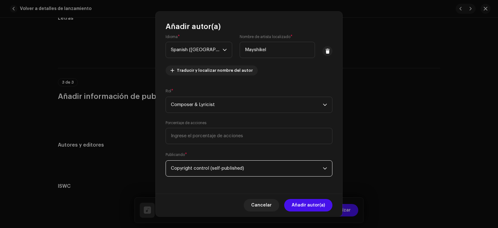
click at [298, 197] on div "Cancelar Añadir autor(a)" at bounding box center [249, 204] width 187 height 23
click at [299, 200] on span "Añadir autor(a)" at bounding box center [308, 205] width 33 height 12
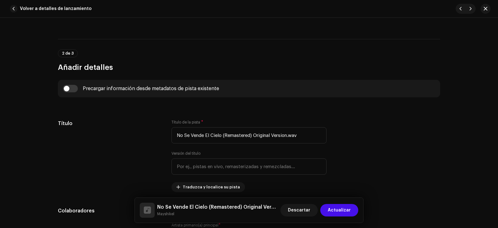
scroll to position [216, 0]
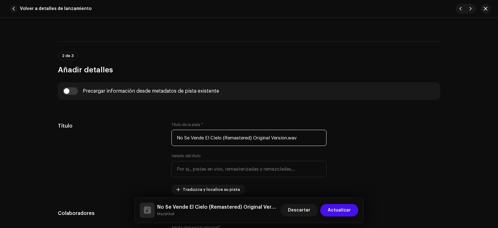
drag, startPoint x: 287, startPoint y: 138, endPoint x: 222, endPoint y: 139, distance: 65.4
click at [222, 139] on input "No Se Vende El Cielo (Remastered) Original Version.wav" at bounding box center [249, 138] width 155 height 16
type input "No Se Vende El Cielo .wav"
click at [242, 136] on input "No Se Vende El Cielo .wav" at bounding box center [249, 138] width 155 height 16
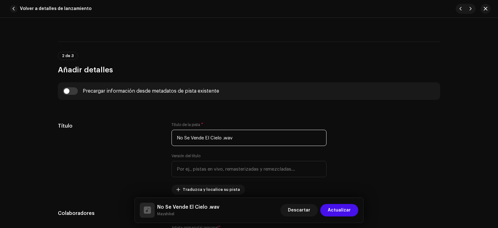
click at [242, 136] on input "No Se Vende El Cielo .wav" at bounding box center [249, 138] width 155 height 16
type input "n"
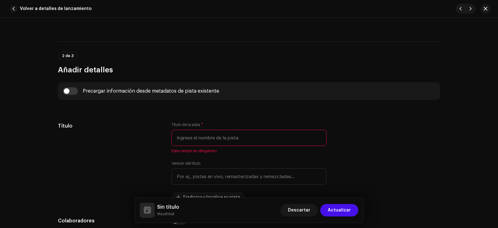
type input "B"
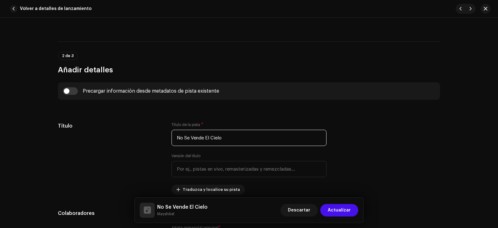
type input "No Se Vende El Cielo"
click at [248, 171] on input "text" at bounding box center [249, 169] width 155 height 16
type input "c"
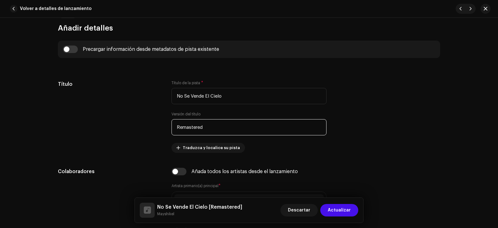
scroll to position [341, 0]
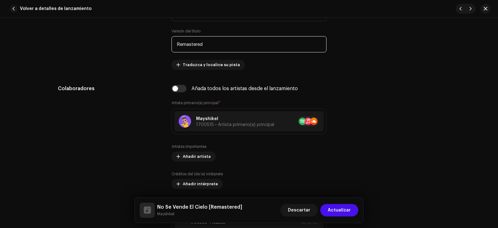
type input "Remastered"
click at [223, 68] on span "Traduzca y localice su pista" at bounding box center [211, 65] width 57 height 12
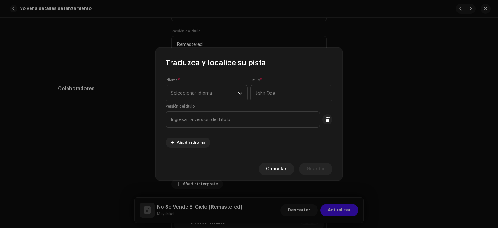
click at [216, 88] on span "Seleccionar idioma" at bounding box center [204, 93] width 67 height 16
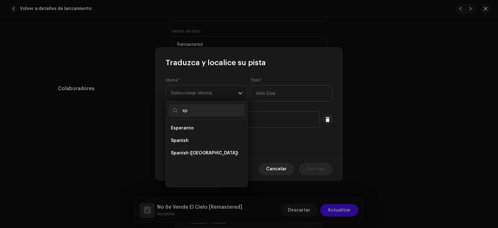
scroll to position [0, 0]
type input "sp"
click at [216, 159] on ul "Esperanto Spanish Spanish (Latin America)" at bounding box center [207, 152] width 82 height 67
click at [219, 150] on span "Spanish ([GEOGRAPHIC_DATA])" at bounding box center [204, 153] width 67 height 6
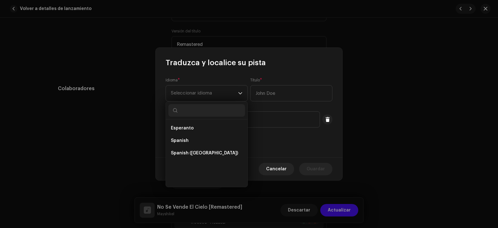
click at [219, 150] on span "Spanish ([GEOGRAPHIC_DATA])" at bounding box center [204, 153] width 67 height 6
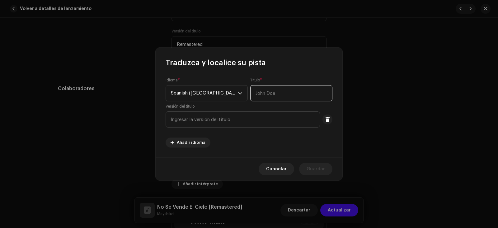
click at [272, 91] on input "text" at bounding box center [291, 93] width 82 height 16
type input "No Se Vende El Cielo"
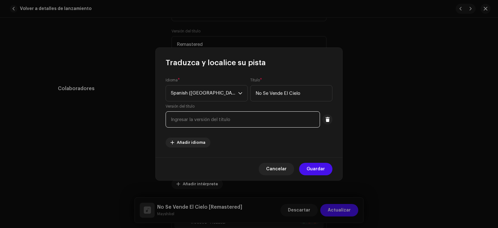
click at [245, 124] on input "text" at bounding box center [243, 119] width 154 height 16
type input "Remastered"
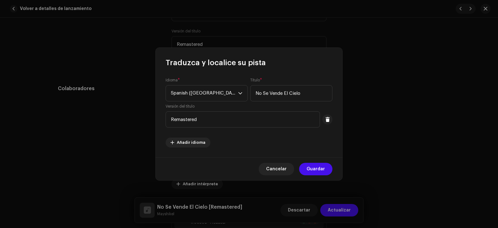
click at [305, 167] on button "Guardar" at bounding box center [315, 169] width 33 height 12
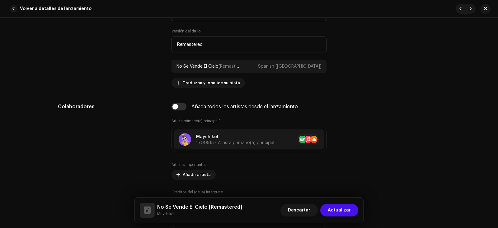
click at [181, 108] on input "checkbox" at bounding box center [179, 106] width 15 height 7
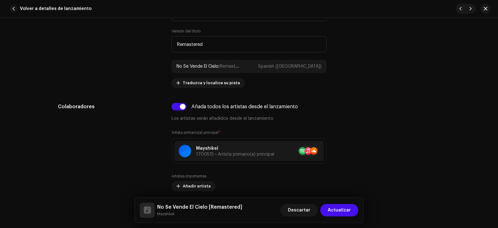
click at [181, 108] on input "checkbox" at bounding box center [179, 106] width 15 height 7
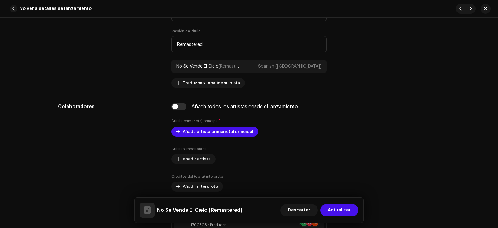
click at [181, 108] on input "checkbox" at bounding box center [179, 106] width 15 height 7
checkbox input "true"
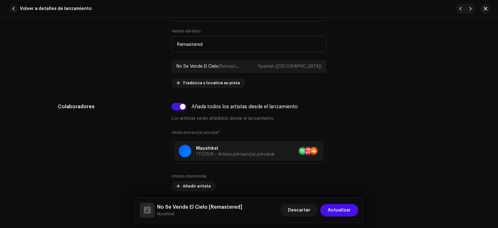
click at [111, 131] on div "Colaboradores" at bounding box center [110, 188] width 104 height 170
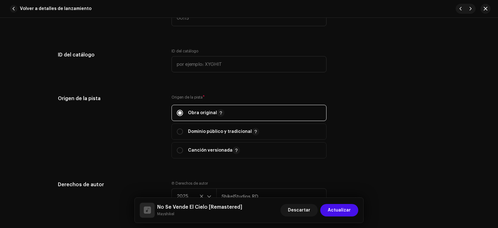
scroll to position [714, 0]
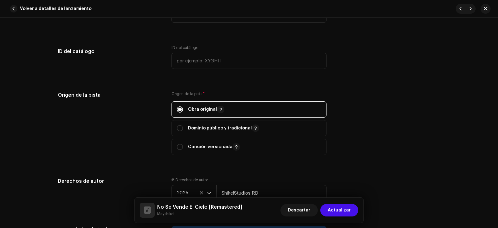
click at [343, 206] on span "Actualizar" at bounding box center [339, 210] width 23 height 12
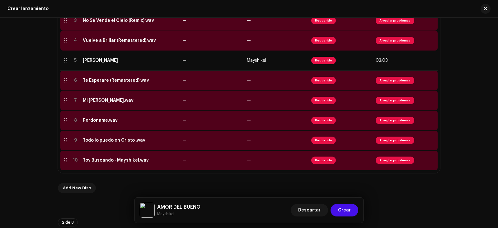
scroll to position [190, 0]
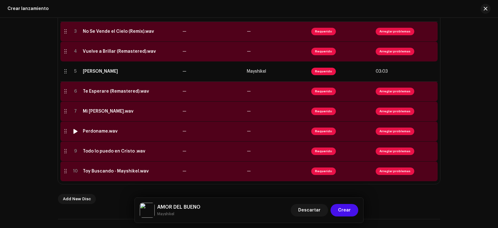
click at [63, 129] on div at bounding box center [65, 131] width 5 height 5
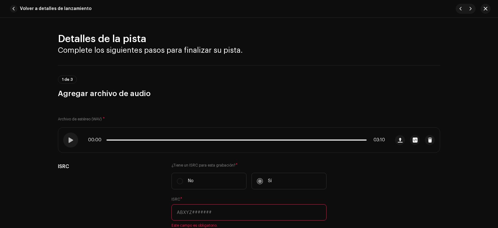
click at [63, 93] on h3 "Agregar archivo de audio" at bounding box center [249, 93] width 382 height 10
click at [14, 9] on span "button" at bounding box center [13, 8] width 7 height 7
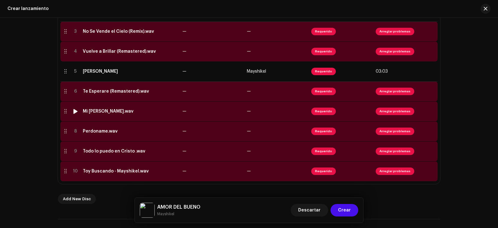
click at [64, 110] on div at bounding box center [65, 111] width 5 height 5
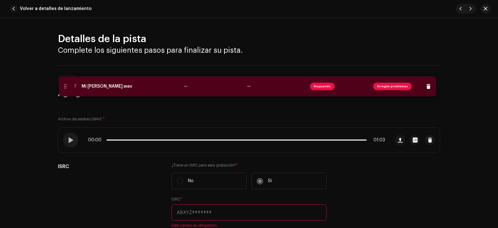
drag, startPoint x: 64, startPoint y: 110, endPoint x: 63, endPoint y: 82, distance: 27.8
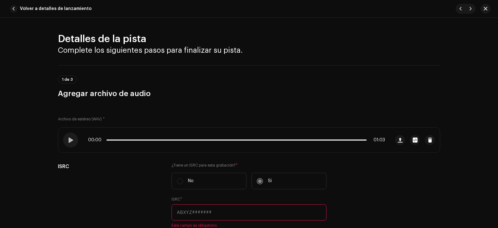
click at [11, 3] on button "Volver a detalles de lanzamiento" at bounding box center [51, 8] width 89 height 12
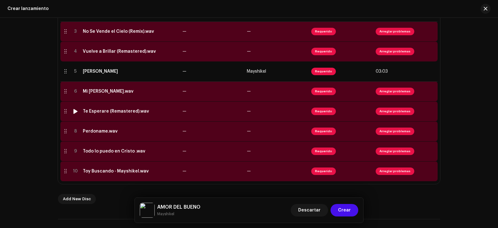
click at [64, 108] on td at bounding box center [65, 111] width 10 height 20
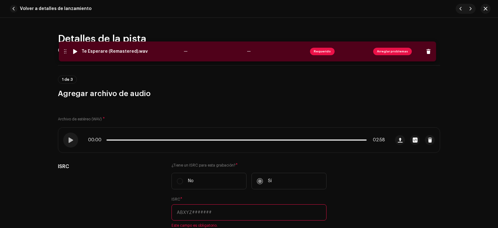
drag, startPoint x: 64, startPoint y: 108, endPoint x: 64, endPoint y: 49, distance: 59.8
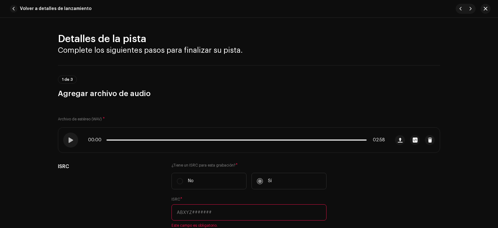
click at [15, 8] on span "button" at bounding box center [13, 8] width 7 height 7
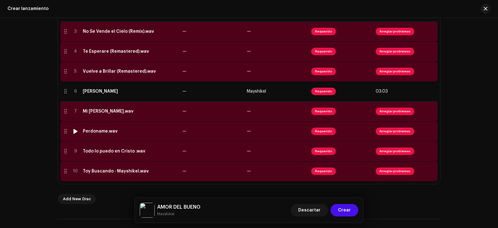
click at [108, 131] on div "Perdoname.wav" at bounding box center [100, 131] width 35 height 5
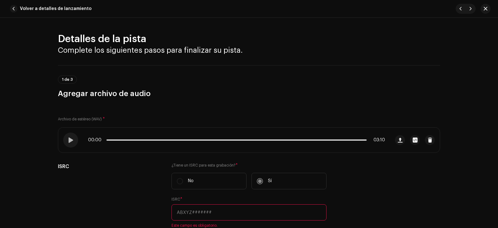
click at [19, 10] on button "Volver a detalles de lanzamiento" at bounding box center [51, 8] width 89 height 12
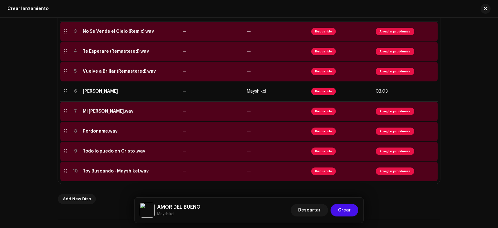
drag, startPoint x: 18, startPoint y: 10, endPoint x: 13, endPoint y: 26, distance: 16.9
click at [18, 10] on div "Crear lanzamiento" at bounding box center [27, 8] width 41 height 5
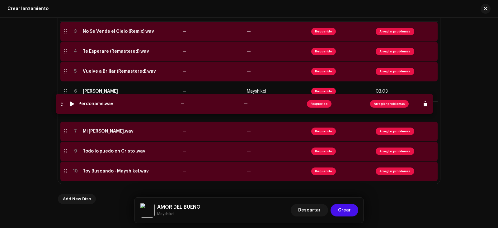
drag, startPoint x: 61, startPoint y: 131, endPoint x: 57, endPoint y: 104, distance: 27.6
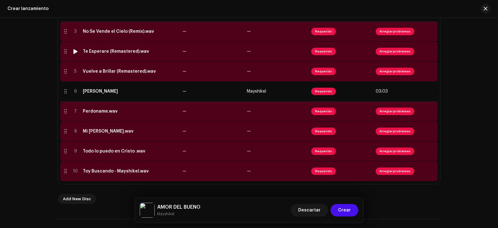
click at [63, 52] on div at bounding box center [65, 51] width 5 height 5
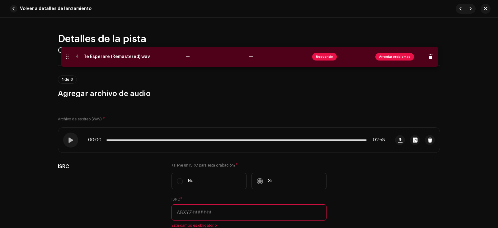
drag, startPoint x: 63, startPoint y: 52, endPoint x: 37, endPoint y: 30, distance: 33.6
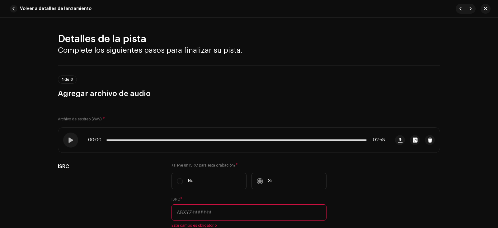
click at [16, 9] on span "button" at bounding box center [13, 8] width 7 height 7
click at [16, 9] on div "Crear lanzamiento" at bounding box center [27, 8] width 41 height 5
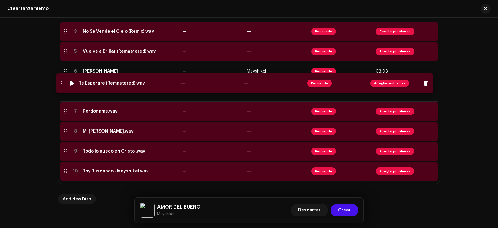
drag, startPoint x: 64, startPoint y: 54, endPoint x: 61, endPoint y: 85, distance: 31.9
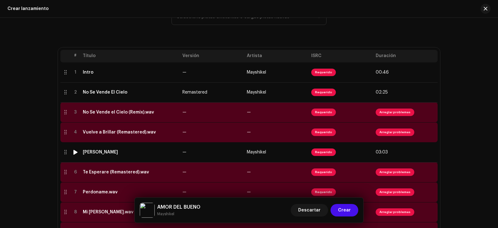
scroll to position [97, 0]
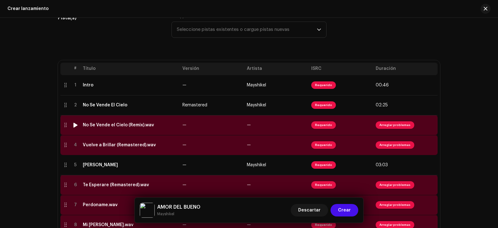
click at [392, 123] on span "Arreglar problemas" at bounding box center [395, 124] width 39 height 7
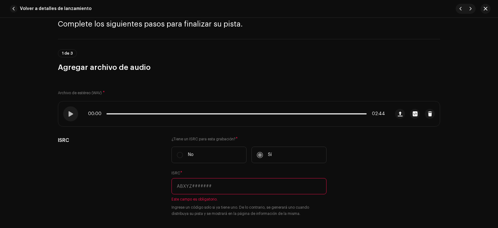
scroll to position [62, 0]
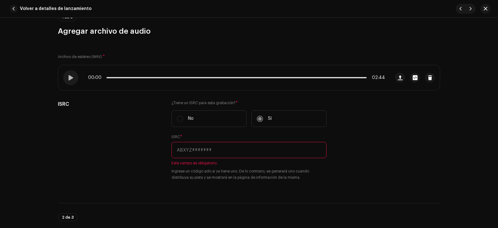
drag, startPoint x: 259, startPoint y: 115, endPoint x: 257, endPoint y: 119, distance: 3.6
click at [259, 117] on label "Sí" at bounding box center [289, 118] width 75 height 16
drag, startPoint x: 224, startPoint y: 155, endPoint x: 244, endPoint y: 148, distance: 21.3
click at [224, 154] on input "text" at bounding box center [249, 150] width 155 height 16
click at [37, 8] on span "Volver a detalles de lanzamiento" at bounding box center [56, 8] width 72 height 12
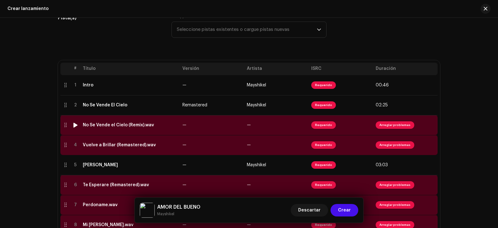
click at [166, 126] on div "No Se Vende el Cielo (Remix).wav" at bounding box center [130, 124] width 95 height 5
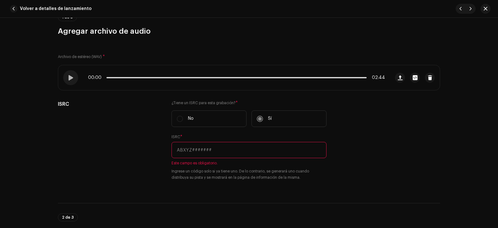
click at [303, 153] on input "text" at bounding box center [249, 150] width 155 height 16
paste input "QT3F42534698"
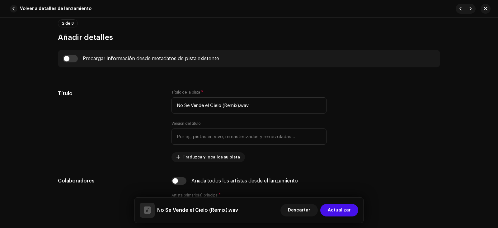
scroll to position [249, 0]
type input "QT3F42534698"
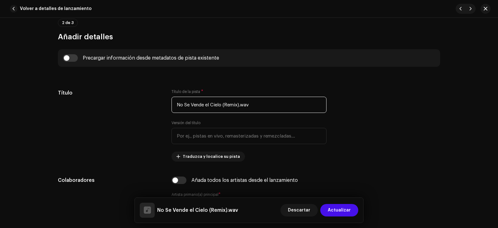
click at [265, 103] on input "No Se Vende el Cielo (Remix).wav" at bounding box center [249, 105] width 155 height 16
drag, startPoint x: 215, startPoint y: 101, endPoint x: 226, endPoint y: 103, distance: 10.7
click at [218, 101] on input "No Se Vende el Cielo (Remix).wav" at bounding box center [249, 105] width 155 height 16
click at [223, 104] on input "No Se Vende el Cielo (Remix).wav" at bounding box center [249, 105] width 155 height 16
click at [222, 104] on input "No Se Vende el Cielo (Remix).wav" at bounding box center [249, 105] width 155 height 16
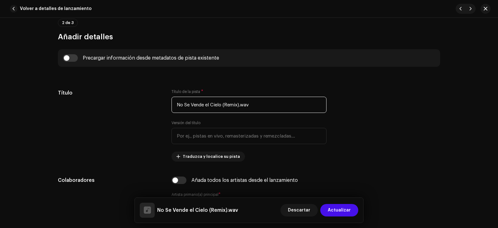
click at [222, 104] on input "No Se Vende el Cielo (Remix).wav" at bounding box center [249, 105] width 155 height 16
drag, startPoint x: 222, startPoint y: 104, endPoint x: 250, endPoint y: 105, distance: 27.7
click at [250, 105] on input "No Se Vende el Cielo (Remix).wav" at bounding box center [249, 105] width 155 height 16
click at [252, 104] on input "No Se Vende el Cielo (Remix).wav" at bounding box center [249, 105] width 155 height 16
type input "No Se Vende el Cielo"
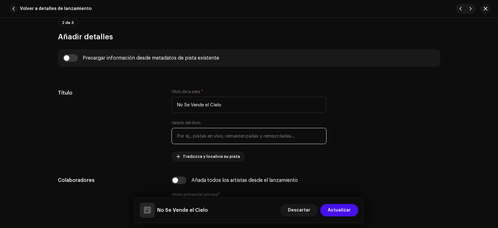
click at [243, 136] on input "text" at bounding box center [249, 136] width 155 height 16
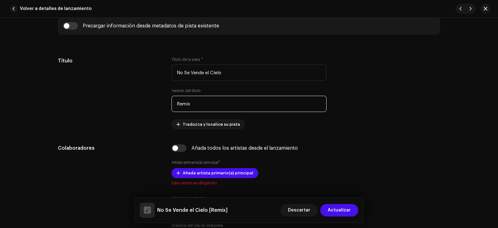
scroll to position [311, 0]
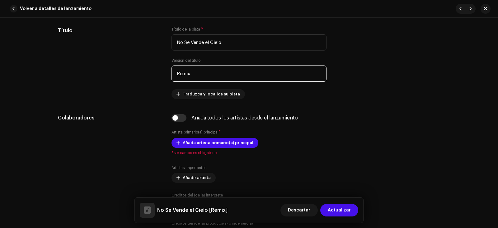
type input "Remix"
click at [227, 142] on span "Añada artista primario(a) principal" at bounding box center [218, 142] width 71 height 12
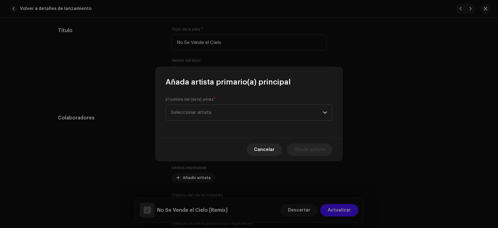
click at [228, 114] on span "Seleccionar artista" at bounding box center [247, 113] width 152 height 16
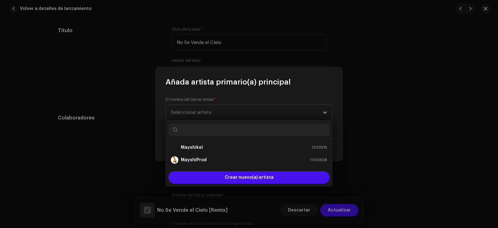
click at [218, 150] on div "Mayshikel 1700515" at bounding box center [249, 147] width 156 height 7
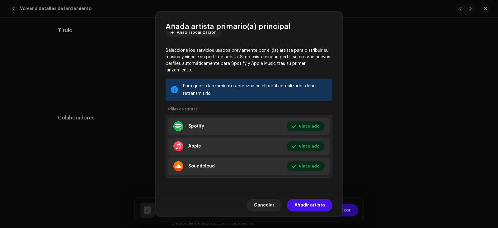
scroll to position [79, 0]
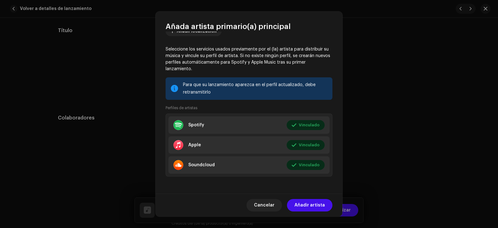
click at [308, 203] on span "Añadir artista" at bounding box center [310, 205] width 31 height 12
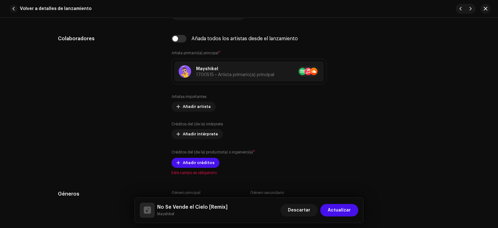
scroll to position [405, 0]
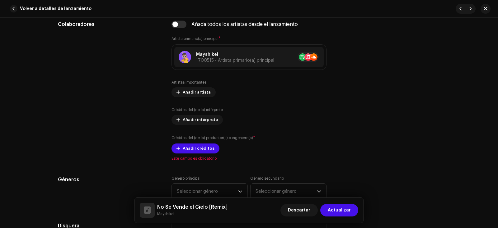
click at [203, 150] on span "Añadir créditos" at bounding box center [199, 148] width 32 height 12
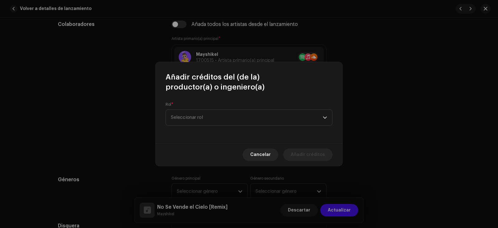
click at [237, 118] on span "Seleccionar rol" at bounding box center [247, 118] width 152 height 16
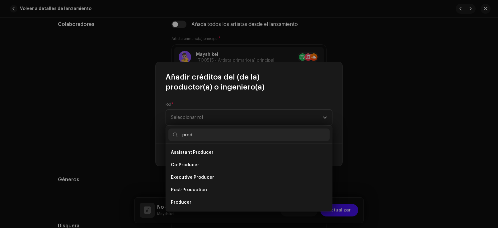
scroll to position [25, 0]
type input "prod"
click at [208, 182] on li "Producer" at bounding box center [248, 177] width 161 height 12
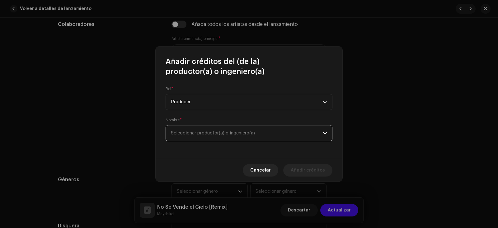
click at [291, 131] on span "Seleccionar productor(a) o ingeniero(a)" at bounding box center [247, 133] width 152 height 16
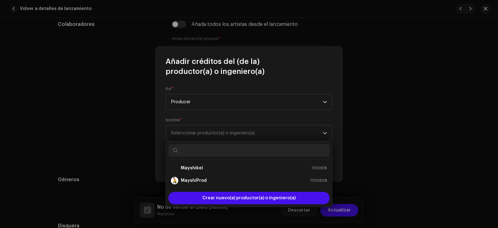
click at [243, 177] on div "MayshiProd 1700508" at bounding box center [249, 180] width 156 height 7
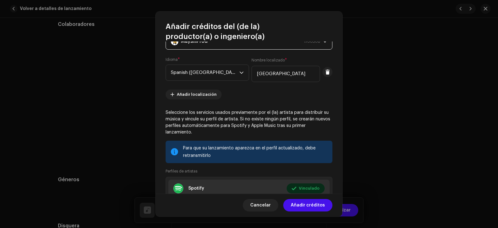
scroll to position [62, 0]
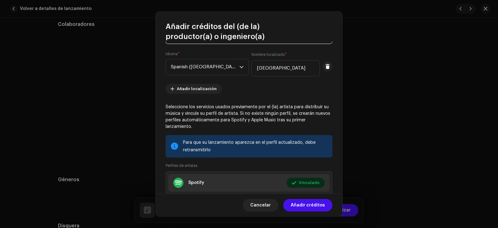
click at [307, 203] on span "Añadir créditos" at bounding box center [308, 205] width 34 height 12
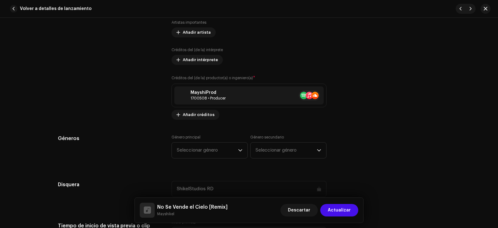
scroll to position [467, 0]
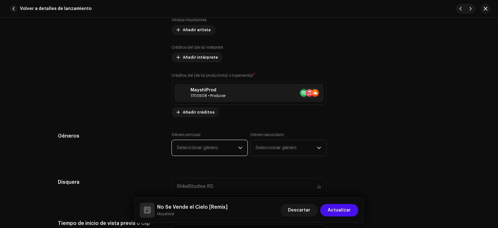
click at [233, 149] on span "Seleccionar género" at bounding box center [207, 148] width 61 height 16
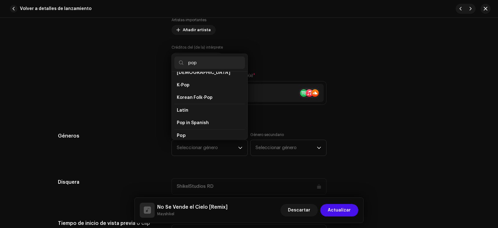
scroll to position [187, 0]
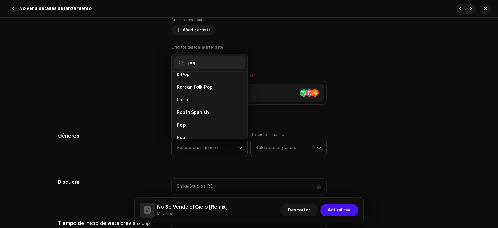
type input "pop"
click at [194, 123] on li "Pop" at bounding box center [209, 125] width 71 height 13
click at [189, 131] on li "Pop" at bounding box center [209, 137] width 71 height 12
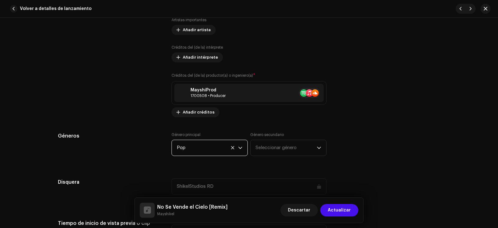
click at [283, 139] on div "Género secundario Seleccionar género" at bounding box center [288, 144] width 76 height 24
click at [283, 148] on span "Seleccionar género" at bounding box center [286, 148] width 61 height 16
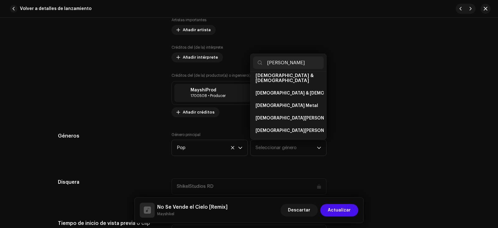
scroll to position [0, 0]
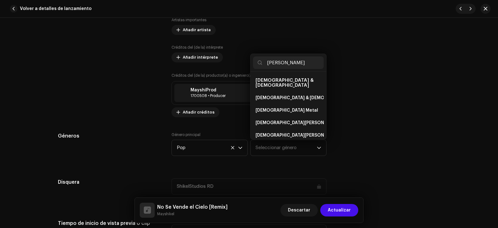
type input "[PERSON_NAME]"
click at [299, 95] on li "[DEMOGRAPHIC_DATA] & [DEMOGRAPHIC_DATA]" at bounding box center [288, 98] width 71 height 12
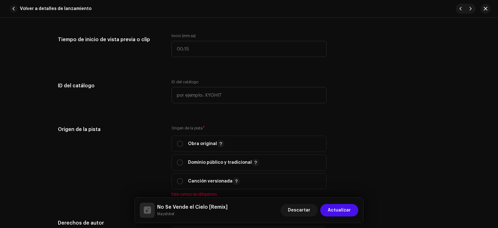
scroll to position [654, 0]
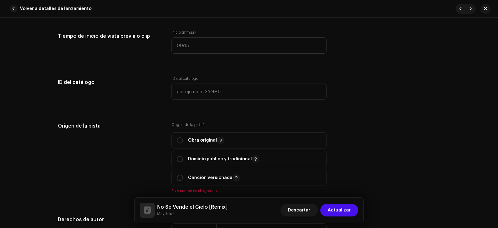
click at [252, 138] on span "Obra original" at bounding box center [249, 140] width 144 height 16
radio input "true"
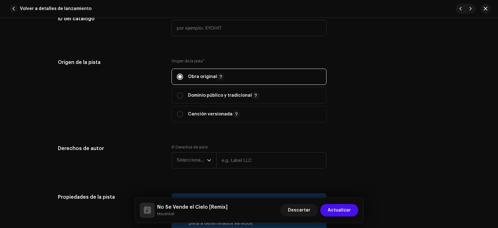
scroll to position [747, 0]
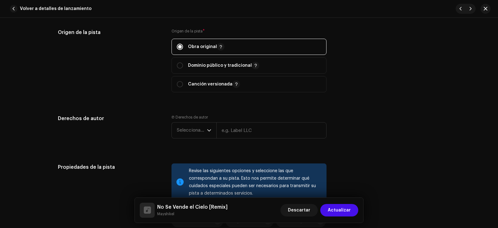
click at [200, 129] on span "Seleccionar año" at bounding box center [192, 130] width 30 height 16
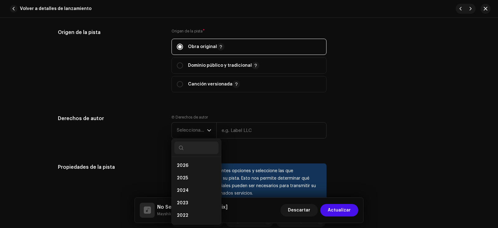
click at [194, 173] on li "2025" at bounding box center [196, 178] width 44 height 12
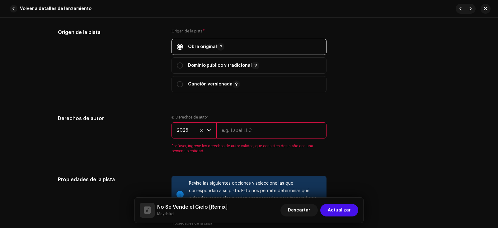
click at [250, 133] on input "text" at bounding box center [271, 130] width 110 height 16
type input "ShikelStudios RD"
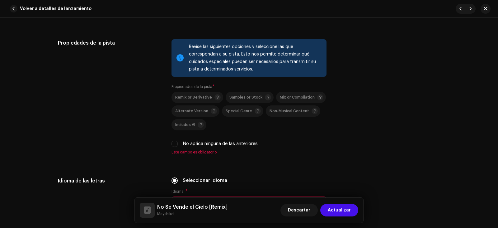
scroll to position [872, 0]
click at [191, 144] on label "No aplica ninguna de las anteriores" at bounding box center [220, 142] width 75 height 7
click at [178, 144] on input "No aplica ninguna de las anteriores" at bounding box center [175, 143] width 6 height 6
checkbox input "true"
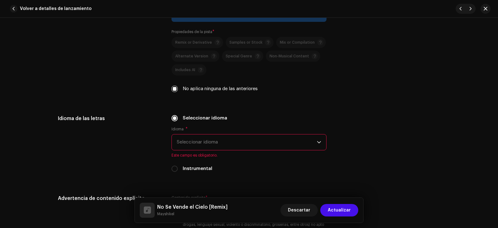
scroll to position [934, 0]
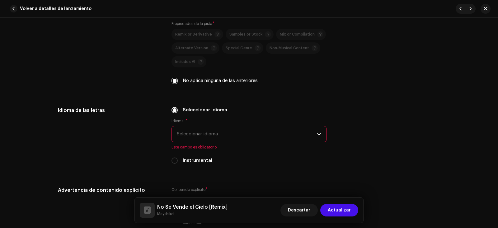
click at [212, 138] on span "Seleccionar idioma" at bounding box center [247, 134] width 140 height 16
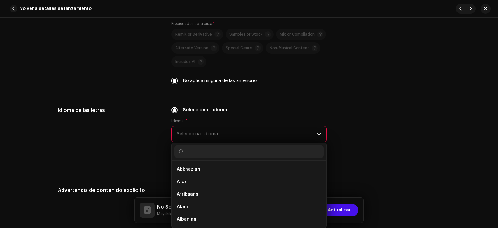
type input "e"
type input "spa"
click at [226, 185] on li "Spanish ([GEOGRAPHIC_DATA])" at bounding box center [248, 181] width 149 height 12
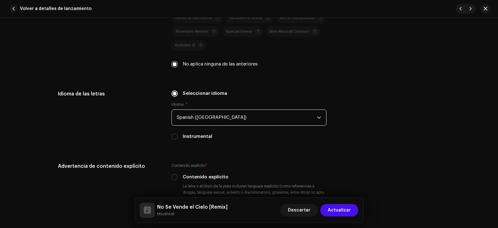
scroll to position [996, 0]
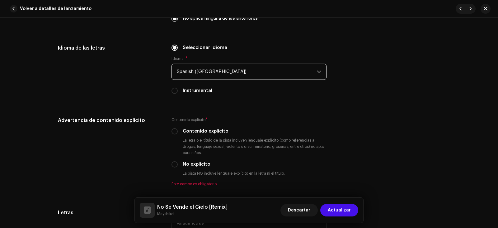
click at [191, 164] on label "No explícito" at bounding box center [197, 164] width 28 height 7
click at [178, 164] on input "No explícito" at bounding box center [175, 164] width 6 height 6
radio input "true"
click at [191, 164] on label "No explícito" at bounding box center [197, 164] width 28 height 7
click at [178, 164] on input "No explícito" at bounding box center [175, 164] width 6 height 6
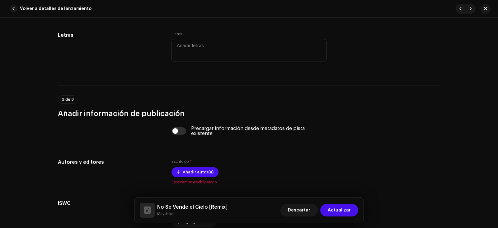
scroll to position [1214, 0]
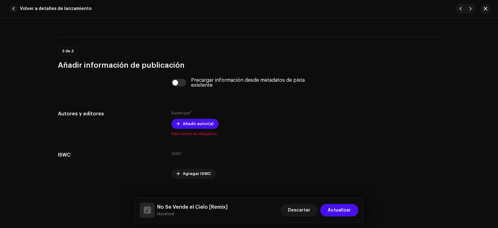
click at [202, 118] on div "Escrito por * Añadir autor(a) Este campo es obligatorio." at bounding box center [249, 123] width 155 height 26
click at [201, 123] on span "Añadir autor(a)" at bounding box center [198, 123] width 31 height 12
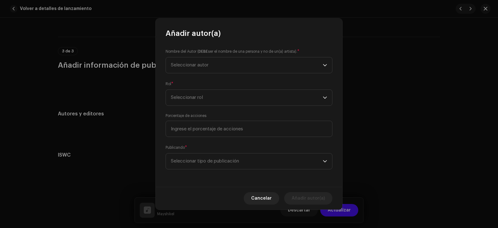
click at [211, 67] on span "Seleccionar autor" at bounding box center [247, 65] width 152 height 16
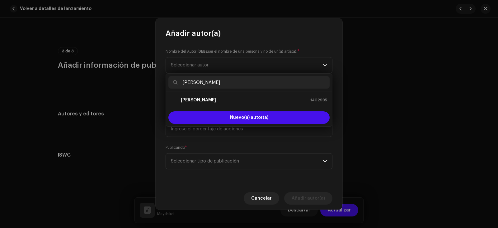
type input "[PERSON_NAME]"
click at [209, 106] on li "[PERSON_NAME] 1402995" at bounding box center [248, 100] width 161 height 12
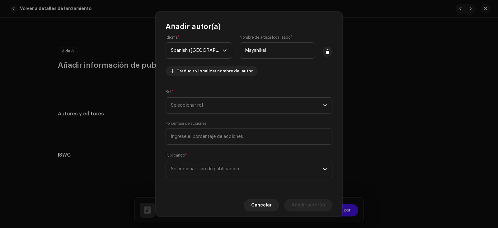
scroll to position [40, 0]
click at [195, 101] on span "Seleccionar rol" at bounding box center [247, 105] width 152 height 16
click at [223, 154] on li "Composer & Lyricist" at bounding box center [247, 159] width 159 height 12
click at [221, 165] on span "Seleccionar tipo de publicación" at bounding box center [247, 168] width 152 height 16
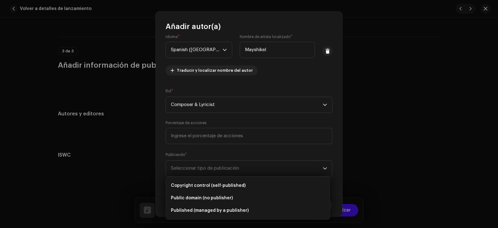
click at [217, 179] on li "Copyright control (self-published)" at bounding box center [247, 185] width 159 height 12
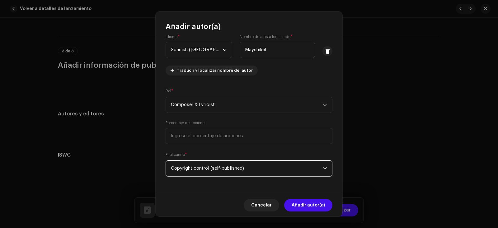
click at [210, 187] on div "Nombre del Autor ( DEBE ser el nombre de una persona y no de un(a) artista). * …" at bounding box center [249, 112] width 187 height 162
click at [313, 201] on span "Añadir autor(a)" at bounding box center [308, 205] width 33 height 12
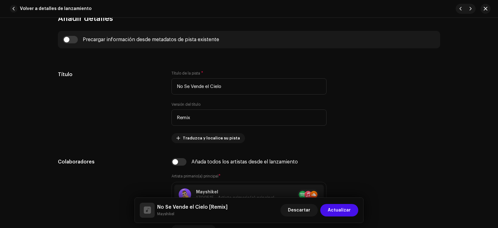
scroll to position [278, 0]
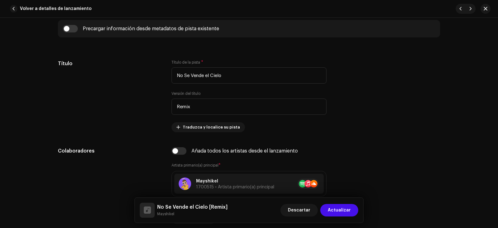
click at [342, 215] on span "Actualizar" at bounding box center [339, 210] width 23 height 12
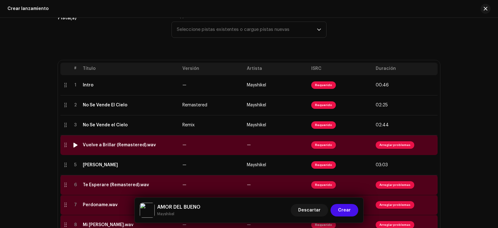
click at [392, 145] on span "Arreglar problemas" at bounding box center [395, 144] width 39 height 7
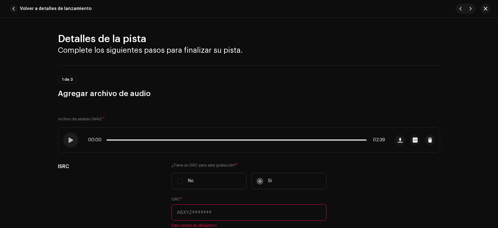
click at [24, 8] on span "Volver a detalles de lanzamiento" at bounding box center [56, 8] width 72 height 12
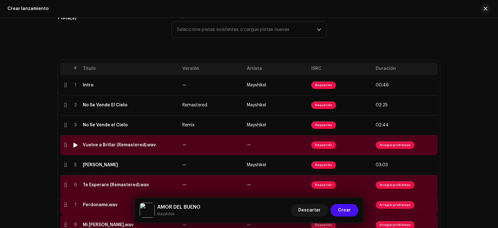
click at [403, 148] on span "Arreglar problemas" at bounding box center [395, 144] width 39 height 7
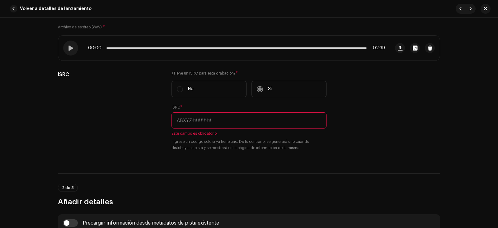
scroll to position [93, 0]
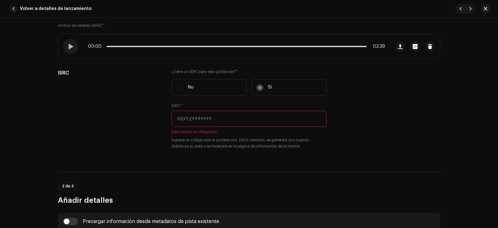
click at [239, 116] on input "text" at bounding box center [249, 119] width 155 height 16
paste input "QT3F42534699"
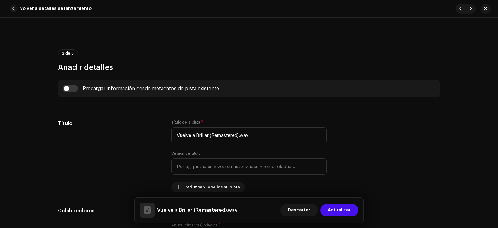
scroll to position [249, 0]
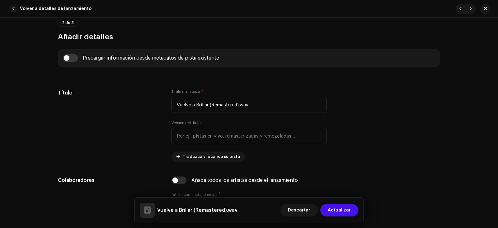
type input "QT3F42534699"
drag, startPoint x: 268, startPoint y: 108, endPoint x: 210, endPoint y: 102, distance: 57.8
click at [210, 102] on input "Vuelve a Brillar (Remastered).wav" at bounding box center [249, 105] width 155 height 16
type input "Vuelve a Brillar"
click at [233, 137] on input "text" at bounding box center [249, 136] width 155 height 16
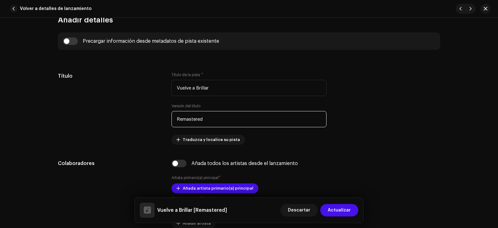
scroll to position [311, 0]
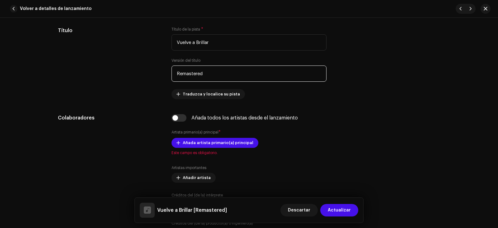
type input "Remastered"
click at [231, 143] on span "Añada artista primario(a) principal" at bounding box center [218, 142] width 71 height 12
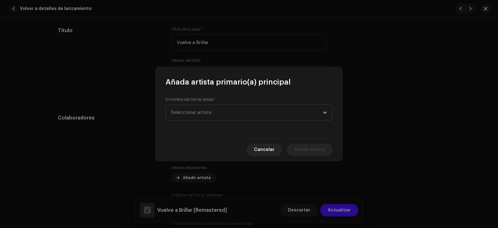
click at [234, 114] on span "Seleccionar artista" at bounding box center [247, 113] width 152 height 16
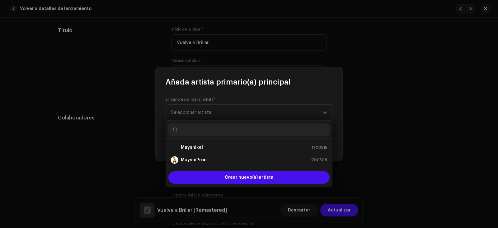
click at [215, 149] on div "Mayshikel 1700515" at bounding box center [249, 147] width 156 height 7
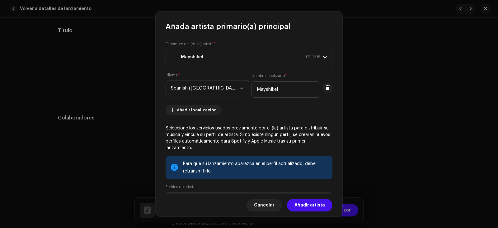
click at [302, 206] on span "Añadir artista" at bounding box center [310, 205] width 31 height 12
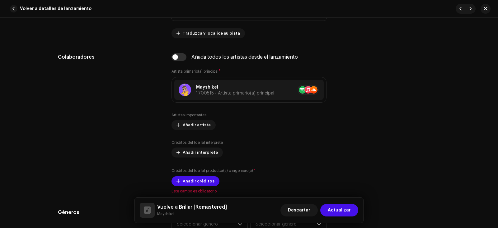
scroll to position [374, 0]
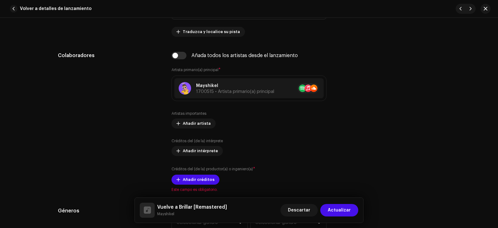
click at [205, 181] on span "Añadir créditos" at bounding box center [199, 179] width 32 height 12
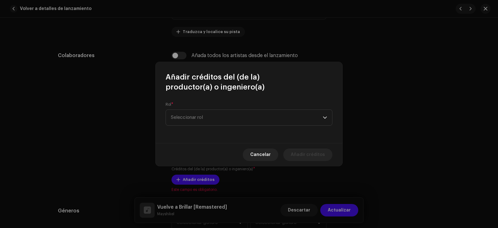
click at [233, 112] on span "Seleccionar rol" at bounding box center [247, 118] width 152 height 16
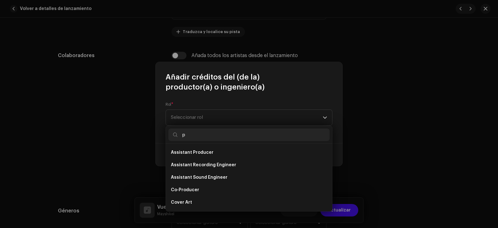
scroll to position [0, 0]
type input "prod"
click at [210, 203] on li "Producer" at bounding box center [248, 202] width 161 height 12
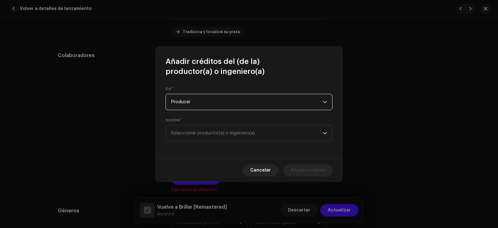
drag, startPoint x: 287, startPoint y: 131, endPoint x: 285, endPoint y: 134, distance: 3.9
click at [287, 131] on span "Seleccionar productor(a) o ingeniero(a)" at bounding box center [247, 133] width 152 height 16
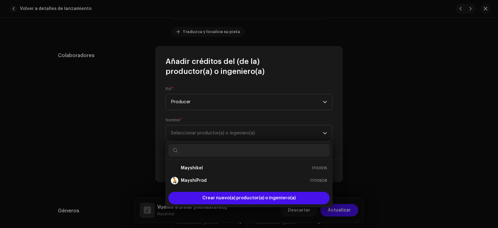
click at [227, 184] on li "MayshiProd 1700508" at bounding box center [248, 180] width 161 height 12
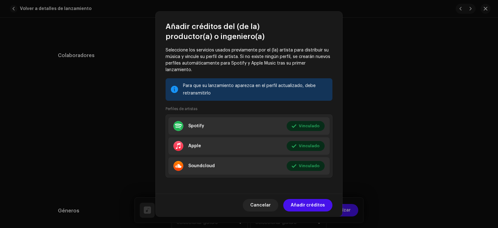
scroll to position [120, 0]
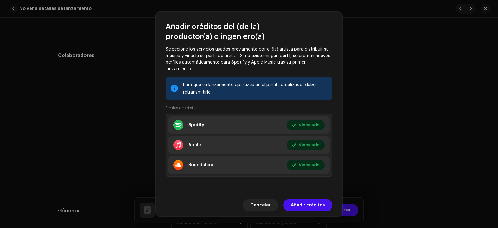
click at [304, 204] on span "Añadir créditos" at bounding box center [308, 205] width 34 height 12
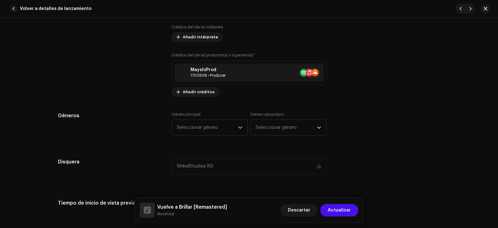
scroll to position [498, 0]
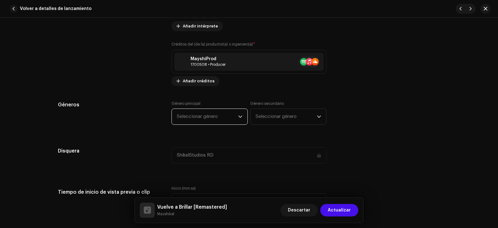
click at [228, 119] on span "Seleccionar género" at bounding box center [207, 117] width 61 height 16
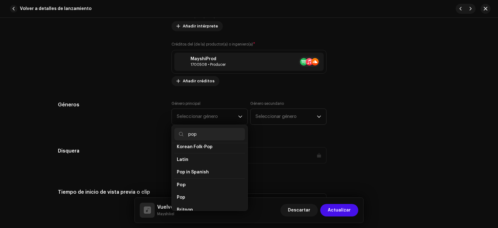
scroll to position [218, 0]
type input "pop"
click at [203, 172] on li "Pop" at bounding box center [209, 178] width 71 height 12
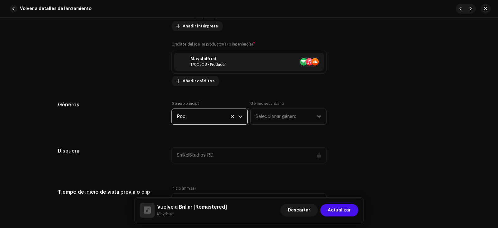
click at [287, 115] on span "Seleccionar género" at bounding box center [286, 117] width 61 height 16
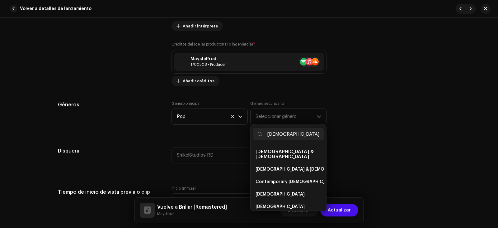
type input "gospel"
click at [288, 163] on li "[DEMOGRAPHIC_DATA] & [DEMOGRAPHIC_DATA]" at bounding box center [288, 169] width 71 height 12
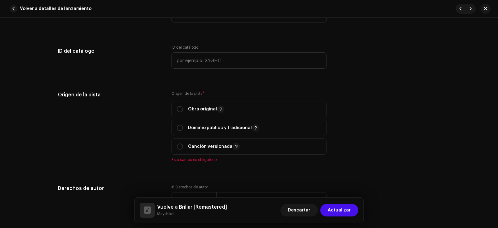
click at [265, 111] on span "Obra original" at bounding box center [249, 109] width 144 height 16
radio input "true"
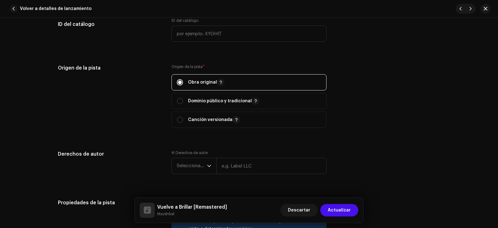
scroll to position [778, 0]
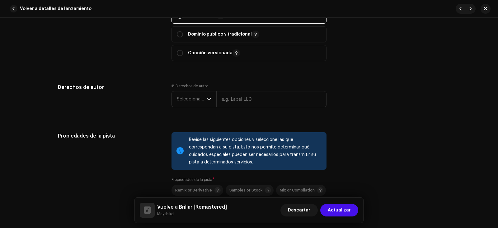
click at [195, 99] on span "Seleccionar año" at bounding box center [192, 99] width 30 height 16
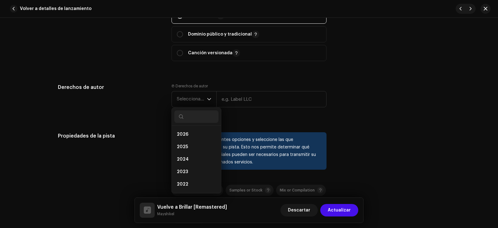
click at [193, 132] on li "2026" at bounding box center [196, 134] width 44 height 12
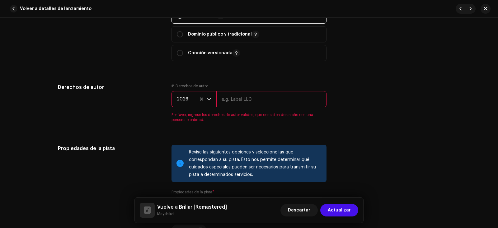
click at [191, 101] on span "2026" at bounding box center [192, 99] width 30 height 16
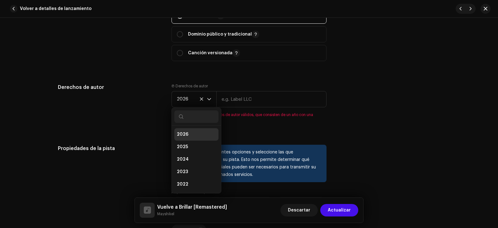
scroll to position [2, 0]
click at [183, 146] on span "2025" at bounding box center [182, 144] width 11 height 6
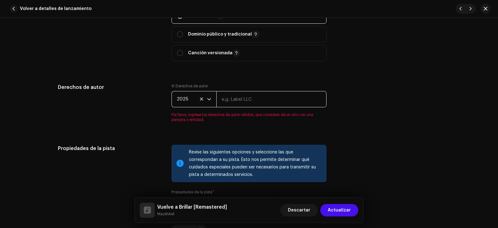
click at [252, 102] on input "text" at bounding box center [271, 99] width 110 height 16
type input "ShikelStudios RD"
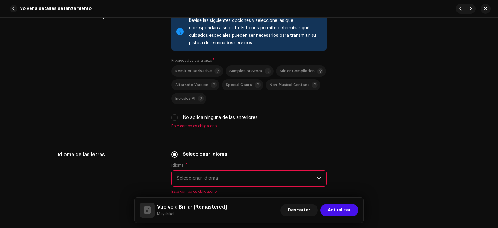
scroll to position [903, 0]
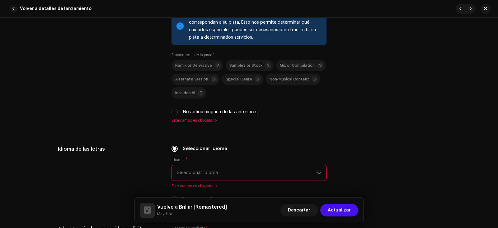
click at [198, 108] on label "No aplica ninguna de las anteriores" at bounding box center [220, 111] width 75 height 7
click at [178, 109] on input "No aplica ninguna de las anteriores" at bounding box center [175, 112] width 6 height 6
click at [198, 108] on label "No aplica ninguna de las anteriores" at bounding box center [220, 111] width 75 height 7
click at [178, 109] on input "No aplica ninguna de las anteriores" at bounding box center [175, 112] width 6 height 6
checkbox input "false"
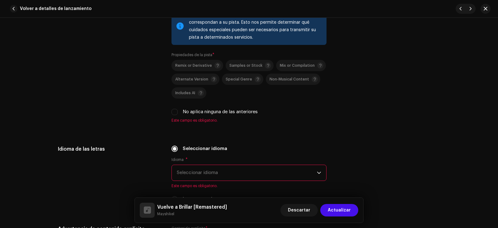
scroll to position [934, 0]
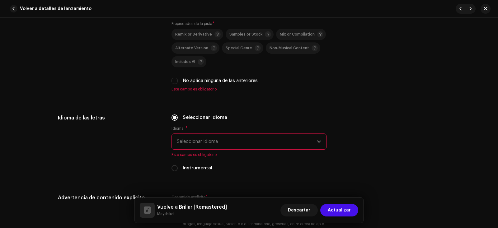
click at [198, 140] on span "Seleccionar idioma" at bounding box center [247, 142] width 140 height 16
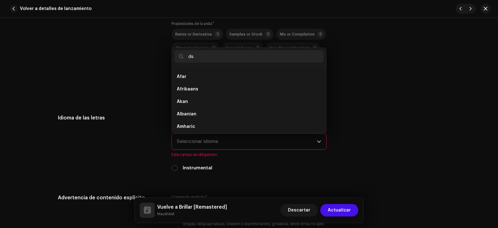
scroll to position [0, 0]
type input "d"
type input "span"
click at [214, 83] on span "Spanish ([GEOGRAPHIC_DATA])" at bounding box center [210, 86] width 67 height 6
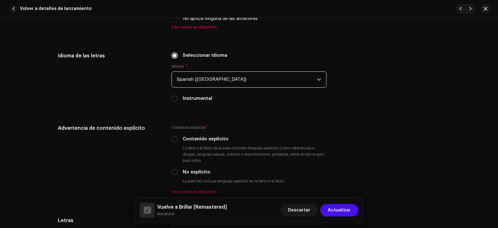
scroll to position [996, 0]
click at [195, 177] on div "Contenido explícito * Contenido explícito La letra o el título de la pista incl…" at bounding box center [249, 159] width 155 height 70
click at [193, 170] on label "No explícito" at bounding box center [197, 171] width 28 height 7
click at [178, 170] on input "No explícito" at bounding box center [175, 171] width 6 height 6
radio input "true"
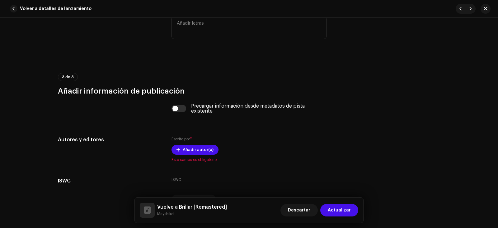
scroll to position [1214, 0]
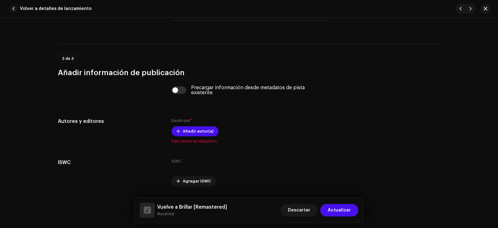
click at [186, 127] on span "Añadir autor(a)" at bounding box center [198, 131] width 31 height 12
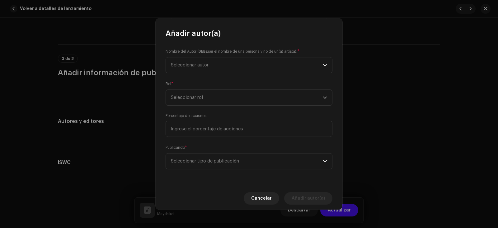
click at [256, 57] on span "Seleccionar autor" at bounding box center [247, 65] width 152 height 16
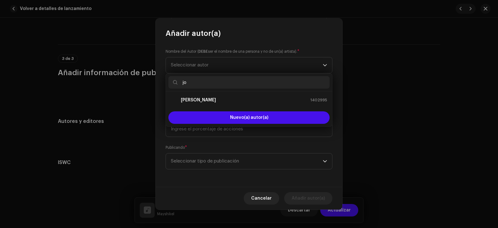
type input "jo"
click at [247, 96] on li "[PERSON_NAME] 1402995" at bounding box center [248, 100] width 161 height 12
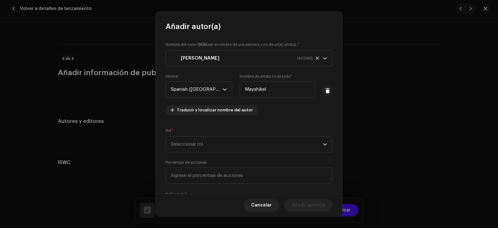
click at [228, 144] on span "Seleccionar rol" at bounding box center [247, 144] width 152 height 16
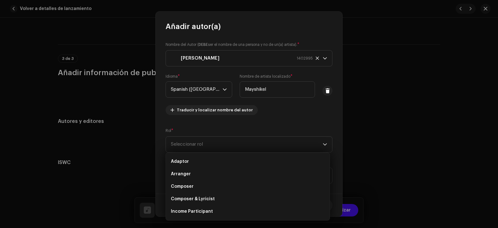
click at [220, 182] on li "Composer" at bounding box center [247, 186] width 159 height 12
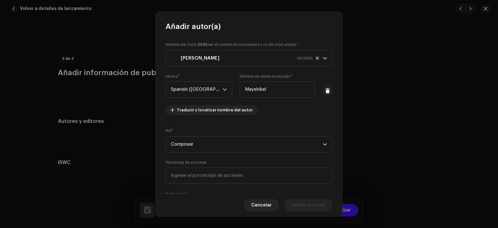
click at [231, 142] on span "Composer" at bounding box center [247, 144] width 152 height 16
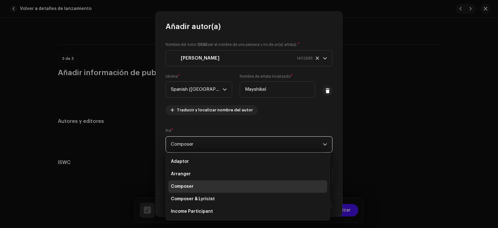
click at [224, 195] on li "Composer & Lyricist" at bounding box center [247, 198] width 159 height 12
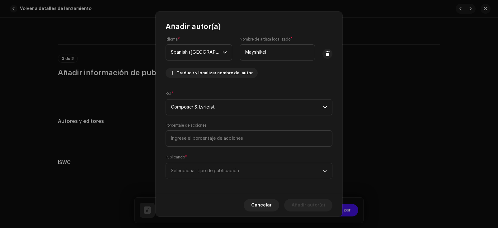
scroll to position [40, 0]
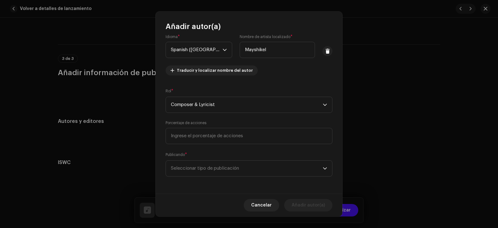
click at [245, 167] on span "Seleccionar tipo de publicación" at bounding box center [247, 168] width 152 height 16
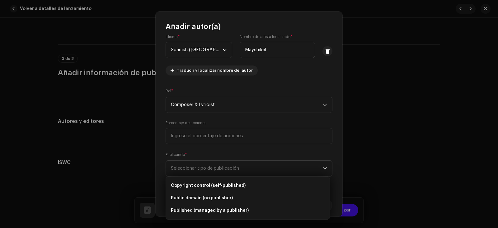
click at [217, 181] on li "Copyright control (self-published)" at bounding box center [247, 185] width 159 height 12
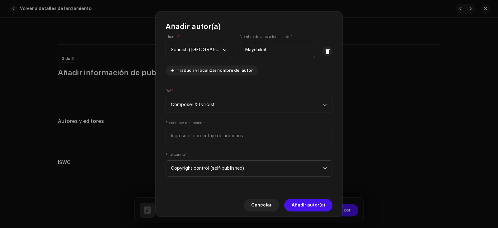
click at [313, 203] on span "Añadir autor(a)" at bounding box center [308, 205] width 33 height 12
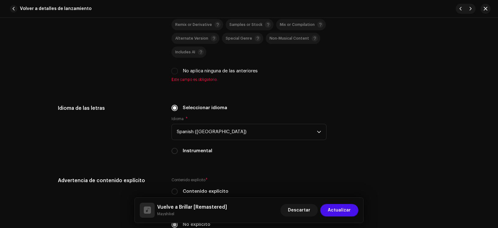
scroll to position [934, 0]
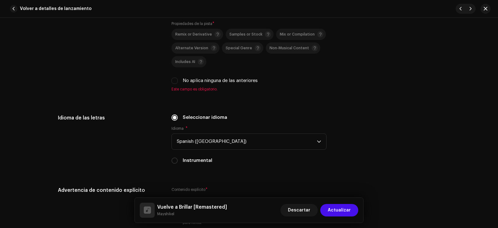
click at [215, 80] on label "No aplica ninguna de las anteriores" at bounding box center [220, 80] width 75 height 7
click at [178, 80] on input "No aplica ninguna de las anteriores" at bounding box center [175, 81] width 6 height 6
checkbox input "true"
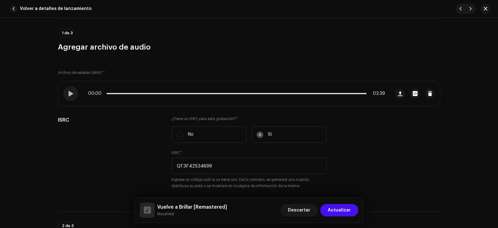
scroll to position [31, 0]
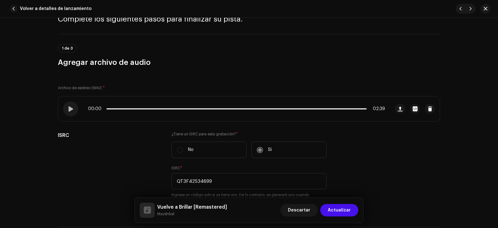
click at [348, 213] on span "Actualizar" at bounding box center [339, 210] width 23 height 12
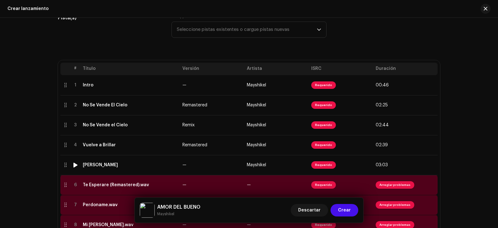
click at [353, 166] on td "Requerido" at bounding box center [341, 165] width 64 height 20
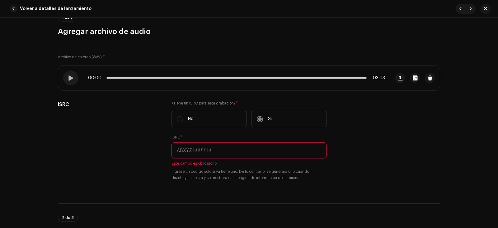
scroll to position [62, 0]
click at [25, 7] on span "Volver a detalles de lanzamiento" at bounding box center [56, 8] width 72 height 12
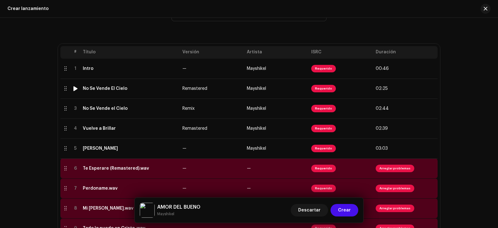
scroll to position [128, 0]
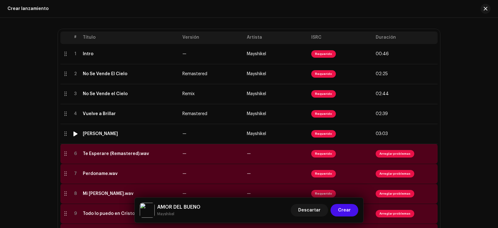
click at [209, 134] on td "—" at bounding box center [212, 134] width 64 height 20
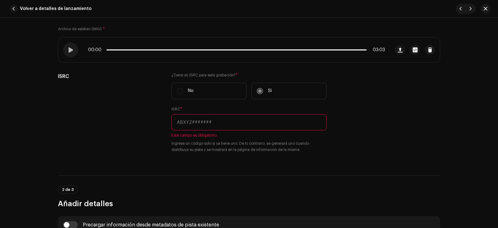
scroll to position [93, 0]
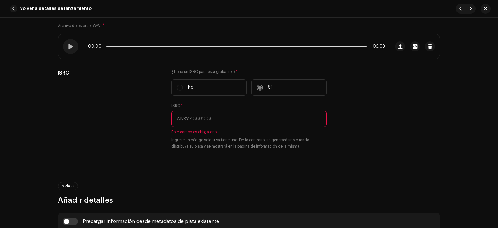
click at [200, 123] on input "text" at bounding box center [249, 119] width 155 height 16
drag, startPoint x: 234, startPoint y: 105, endPoint x: 234, endPoint y: 110, distance: 4.7
click at [234, 108] on div "ISRC * Este campo es obligatorio. Ingrese un código solo si ya tiene uno. De lo…" at bounding box center [249, 126] width 155 height 46
click at [233, 114] on input "text" at bounding box center [249, 119] width 155 height 16
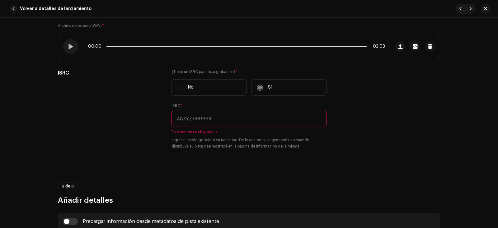
paste input "QT3F42534700"
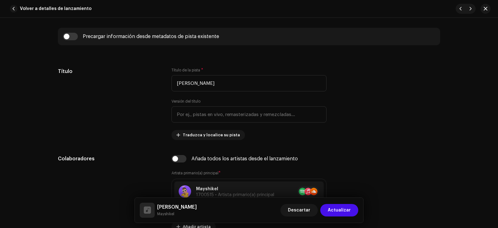
scroll to position [280, 0]
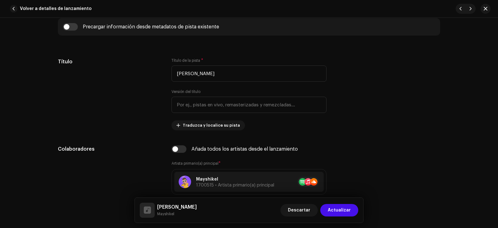
type input "QT3F42534700"
click at [224, 99] on input "text" at bounding box center [249, 105] width 155 height 16
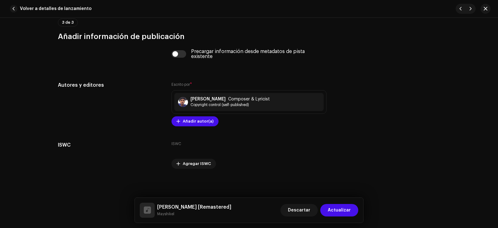
scroll to position [1243, 0]
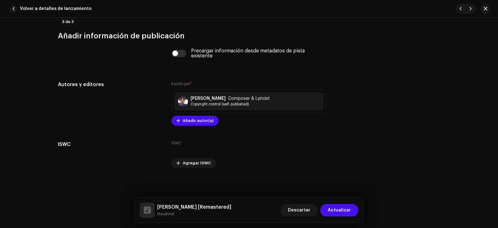
type input "Remastered"
click at [336, 208] on span "Actualizar" at bounding box center [339, 210] width 23 height 12
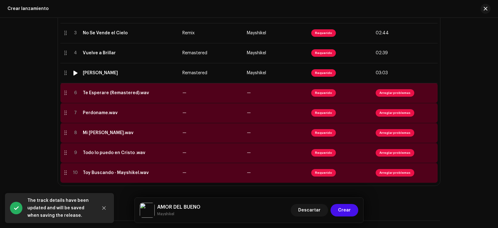
scroll to position [190, 0]
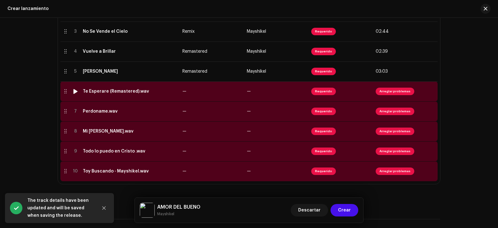
click at [247, 93] on span "—" at bounding box center [249, 91] width 4 height 4
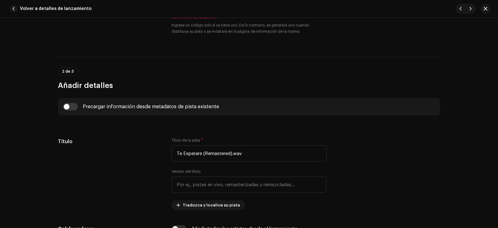
scroll to position [218, 0]
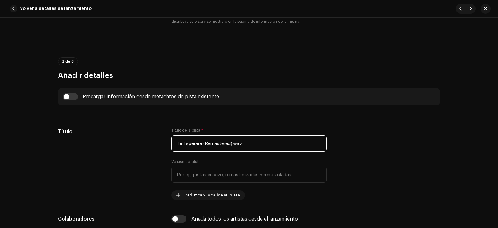
drag, startPoint x: 250, startPoint y: 145, endPoint x: 202, endPoint y: 138, distance: 48.8
click at [202, 138] on input "Te Esperare (Remastered).wav" at bounding box center [249, 143] width 155 height 16
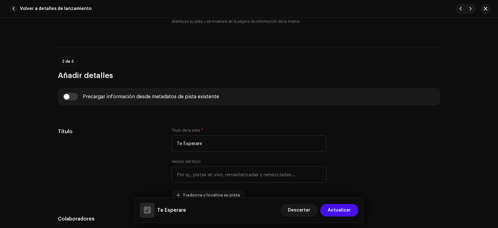
type input "Te Esperare"
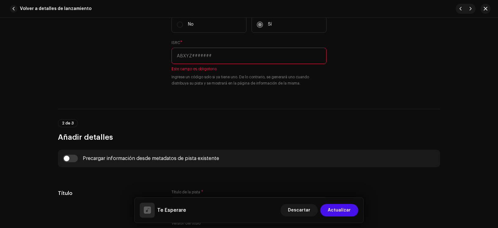
scroll to position [156, 0]
click at [205, 60] on input "text" at bounding box center [249, 56] width 155 height 16
paste input "QT3F42534701"
type input "QT3F42534701"
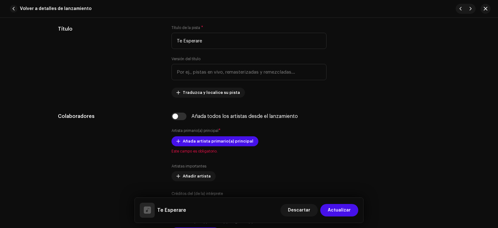
scroll to position [249, 0]
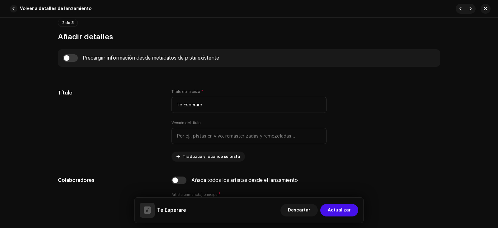
click at [216, 127] on div "Versión del título" at bounding box center [249, 132] width 155 height 24
click at [214, 130] on input "text" at bounding box center [249, 136] width 155 height 16
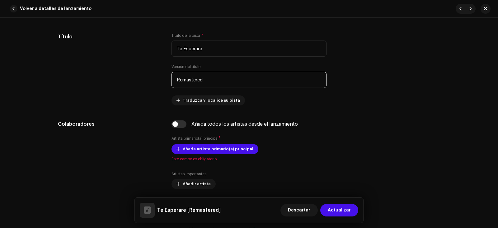
scroll to position [311, 0]
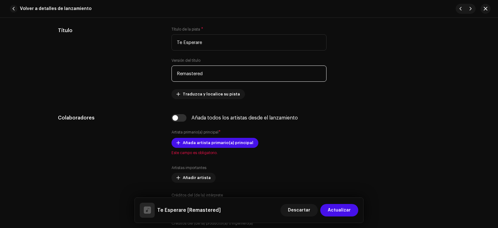
type input "Remastered"
click at [197, 146] on span "Añada artista primario(a) principal" at bounding box center [218, 142] width 71 height 12
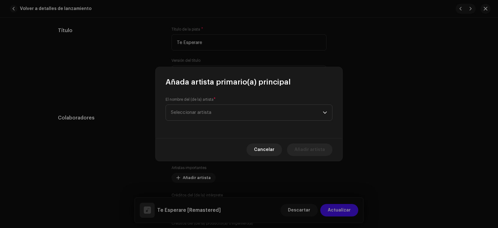
click at [220, 110] on span "Seleccionar artista" at bounding box center [247, 113] width 152 height 16
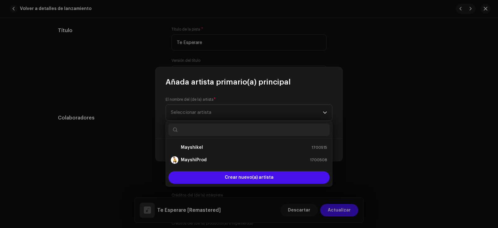
click at [194, 144] on div "Mayshikel" at bounding box center [187, 147] width 32 height 7
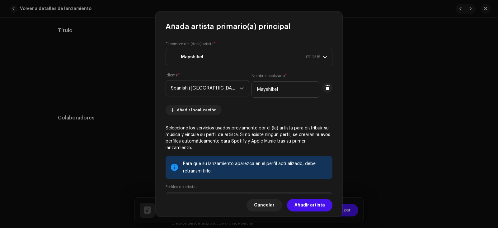
click at [303, 198] on div "Cancelar Añadir artista" at bounding box center [249, 204] width 187 height 23
click at [304, 200] on span "Añadir artista" at bounding box center [310, 205] width 31 height 12
click at [304, 200] on div "Te Esperare [Remastered] Descartar Actualizar" at bounding box center [249, 209] width 229 height 25
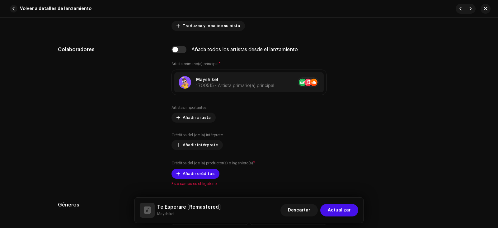
scroll to position [436, 0]
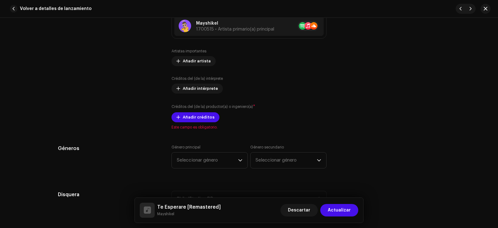
click at [203, 120] on span "Añadir créditos" at bounding box center [199, 117] width 32 height 12
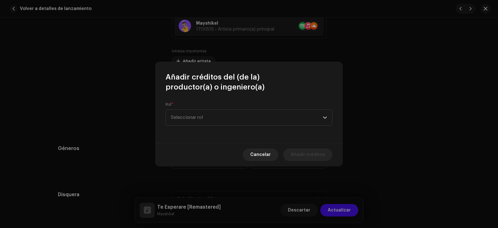
click at [225, 116] on span "Seleccionar rol" at bounding box center [247, 118] width 152 height 16
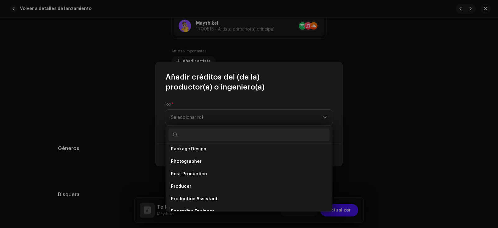
scroll to position [218, 0]
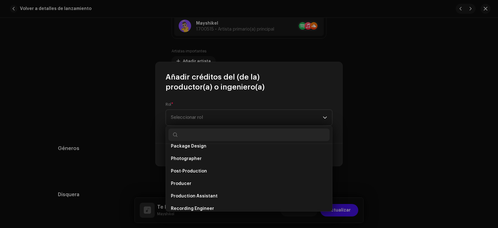
click at [214, 180] on li "Producer" at bounding box center [248, 183] width 161 height 12
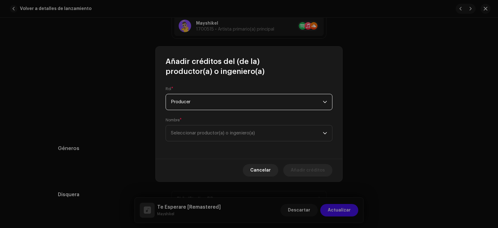
click at [215, 138] on span "Seleccionar productor(a) o ingeniero(a)" at bounding box center [247, 133] width 152 height 16
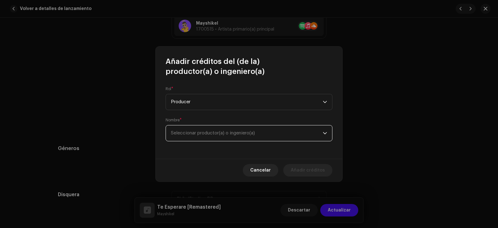
click at [212, 133] on span "Seleccionar productor(a) o ingeniero(a)" at bounding box center [213, 132] width 84 height 5
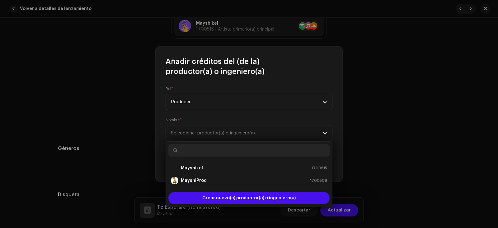
click at [205, 172] on li "Mayshikel 1700515" at bounding box center [248, 168] width 161 height 12
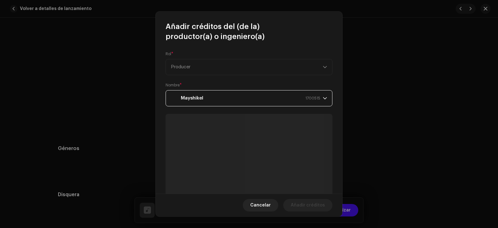
click at [213, 101] on div "Mayshikel 1700515" at bounding box center [245, 98] width 149 height 16
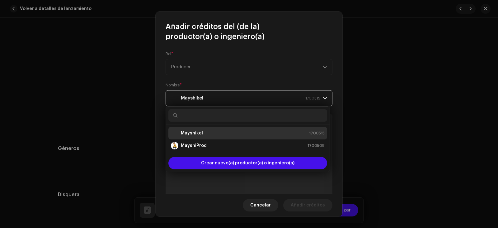
click at [213, 101] on div "Mayshikel 1700515" at bounding box center [245, 98] width 149 height 16
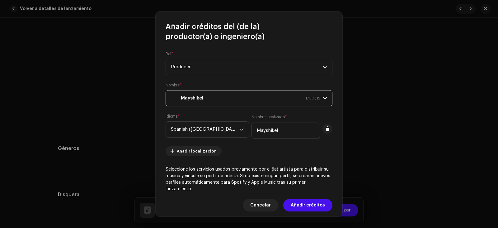
click at [212, 106] on div "Mayshikel 1700515" at bounding box center [245, 98] width 149 height 16
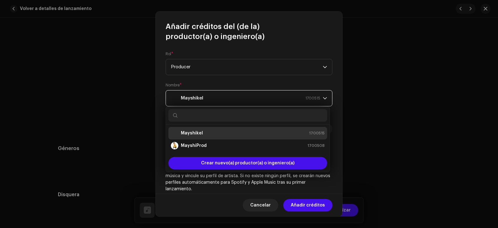
click at [212, 106] on div "Mayshikel 1700515" at bounding box center [245, 98] width 149 height 16
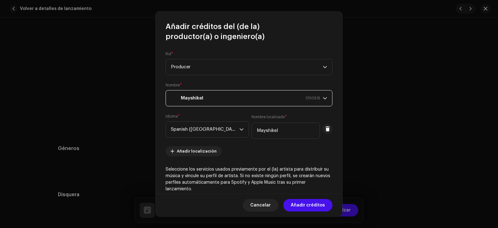
click at [219, 95] on div "Mayshikel 1700515" at bounding box center [245, 98] width 149 height 16
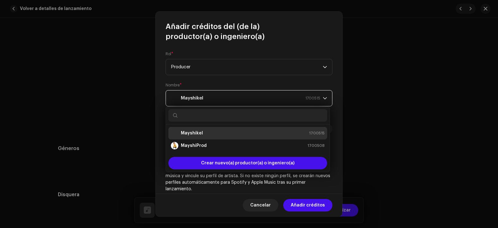
click at [219, 100] on div "Mayshikel 1700515" at bounding box center [245, 98] width 149 height 16
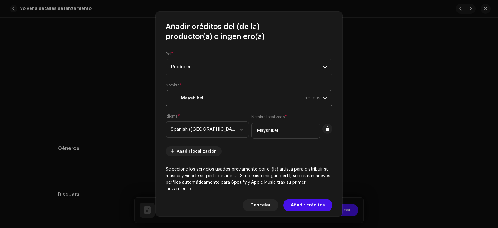
click at [218, 105] on div "Mayshikel 1700515" at bounding box center [245, 98] width 149 height 16
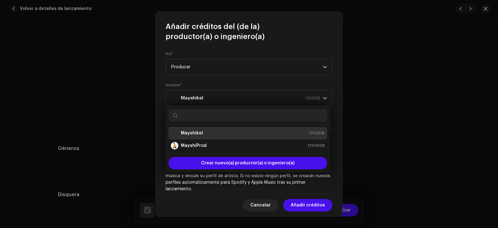
click at [219, 142] on div "MayshiProd 1700508" at bounding box center [248, 145] width 154 height 7
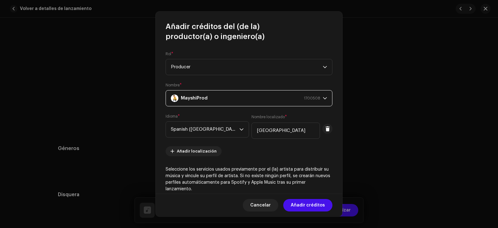
click at [308, 202] on span "Añadir créditos" at bounding box center [308, 205] width 34 height 12
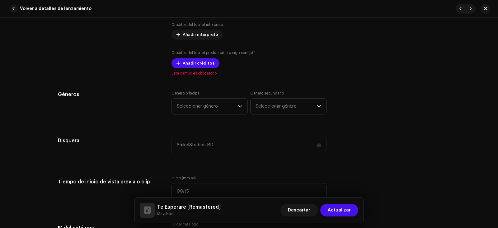
scroll to position [498, 0]
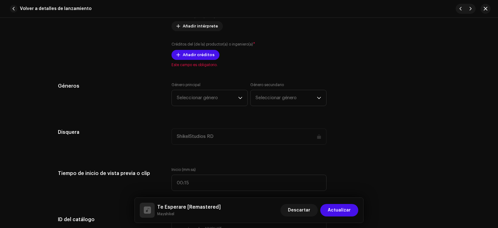
click at [203, 99] on div "Detalles de la pista Complete los siguientes pasos para finalizar su pista. 1 d…" at bounding box center [249, 220] width 402 height 1371
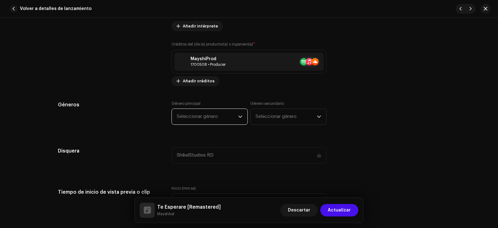
click at [197, 117] on span "Seleccionar género" at bounding box center [207, 117] width 61 height 16
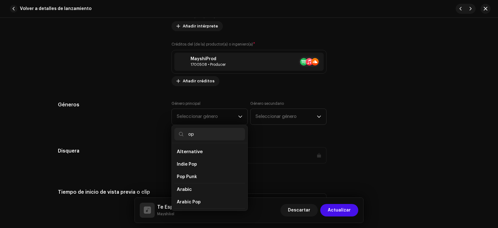
type input "o"
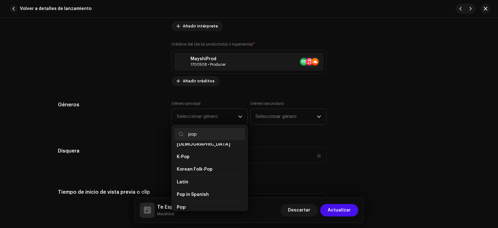
scroll to position [183, 0]
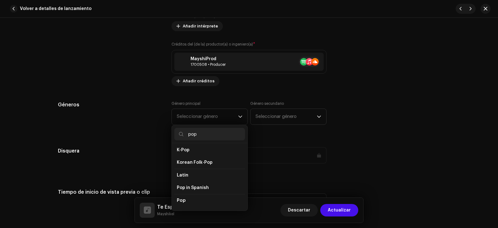
type input "pop"
click at [177, 198] on span "Pop" at bounding box center [181, 200] width 9 height 5
click at [179, 206] on span "Pop" at bounding box center [181, 209] width 8 height 6
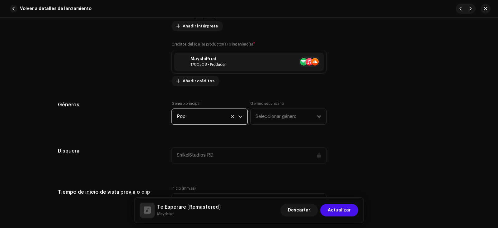
click at [271, 111] on span "Seleccionar género" at bounding box center [286, 117] width 61 height 16
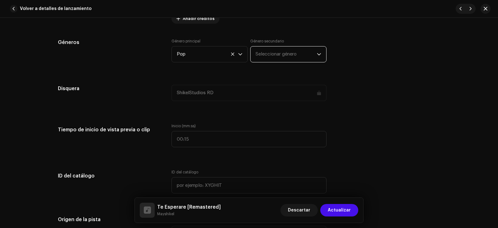
click at [272, 49] on span "Seleccionar género" at bounding box center [286, 54] width 61 height 16
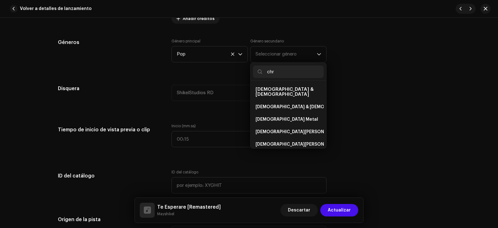
type input "chr"
click at [271, 104] on span "[DEMOGRAPHIC_DATA] & [DEMOGRAPHIC_DATA]" at bounding box center [307, 107] width 103 height 6
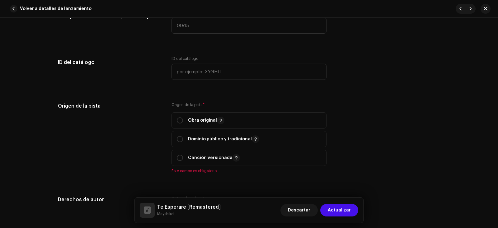
scroll to position [716, 0]
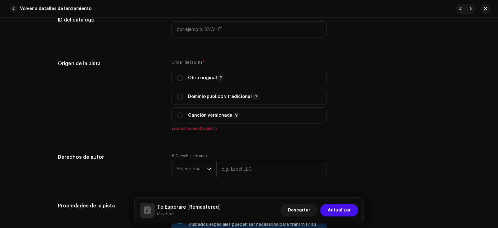
click at [206, 81] on p "Obra original" at bounding box center [206, 77] width 36 height 7
radio input "true"
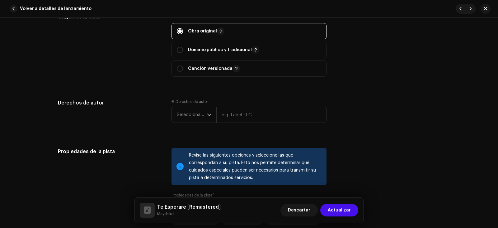
scroll to position [778, 0]
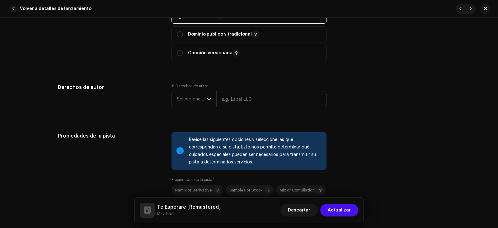
click at [194, 102] on span "Seleccionar año" at bounding box center [192, 99] width 30 height 16
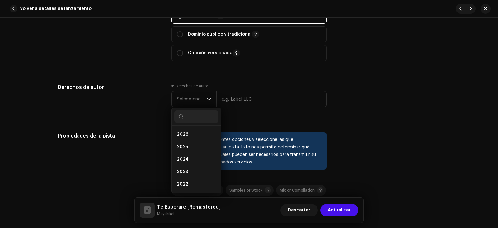
drag, startPoint x: 186, startPoint y: 146, endPoint x: 188, endPoint y: 140, distance: 6.4
click at [186, 146] on span "2025" at bounding box center [182, 147] width 11 height 6
click at [186, 146] on li "2025" at bounding box center [196, 146] width 44 height 12
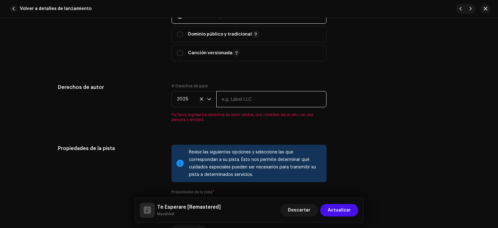
click at [241, 100] on input "text" at bounding box center [271, 99] width 110 height 16
type input "ShikelStudios RD"
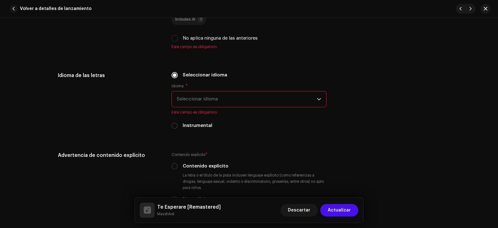
scroll to position [965, 0]
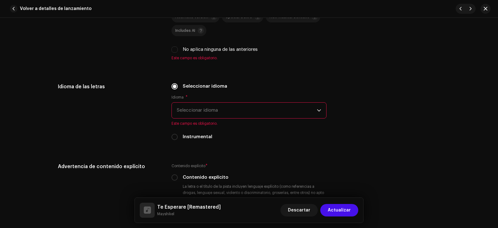
click at [172, 50] on input "No aplica ninguna de las anteriores" at bounding box center [175, 49] width 6 height 6
checkbox input "true"
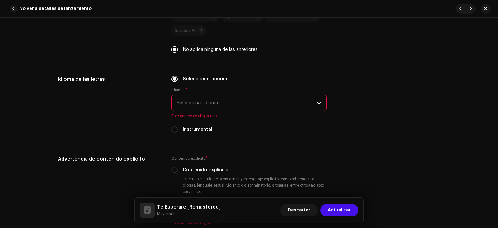
click at [226, 102] on span "Seleccionar idioma" at bounding box center [247, 103] width 140 height 16
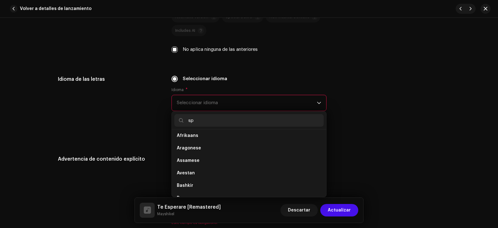
scroll to position [0, 0]
type input "spa"
click at [210, 147] on li "Spanish ([GEOGRAPHIC_DATA])" at bounding box center [248, 150] width 149 height 12
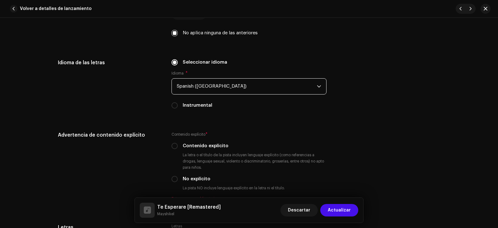
scroll to position [996, 0]
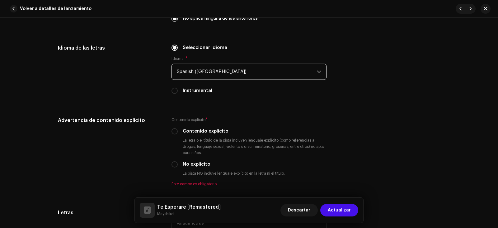
click at [193, 165] on label "No explícito" at bounding box center [197, 164] width 28 height 7
click at [178, 165] on input "No explícito" at bounding box center [175, 164] width 6 height 6
radio input "true"
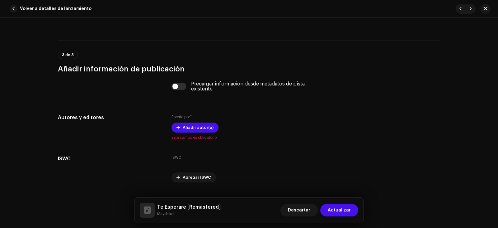
scroll to position [1214, 0]
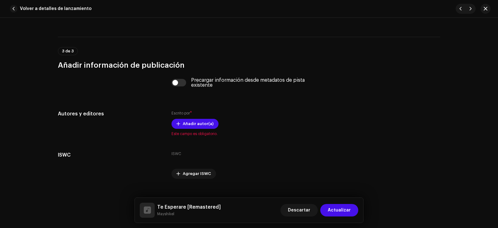
click at [180, 124] on button "Añadir autor(a)" at bounding box center [195, 124] width 47 height 10
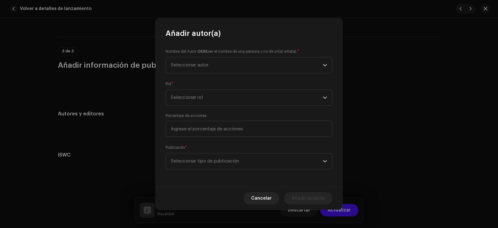
click at [219, 64] on span "Seleccionar autor" at bounding box center [247, 65] width 152 height 16
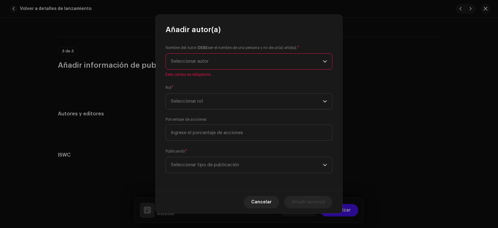
click at [193, 60] on span "Seleccionar autor" at bounding box center [190, 61] width 38 height 5
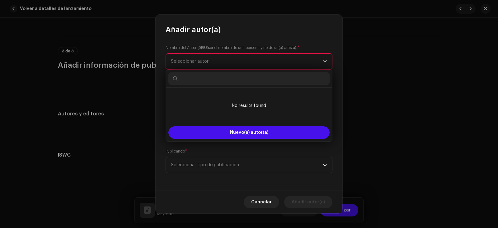
click at [216, 75] on input "text" at bounding box center [248, 78] width 161 height 12
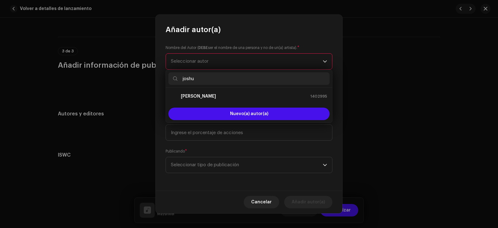
type input "joshu"
click at [218, 93] on div "[PERSON_NAME] 1402995" at bounding box center [249, 95] width 156 height 7
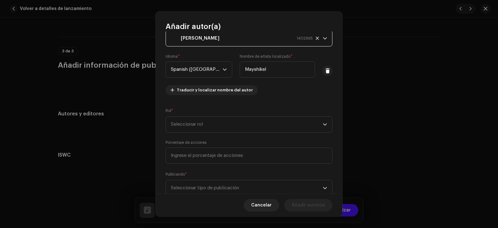
scroll to position [31, 0]
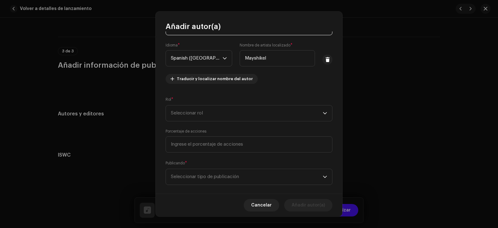
click at [209, 109] on span "Seleccionar rol" at bounding box center [247, 113] width 152 height 16
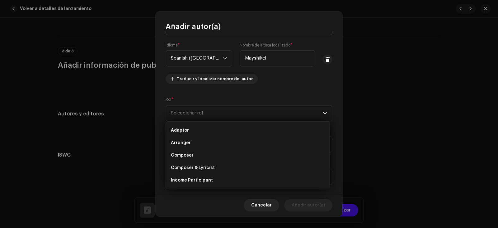
click at [195, 163] on li "Composer & Lyricist" at bounding box center [247, 167] width 159 height 12
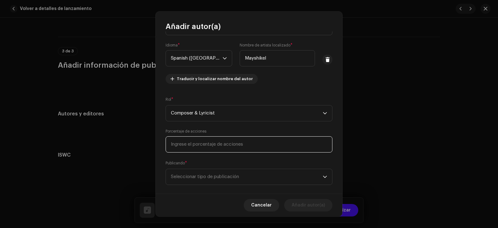
click at [206, 138] on input at bounding box center [249, 144] width 167 height 16
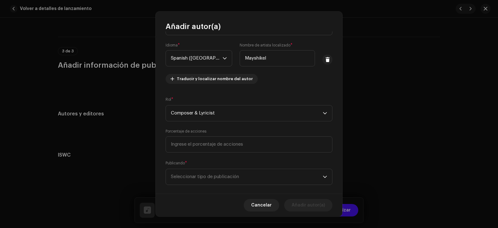
click at [198, 169] on span "Seleccionar tipo de publicación" at bounding box center [247, 177] width 152 height 16
click at [197, 172] on span "Seleccionar tipo de publicación" at bounding box center [247, 177] width 152 height 16
click at [198, 179] on span "Seleccionar tipo de publicación" at bounding box center [247, 177] width 152 height 16
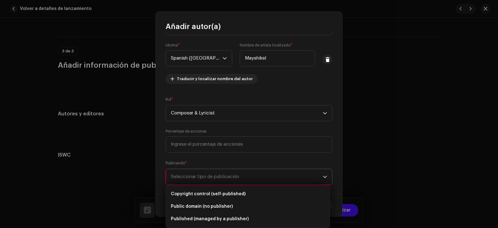
click at [199, 190] on li "Copyright control (self-published)" at bounding box center [247, 193] width 159 height 12
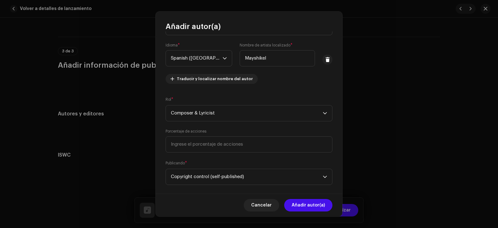
click at [299, 203] on span "Añadir autor(a)" at bounding box center [308, 205] width 33 height 12
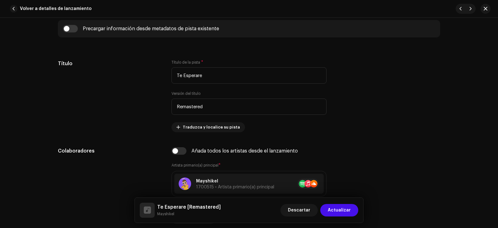
scroll to position [247, 0]
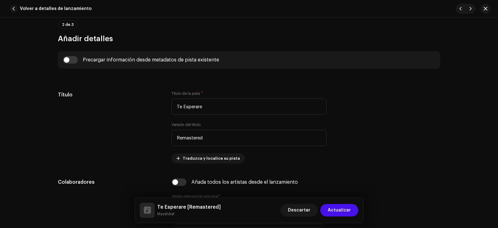
click at [327, 203] on div "Descartar Actualizar" at bounding box center [319, 209] width 78 height 15
click at [327, 205] on div "Descartar Actualizar" at bounding box center [319, 209] width 78 height 15
click at [328, 209] on button "Actualizar" at bounding box center [339, 210] width 38 height 12
click at [328, 209] on button "Descartar" at bounding box center [309, 210] width 37 height 12
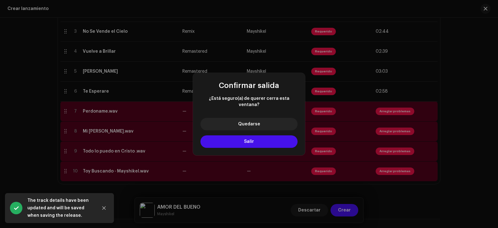
click at [254, 122] on span "Quedarse" at bounding box center [249, 124] width 22 height 4
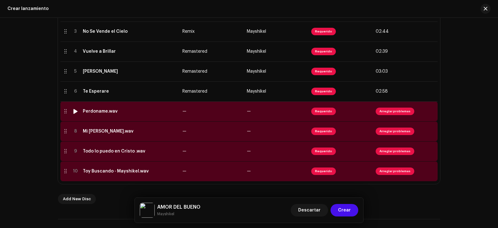
click at [392, 111] on span "Arreglar problemas" at bounding box center [395, 110] width 39 height 7
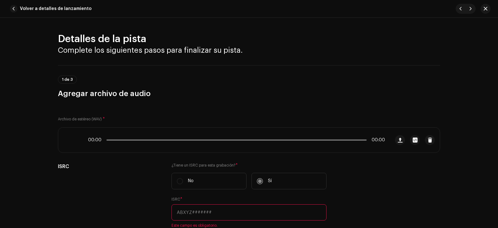
click at [392, 111] on div "Detalles de la pista Complete los siguientes pasos para finalizar su pista. 1 d…" at bounding box center [249, 123] width 498 height 210
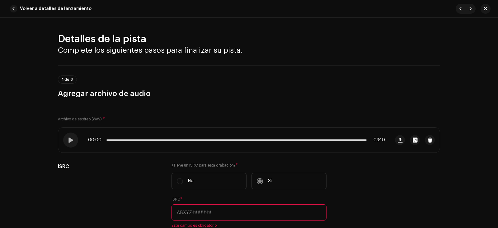
click at [350, 161] on div "Archivo de estéreo (WAV) * 00:00 03:10 ISRC ¿Tiene un ISRC para esta grabación?…" at bounding box center [249, 178] width 382 height 144
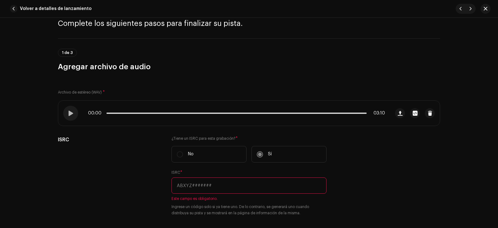
scroll to position [62, 0]
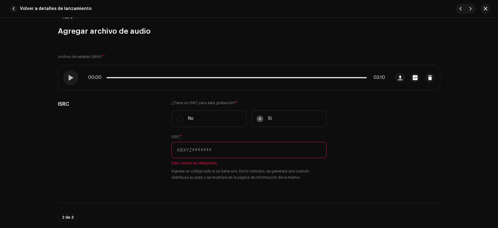
click at [251, 149] on input "text" at bounding box center [249, 150] width 155 height 16
paste input "QT3F42534702"
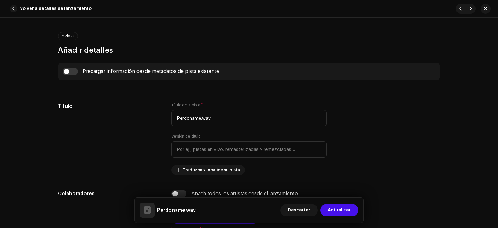
scroll to position [311, 0]
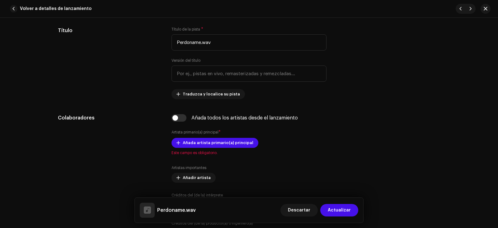
type input "QT3F42534702"
click at [252, 45] on input "Perdoname.wav" at bounding box center [249, 42] width 155 height 16
type input "Perdoname"
click at [212, 140] on span "Añada artista primario(a) principal" at bounding box center [218, 142] width 71 height 12
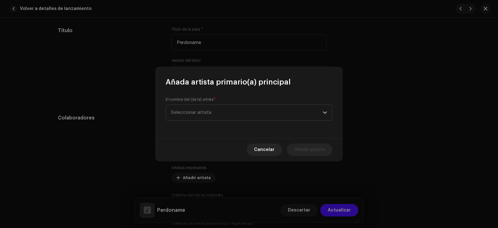
click at [211, 107] on span "Seleccionar artista" at bounding box center [247, 113] width 152 height 16
click at [206, 150] on div "Mayshikel 1700515" at bounding box center [249, 147] width 156 height 7
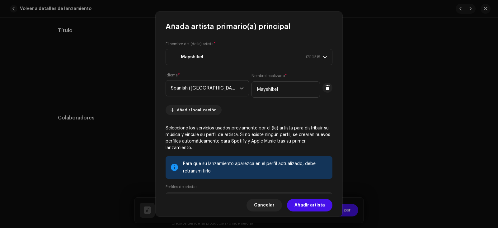
click at [310, 207] on span "Añadir artista" at bounding box center [310, 205] width 31 height 12
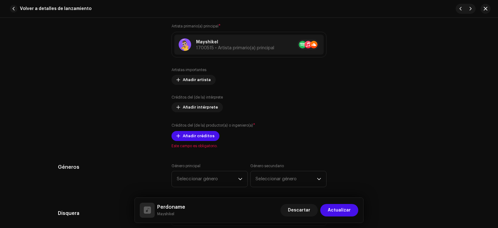
scroll to position [436, 0]
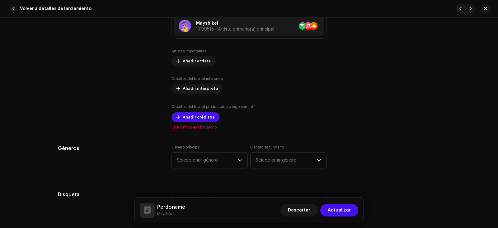
click at [194, 115] on span "Añadir créditos" at bounding box center [199, 117] width 32 height 12
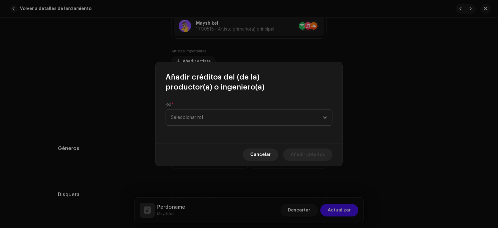
click at [237, 119] on span "Seleccionar rol" at bounding box center [247, 118] width 152 height 16
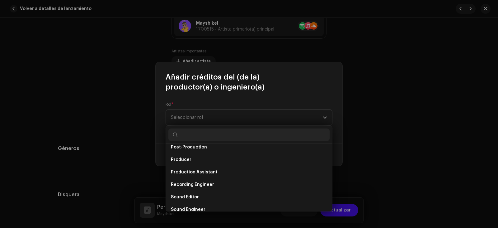
scroll to position [249, 0]
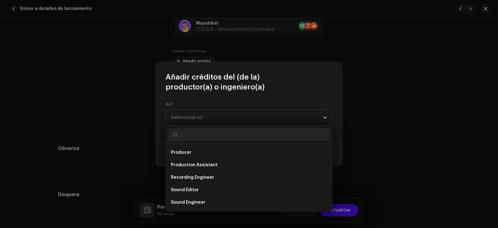
click at [201, 155] on li "Producer" at bounding box center [248, 152] width 161 height 12
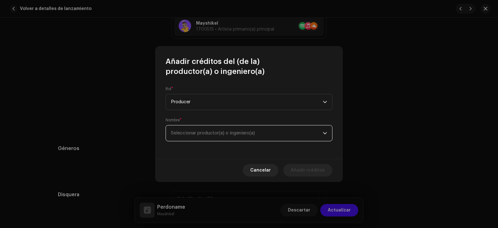
click at [217, 134] on span "Seleccionar productor(a) o ingeniero(a)" at bounding box center [213, 132] width 84 height 5
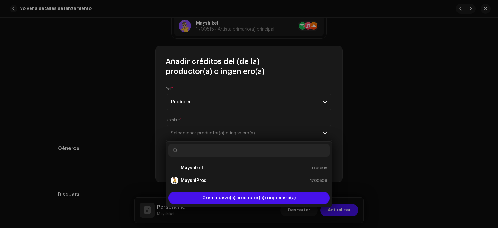
click at [208, 178] on div "MayshiProd 1700508" at bounding box center [249, 180] width 156 height 7
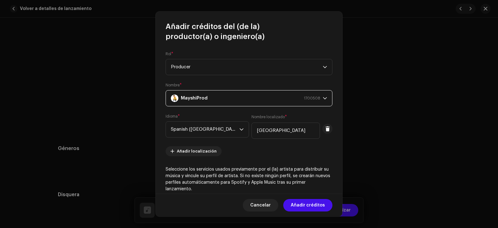
scroll to position [120, 0]
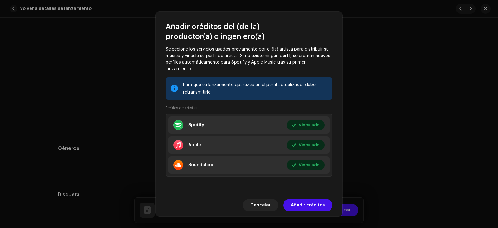
click at [294, 202] on span "Añadir créditos" at bounding box center [308, 205] width 34 height 12
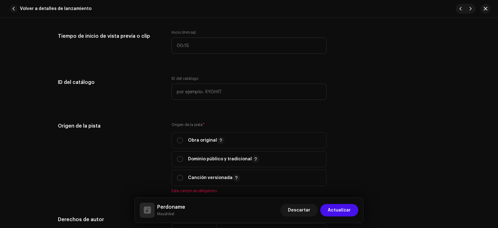
scroll to position [685, 0]
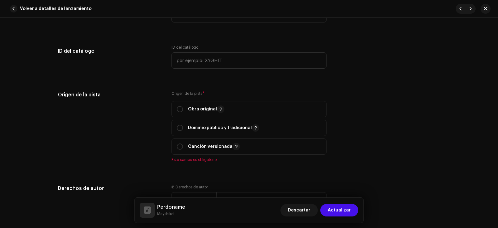
click at [216, 114] on span "Obra original" at bounding box center [249, 109] width 144 height 16
radio input "true"
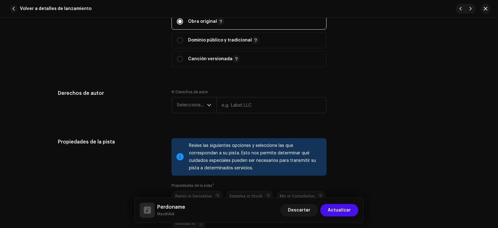
scroll to position [778, 0]
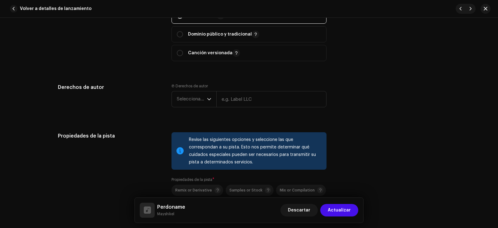
click at [198, 101] on span "Seleccionar año" at bounding box center [192, 99] width 30 height 16
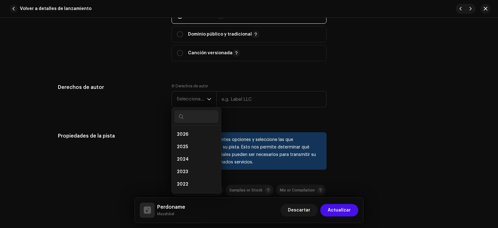
click at [193, 146] on li "2025" at bounding box center [196, 146] width 44 height 12
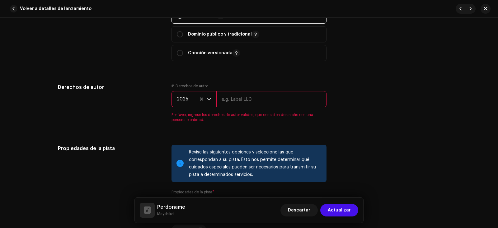
click at [257, 100] on input "text" at bounding box center [271, 99] width 110 height 16
type input "ShikelStudios RD"
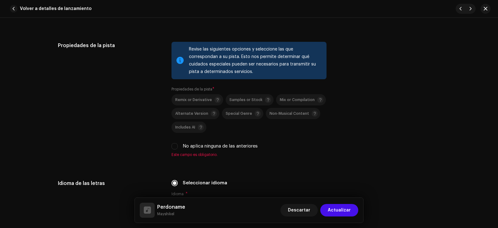
scroll to position [872, 0]
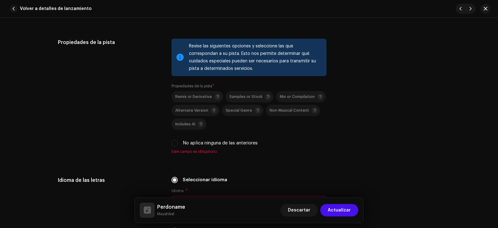
click at [191, 145] on div "Revise las siguientes opciones y seleccione las que correspondan a su pista. Es…" at bounding box center [249, 96] width 155 height 115
click at [195, 143] on label "No aplica ninguna de las anteriores" at bounding box center [220, 142] width 75 height 7
click at [178, 143] on input "No aplica ninguna de las anteriores" at bounding box center [175, 143] width 6 height 6
checkbox input "true"
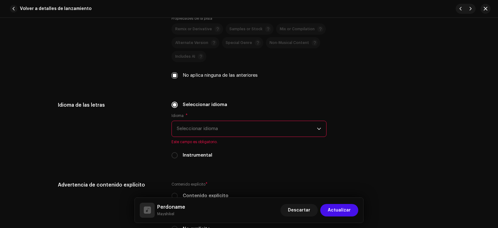
scroll to position [965, 0]
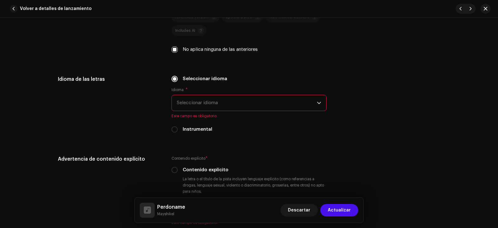
click at [186, 134] on div "Seleccionar idioma Idioma * Seleccionar idioma Este campo es obligatorio. Instr…" at bounding box center [249, 107] width 155 height 65
click at [198, 103] on span "Seleccionar idioma" at bounding box center [247, 103] width 140 height 16
click at [202, 105] on span "Seleccionar idioma" at bounding box center [247, 103] width 140 height 16
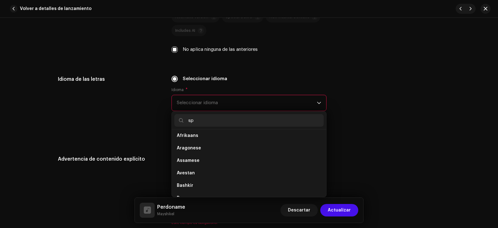
scroll to position [0, 0]
type input "spa"
click at [218, 156] on li "Spanish ([GEOGRAPHIC_DATA])" at bounding box center [248, 150] width 149 height 12
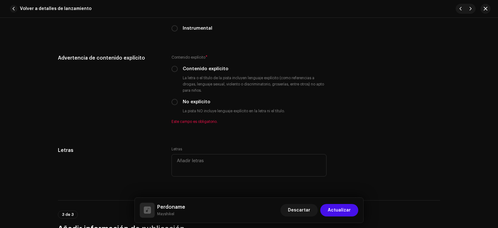
click at [184, 98] on label "No explícito" at bounding box center [197, 101] width 28 height 7
click at [178, 99] on input "No explícito" at bounding box center [175, 102] width 6 height 6
radio input "true"
click at [184, 98] on label "No explícito" at bounding box center [197, 101] width 28 height 7
click at [178, 99] on input "No explícito" at bounding box center [175, 102] width 6 height 6
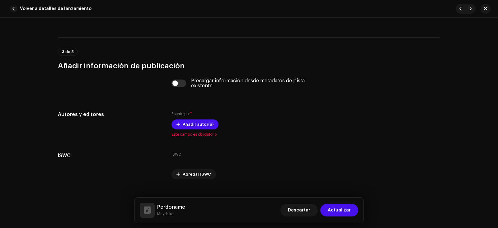
scroll to position [1214, 0]
click at [196, 124] on span "Añadir autor(a)" at bounding box center [198, 123] width 31 height 12
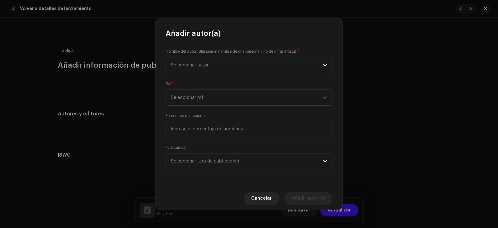
click at [203, 68] on span "Seleccionar autor" at bounding box center [247, 65] width 152 height 16
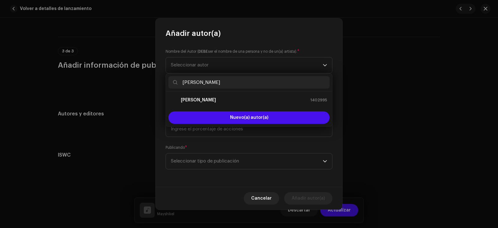
type input "[PERSON_NAME]"
click at [230, 94] on li "[PERSON_NAME] 1402995" at bounding box center [248, 100] width 161 height 12
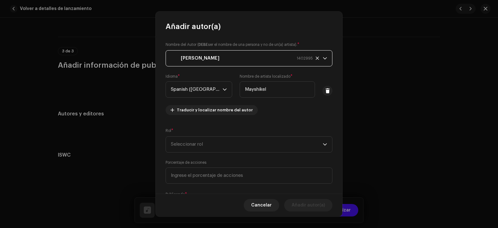
click at [222, 144] on span "Seleccionar rol" at bounding box center [247, 144] width 152 height 16
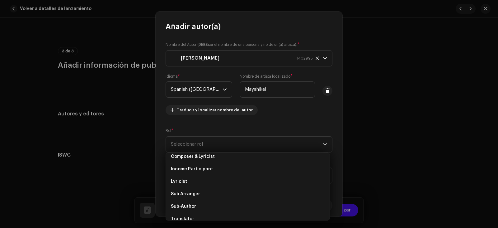
scroll to position [31, 0]
click at [213, 166] on li "Composer & Lyricist" at bounding box center [247, 167] width 159 height 12
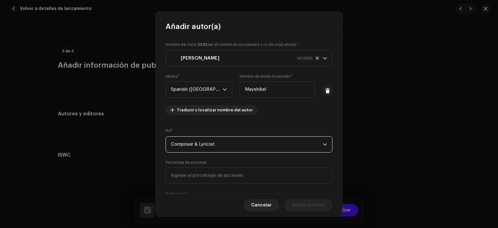
click at [213, 183] on div "Nombre del Autor ( DEBE ser el nombre de una persona y no de un(a) artista). * …" at bounding box center [249, 112] width 187 height 162
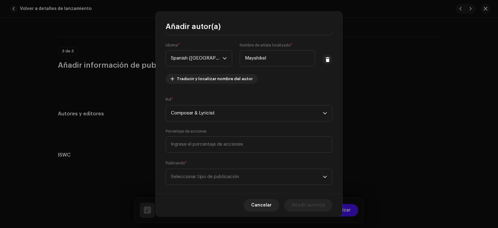
click at [211, 169] on span "Seleccionar tipo de publicación" at bounding box center [247, 177] width 152 height 16
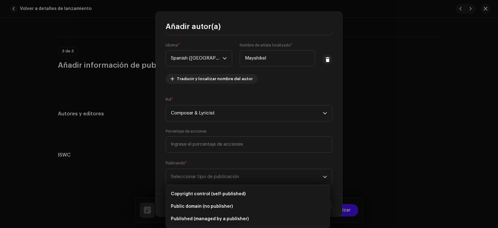
click at [209, 195] on span "Copyright control (self-published)" at bounding box center [208, 194] width 75 height 6
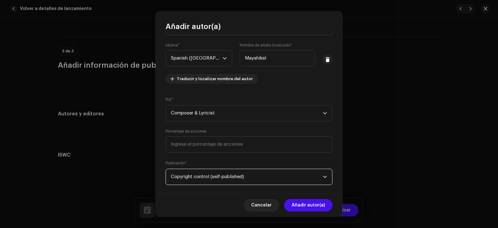
click at [324, 207] on span "Añadir autor(a)" at bounding box center [308, 205] width 33 height 12
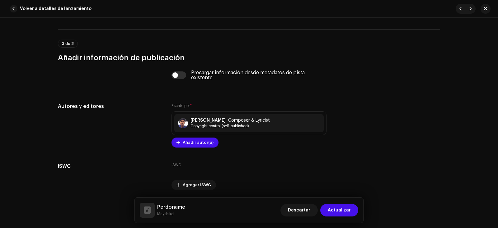
scroll to position [1243, 0]
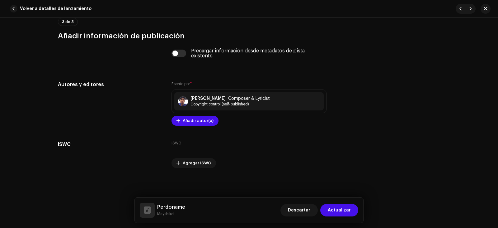
click at [343, 212] on span "Actualizar" at bounding box center [339, 210] width 23 height 12
click at [343, 212] on span "Crear" at bounding box center [344, 210] width 13 height 12
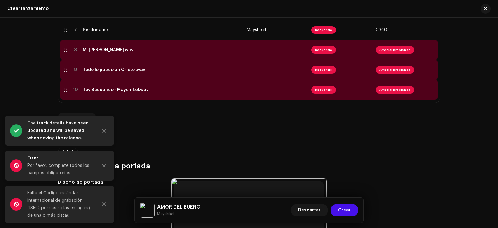
scroll to position [280, 0]
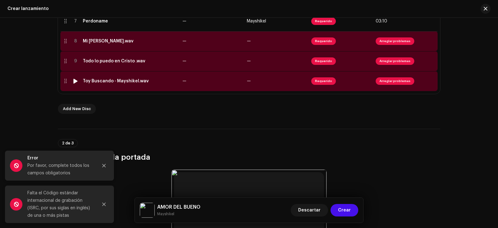
click at [74, 82] on div at bounding box center [75, 80] width 5 height 5
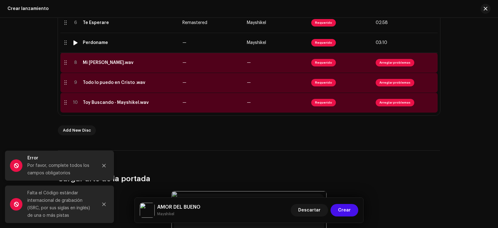
scroll to position [249, 0]
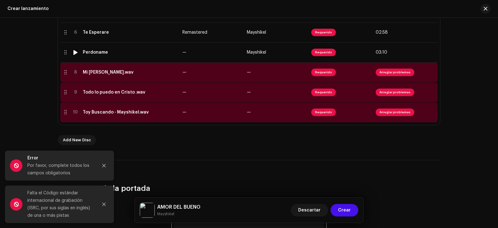
click at [75, 56] on img at bounding box center [75, 52] width 8 height 8
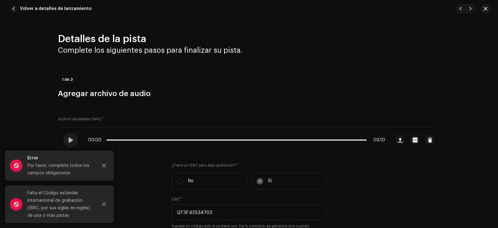
click at [12, 5] on span "button" at bounding box center [13, 8] width 7 height 7
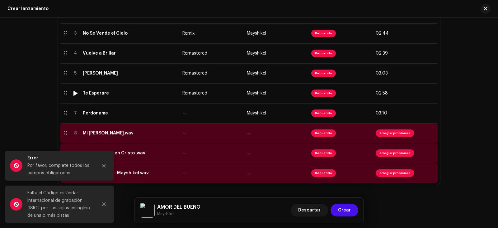
scroll to position [187, 0]
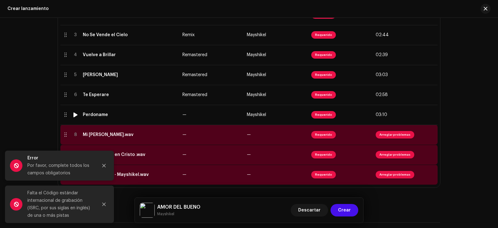
click at [101, 113] on div "Perdoname" at bounding box center [95, 114] width 25 height 5
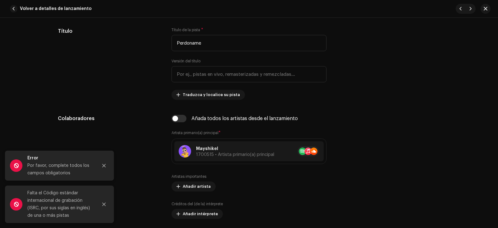
scroll to position [311, 0]
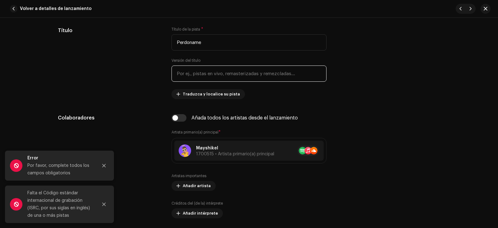
drag, startPoint x: 203, startPoint y: 76, endPoint x: 204, endPoint y: 71, distance: 5.1
click at [204, 71] on input "text" at bounding box center [249, 73] width 155 height 16
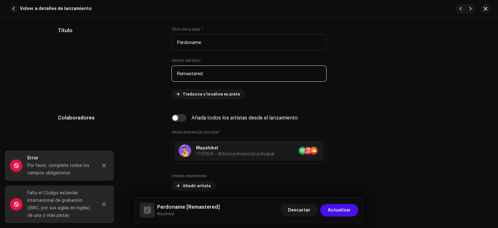
type input "Remastered"
click at [345, 204] on span "Actualizar" at bounding box center [339, 210] width 23 height 12
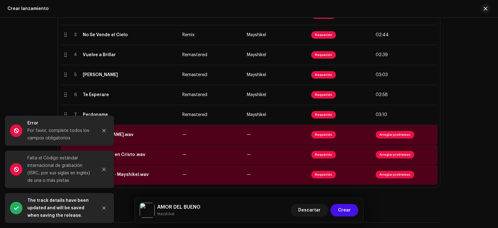
scroll to position [249, 0]
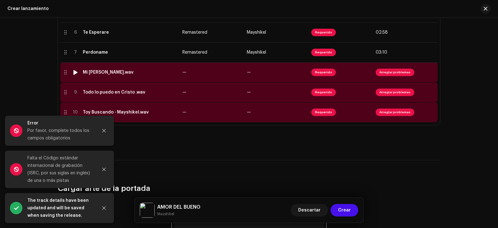
click at [73, 72] on div at bounding box center [75, 72] width 5 height 5
click at [73, 72] on div "8" at bounding box center [75, 72] width 6 height 6
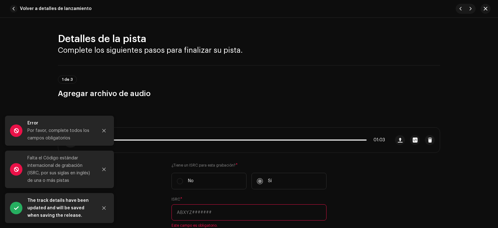
scroll to position [249, 0]
click at [17, 9] on span "button" at bounding box center [13, 8] width 7 height 7
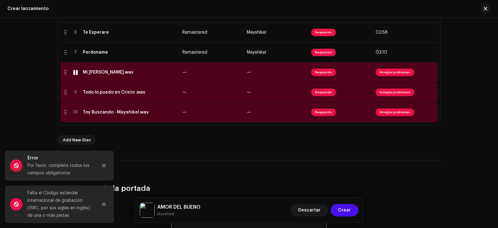
click at [144, 78] on td "Mi [PERSON_NAME].wav" at bounding box center [130, 72] width 100 height 20
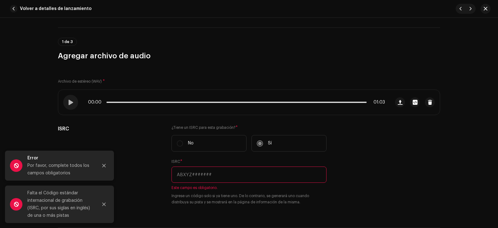
scroll to position [93, 0]
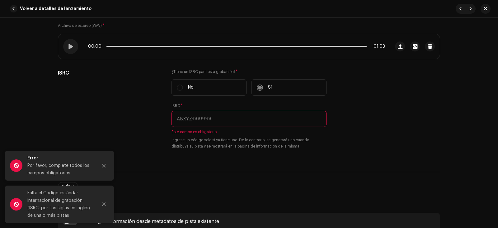
drag, startPoint x: 248, startPoint y: 101, endPoint x: 245, endPoint y: 116, distance: 15.3
click at [245, 110] on div "¿Tiene un ISRC para esta grabación? * No Sí ISRC * Este campo es obligatorio. I…" at bounding box center [249, 112] width 155 height 87
click at [246, 117] on input "text" at bounding box center [249, 119] width 155 height 16
paste input "QT3F42534703"
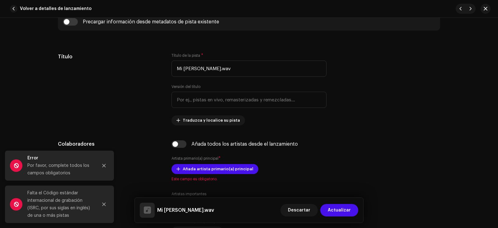
scroll to position [342, 0]
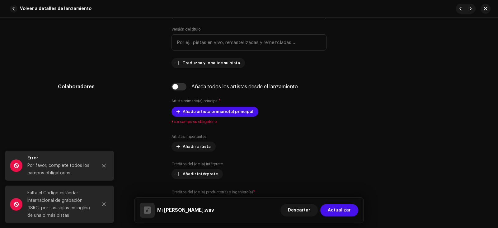
type input "QT3F42534703"
click at [222, 48] on input "text" at bounding box center [249, 42] width 155 height 16
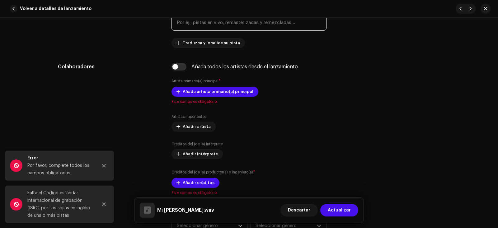
scroll to position [374, 0]
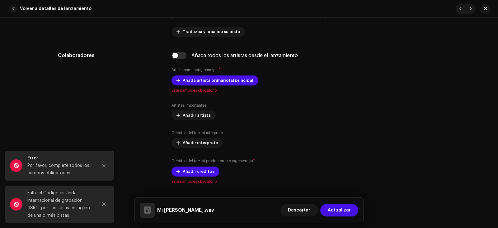
click at [218, 82] on span "Añada artista primario(a) principal" at bounding box center [218, 80] width 71 height 12
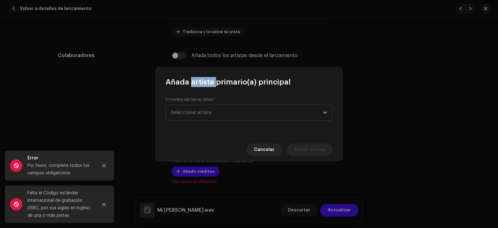
click at [218, 82] on div "Añada artista primario(a) principal" at bounding box center [249, 77] width 187 height 20
click at [212, 109] on span "Seleccionar artista" at bounding box center [247, 113] width 152 height 16
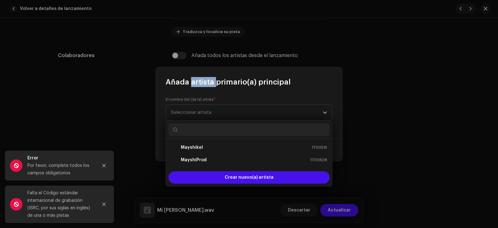
click at [212, 109] on span "Seleccionar artista" at bounding box center [247, 113] width 152 height 16
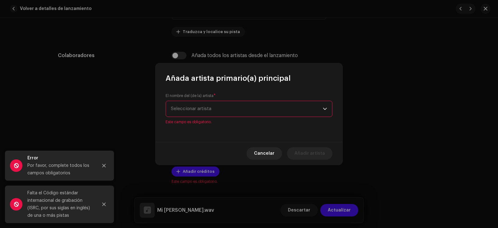
click at [199, 117] on div "El nombre del (de la) artista * Seleccionar artista Este campo es obligatorio." at bounding box center [249, 108] width 167 height 31
click at [202, 108] on span "Seleccionar artista" at bounding box center [191, 108] width 40 height 5
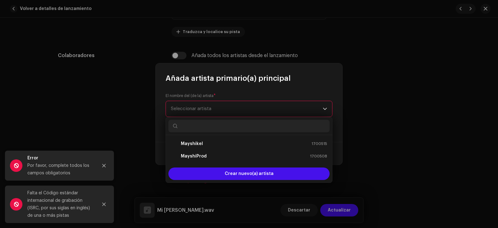
click at [198, 136] on ul "Mayshikel 1700515 MayshiProd 1700508" at bounding box center [249, 150] width 166 height 30
click at [200, 140] on div "Mayshikel" at bounding box center [187, 143] width 32 height 7
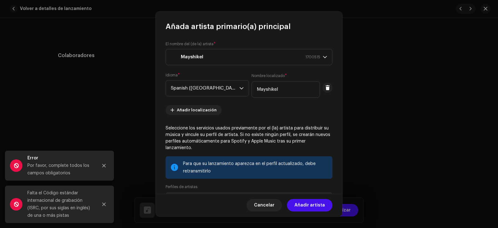
click at [307, 204] on span "Añadir artista" at bounding box center [310, 205] width 31 height 12
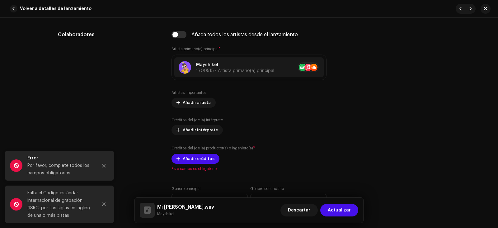
scroll to position [405, 0]
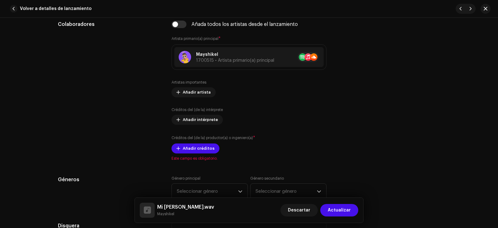
click at [200, 150] on span "Añadir créditos" at bounding box center [199, 148] width 32 height 12
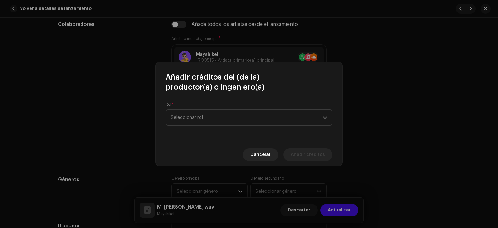
click at [217, 121] on span "Seleccionar rol" at bounding box center [247, 118] width 152 height 16
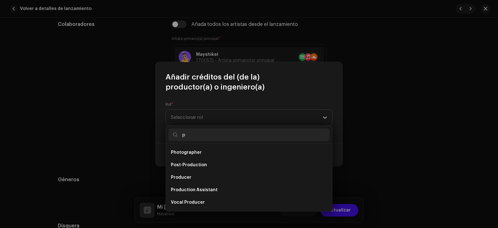
scroll to position [6, 0]
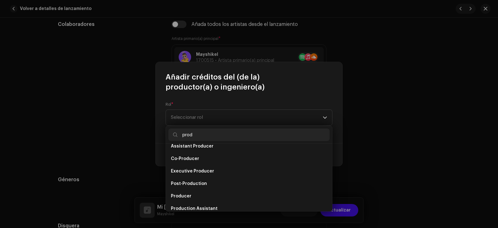
type input "prod"
click at [210, 195] on li "Producer" at bounding box center [248, 196] width 161 height 12
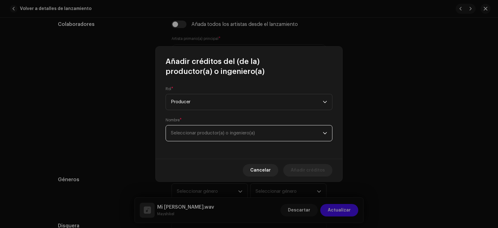
click at [239, 133] on span "Seleccionar productor(a) o ingeniero(a)" at bounding box center [213, 132] width 84 height 5
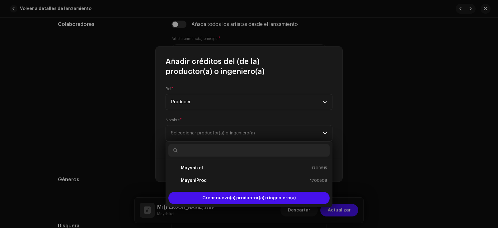
click at [216, 182] on div "MayshiProd 1700508" at bounding box center [249, 180] width 156 height 7
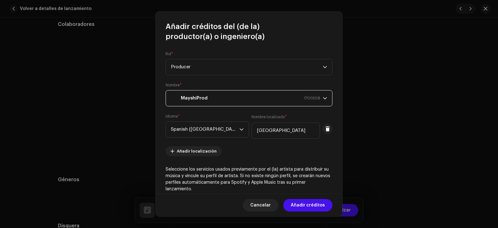
click at [306, 205] on span "Añadir créditos" at bounding box center [308, 205] width 34 height 12
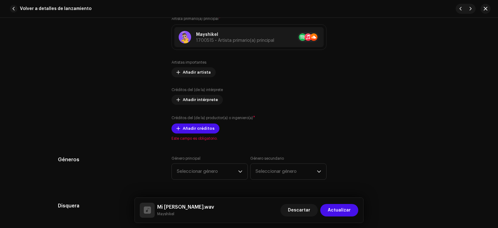
scroll to position [436, 0]
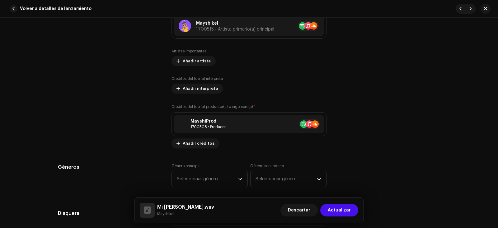
click at [194, 120] on div "MayshiProd" at bounding box center [208, 121] width 35 height 5
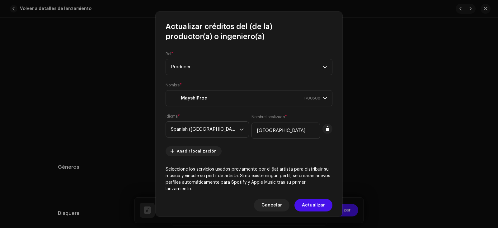
click at [271, 200] on span "Cancelar" at bounding box center [272, 205] width 21 height 12
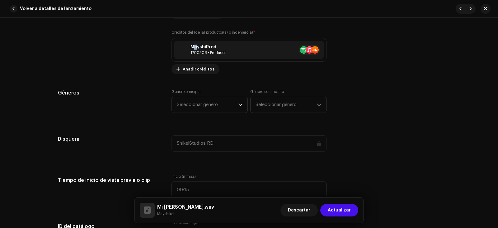
scroll to position [529, 0]
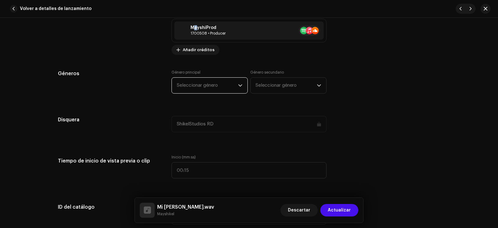
click at [204, 85] on span "Seleccionar género" at bounding box center [207, 86] width 61 height 16
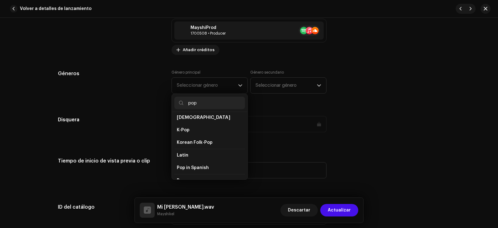
scroll to position [187, 0]
type input "pop"
click at [181, 163] on span "Pop" at bounding box center [181, 165] width 9 height 5
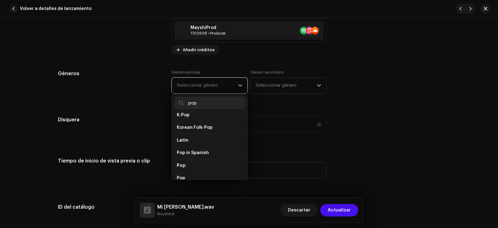
click at [184, 172] on li "Pop" at bounding box center [209, 178] width 71 height 12
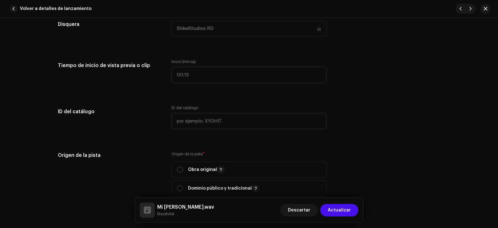
scroll to position [716, 0]
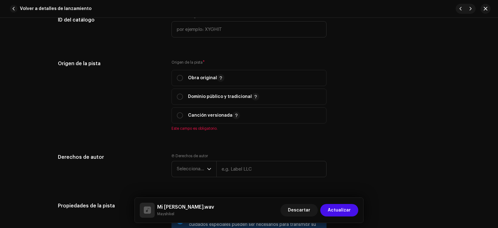
click at [186, 82] on span "Obra original" at bounding box center [249, 78] width 144 height 16
radio input "true"
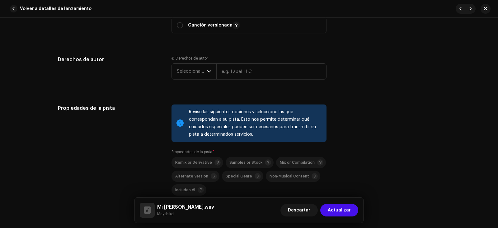
scroll to position [809, 0]
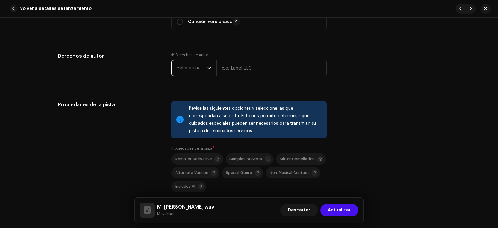
click at [193, 68] on span "Seleccionar año" at bounding box center [192, 68] width 30 height 16
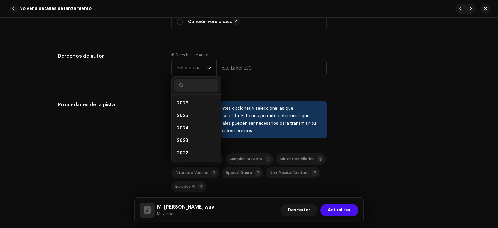
click at [183, 113] on span "2025" at bounding box center [182, 115] width 11 height 6
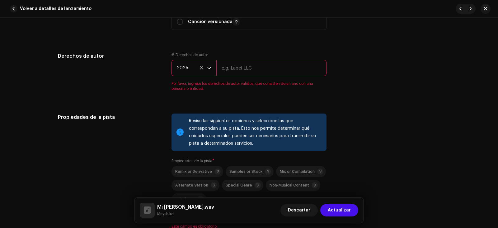
click at [239, 67] on input "text" at bounding box center [271, 68] width 110 height 16
type input "ShikelStudios RD"
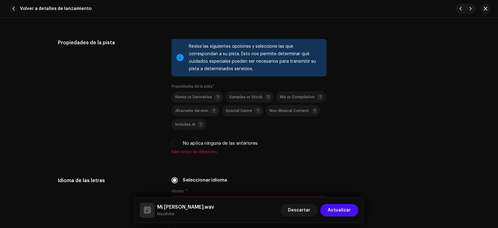
scroll to position [872, 0]
click at [204, 139] on div "Remix or Derivative Samples or Stock Mix or Compilation Alternate Version Speci…" at bounding box center [249, 118] width 155 height 55
click at [206, 143] on label "No aplica ninguna de las anteriores" at bounding box center [220, 142] width 75 height 7
click at [178, 143] on input "No aplica ninguna de las anteriores" at bounding box center [175, 143] width 6 height 6
checkbox input "true"
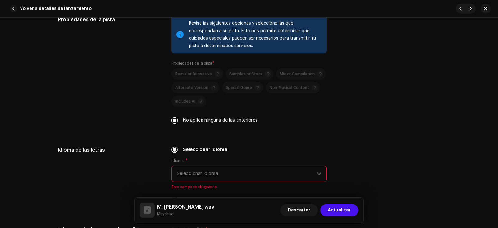
scroll to position [934, 0]
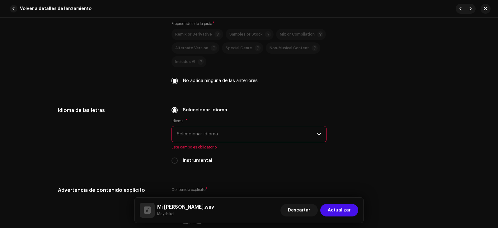
click at [209, 136] on span "Seleccionar idioma" at bounding box center [247, 134] width 140 height 16
click at [210, 136] on span "Seleccionar idioma" at bounding box center [247, 134] width 140 height 16
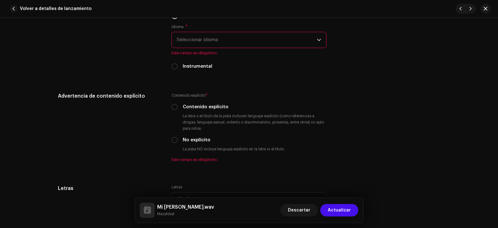
scroll to position [965, 0]
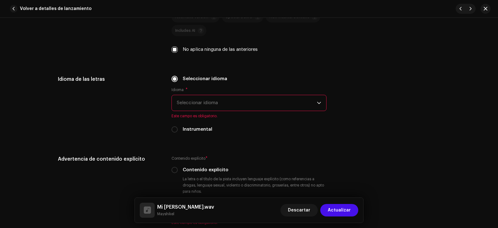
click at [209, 103] on span "Seleccionar idioma" at bounding box center [247, 103] width 140 height 16
click at [206, 106] on span "Seleccionar idioma" at bounding box center [247, 103] width 140 height 16
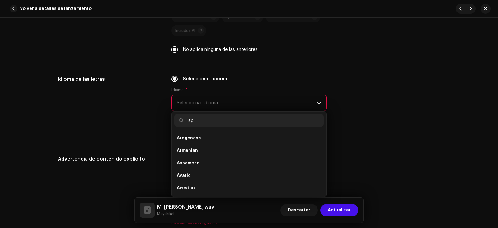
scroll to position [0, 0]
type input "sp"
click at [224, 168] on li "Spanish ([GEOGRAPHIC_DATA])" at bounding box center [248, 163] width 149 height 12
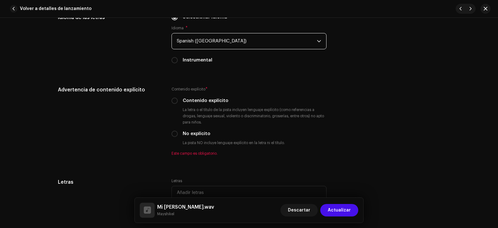
scroll to position [1027, 0]
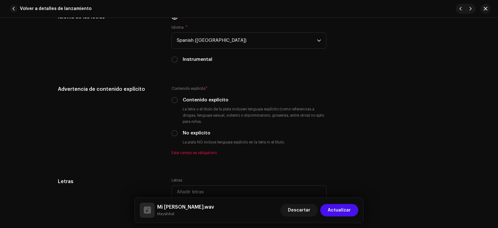
drag, startPoint x: 193, startPoint y: 143, endPoint x: 191, endPoint y: 138, distance: 5.2
click at [191, 141] on small "La pista NO incluye lenguaje explícito en la letra ni el título." at bounding box center [233, 142] width 105 height 6
click at [186, 130] on label "No explícito" at bounding box center [197, 133] width 28 height 7
click at [178, 130] on input "No explícito" at bounding box center [175, 133] width 6 height 6
radio input "true"
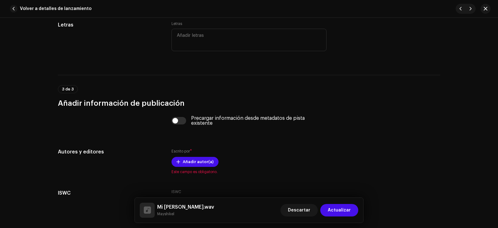
scroll to position [1183, 0]
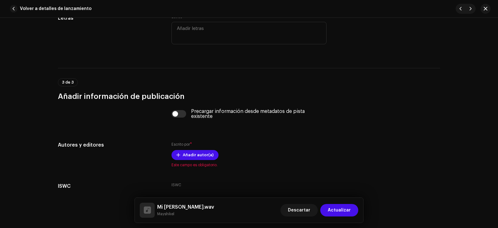
click at [191, 151] on span "Añadir autor(a)" at bounding box center [198, 154] width 31 height 12
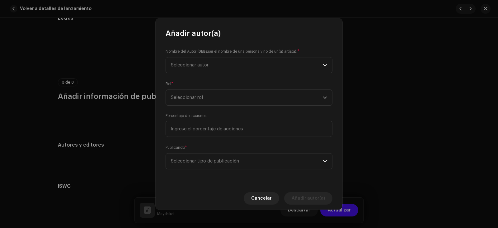
click at [229, 70] on span "Seleccionar autor" at bounding box center [247, 65] width 152 height 16
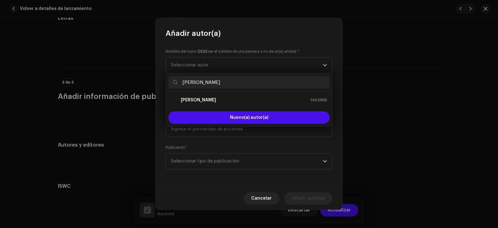
type input "[PERSON_NAME]"
click at [225, 103] on div "[PERSON_NAME] 1402995" at bounding box center [249, 99] width 156 height 7
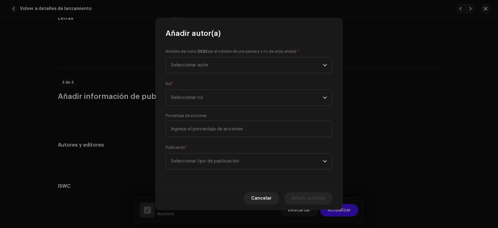
click at [225, 101] on ul "[PERSON_NAME] 1402995" at bounding box center [249, 94] width 166 height 14
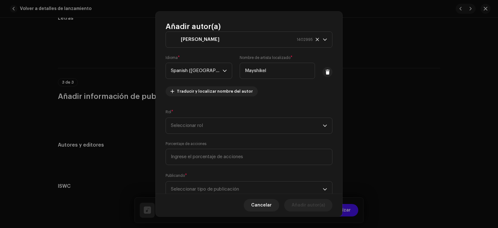
scroll to position [40, 0]
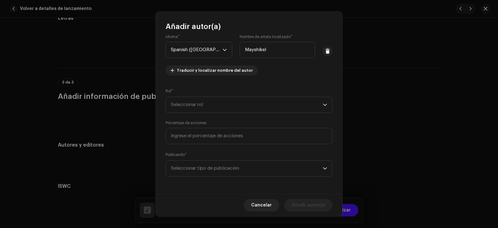
click at [222, 102] on span "Seleccionar rol" at bounding box center [247, 105] width 152 height 16
click at [215, 156] on li "Composer & Lyricist" at bounding box center [247, 159] width 159 height 12
click at [215, 155] on li "Composer & Lyricist" at bounding box center [247, 150] width 159 height 10
click at [218, 161] on span "Seleccionar tipo de publicación" at bounding box center [247, 168] width 152 height 16
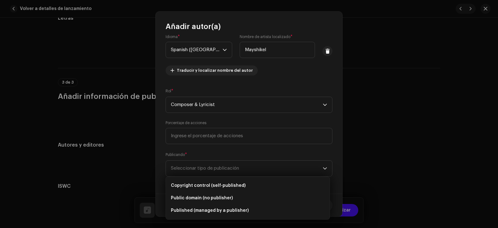
click at [217, 179] on li "Copyright control (self-published)" at bounding box center [247, 185] width 159 height 12
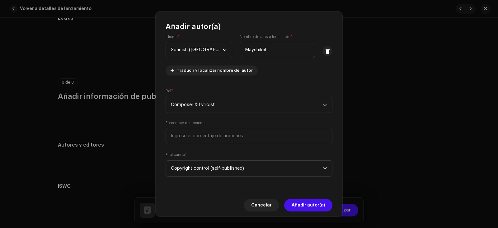
click at [287, 207] on button "Añadir autor(a)" at bounding box center [308, 205] width 48 height 12
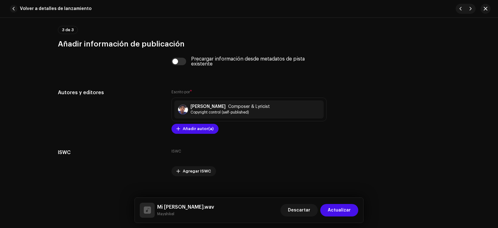
scroll to position [1243, 0]
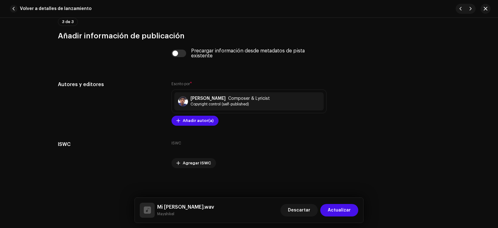
click at [344, 208] on span "Actualizar" at bounding box center [339, 210] width 23 height 12
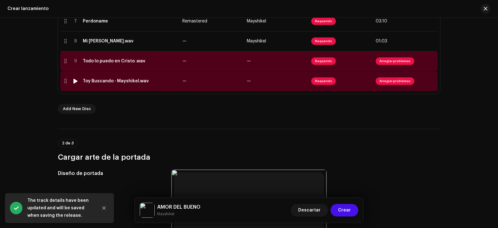
scroll to position [249, 0]
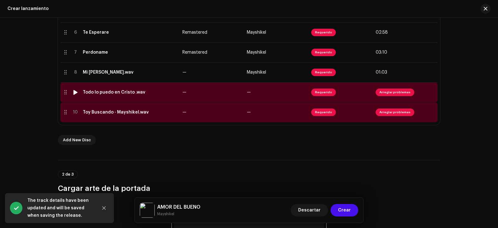
click at [396, 93] on span "Arreglar problemas" at bounding box center [395, 91] width 39 height 7
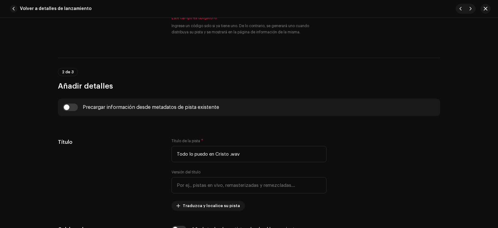
scroll to position [218, 0]
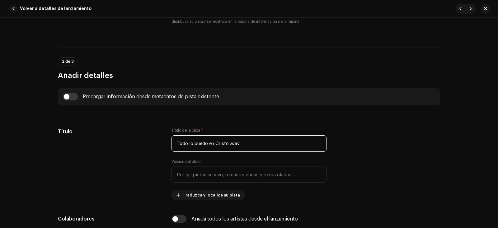
click at [232, 146] on input "Todo lo puedo en Cristo .wav" at bounding box center [249, 143] width 155 height 16
paste input "Lo Puedo En [DEMOGRAPHIC_DATA] (Salsa)"
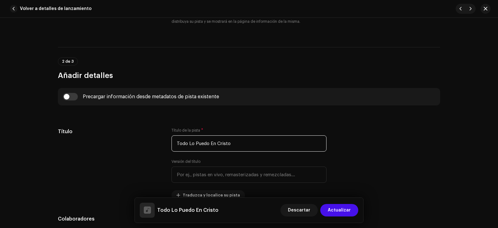
type input "Todo Lo Puedo En Cristo"
click at [245, 177] on input "text" at bounding box center [249, 174] width 155 height 16
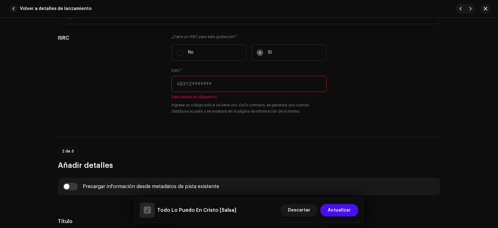
scroll to position [125, 0]
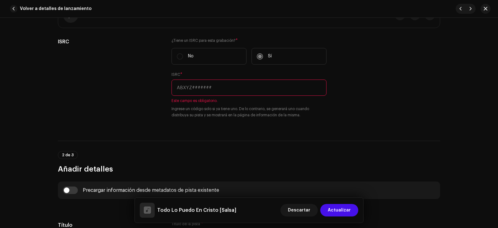
type input "Salsa"
click at [279, 87] on input "text" at bounding box center [249, 87] width 155 height 16
paste input "Todo Lo Puedo En Cristo (Salsa)"
type input "Todo Lo Puedo En Cristo (Salsa)"
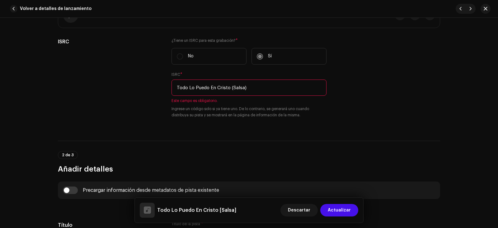
click at [303, 157] on div "2 de 3 Añadir detalles" at bounding box center [249, 162] width 382 height 23
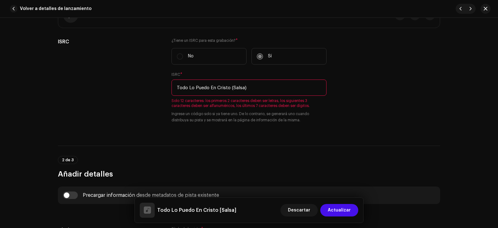
click at [246, 92] on input "Todo Lo Puedo En Cristo (Salsa)" at bounding box center [249, 87] width 155 height 16
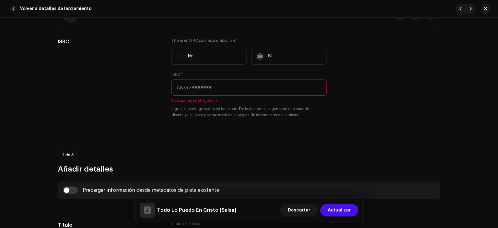
click at [259, 80] on input "text" at bounding box center [249, 87] width 155 height 16
paste input "Todo Lo Puedo En Cristo (Salsa)"
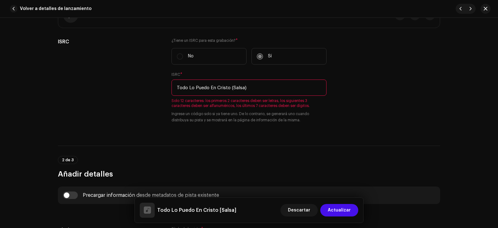
drag, startPoint x: 245, startPoint y: 83, endPoint x: 238, endPoint y: 89, distance: 9.7
click at [241, 87] on input "Todo Lo Puedo En Cristo (Salsa)" at bounding box center [249, 87] width 155 height 16
click at [238, 89] on input "Todo Lo Puedo En Cristo (Salsa)" at bounding box center [249, 87] width 155 height 16
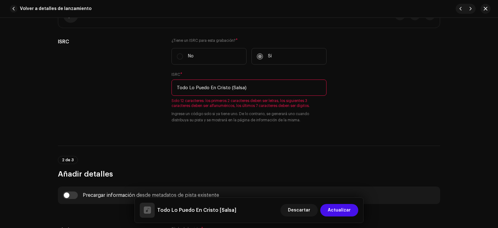
paste input "QT3F42534704"
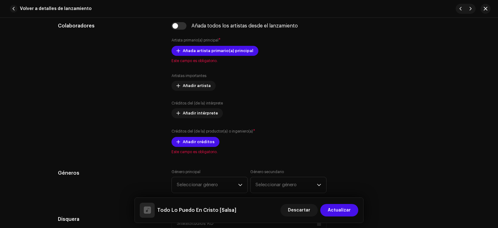
scroll to position [405, 0]
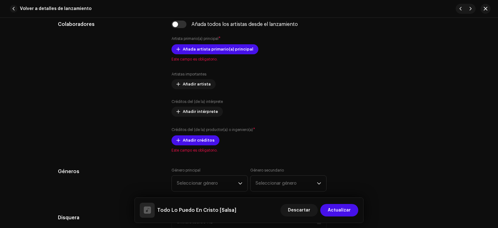
type input "QT3F42534704"
click at [191, 83] on span "Añadir artista" at bounding box center [197, 84] width 28 height 12
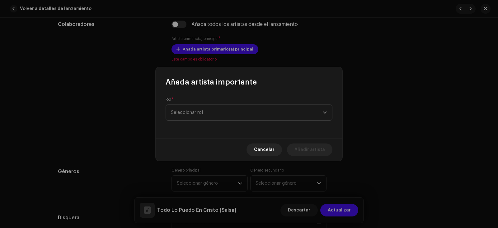
click at [191, 83] on div "Añada artista importante" at bounding box center [249, 77] width 187 height 20
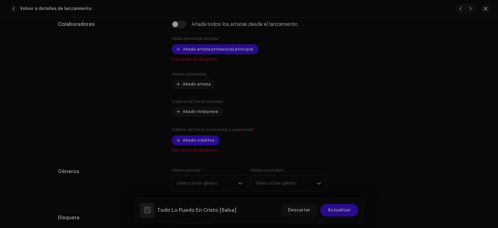
click at [207, 44] on div "Añada artista importante Rol * Seleccionar rol Cancelar Añadir artista" at bounding box center [249, 114] width 498 height 228
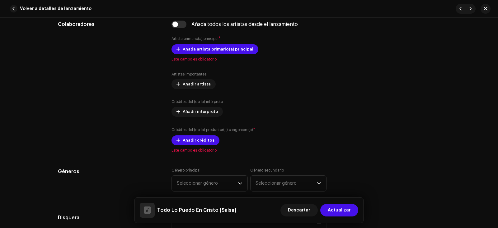
click at [206, 48] on span "Añada artista primario(a) principal" at bounding box center [218, 49] width 71 height 12
click at [224, 46] on span "Añada artista primario(a) principal" at bounding box center [218, 49] width 71 height 12
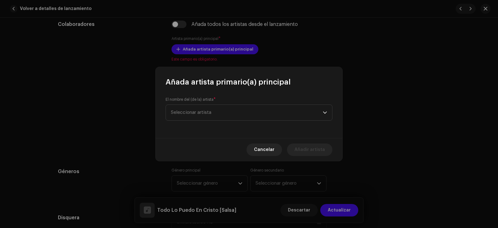
click at [241, 111] on span "Seleccionar artista" at bounding box center [247, 113] width 152 height 16
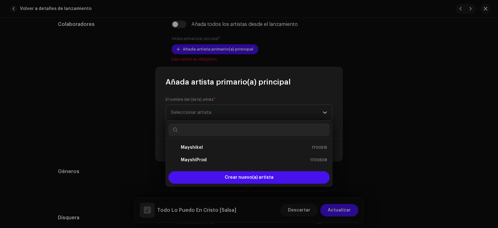
click at [233, 148] on div "Mayshikel 1700515" at bounding box center [249, 147] width 156 height 7
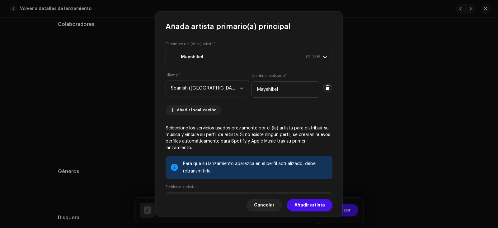
click at [318, 201] on span "Añadir artista" at bounding box center [310, 205] width 31 height 12
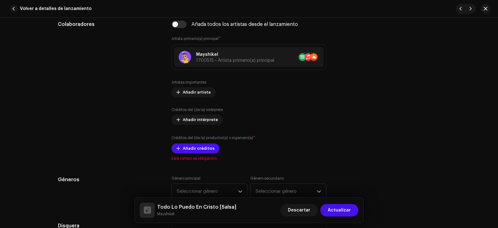
scroll to position [467, 0]
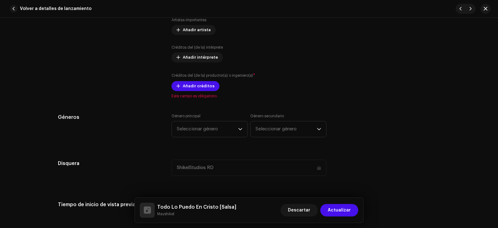
click at [199, 82] on span "Añadir créditos" at bounding box center [199, 86] width 32 height 12
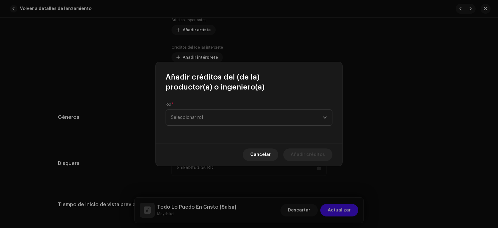
click at [214, 110] on span "Seleccionar rol" at bounding box center [247, 118] width 152 height 16
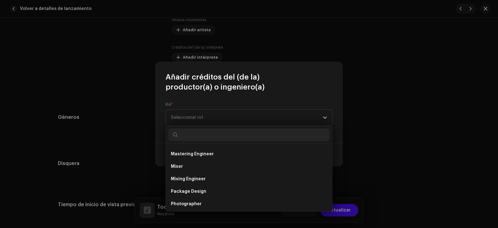
scroll to position [249, 0]
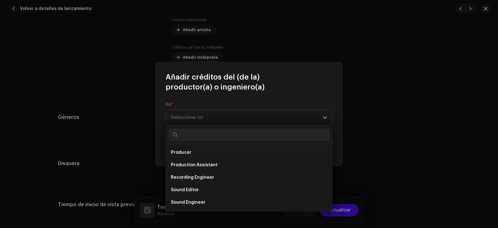
click at [198, 155] on li "Producer" at bounding box center [248, 152] width 161 height 12
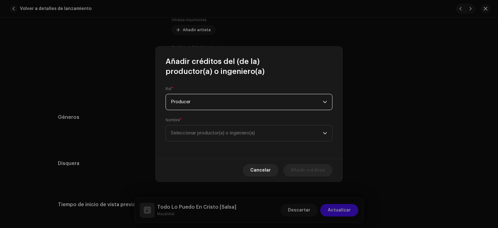
click at [256, 137] on span "Seleccionar productor(a) o ingeniero(a)" at bounding box center [247, 133] width 152 height 16
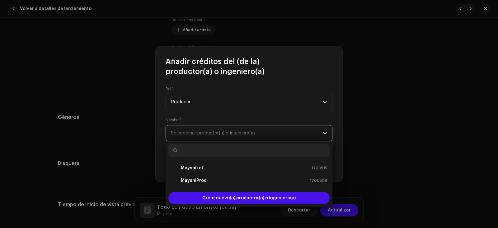
click at [255, 137] on span "Seleccionar productor(a) o ingeniero(a)" at bounding box center [247, 133] width 152 height 16
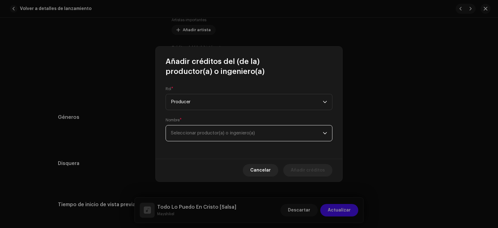
click at [225, 132] on span "Seleccionar productor(a) o ingeniero(a)" at bounding box center [213, 132] width 84 height 5
click at [223, 137] on span "Seleccionar productor(a) o ingeniero(a)" at bounding box center [247, 133] width 152 height 16
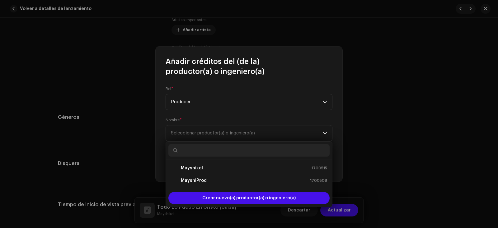
click at [210, 183] on div "MayshiProd 1700508" at bounding box center [249, 180] width 156 height 7
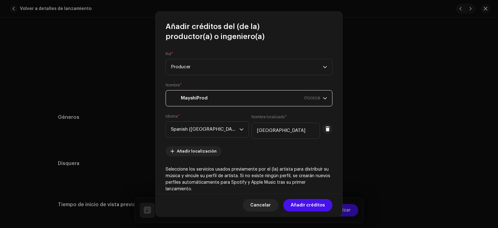
click at [304, 200] on span "Añadir créditos" at bounding box center [308, 205] width 34 height 12
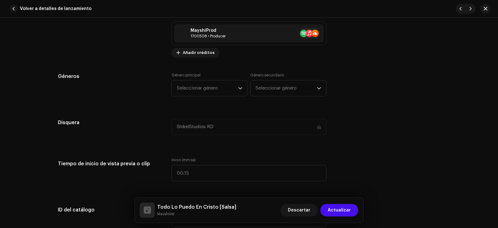
scroll to position [529, 0]
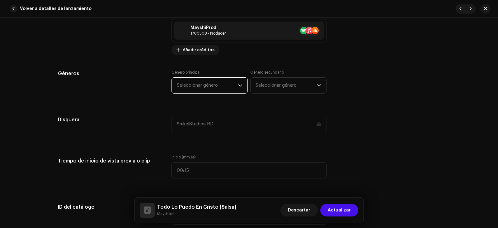
click at [215, 83] on span "Seleccionar género" at bounding box center [207, 86] width 61 height 16
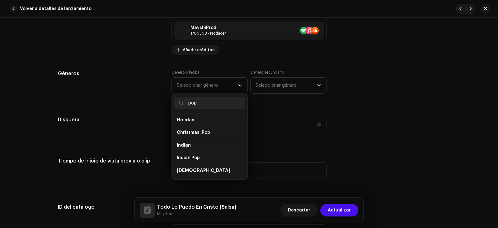
scroll to position [187, 0]
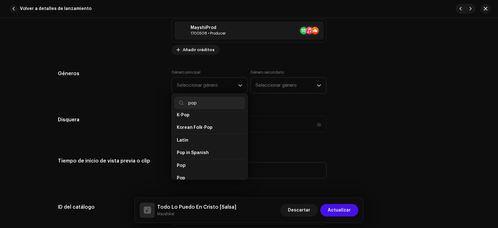
type input "pop"
click at [203, 161] on li "Pop" at bounding box center [209, 165] width 71 height 13
click at [189, 177] on li "Pop" at bounding box center [209, 178] width 71 height 12
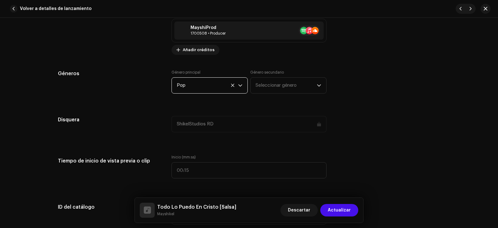
click at [280, 78] on span "Seleccionar género" at bounding box center [286, 86] width 61 height 16
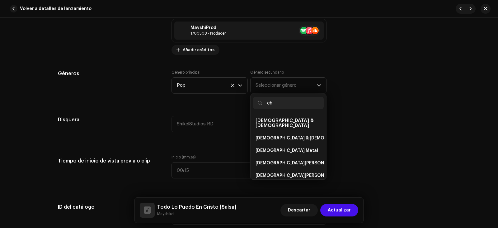
type input "c"
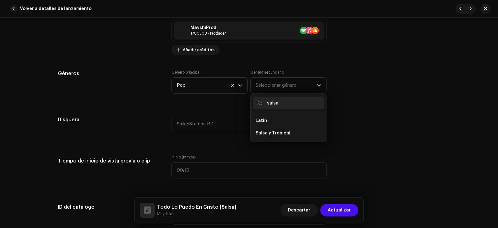
type input "salsa"
click at [304, 133] on li "Salsa y Tropical" at bounding box center [288, 133] width 71 height 12
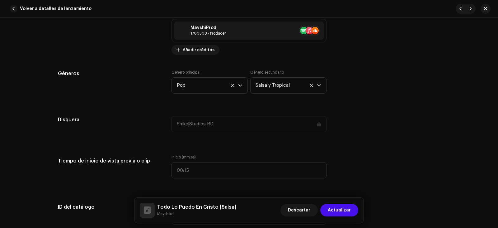
click at [231, 87] on icon at bounding box center [233, 85] width 4 height 4
click at [224, 87] on span "Seleccionar género" at bounding box center [207, 86] width 61 height 16
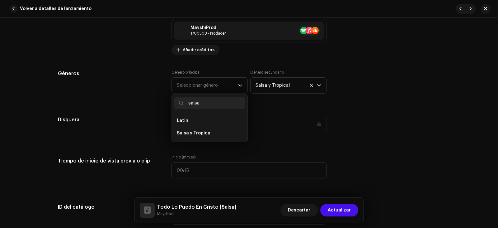
type input "salsa"
click at [210, 132] on li "Salsa y Tropical" at bounding box center [209, 133] width 71 height 12
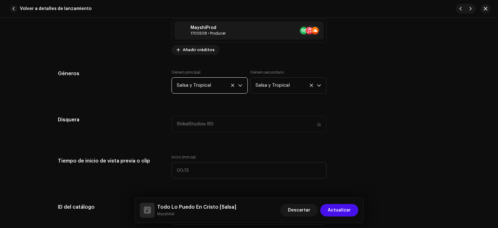
click at [293, 87] on span "Salsa y Tropical" at bounding box center [286, 86] width 61 height 16
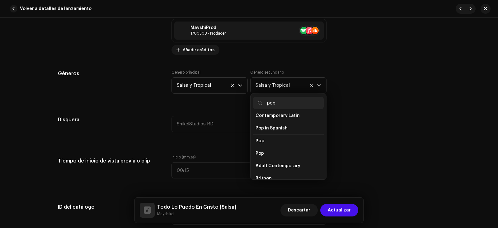
scroll to position [211, 0]
type input "pop"
click at [290, 125] on li "Pop in Spanish" at bounding box center [288, 128] width 71 height 12
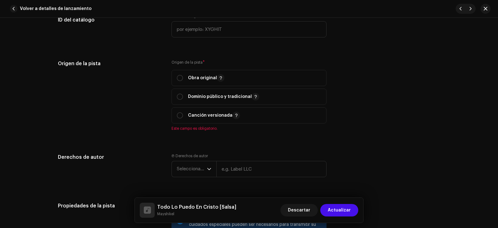
click at [206, 74] on span "Obra original" at bounding box center [249, 78] width 144 height 16
radio input "true"
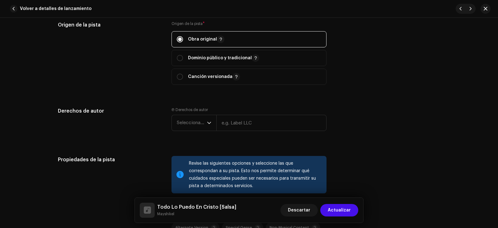
scroll to position [809, 0]
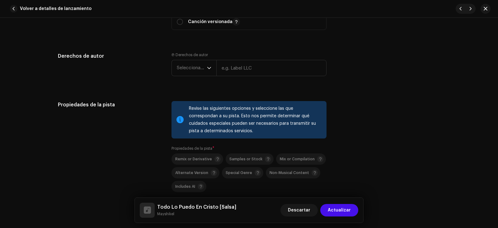
click at [207, 72] on div "dropdown trigger" at bounding box center [209, 68] width 4 height 16
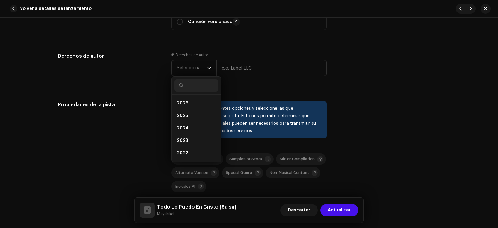
click at [198, 101] on li "2026" at bounding box center [196, 103] width 44 height 12
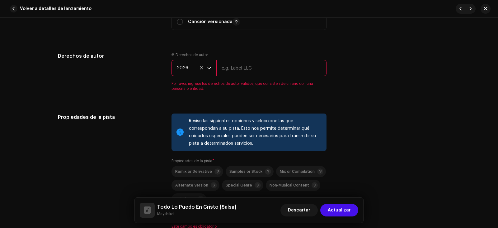
click at [200, 65] on span "2026" at bounding box center [192, 68] width 30 height 16
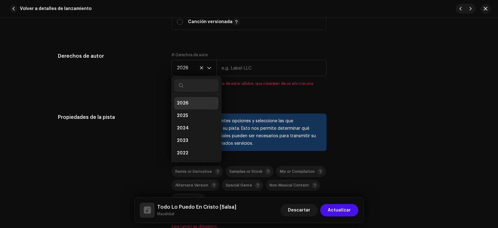
scroll to position [2, 0]
click at [194, 111] on li "2025" at bounding box center [196, 113] width 44 height 12
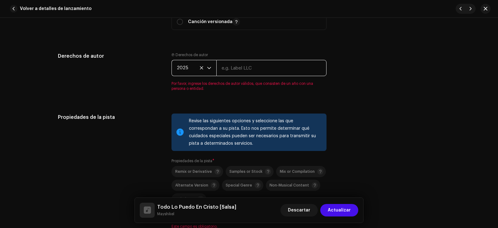
click at [262, 68] on input "text" at bounding box center [271, 68] width 110 height 16
type input "ShikelStudios RD"
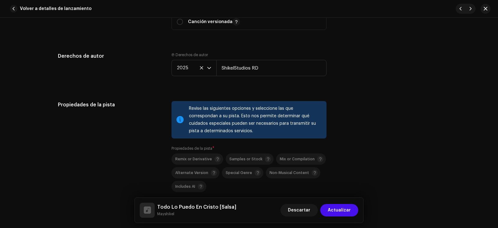
click at [198, 62] on span "2025" at bounding box center [192, 68] width 30 height 16
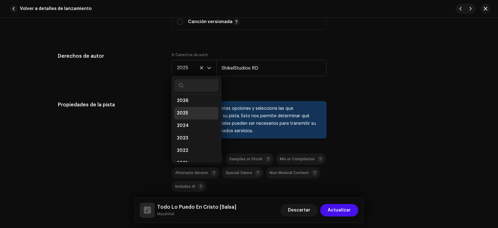
click at [198, 97] on li "2026" at bounding box center [196, 100] width 44 height 12
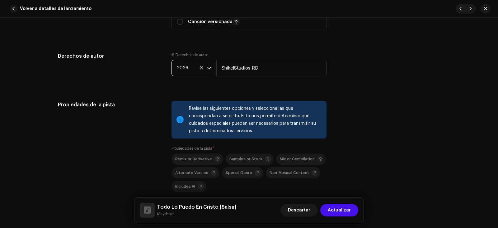
click at [200, 69] on icon at bounding box center [202, 68] width 4 height 4
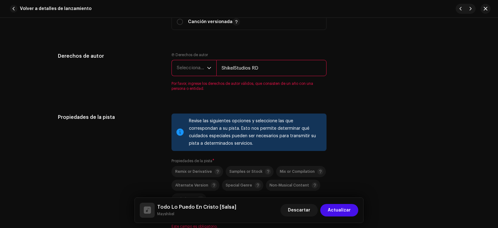
click at [198, 69] on span "Seleccionar año" at bounding box center [192, 68] width 30 height 16
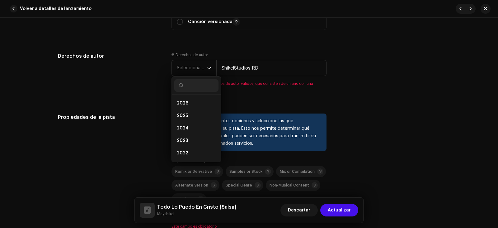
click at [190, 109] on li "2026" at bounding box center [196, 103] width 44 height 12
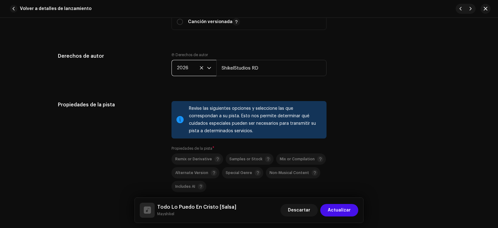
click at [194, 62] on span "2026" at bounding box center [192, 68] width 30 height 16
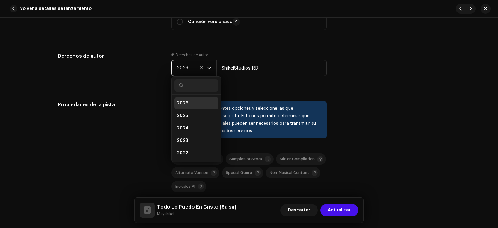
scroll to position [0, 0]
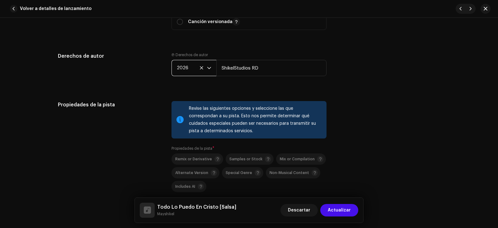
click at [194, 70] on span "2026" at bounding box center [192, 68] width 30 height 16
click at [193, 69] on span "2026" at bounding box center [192, 68] width 30 height 16
click at [192, 69] on span "2026" at bounding box center [192, 68] width 30 height 16
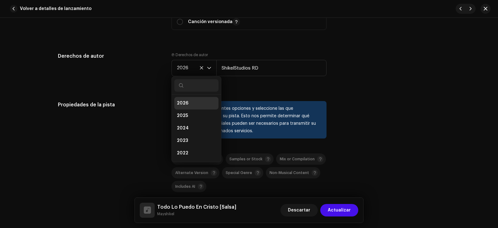
scroll to position [2, 0]
click at [187, 115] on li "2025" at bounding box center [196, 113] width 44 height 12
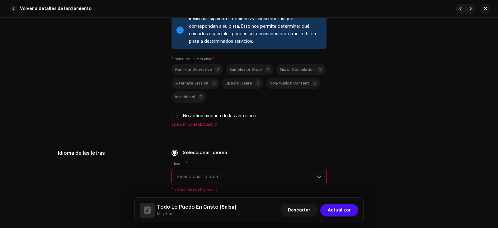
scroll to position [903, 0]
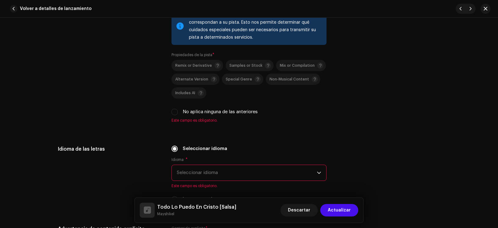
click at [182, 107] on div "Remix or Derivative Samples or Stock Mix or Compilation Alternate Version Speci…" at bounding box center [249, 87] width 155 height 55
click at [177, 107] on div "Remix or Derivative Samples or Stock Mix or Compilation Alternate Version Speci…" at bounding box center [249, 87] width 155 height 55
click at [174, 113] on input "No aplica ninguna de las anteriores" at bounding box center [175, 112] width 6 height 6
checkbox input "true"
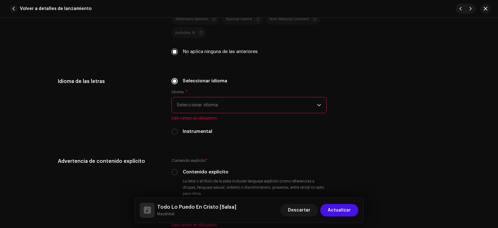
scroll to position [965, 0]
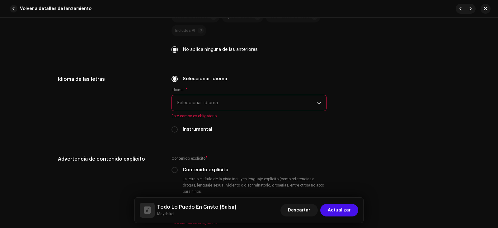
click at [207, 110] on span "Seleccionar idioma" at bounding box center [247, 103] width 140 height 16
click at [207, 112] on div "Idioma * Seleccionar idioma Este campo es obligatorio." at bounding box center [249, 102] width 155 height 31
click at [207, 105] on span "Seleccionar idioma" at bounding box center [247, 103] width 140 height 16
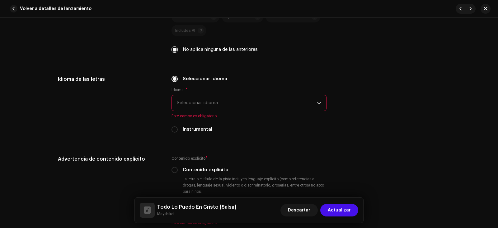
click at [207, 105] on span "Seleccionar idioma" at bounding box center [247, 103] width 140 height 16
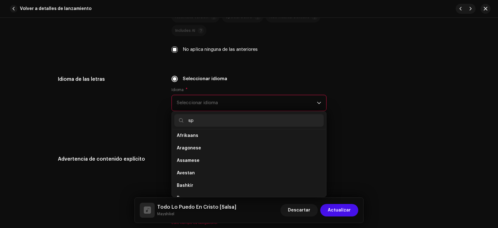
scroll to position [0, 0]
type input "spani"
click at [234, 148] on li "Spanish ([GEOGRAPHIC_DATA])" at bounding box center [248, 150] width 149 height 12
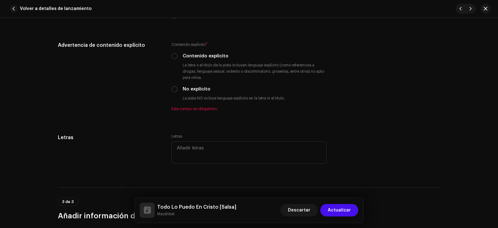
scroll to position [1090, 0]
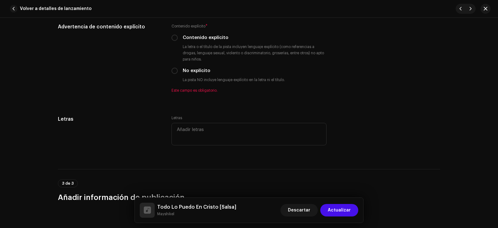
click at [204, 79] on small "La pista NO incluye lenguaje explícito en la letra ni el título." at bounding box center [233, 80] width 105 height 6
click at [193, 72] on label "No explícito" at bounding box center [197, 70] width 28 height 7
click at [178, 72] on input "No explícito" at bounding box center [175, 71] width 6 height 6
radio input "true"
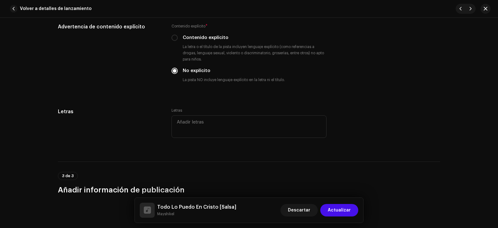
click at [193, 72] on label "No explícito" at bounding box center [197, 70] width 28 height 7
click at [178, 72] on input "No explícito" at bounding box center [175, 71] width 6 height 6
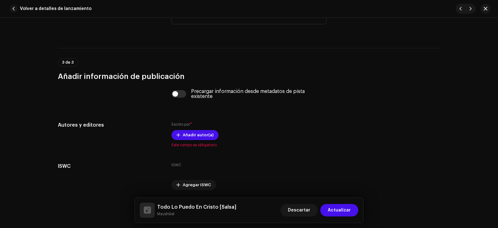
scroll to position [1214, 0]
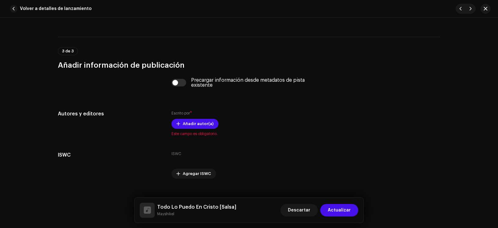
click at [195, 125] on span "Añadir autor(a)" at bounding box center [198, 123] width 31 height 12
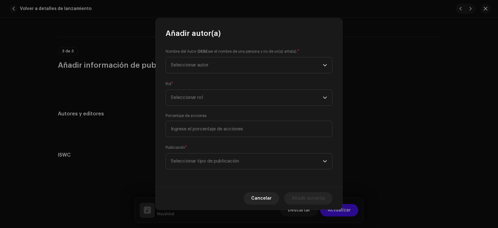
click at [211, 62] on span "Seleccionar autor" at bounding box center [247, 65] width 152 height 16
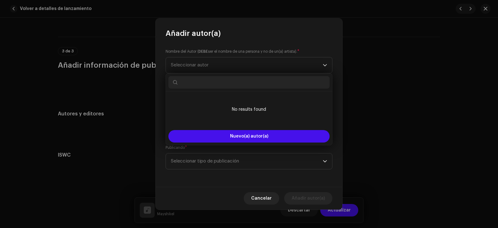
click at [211, 62] on span "Seleccionar autor" at bounding box center [247, 65] width 152 height 16
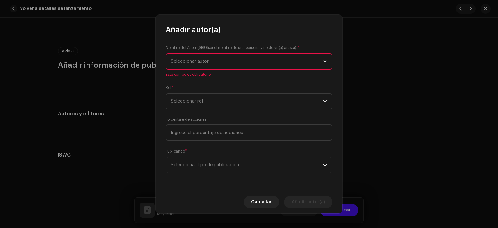
click at [195, 68] on span "Seleccionar autor" at bounding box center [247, 62] width 152 height 16
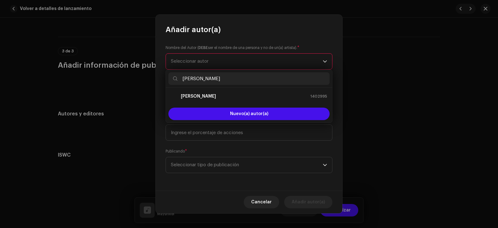
type input "[PERSON_NAME]"
click at [218, 93] on div "[PERSON_NAME] 1402995" at bounding box center [249, 95] width 156 height 7
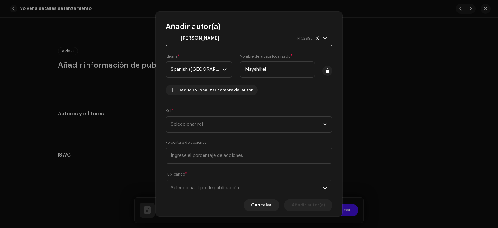
scroll to position [40, 0]
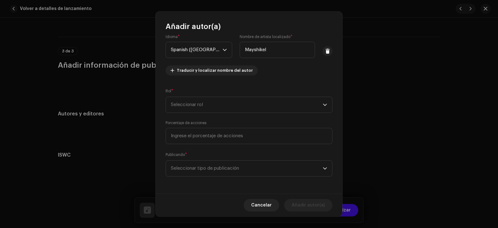
click at [226, 97] on span "Seleccionar rol" at bounding box center [247, 105] width 152 height 16
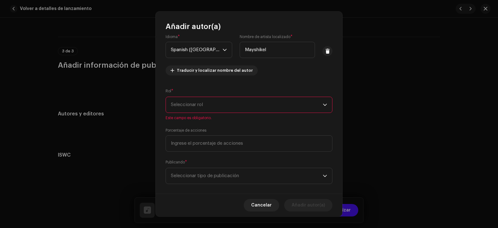
click at [226, 107] on span "Seleccionar rol" at bounding box center [247, 105] width 152 height 16
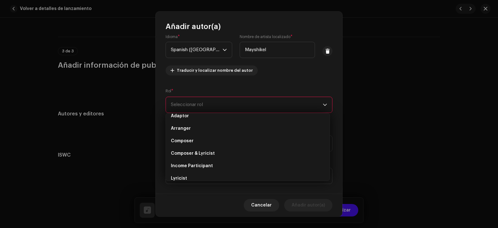
scroll to position [0, 0]
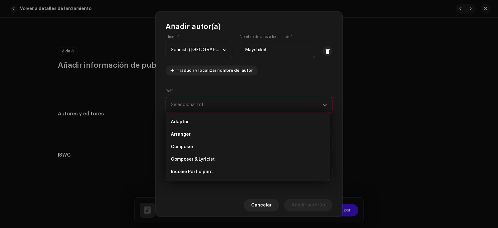
click at [221, 165] on li "Composer & Lyricist" at bounding box center [247, 159] width 159 height 12
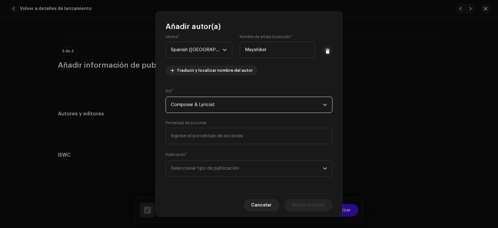
click at [213, 164] on span "Seleccionar tipo de publicación" at bounding box center [247, 168] width 152 height 16
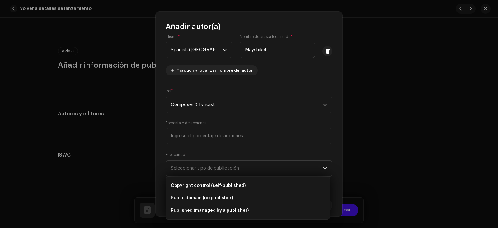
click at [215, 185] on span "Copyright control (self-published)" at bounding box center [208, 185] width 75 height 6
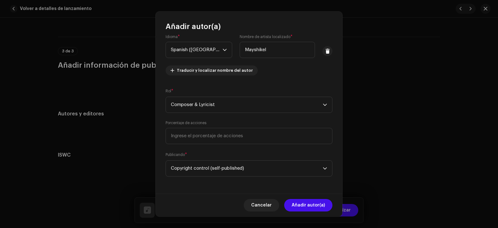
click at [312, 200] on span "Añadir autor(a)" at bounding box center [308, 205] width 33 height 12
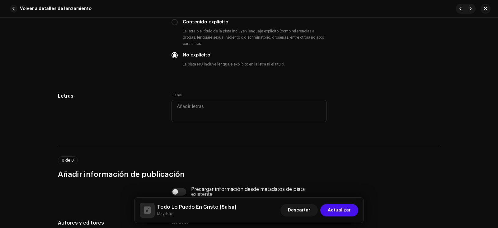
scroll to position [1057, 0]
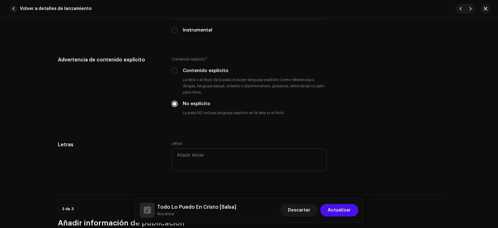
click at [346, 210] on span "Actualizar" at bounding box center [339, 210] width 23 height 12
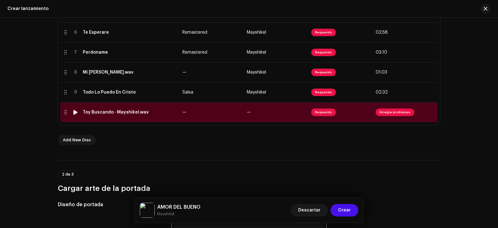
click at [352, 112] on td "Requerido" at bounding box center [341, 112] width 64 height 20
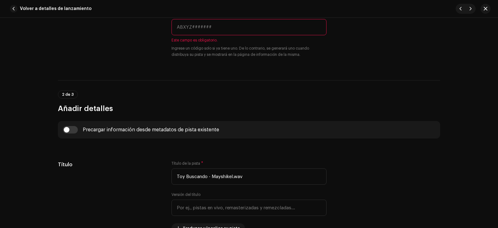
scroll to position [187, 0]
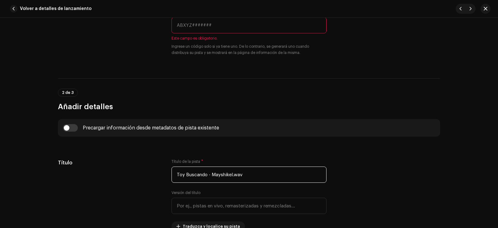
click at [263, 175] on input "Toy Buscando - Mayshikel.wav" at bounding box center [249, 174] width 155 height 16
drag, startPoint x: 263, startPoint y: 175, endPoint x: 211, endPoint y: 178, distance: 51.8
click at [212, 177] on input "Toy Buscando - Mayshikel.wav" at bounding box center [249, 174] width 155 height 16
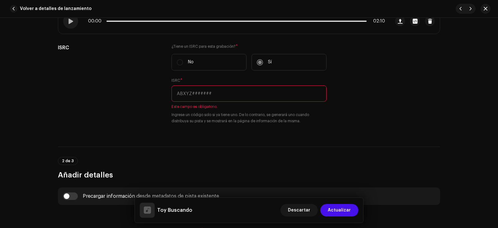
scroll to position [93, 0]
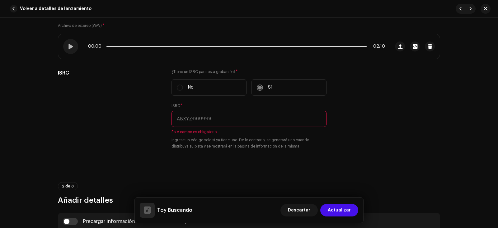
type input "Toy Buscando"
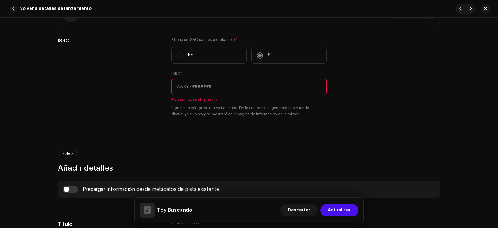
scroll to position [156, 0]
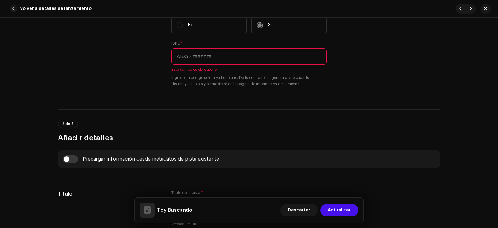
click at [249, 54] on input "text" at bounding box center [249, 56] width 155 height 16
paste input "QT3F42534705"
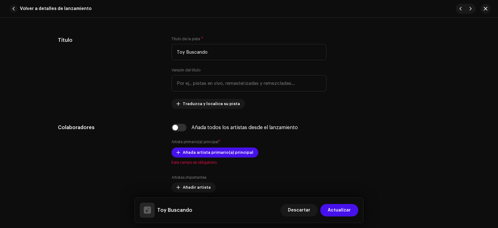
scroll to position [311, 0]
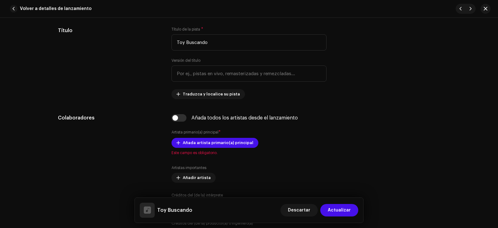
type input "QT3F42534705"
click at [210, 70] on input "text" at bounding box center [249, 73] width 155 height 16
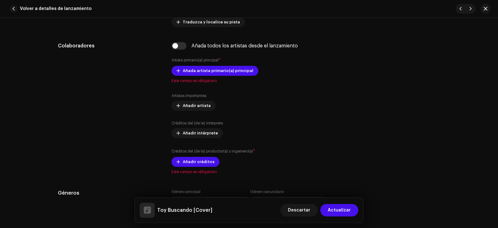
scroll to position [374, 0]
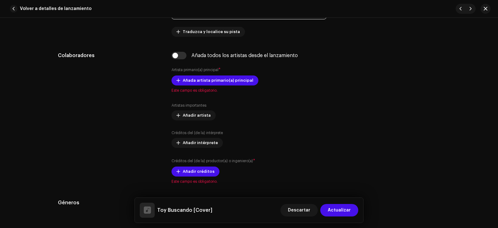
type input "Cover"
click at [196, 171] on span "Añadir créditos" at bounding box center [199, 171] width 32 height 12
click at [204, 167] on span "Añadir créditos" at bounding box center [199, 171] width 32 height 12
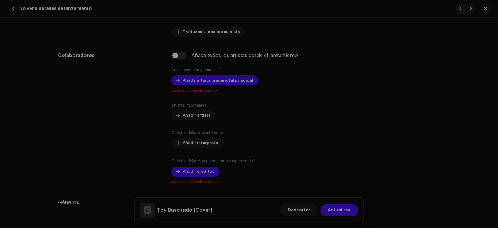
click at [204, 167] on div "Añadir créditos del (de la) productor(a) o ingeniero(a) Rol * Seleccionar rol C…" at bounding box center [249, 114] width 498 height 228
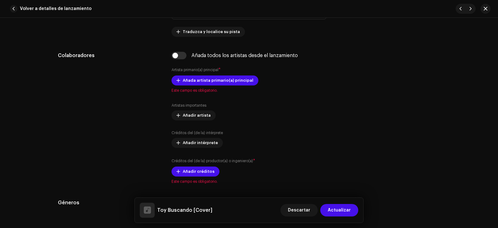
click at [194, 170] on span "Añadir créditos" at bounding box center [199, 171] width 32 height 12
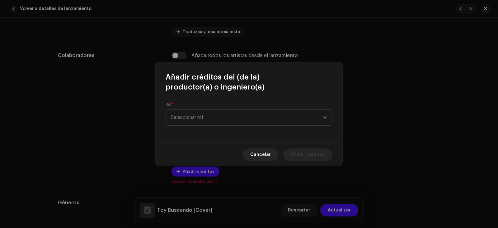
click at [219, 118] on span "Seleccionar rol" at bounding box center [247, 118] width 152 height 16
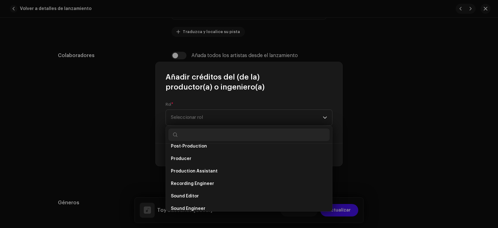
scroll to position [249, 0]
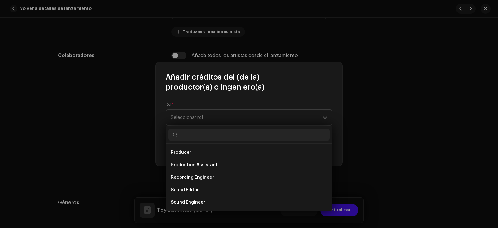
click at [204, 147] on li "Producer" at bounding box center [248, 152] width 161 height 12
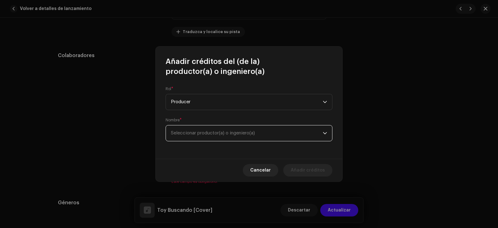
click at [196, 133] on span "Seleccionar productor(a) o ingeniero(a)" at bounding box center [213, 132] width 84 height 5
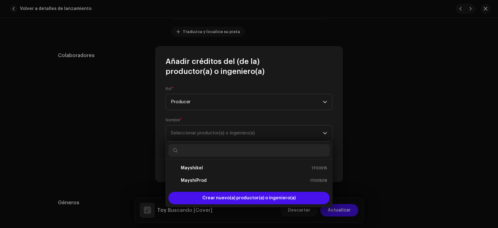
click at [200, 178] on strong "MayshiProd" at bounding box center [194, 180] width 26 height 6
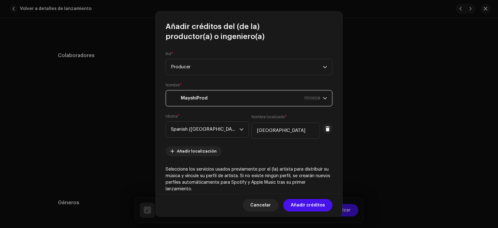
click at [311, 203] on span "Añadir créditos" at bounding box center [308, 205] width 34 height 12
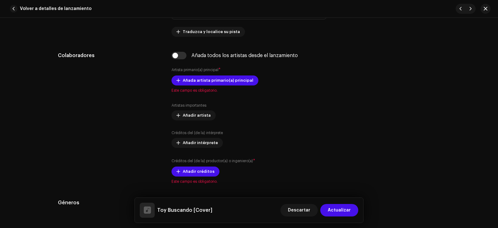
click at [196, 111] on span "Añadir artista" at bounding box center [197, 115] width 28 height 12
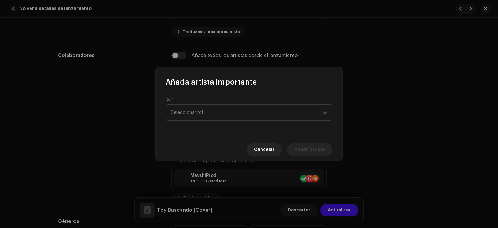
click at [206, 111] on span "Seleccionar rol" at bounding box center [247, 113] width 152 height 16
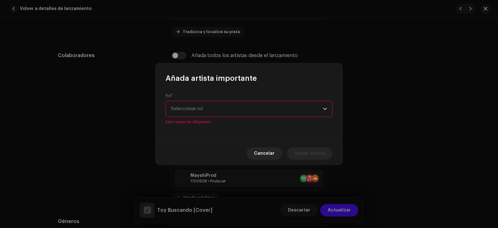
click at [256, 147] on button "Cancelar" at bounding box center [264, 153] width 35 height 12
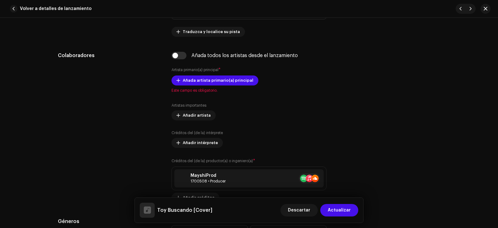
scroll to position [405, 0]
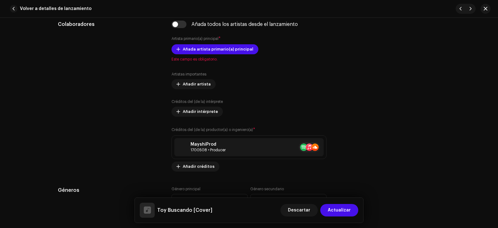
click at [208, 167] on span "Añadir créditos" at bounding box center [199, 166] width 32 height 12
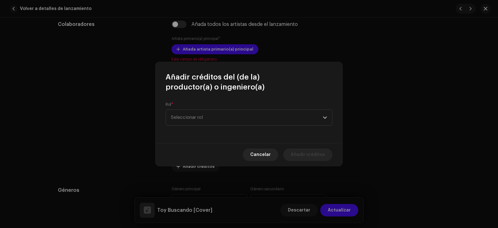
click at [213, 117] on span "Seleccionar rol" at bounding box center [247, 118] width 152 height 16
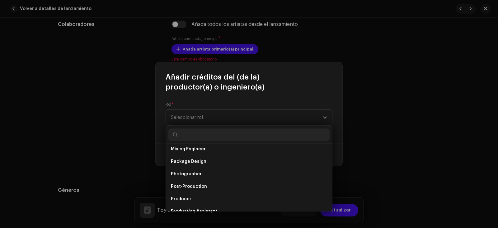
scroll to position [218, 0]
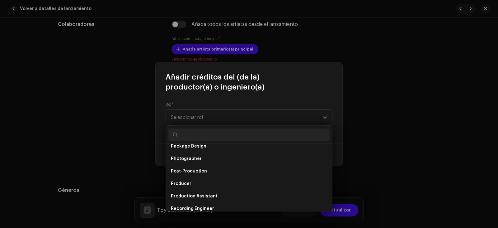
click at [192, 184] on li "Producer" at bounding box center [248, 183] width 161 height 12
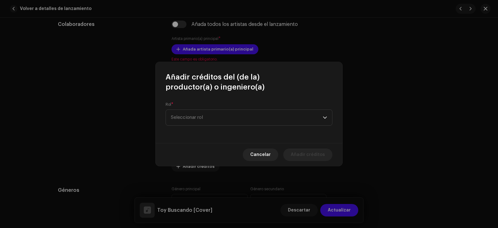
click at [192, 184] on ul "Art Direction Artwork Assistant Director Assistant Mastering Engineer Assistant…" at bounding box center [249, 101] width 166 height 273
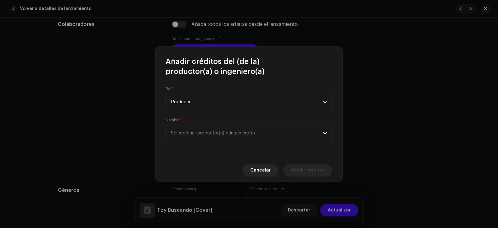
click at [198, 128] on span "Seleccionar productor(a) o ingeniero(a)" at bounding box center [247, 133] width 152 height 16
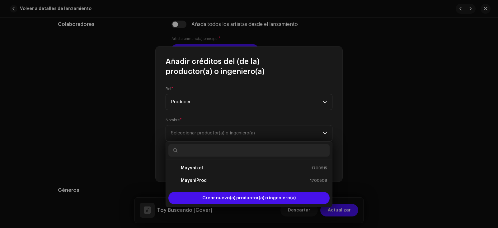
click at [229, 197] on span "Crear nuevo(a) productor(a) o ingeniero(a)" at bounding box center [248, 197] width 93 height 12
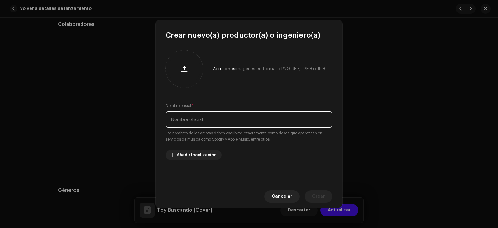
click at [218, 117] on input "text" at bounding box center [249, 119] width 167 height 16
type input "The Dancar"
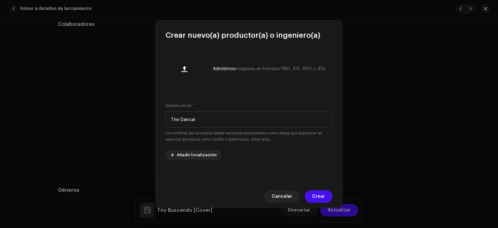
click at [178, 60] on div at bounding box center [184, 69] width 32 height 32
click at [208, 156] on span "Añadir localización" at bounding box center [197, 154] width 40 height 12
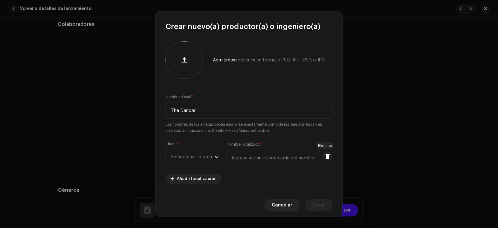
click at [326, 155] on span at bounding box center [327, 155] width 5 height 5
click at [325, 155] on re-m-artist-locales-form "Idioma * Seleccionar idioma Nombre localizado * Añadir localización" at bounding box center [249, 162] width 167 height 42
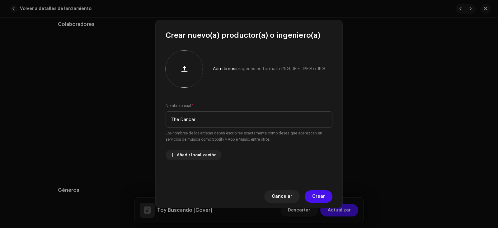
click at [315, 190] on div "Cancelar Crear" at bounding box center [249, 196] width 187 height 23
click at [314, 190] on div "Cancelar Crear" at bounding box center [249, 196] width 187 height 23
click at [313, 193] on span "Crear" at bounding box center [318, 196] width 13 height 12
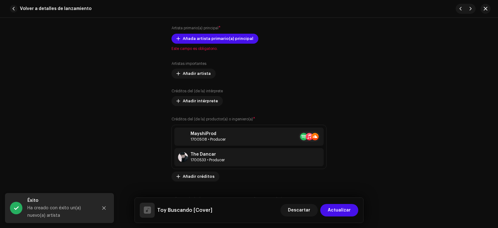
scroll to position [405, 0]
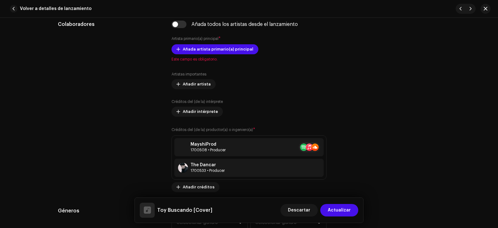
click at [203, 107] on span "Añadir intérprete" at bounding box center [200, 111] width 35 height 12
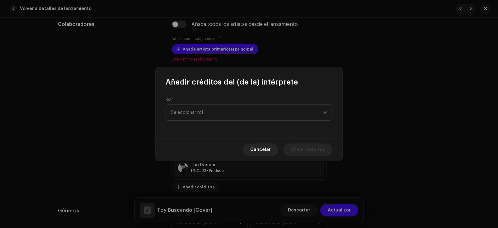
click at [203, 107] on span "Seleccionar rol" at bounding box center [247, 113] width 152 height 16
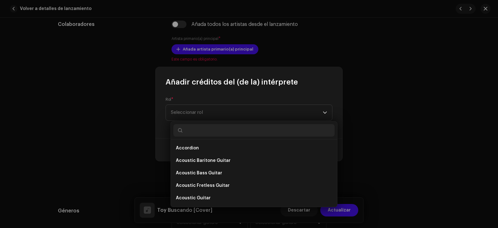
click at [203, 107] on span "Seleccionar rol" at bounding box center [247, 113] width 152 height 16
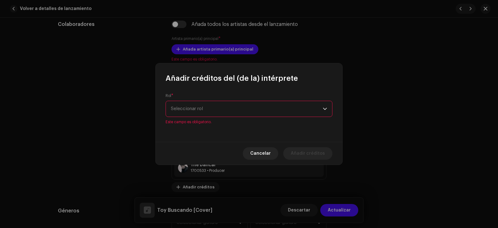
click at [204, 109] on span "Seleccionar rol" at bounding box center [247, 109] width 152 height 16
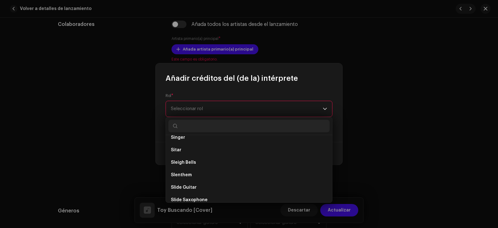
scroll to position [3238, 0]
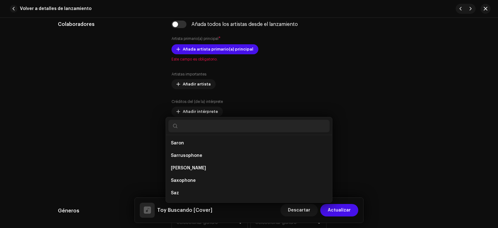
click at [345, 123] on div "Añadir créditos del (de la) intérprete Rol * Seleccionar rol Este campo es obli…" at bounding box center [249, 114] width 498 height 228
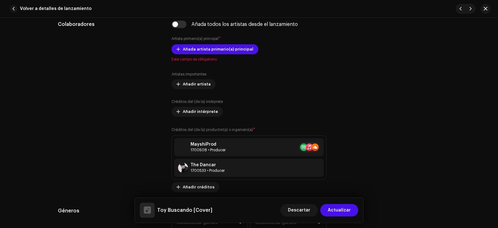
click at [346, 133] on div "Consejos Apple no permite cambios en el Nombre de Artista y la ID de Artista de…" at bounding box center [389, 106] width 104 height 171
click at [280, 92] on div "Artistas importantes Añadir artista Créditos del (de la) intérprete Añadir inté…" at bounding box center [249, 132] width 155 height 120
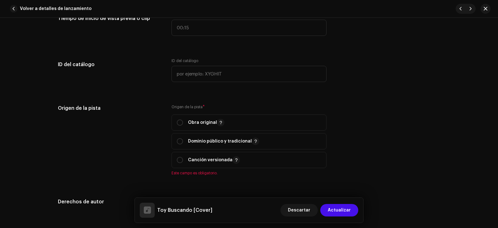
scroll to position [685, 0]
click at [190, 113] on div "Origen de la pista * Obra original Dominio público y tradicional Canción versio…" at bounding box center [249, 138] width 155 height 71
click at [203, 157] on p "Canción versionada" at bounding box center [214, 158] width 52 height 7
radio input "true"
click at [203, 157] on p "Canción versionada" at bounding box center [214, 158] width 52 height 7
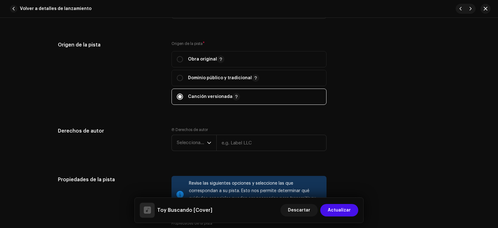
scroll to position [716, 0]
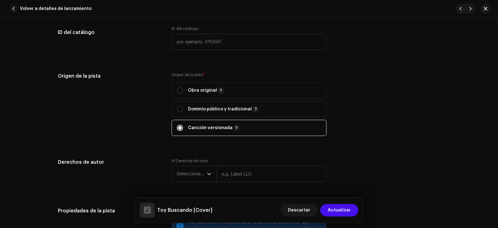
click at [190, 119] on p-selectbutton "Obra original Dominio público y tradicional Canción versionada" at bounding box center [249, 109] width 155 height 54
click at [188, 111] on p "Dominio público y tradicional" at bounding box center [223, 108] width 71 height 7
radio input "true"
click at [188, 111] on p "Dominio público y tradicional" at bounding box center [223, 108] width 71 height 7
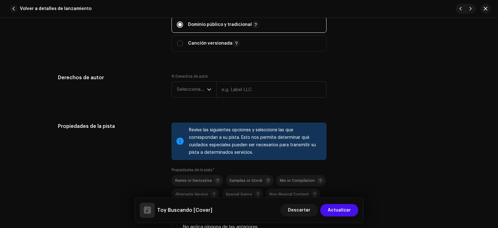
scroll to position [809, 0]
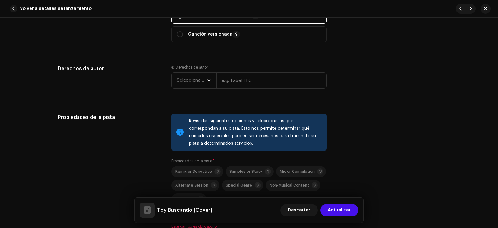
click at [199, 85] on span "Seleccionar año" at bounding box center [192, 81] width 30 height 16
click at [192, 83] on span "Seleccionar año" at bounding box center [192, 81] width 30 height 16
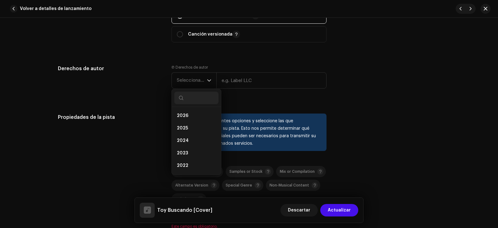
click at [191, 122] on li "2025" at bounding box center [196, 128] width 44 height 12
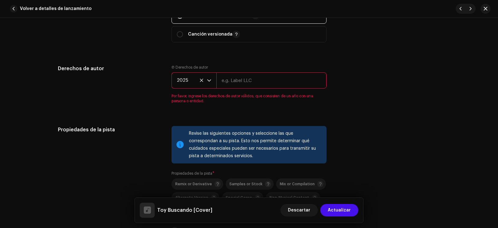
click at [241, 85] on input "text" at bounding box center [271, 80] width 110 height 16
type input "ShikelStudios RD"
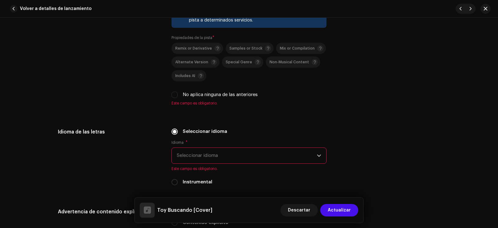
scroll to position [934, 0]
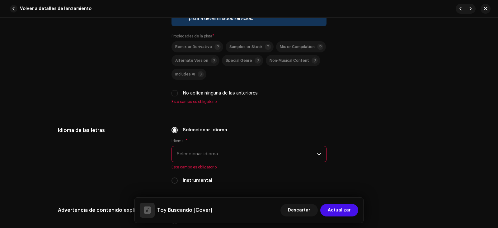
click at [189, 93] on label "No aplica ninguna de las anteriores" at bounding box center [220, 93] width 75 height 7
click at [178, 93] on input "No aplica ninguna de las anteriores" at bounding box center [175, 93] width 6 height 6
checkbox input "true"
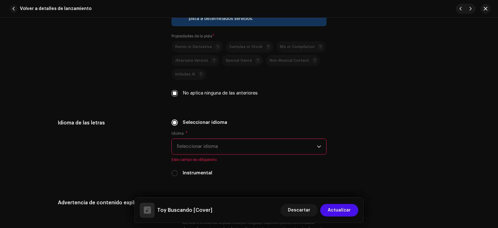
click at [211, 144] on span "Seleccionar idioma" at bounding box center [247, 147] width 140 height 16
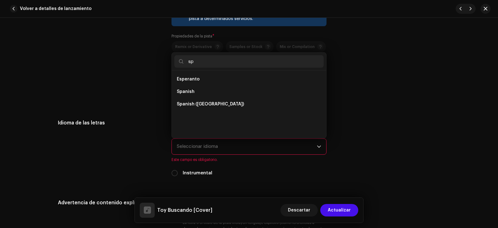
scroll to position [0, 0]
type input "spani"
click at [208, 91] on span "Spanish ([GEOGRAPHIC_DATA])" at bounding box center [210, 91] width 67 height 6
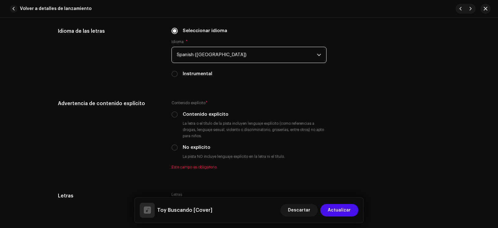
scroll to position [1027, 0]
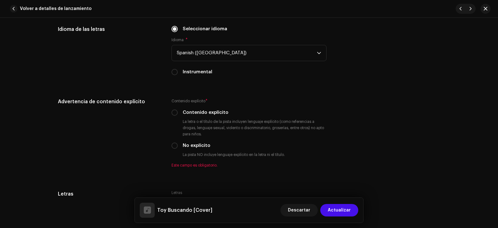
click at [175, 143] on input "No explícito" at bounding box center [175, 145] width 6 height 6
radio input "true"
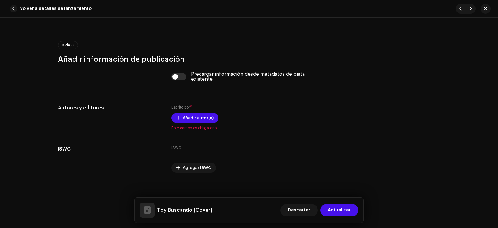
scroll to position [1237, 0]
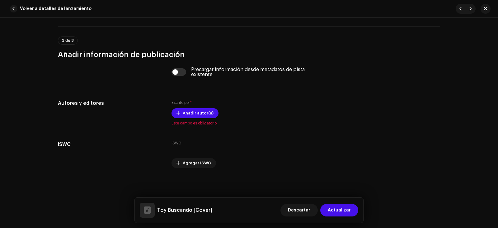
click at [200, 114] on span "Añadir autor(a)" at bounding box center [198, 113] width 31 height 12
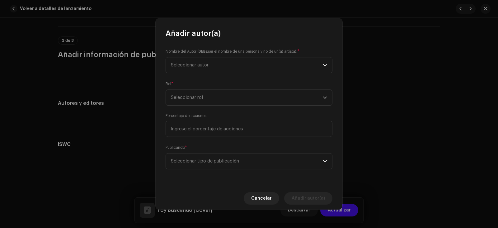
click at [215, 63] on span "Seleccionar autor" at bounding box center [247, 65] width 152 height 16
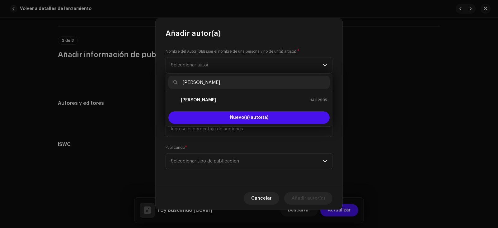
type input "[PERSON_NAME]"
click at [218, 97] on div "[PERSON_NAME] 1402995" at bounding box center [249, 99] width 156 height 7
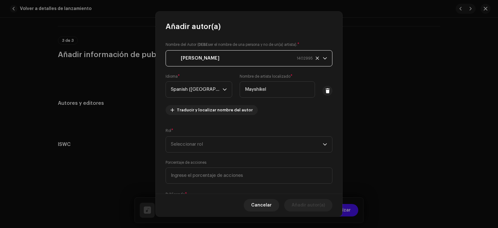
click at [196, 136] on span "Seleccionar rol" at bounding box center [247, 144] width 152 height 16
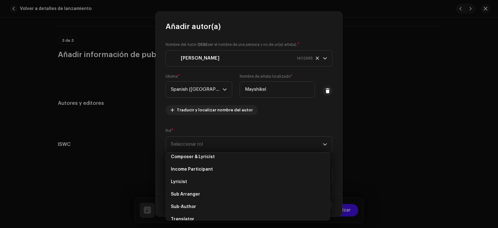
scroll to position [31, 0]
click at [205, 165] on span "Composer & Lyricist" at bounding box center [193, 167] width 44 height 6
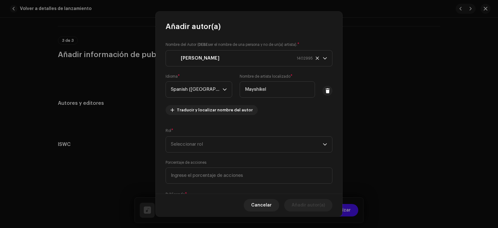
click at [205, 165] on span "Composer & Lyricist" at bounding box center [193, 164] width 44 height 5
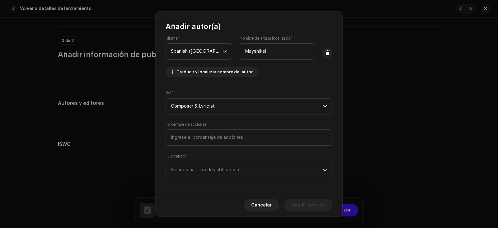
scroll to position [40, 0]
click at [206, 105] on span "Composer & Lyricist" at bounding box center [247, 105] width 152 height 16
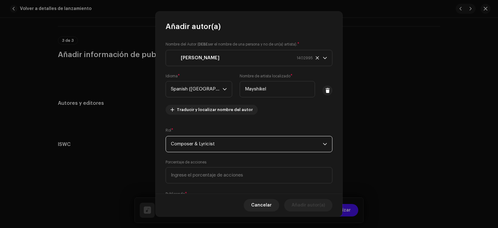
scroll to position [0, 0]
click at [327, 91] on span at bounding box center [327, 90] width 5 height 5
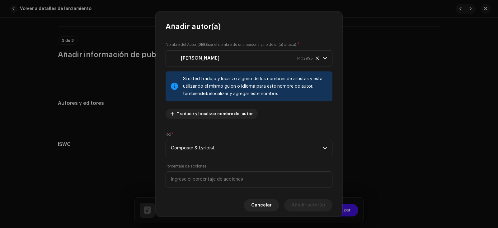
click at [316, 57] on icon at bounding box center [317, 57] width 3 height 3
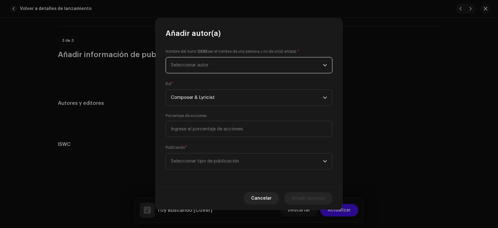
click at [221, 64] on span "Seleccionar autor" at bounding box center [247, 65] width 152 height 16
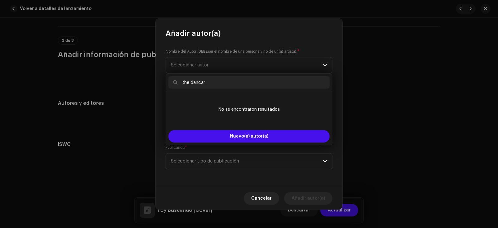
type input "the dancar"
click at [247, 134] on span "Nuevo(a) autor(a)" at bounding box center [249, 136] width 38 height 4
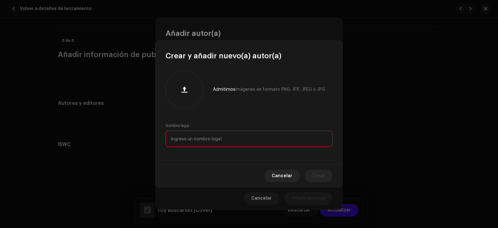
click at [234, 137] on input "text" at bounding box center [249, 138] width 167 height 16
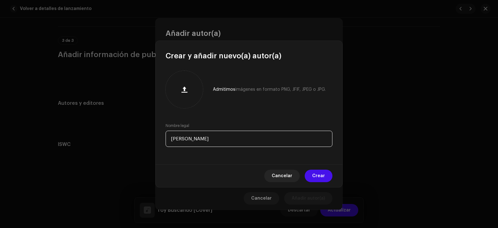
type input "[PERSON_NAME]"
click at [199, 92] on div at bounding box center [184, 89] width 32 height 32
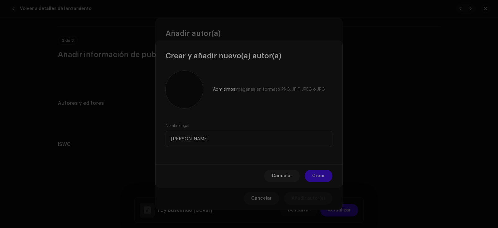
click at [88, 22] on div "Cancelar Cargar imagen" at bounding box center [249, 114] width 498 height 228
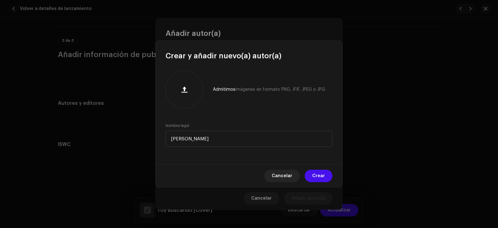
click at [189, 91] on button "button" at bounding box center [184, 89] width 15 height 15
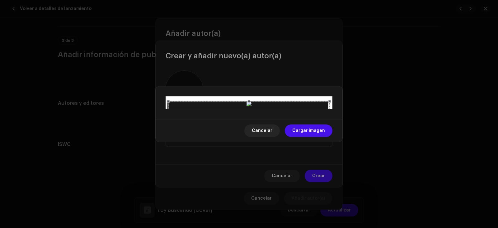
click at [313, 137] on span "Cargar imagen" at bounding box center [308, 130] width 33 height 12
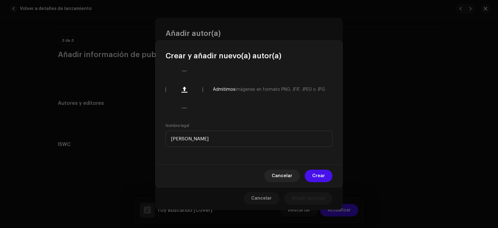
click at [314, 175] on span "Crear" at bounding box center [318, 175] width 13 height 12
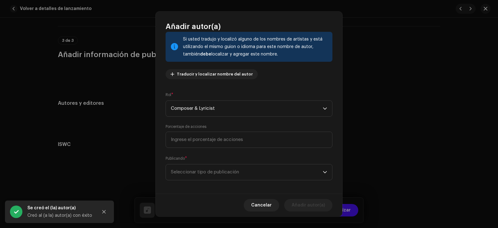
scroll to position [43, 0]
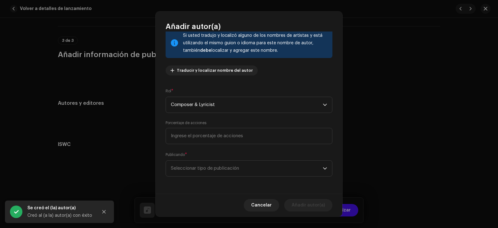
click at [237, 167] on span "Seleccionar tipo de publicación" at bounding box center [247, 168] width 152 height 16
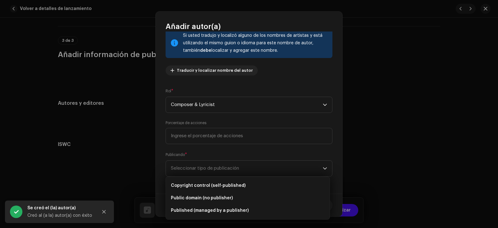
click at [219, 180] on li "Copyright control (self-published)" at bounding box center [247, 185] width 159 height 12
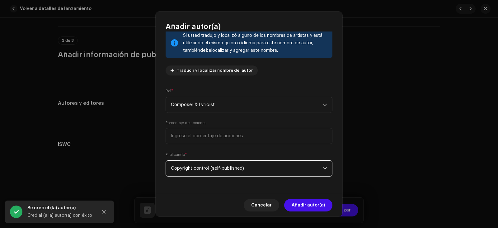
click at [313, 204] on span "Añadir autor(a)" at bounding box center [308, 205] width 33 height 12
click at [313, 204] on button "Descartar" at bounding box center [298, 210] width 37 height 12
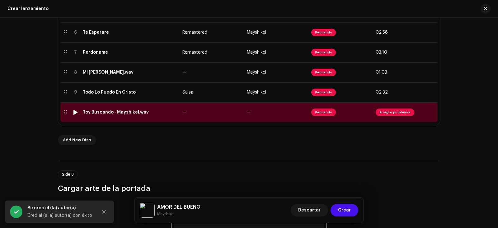
click at [395, 114] on span "Arreglar problemas" at bounding box center [395, 111] width 39 height 7
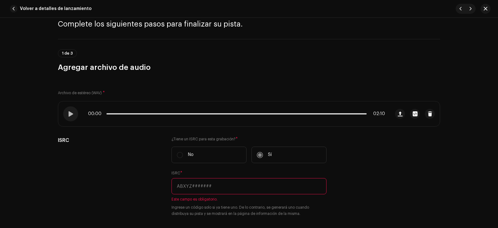
scroll to position [62, 0]
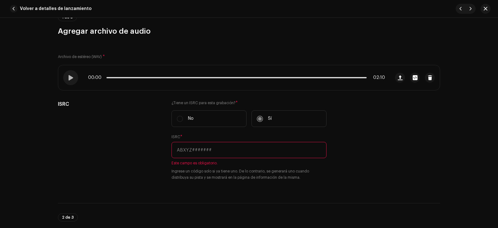
click at [241, 146] on input "text" at bounding box center [249, 150] width 155 height 16
click at [245, 144] on input "text" at bounding box center [249, 150] width 155 height 16
paste input "QT3F42534705"
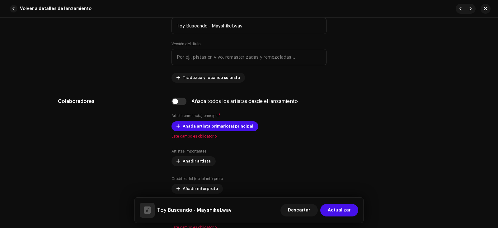
scroll to position [280, 0]
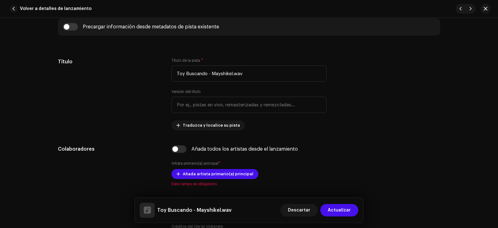
type input "QT3F42534705"
drag, startPoint x: 259, startPoint y: 70, endPoint x: 254, endPoint y: 72, distance: 4.8
click at [259, 70] on input "Toy Buscando - Mayshikel.wav" at bounding box center [249, 73] width 155 height 16
drag, startPoint x: 205, startPoint y: 68, endPoint x: 213, endPoint y: 75, distance: 10.2
click at [213, 75] on input "Toy Buscando - Mayshikel.wav" at bounding box center [249, 73] width 155 height 16
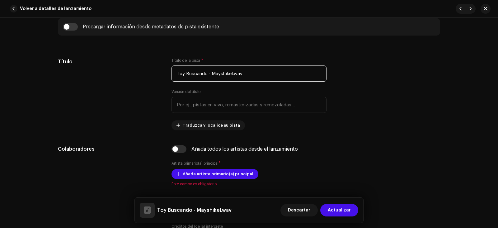
click at [253, 73] on input "Toy Buscando - Mayshikel.wav" at bounding box center [249, 73] width 155 height 16
drag, startPoint x: 253, startPoint y: 73, endPoint x: 213, endPoint y: 72, distance: 39.9
click at [215, 72] on input "Toy Buscando - Mayshikel.wav" at bounding box center [249, 73] width 155 height 16
click at [213, 72] on input "Toy Buscando - Mayshikel.wav" at bounding box center [249, 73] width 155 height 16
drag, startPoint x: 213, startPoint y: 72, endPoint x: 206, endPoint y: 76, distance: 7.9
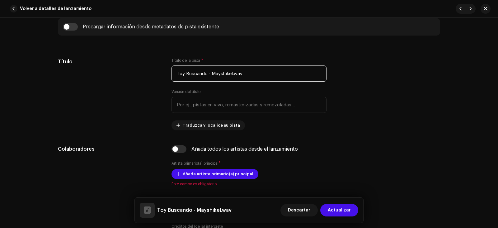
click at [206, 76] on input "Toy Buscando - Mayshikel.wav" at bounding box center [249, 73] width 155 height 16
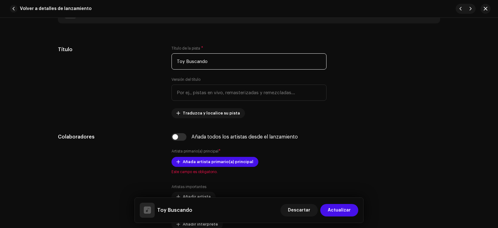
scroll to position [311, 0]
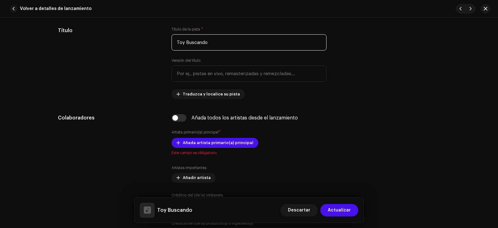
type input "Toy Buscando"
click at [196, 143] on span "Añada artista primario(a) principal" at bounding box center [218, 142] width 71 height 12
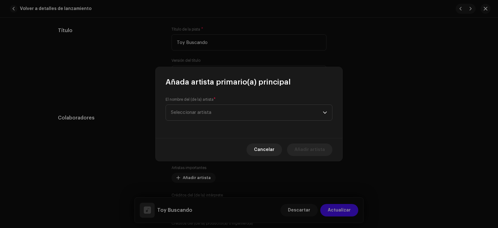
click at [234, 108] on span "Seleccionar artista" at bounding box center [247, 113] width 152 height 16
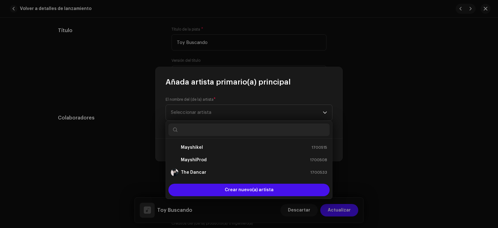
click at [207, 149] on div "Mayshikel 1700515" at bounding box center [249, 147] width 156 height 7
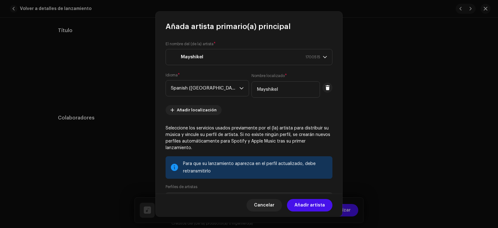
click at [309, 205] on span "Añadir artista" at bounding box center [310, 205] width 31 height 12
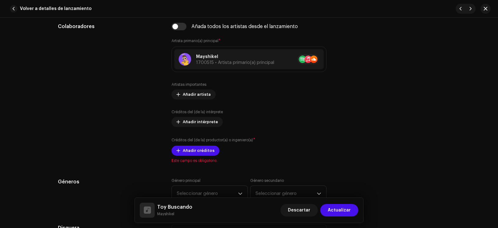
scroll to position [405, 0]
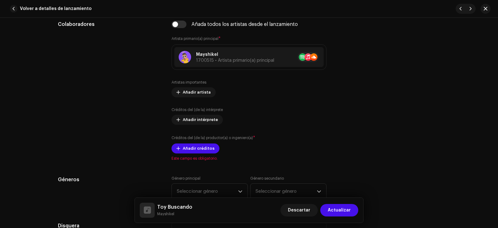
click at [194, 149] on span "Añadir créditos" at bounding box center [199, 148] width 32 height 12
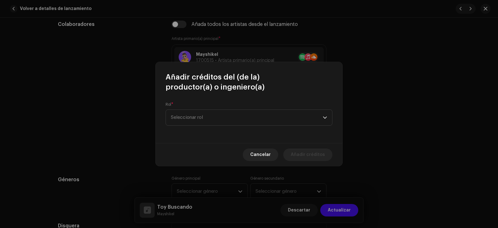
click at [217, 114] on span "Seleccionar rol" at bounding box center [247, 118] width 152 height 16
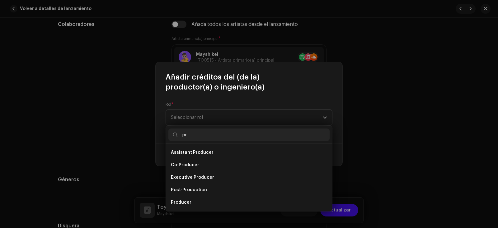
type input "pr"
click at [190, 200] on span "Producer" at bounding box center [181, 202] width 21 height 6
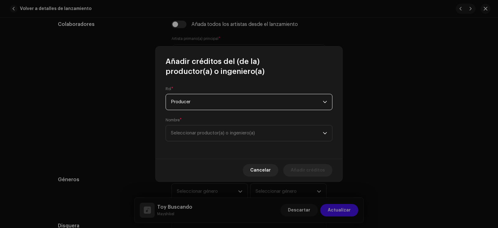
click at [214, 131] on span "Seleccionar productor(a) o ingeniero(a)" at bounding box center [213, 132] width 84 height 5
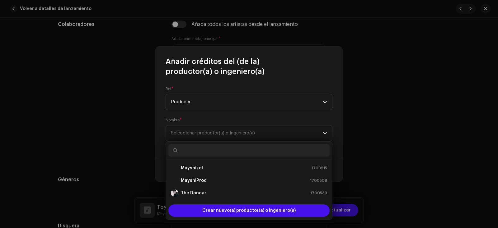
click at [203, 179] on strong "MayshiProd" at bounding box center [194, 180] width 26 height 6
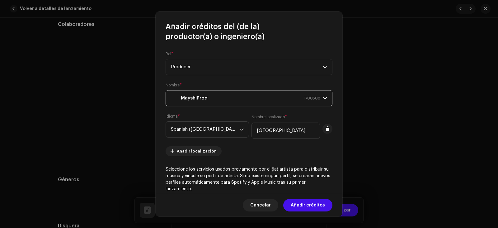
click at [302, 203] on span "Añadir créditos" at bounding box center [308, 205] width 34 height 12
click at [302, 203] on div "Descartar Actualizar" at bounding box center [319, 209] width 78 height 15
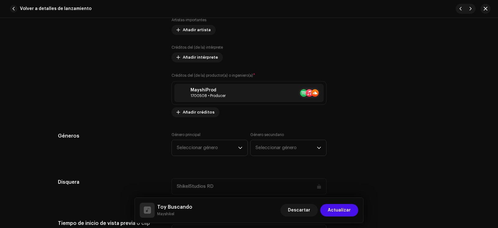
scroll to position [436, 0]
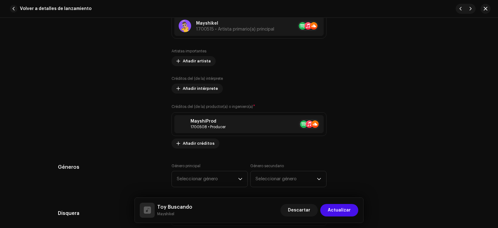
click at [202, 145] on span "Añadir créditos" at bounding box center [199, 143] width 32 height 12
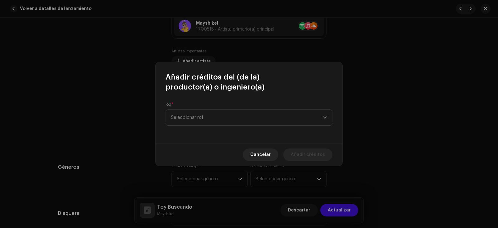
click at [234, 119] on span "Seleccionar rol" at bounding box center [247, 118] width 152 height 16
click at [234, 118] on span "Seleccionar rol" at bounding box center [247, 118] width 152 height 16
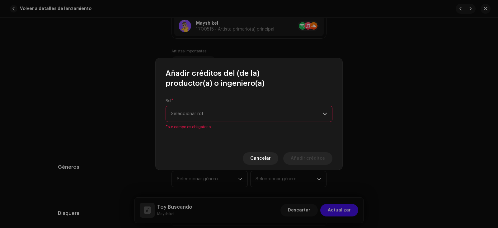
click at [234, 120] on span "Seleccionar rol" at bounding box center [247, 114] width 152 height 16
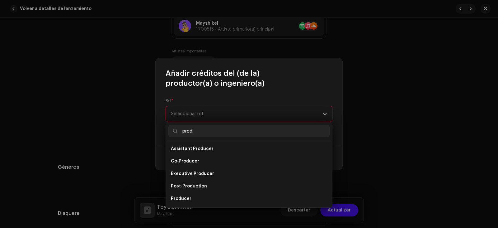
type input "prod"
click at [197, 197] on li "Producer" at bounding box center [248, 198] width 161 height 12
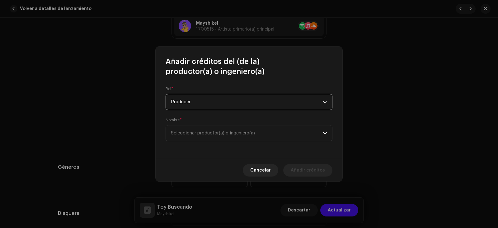
click at [213, 137] on span "Seleccionar productor(a) o ingeniero(a)" at bounding box center [247, 133] width 152 height 16
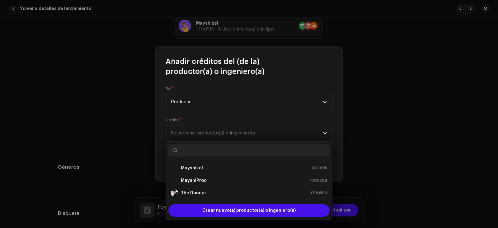
click at [211, 189] on li "The Dancar 1700533" at bounding box center [248, 192] width 161 height 12
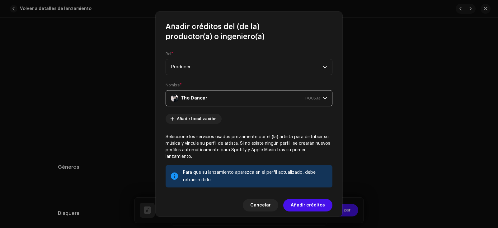
click at [314, 209] on span "Añadir créditos" at bounding box center [308, 205] width 34 height 12
click at [314, 209] on button "Descartar" at bounding box center [298, 210] width 37 height 12
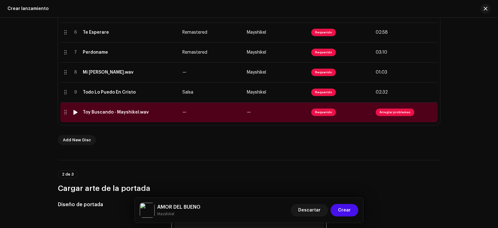
click at [396, 113] on span "Arreglar problemas" at bounding box center [395, 111] width 39 height 7
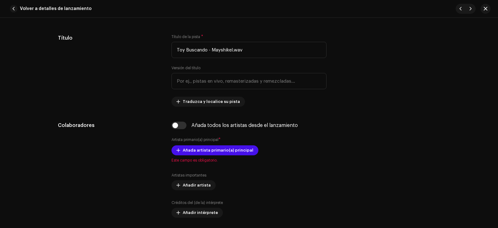
scroll to position [467, 0]
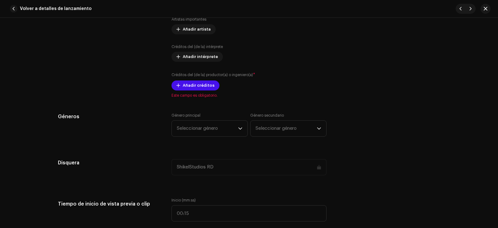
click at [197, 77] on label "Créditos del (de la) productor(a) o ingeniero(a) *" at bounding box center [214, 75] width 84 height 6
click at [201, 87] on span "Añadir créditos" at bounding box center [199, 85] width 32 height 12
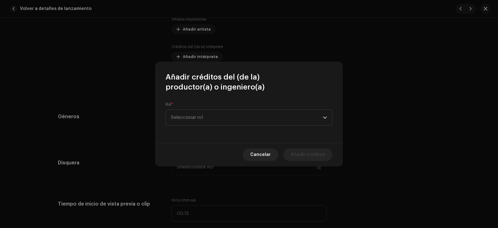
click at [232, 118] on span "Seleccionar rol" at bounding box center [247, 118] width 152 height 16
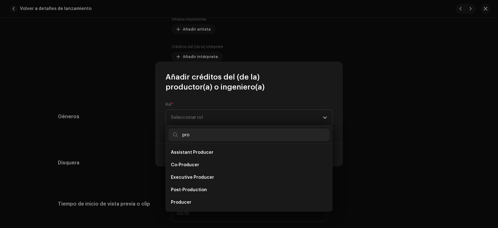
type input "pro"
click at [219, 199] on li "Producer" at bounding box center [248, 202] width 161 height 12
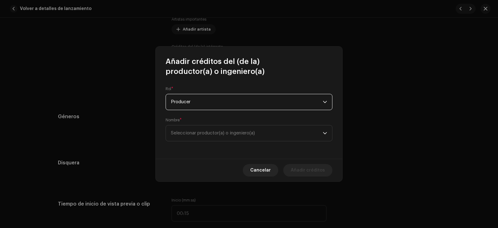
click at [210, 132] on span "Seleccionar productor(a) o ingeniero(a)" at bounding box center [213, 132] width 84 height 5
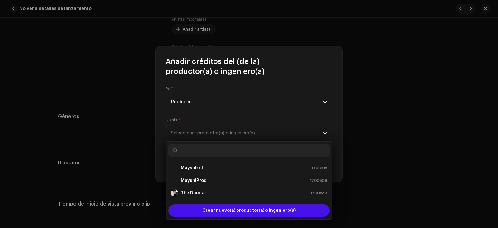
click at [198, 191] on strong "The Dancar" at bounding box center [194, 193] width 26 height 6
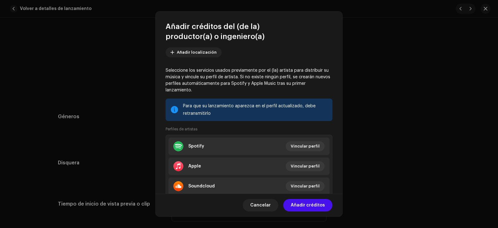
scroll to position [56, 0]
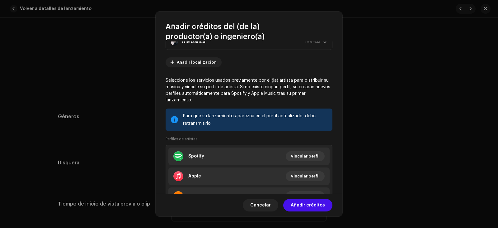
click at [307, 154] on span "Vincular perfil" at bounding box center [305, 156] width 29 height 12
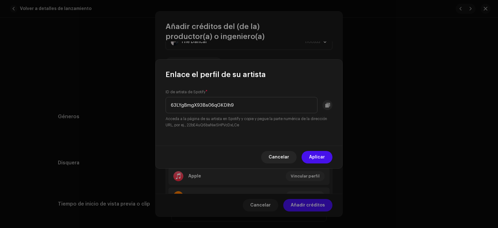
type input "63LYgBmgX93Bs06qGKDIh9"
click at [318, 154] on span "Aplicar" at bounding box center [317, 157] width 16 height 12
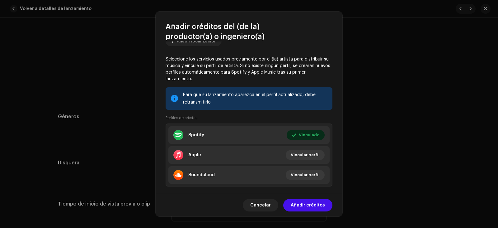
scroll to position [87, 0]
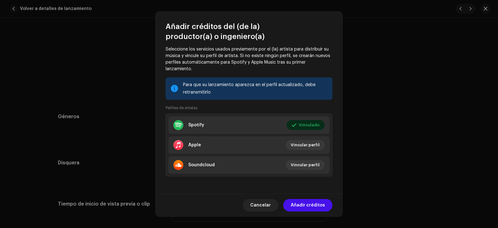
click at [294, 141] on span "Vincular perfil" at bounding box center [305, 145] width 29 height 12
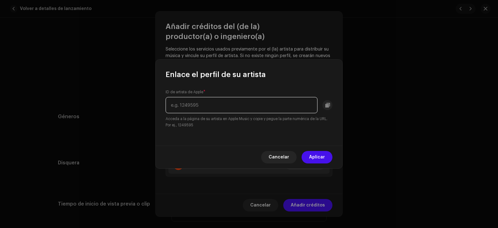
paste input "1688503767"
type input "1688503767"
click at [323, 149] on div "Cancelar Aplicar" at bounding box center [249, 156] width 187 height 23
click at [321, 150] on div "Cancelar Aplicar" at bounding box center [249, 156] width 187 height 23
click at [318, 154] on span "Aplicar" at bounding box center [317, 157] width 16 height 12
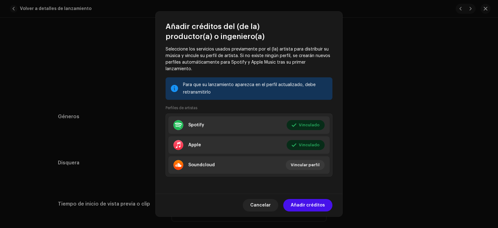
click at [299, 163] on span "Vincular perfil" at bounding box center [305, 164] width 29 height 12
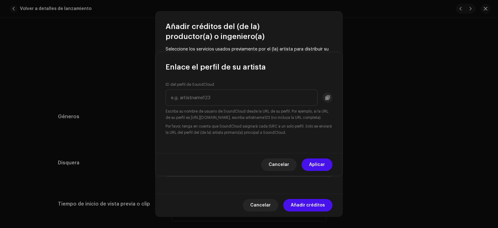
click at [299, 163] on div "Enlace el perfil de su artista ID del perfil de SoundCloud Escriba su nombre de…" at bounding box center [249, 114] width 498 height 228
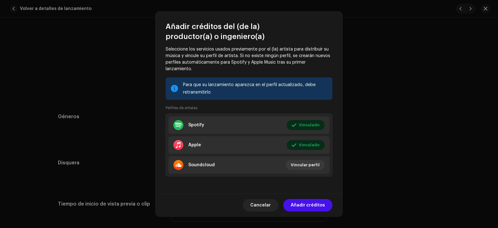
click at [302, 165] on span "Vincular perfil" at bounding box center [305, 164] width 29 height 12
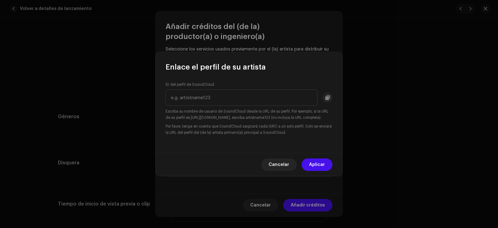
click at [286, 163] on span "Cancelar" at bounding box center [279, 164] width 21 height 12
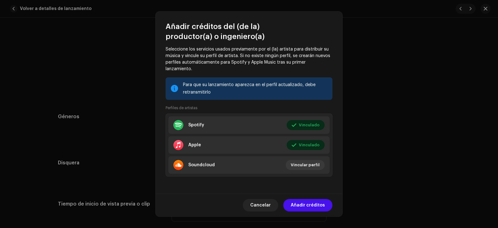
click at [305, 204] on span "Añadir créditos" at bounding box center [308, 205] width 34 height 12
click at [305, 204] on div "Inicio (mm:ss)" at bounding box center [249, 209] width 155 height 24
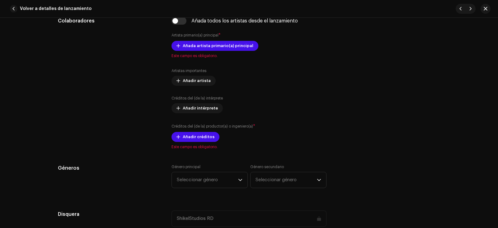
scroll to position [405, 0]
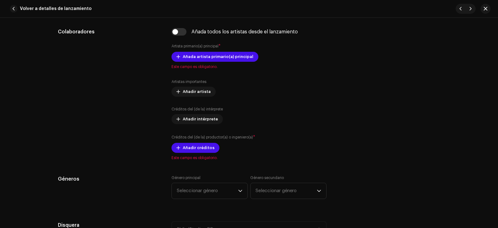
click at [201, 151] on span "Añadir créditos" at bounding box center [199, 147] width 32 height 12
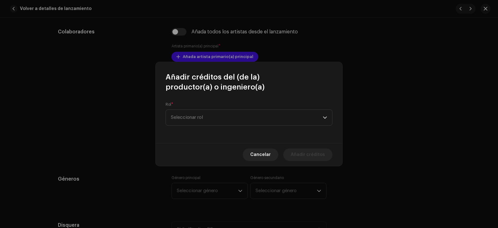
drag, startPoint x: 218, startPoint y: 103, endPoint x: 218, endPoint y: 109, distance: 6.5
click at [218, 105] on div "Rol * Seleccionar rol" at bounding box center [249, 114] width 167 height 24
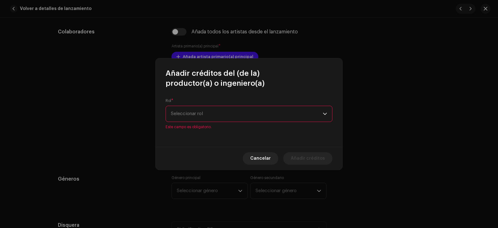
click at [217, 116] on span "Seleccionar rol" at bounding box center [247, 114] width 152 height 16
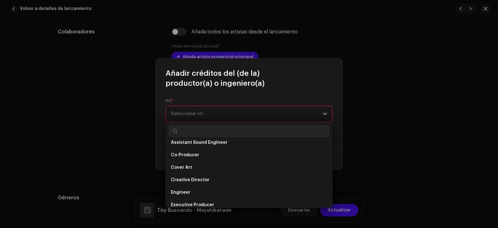
scroll to position [97, 0]
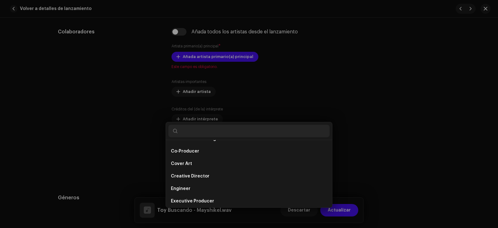
click at [389, 152] on div "Añadir créditos del (de la) productor(a) o ingeniero(a) Rol * Seleccionar rol E…" at bounding box center [249, 114] width 498 height 228
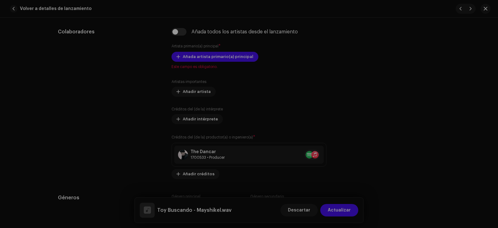
click at [389, 152] on div "Añadir créditos del (de la) productor(a) o ingeniero(a) Rol * Seleccionar rol E…" at bounding box center [249, 114] width 498 height 228
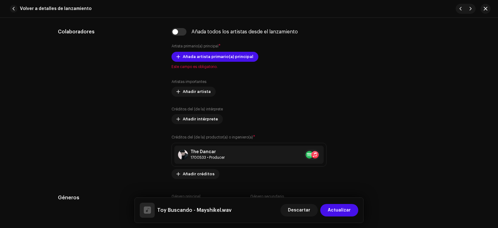
click at [202, 172] on span "Añadir créditos" at bounding box center [199, 173] width 32 height 12
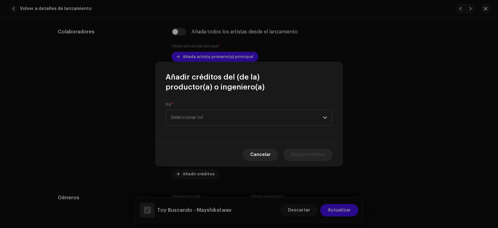
click at [216, 120] on span "Seleccionar rol" at bounding box center [247, 118] width 152 height 16
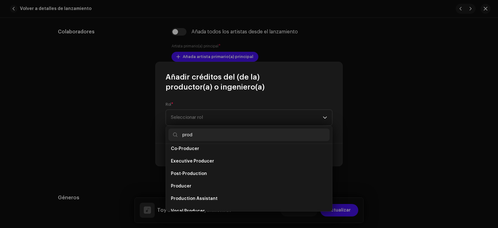
scroll to position [25, 0]
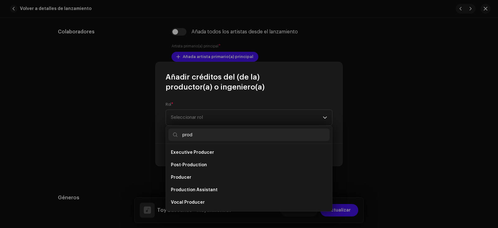
type input "prod"
click at [192, 179] on li "Producer" at bounding box center [248, 177] width 161 height 12
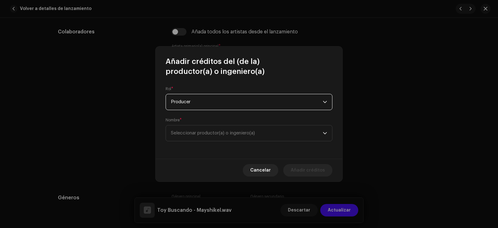
click at [196, 135] on span "Seleccionar productor(a) o ingeniero(a)" at bounding box center [213, 132] width 84 height 5
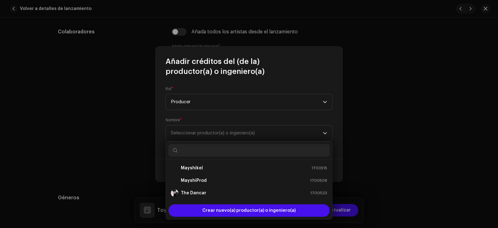
click at [193, 185] on li "MayshiProd 1700508" at bounding box center [248, 180] width 161 height 12
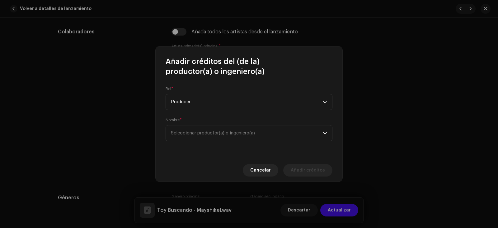
click at [193, 185] on ul "Mayshikel 1700515 MayshiProd 1700508 The Dancar 1700533" at bounding box center [249, 172] width 166 height 34
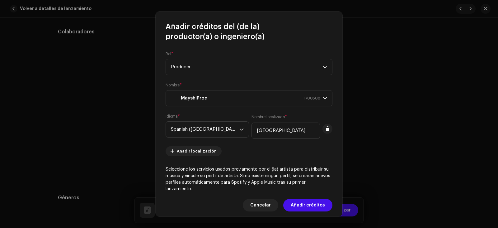
click at [306, 205] on span "Añadir créditos" at bounding box center [308, 205] width 34 height 12
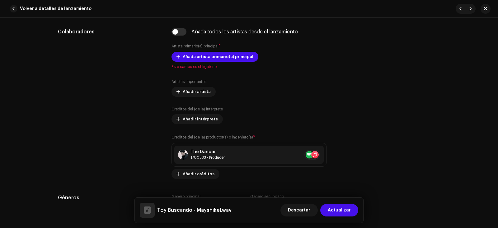
click at [306, 205] on span "Descartar" at bounding box center [299, 210] width 22 height 12
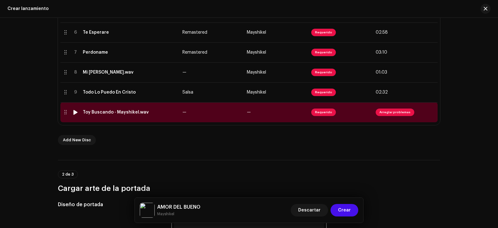
click at [392, 110] on span "Arreglar problemas" at bounding box center [395, 111] width 39 height 7
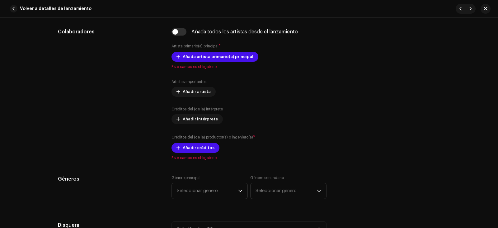
click at [201, 153] on div "Añada todos los artistas desde el lanzamiento Artista primario(a) principal * A…" at bounding box center [249, 94] width 155 height 132
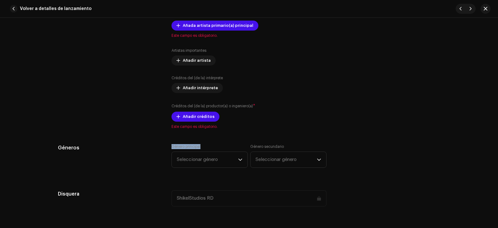
click at [192, 121] on span "Añadir créditos" at bounding box center [199, 116] width 32 height 12
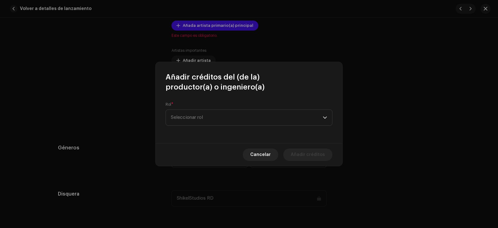
click at [194, 120] on span "Seleccionar rol" at bounding box center [247, 118] width 152 height 16
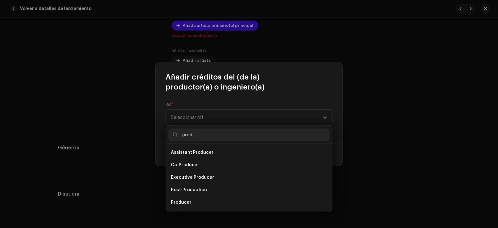
type input "prod"
click at [191, 201] on li "Producer" at bounding box center [248, 202] width 161 height 12
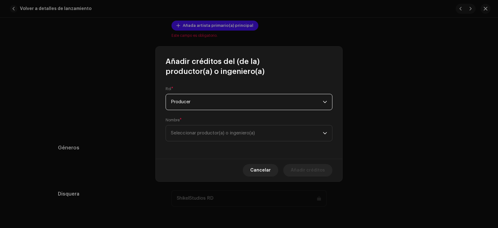
click at [192, 131] on span "Seleccionar productor(a) o ingeniero(a)" at bounding box center [213, 132] width 84 height 5
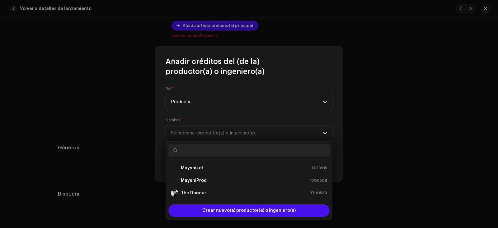
click at [191, 193] on strong "The Dancar" at bounding box center [194, 193] width 26 height 6
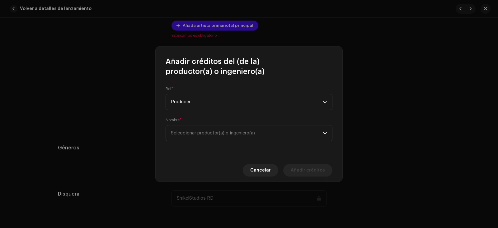
click at [191, 189] on ul "Mayshikel 1700515 MayshiProd 1700508 The Dancar 1700533" at bounding box center [249, 172] width 166 height 34
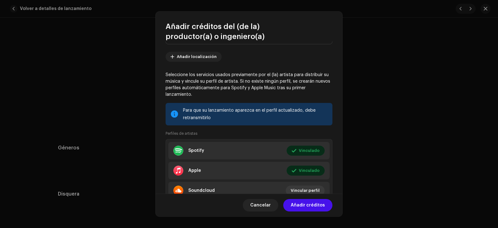
scroll to position [62, 0]
click at [306, 201] on span "Añadir créditos" at bounding box center [308, 205] width 34 height 12
click at [306, 201] on div "ShikelStudios RD" at bounding box center [249, 198] width 155 height 16
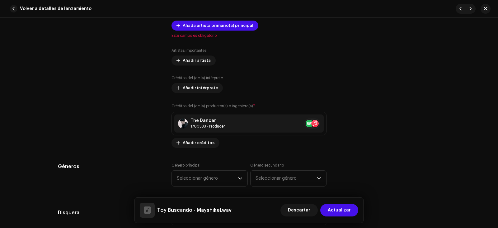
click at [198, 147] on span "Añadir créditos" at bounding box center [199, 142] width 32 height 12
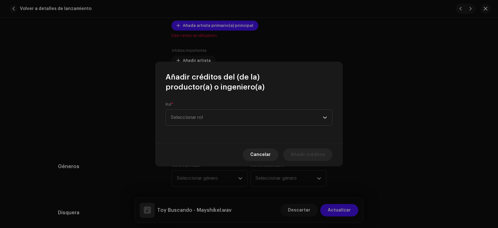
click at [211, 117] on span "Seleccionar rol" at bounding box center [247, 118] width 152 height 16
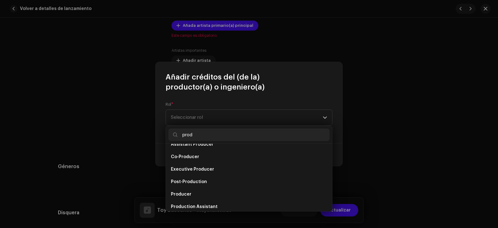
scroll to position [0, 0]
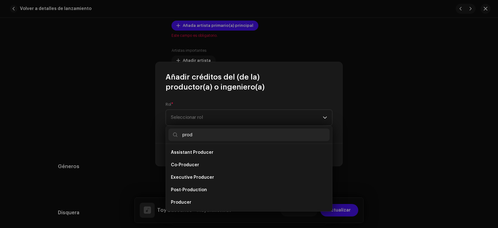
type input "prod"
click at [186, 160] on li "Co-Producer" at bounding box center [248, 164] width 161 height 12
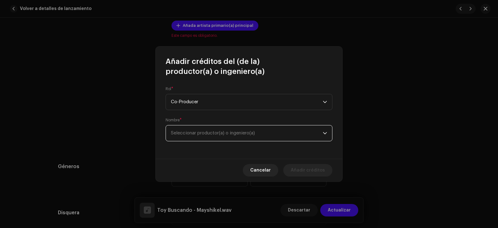
drag, startPoint x: 259, startPoint y: 127, endPoint x: 258, endPoint y: 124, distance: 3.5
click at [259, 125] on span "Seleccionar productor(a) o ingeniero(a)" at bounding box center [247, 133] width 152 height 16
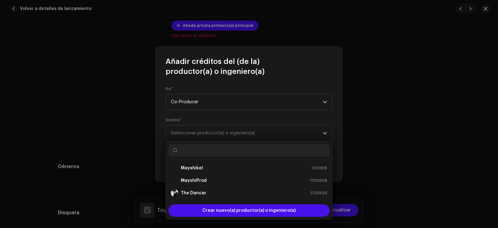
click at [202, 183] on div "MayshiProd" at bounding box center [189, 180] width 36 height 7
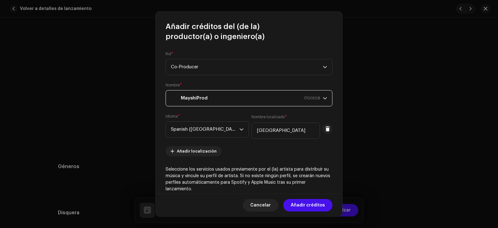
click at [300, 202] on span "Añadir créditos" at bounding box center [308, 205] width 34 height 12
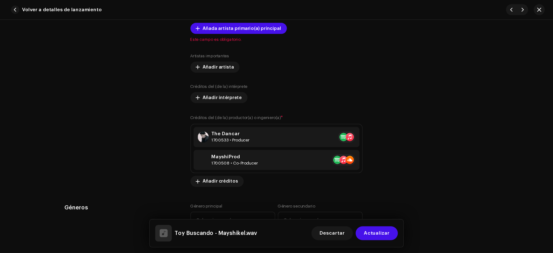
scroll to position [374, 0]
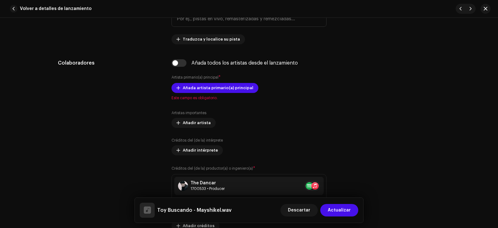
click at [184, 87] on span "Añada artista primario(a) principal" at bounding box center [218, 88] width 71 height 12
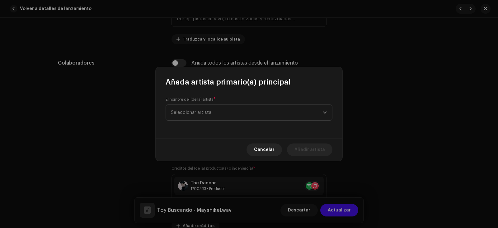
click at [215, 109] on span "Seleccionar artista" at bounding box center [247, 113] width 152 height 16
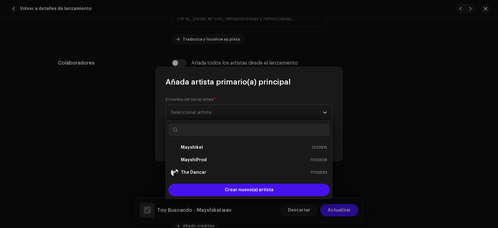
click at [202, 147] on div "Mayshikel 1700515" at bounding box center [249, 147] width 156 height 7
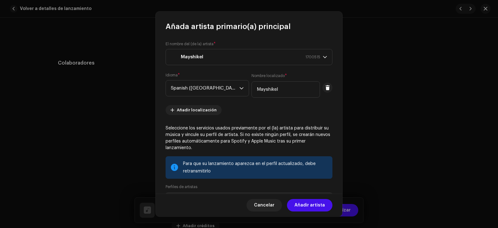
click at [300, 201] on span "Añadir artista" at bounding box center [310, 205] width 31 height 12
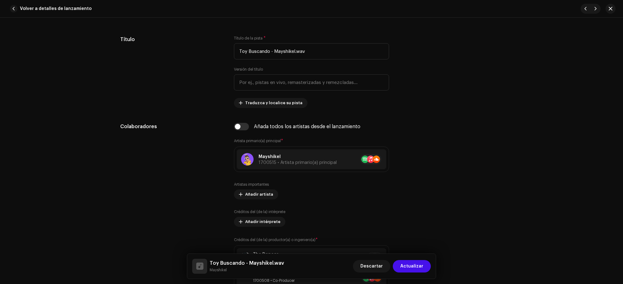
scroll to position [296, 0]
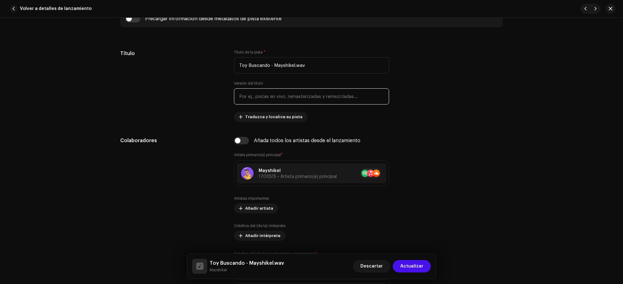
click at [294, 103] on input "text" at bounding box center [311, 96] width 155 height 16
type input "Cover"
click at [323, 73] on input "Toy Buscando - Mayshikel.wav" at bounding box center [311, 65] width 155 height 16
click at [259, 61] on input "Toy Buscando - Mayshikel.wav" at bounding box center [311, 65] width 155 height 16
drag, startPoint x: 314, startPoint y: 66, endPoint x: 311, endPoint y: 64, distance: 3.5
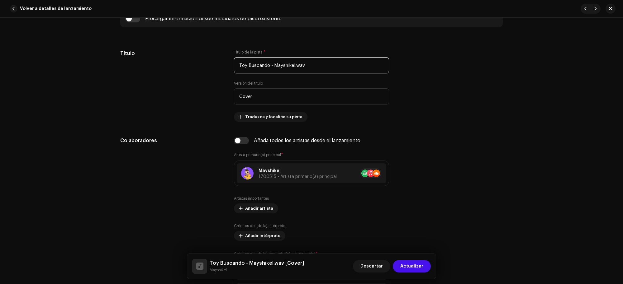
click at [313, 66] on input "Toy Buscando - Mayshikel.wav" at bounding box center [311, 65] width 155 height 16
drag, startPoint x: 311, startPoint y: 64, endPoint x: 275, endPoint y: 62, distance: 35.9
click at [275, 62] on input "Toy Buscando - Mayshikel.wav" at bounding box center [311, 65] width 155 height 16
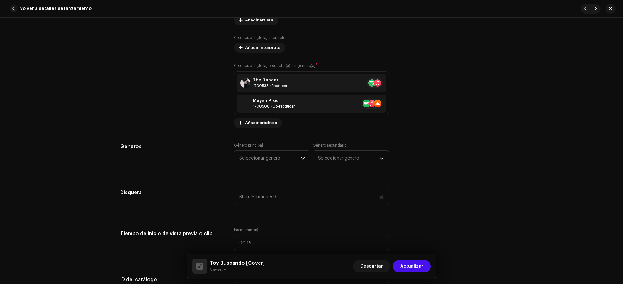
scroll to position [529, 0]
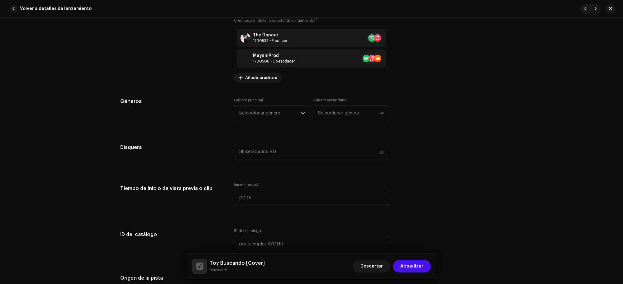
type input "Toy Buscando"
click at [260, 115] on span "Seleccionar género" at bounding box center [269, 114] width 61 height 16
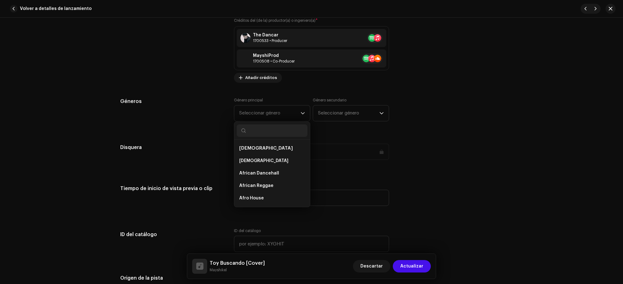
type input "p"
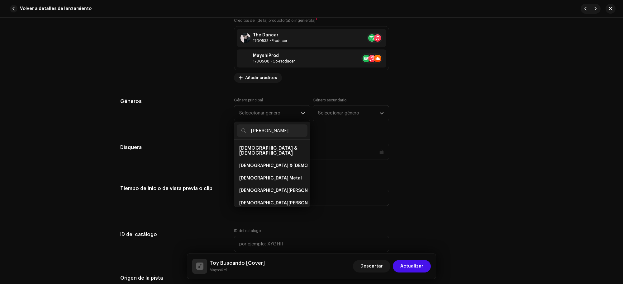
type input "[PERSON_NAME]"
click at [288, 161] on li "[DEMOGRAPHIC_DATA] & [DEMOGRAPHIC_DATA]" at bounding box center [272, 166] width 71 height 12
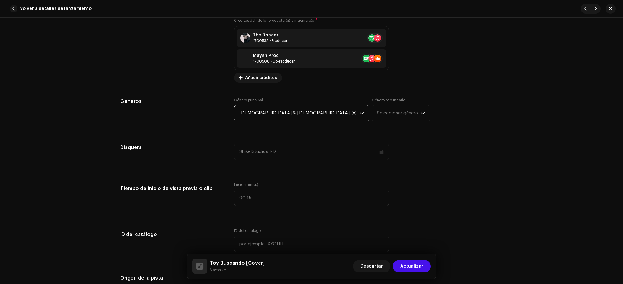
click at [377, 115] on span "Seleccionar género" at bounding box center [399, 114] width 44 height 16
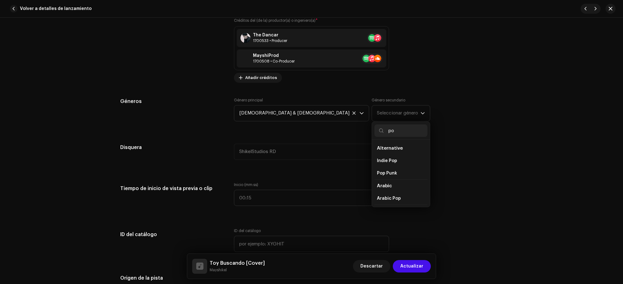
type input "pop"
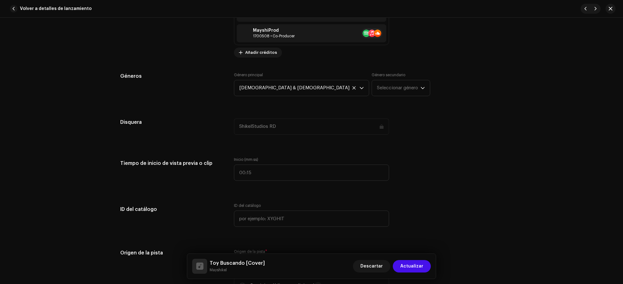
scroll to position [568, 0]
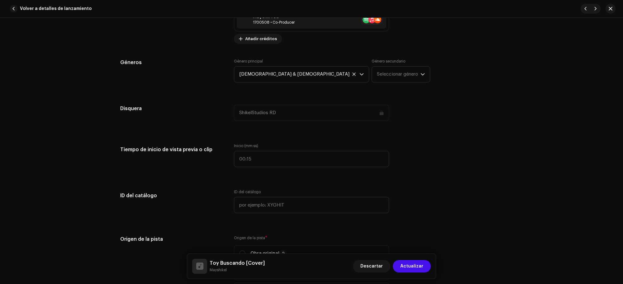
click at [377, 75] on span "Seleccionar género" at bounding box center [399, 75] width 44 height 16
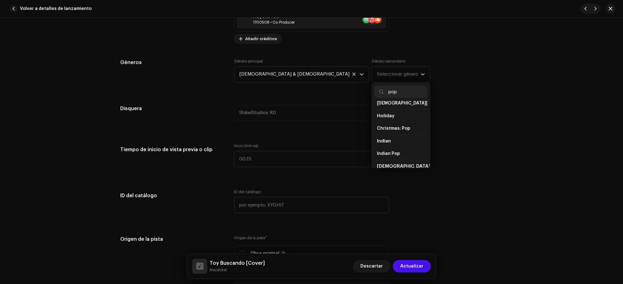
scroll to position [195, 0]
type input "pop"
click at [374, 145] on li "Pop" at bounding box center [400, 151] width 53 height 13
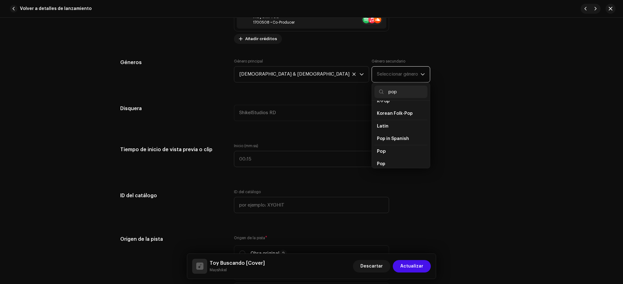
click at [374, 145] on li "Pop" at bounding box center [400, 151] width 53 height 13
click at [374, 158] on li "Pop" at bounding box center [400, 164] width 53 height 12
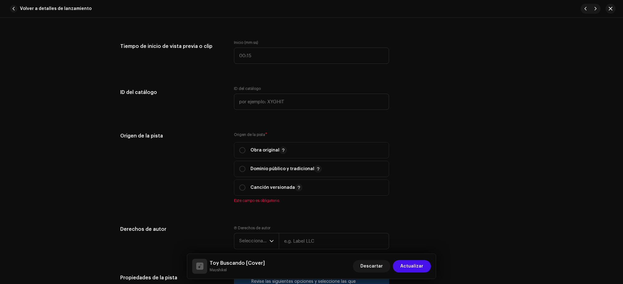
scroll to position [685, 0]
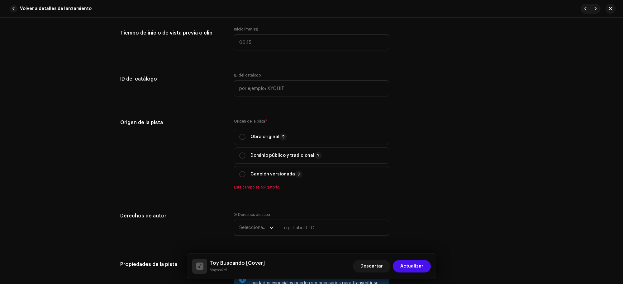
click at [243, 152] on span "Dominio público y tradicional" at bounding box center [311, 156] width 144 height 16
radio input "true"
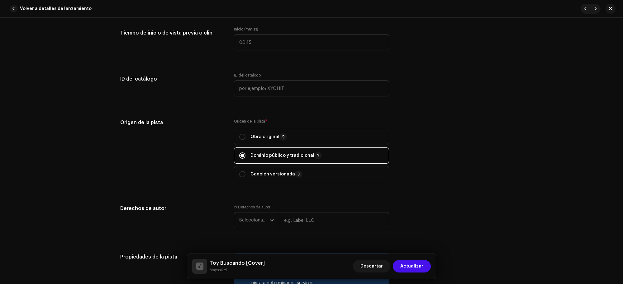
click at [243, 152] on span "Dominio público y tradicional" at bounding box center [311, 156] width 144 height 16
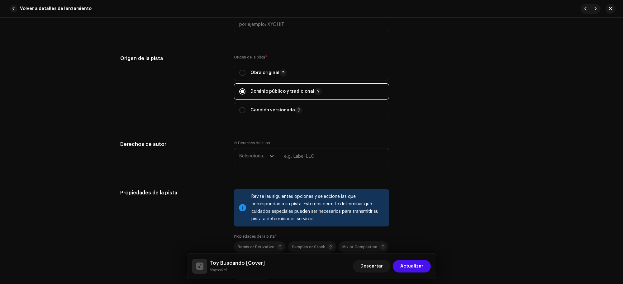
scroll to position [763, 0]
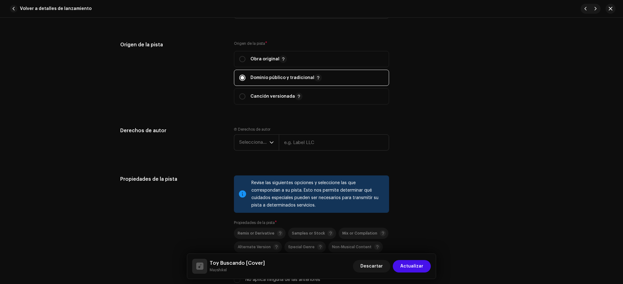
click at [260, 147] on span "Seleccionar año" at bounding box center [254, 143] width 30 height 16
click at [256, 140] on span "Seleccionar año" at bounding box center [254, 143] width 30 height 16
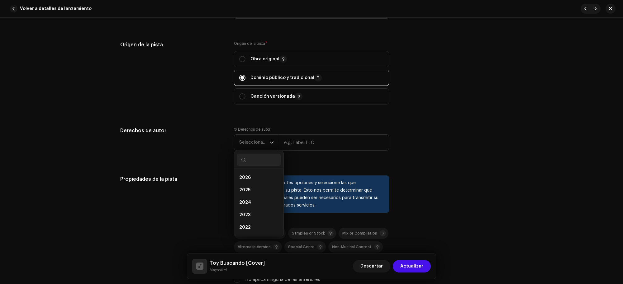
click at [252, 186] on li "2025" at bounding box center [259, 190] width 44 height 12
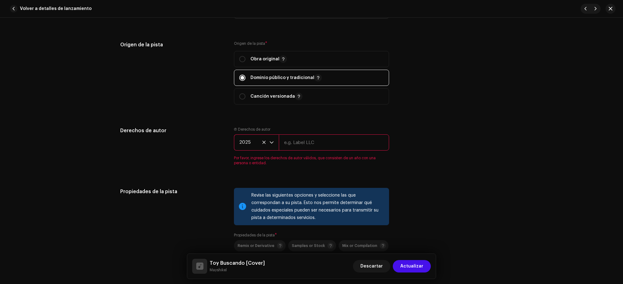
click at [318, 148] on input "text" at bounding box center [334, 142] width 110 height 16
type input "ShikelStudios RD"
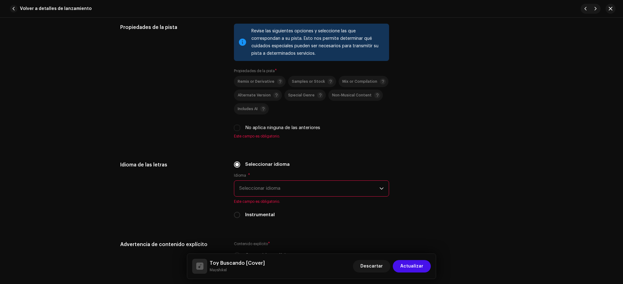
scroll to position [918, 0]
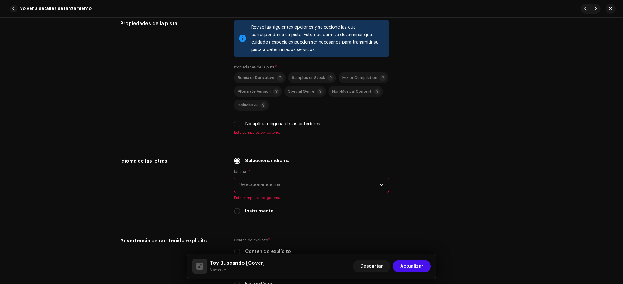
click at [270, 127] on label "No aplica ninguna de las anteriores" at bounding box center [282, 124] width 75 height 7
click at [240, 127] on input "No aplica ninguna de las anteriores" at bounding box center [237, 124] width 6 height 6
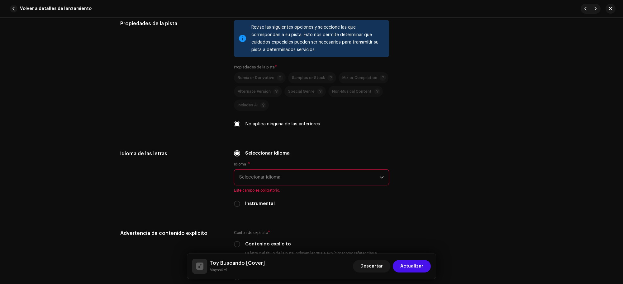
click at [270, 127] on label "No aplica ninguna de las anteriores" at bounding box center [282, 124] width 75 height 7
click at [240, 127] on input "No aplica ninguna de las anteriores" at bounding box center [237, 124] width 6 height 6
click at [270, 127] on label "No aplica ninguna de las anteriores" at bounding box center [282, 124] width 75 height 7
click at [240, 127] on input "No aplica ninguna de las anteriores" at bounding box center [237, 124] width 6 height 6
click at [267, 120] on div "Remix or Derivative Samples or Stock Mix or Compilation Alternate Version Speci…" at bounding box center [311, 99] width 155 height 55
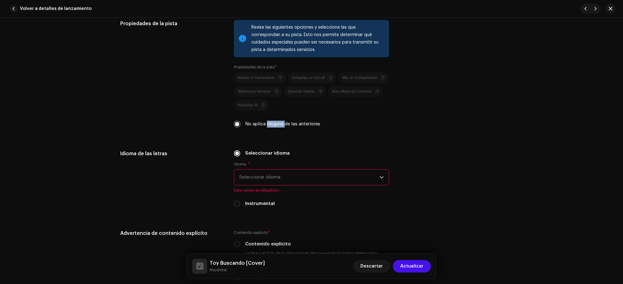
click at [267, 120] on div "Remix or Derivative Samples or Stock Mix or Compilation Alternate Version Speci…" at bounding box center [311, 99] width 155 height 55
click at [252, 119] on div "Remix or Derivative Samples or Stock Mix or Compilation Alternate Version Speci…" at bounding box center [311, 99] width 155 height 55
click at [239, 125] on div "No aplica ninguna de las anteriores" at bounding box center [311, 124] width 155 height 7
click at [234, 125] on input "No aplica ninguna de las anteriores" at bounding box center [237, 124] width 6 height 6
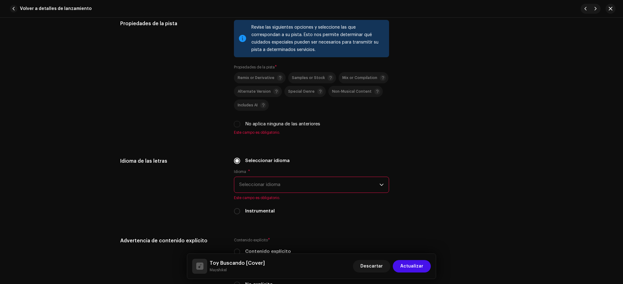
click at [234, 125] on input "No aplica ninguna de las anteriores" at bounding box center [237, 124] width 6 height 6
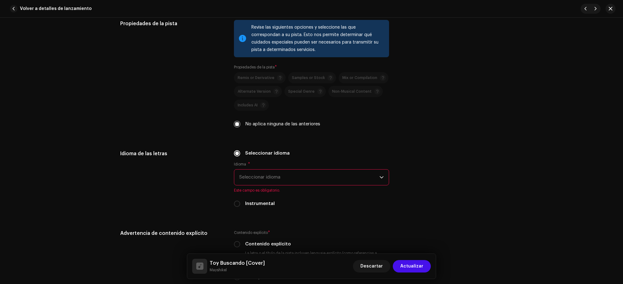
click at [238, 122] on input "No aplica ninguna de las anteriores" at bounding box center [237, 124] width 6 height 6
checkbox input "false"
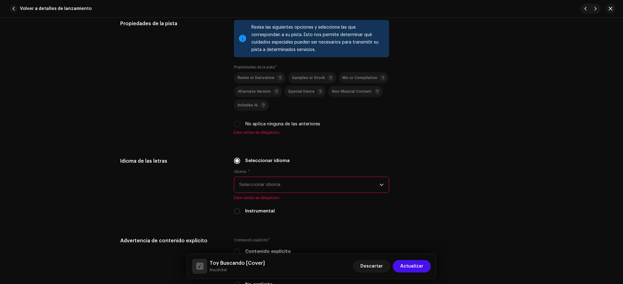
click at [247, 105] on span "Includes AI" at bounding box center [248, 105] width 20 height 4
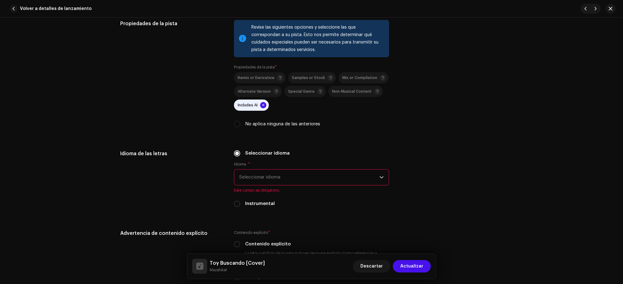
click at [270, 178] on span "Seleccionar idioma" at bounding box center [309, 178] width 140 height 16
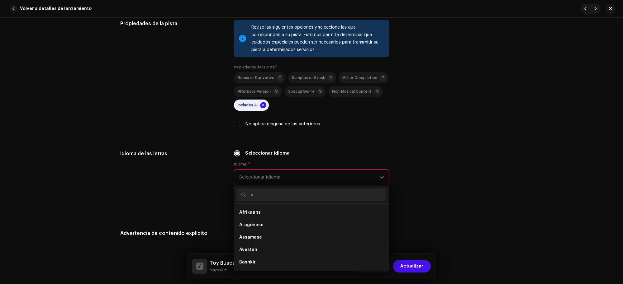
scroll to position [0, 0]
type input "spa"
click at [274, 224] on span "Spanish ([GEOGRAPHIC_DATA])" at bounding box center [272, 225] width 67 height 6
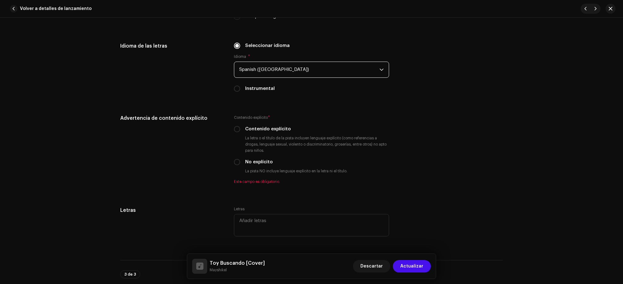
scroll to position [1035, 0]
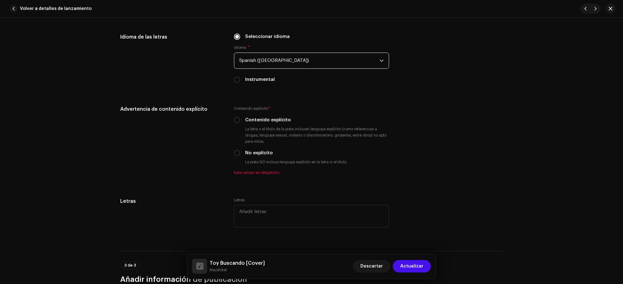
click at [257, 157] on div "Contenido explícito * Contenido explícito La letra o el título de la pista incl…" at bounding box center [311, 141] width 155 height 70
click at [247, 150] on label "No explícito" at bounding box center [259, 153] width 28 height 7
click at [240, 150] on input "No explícito" at bounding box center [237, 153] width 6 height 6
radio input "true"
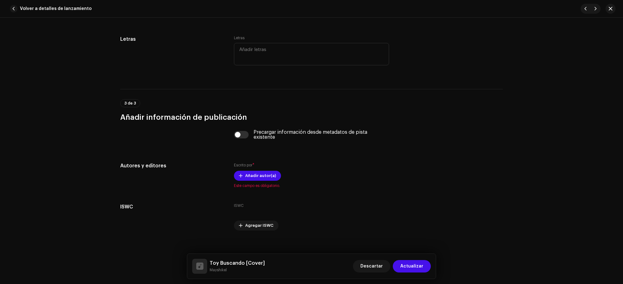
scroll to position [1191, 0]
click at [259, 175] on span "Añadir autor(a)" at bounding box center [260, 175] width 31 height 12
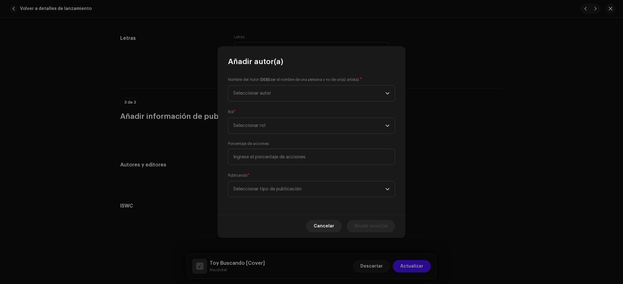
click at [284, 95] on span "Seleccionar autor" at bounding box center [309, 94] width 152 height 16
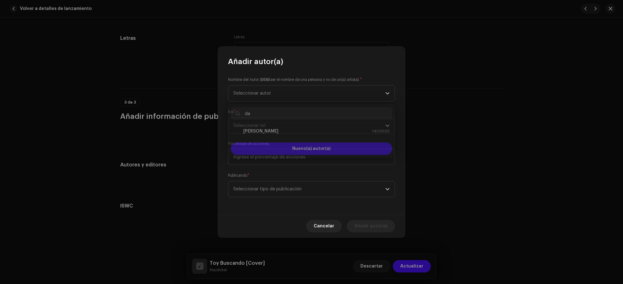
type input "da"
click at [283, 132] on div "[PERSON_NAME] 1403030" at bounding box center [311, 128] width 156 height 7
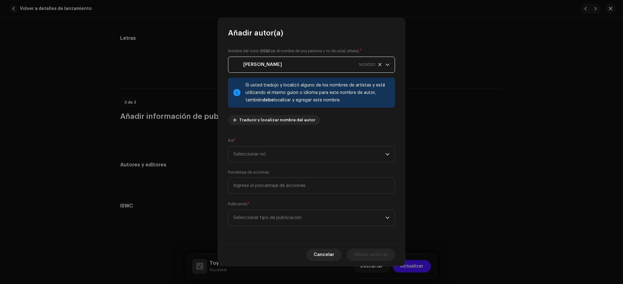
click at [274, 159] on span "Seleccionar rol" at bounding box center [309, 155] width 152 height 16
click at [266, 182] on li "Composer & Lyricist" at bounding box center [311, 185] width 161 height 12
click at [261, 216] on span "Seleccionar tipo de publicación" at bounding box center [309, 218] width 152 height 16
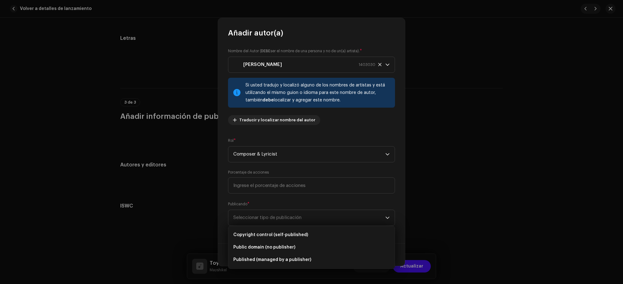
click at [263, 227] on li "Copyright control (self-published)" at bounding box center [311, 235] width 161 height 12
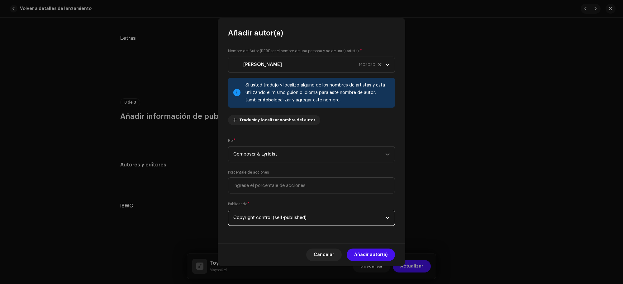
click at [375, 227] on span "Añadir autor(a)" at bounding box center [370, 255] width 33 height 12
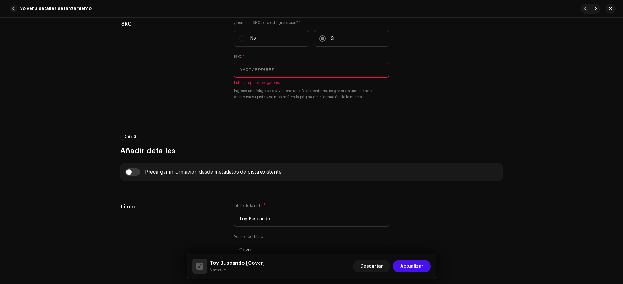
scroll to position [48, 0]
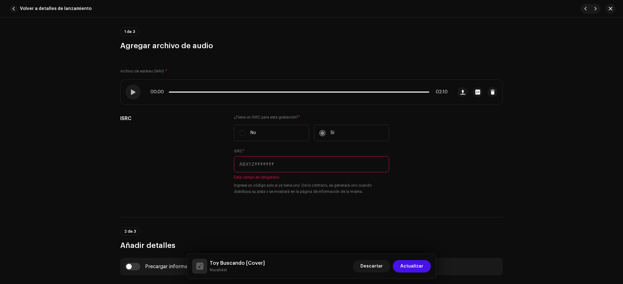
click at [352, 170] on input "text" at bounding box center [311, 164] width 155 height 16
paste input "QT3F42534705"
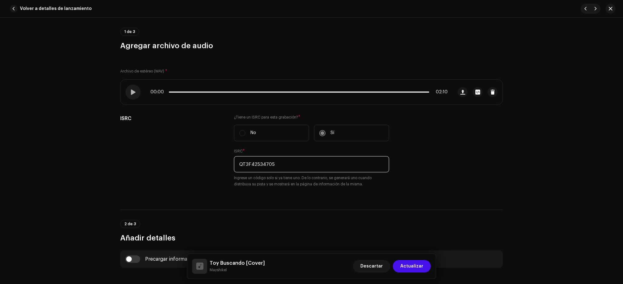
type input "QT3F42534705"
click at [418, 227] on span "Actualizar" at bounding box center [411, 266] width 23 height 12
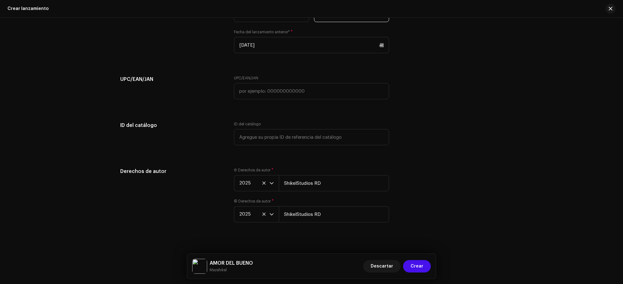
scroll to position [1161, 0]
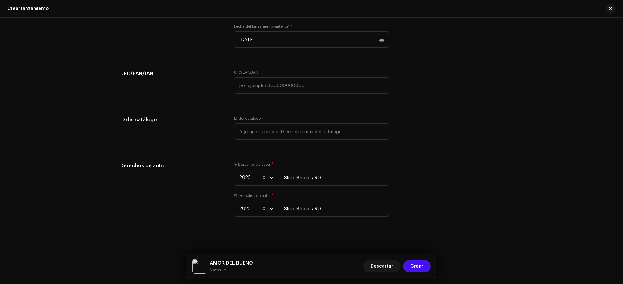
click at [413, 227] on span "Crear" at bounding box center [416, 266] width 13 height 12
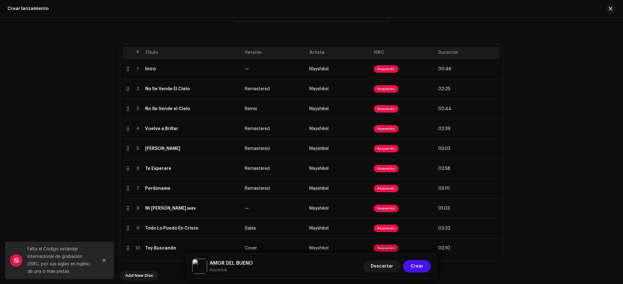
scroll to position [111, 0]
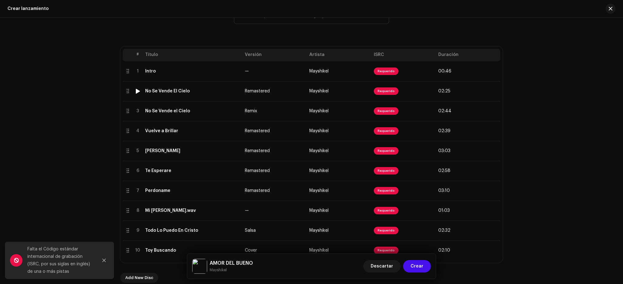
click at [358, 71] on td "Mayshikel" at bounding box center [339, 71] width 64 height 20
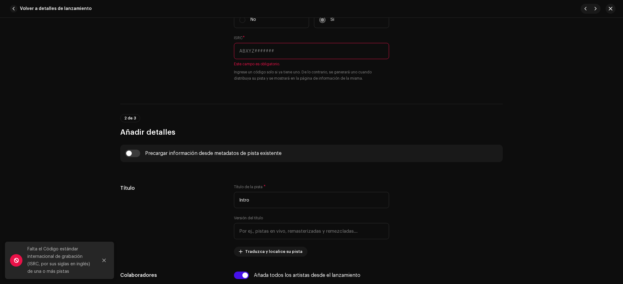
scroll to position [117, 0]
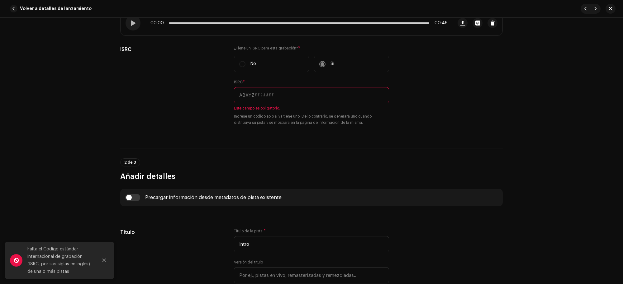
click at [337, 92] on input "text" at bounding box center [311, 95] width 155 height 16
click at [337, 94] on input "text" at bounding box center [311, 95] width 155 height 16
paste input "QT3F42534696"
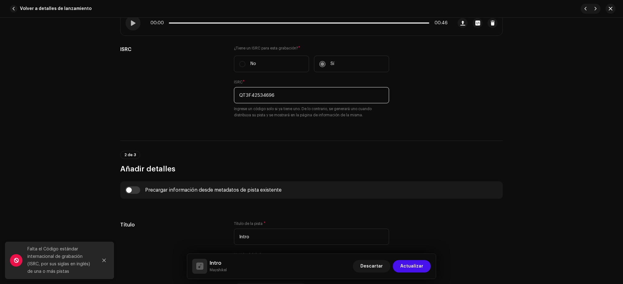
type input "QT3F42534696"
click at [412, 227] on span "Actualizar" at bounding box center [411, 266] width 23 height 12
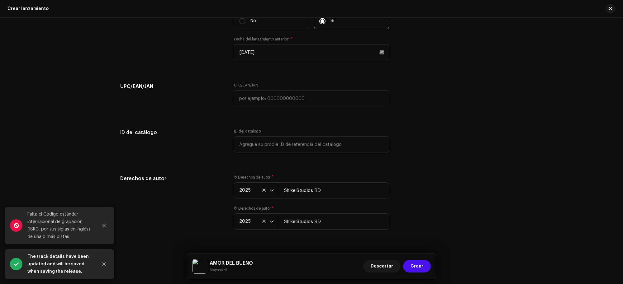
scroll to position [1161, 0]
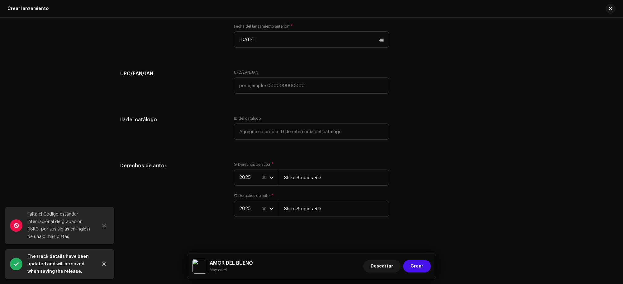
click at [417, 227] on span "Crear" at bounding box center [416, 266] width 13 height 12
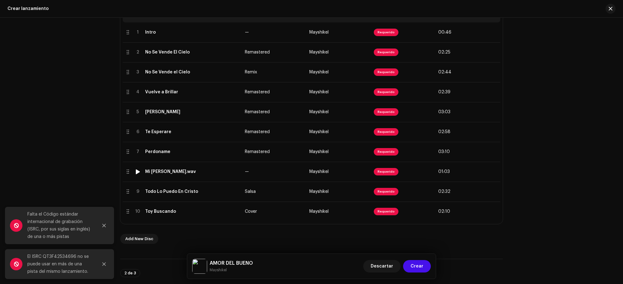
scroll to position [72, 0]
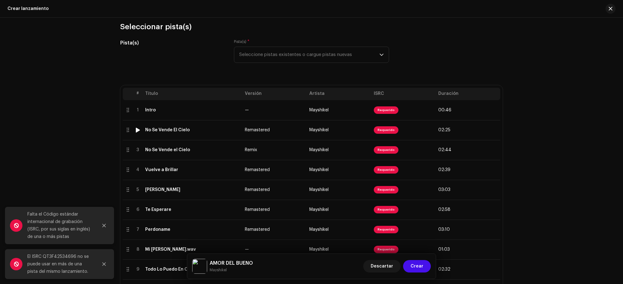
click at [256, 133] on td "Remastered" at bounding box center [274, 130] width 64 height 20
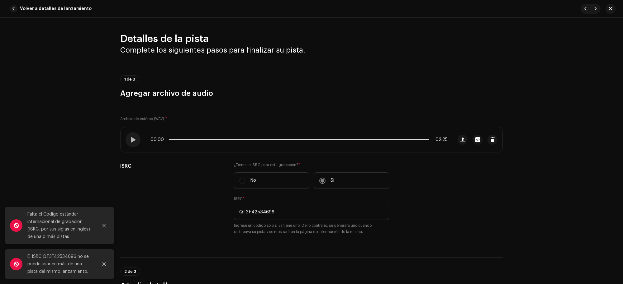
click at [13, 7] on span "button" at bounding box center [13, 8] width 7 height 7
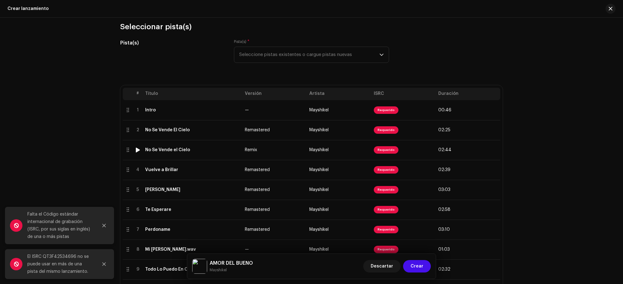
click at [256, 155] on td "Remix" at bounding box center [274, 150] width 64 height 20
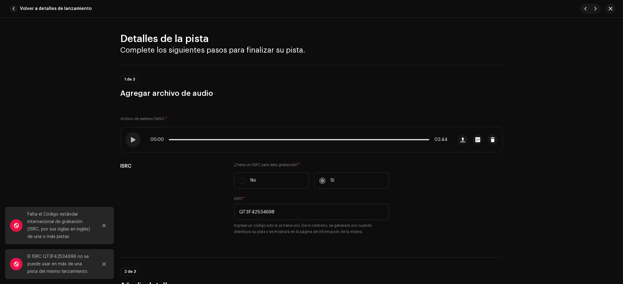
click at [13, 2] on button "Volver a detalles de lanzamiento" at bounding box center [51, 8] width 89 height 12
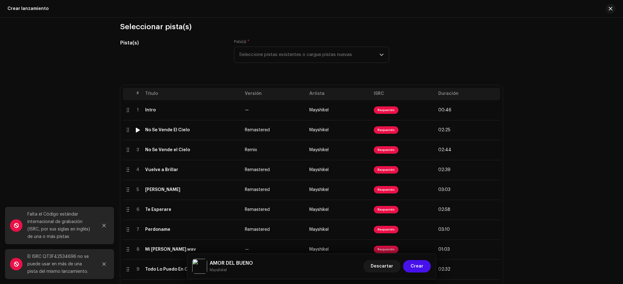
click at [247, 136] on td "Remastered" at bounding box center [274, 130] width 64 height 20
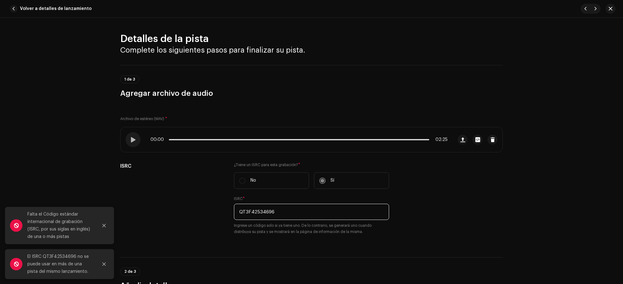
click at [298, 209] on input "QT3F42534696" at bounding box center [311, 212] width 155 height 16
paste input "7"
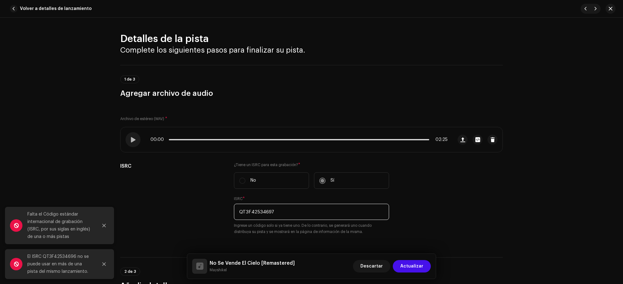
type input "QT3F42534697"
click at [432, 227] on div "No Se Vende El Cielo [Remastered] Mayshikel Descartar Actualizar" at bounding box center [311, 266] width 248 height 25
click at [427, 227] on button "Actualizar" at bounding box center [412, 266] width 38 height 12
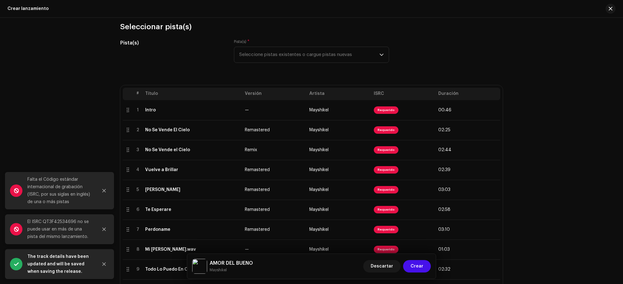
click at [423, 227] on button "Crear" at bounding box center [417, 266] width 28 height 12
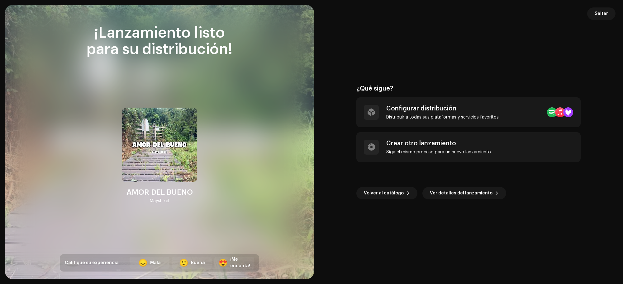
click at [477, 108] on div "Configurar distribución" at bounding box center [442, 108] width 112 height 7
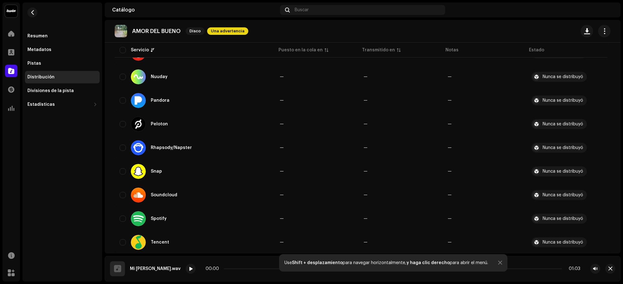
scroll to position [506, 0]
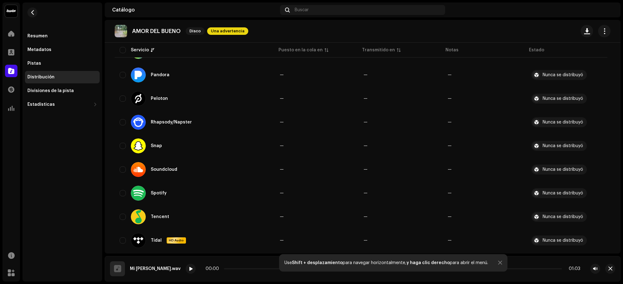
click at [211, 159] on td "Soundcloud" at bounding box center [195, 169] width 160 height 22
click at [189, 164] on div "Soundcloud" at bounding box center [195, 169] width 150 height 15
click at [121, 167] on input "checkbox" at bounding box center [123, 170] width 6 height 6
checkbox input "true"
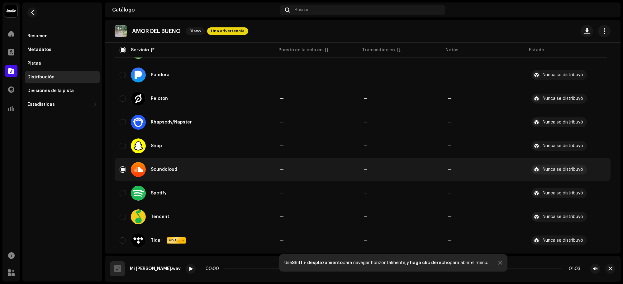
click at [192, 206] on td "Tencent" at bounding box center [195, 217] width 160 height 22
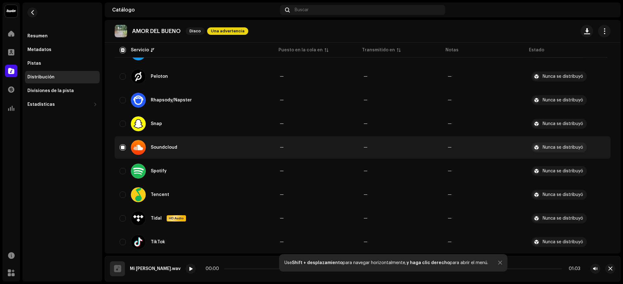
scroll to position [584, 0]
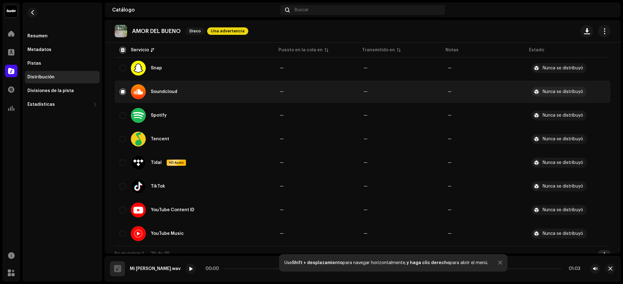
click at [191, 138] on div "Tencent" at bounding box center [195, 139] width 150 height 15
click at [122, 136] on input "Row Unselected" at bounding box center [123, 139] width 6 height 6
checkbox input "true"
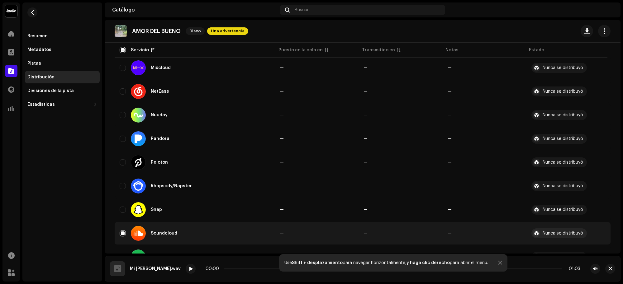
scroll to position [428, 0]
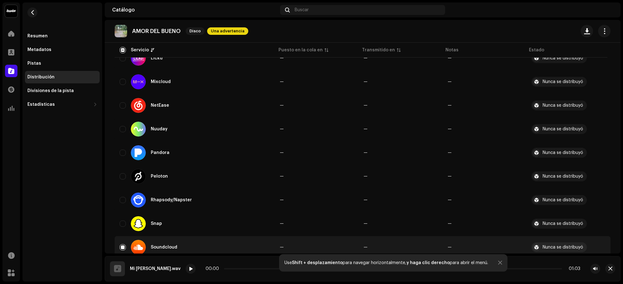
click at [128, 126] on div "Nuuday" at bounding box center [195, 129] width 150 height 15
click at [125, 128] on input "Row Unselected" at bounding box center [123, 129] width 6 height 6
checkbox input "true"
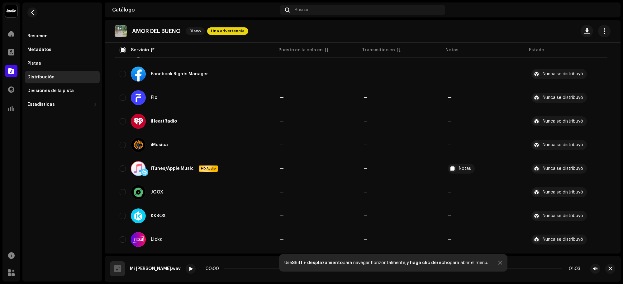
scroll to position [195, 0]
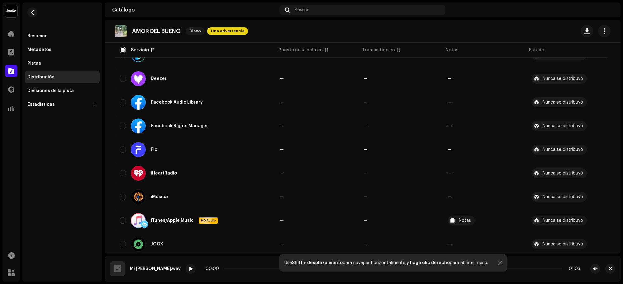
click at [247, 95] on div "Facebook Audio Library" at bounding box center [195, 102] width 150 height 15
click at [197, 103] on div "Facebook Audio Library" at bounding box center [169, 102] width 77 height 15
click at [197, 103] on div "Facebook Audio Library" at bounding box center [177, 102] width 52 height 4
click at [122, 102] on input "Row Unselected" at bounding box center [123, 102] width 6 height 6
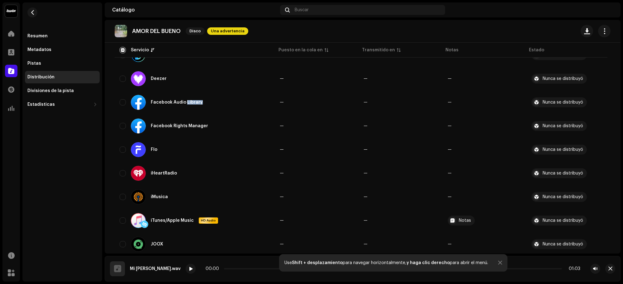
checkbox input "true"
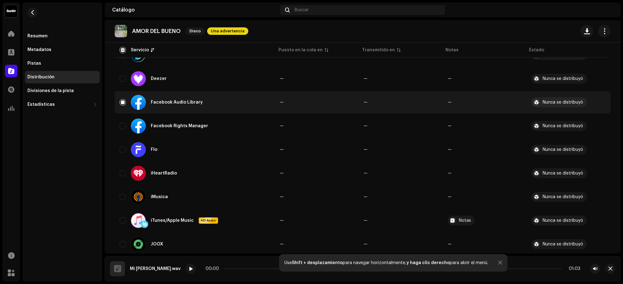
click at [120, 119] on div "Facebook Rights Manager" at bounding box center [195, 126] width 150 height 15
click at [123, 126] on input "Row Unselected" at bounding box center [123, 126] width 6 height 6
checkbox input "true"
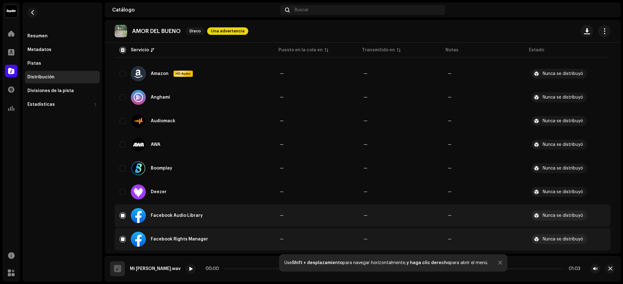
scroll to position [5, 0]
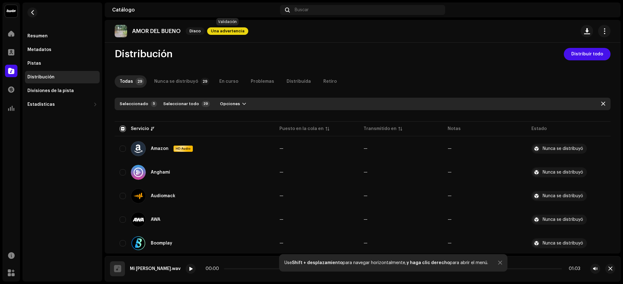
click at [231, 30] on span "Una advertencia" at bounding box center [227, 30] width 41 height 7
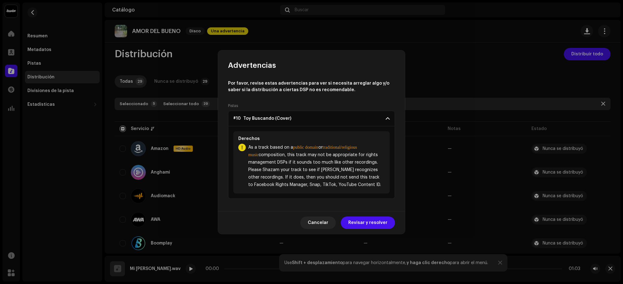
click at [318, 225] on span "Cancelar" at bounding box center [318, 223] width 21 height 12
drag, startPoint x: 318, startPoint y: 225, endPoint x: 310, endPoint y: 220, distance: 9.1
click at [317, 225] on td "—" at bounding box center [316, 220] width 84 height 22
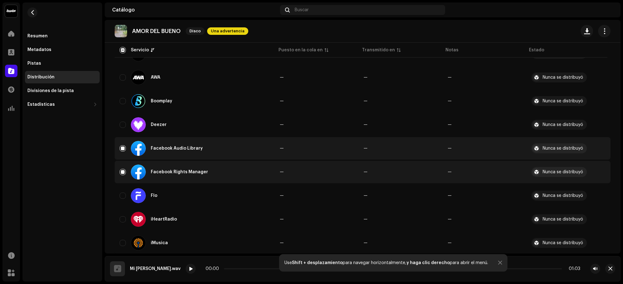
scroll to position [199, 0]
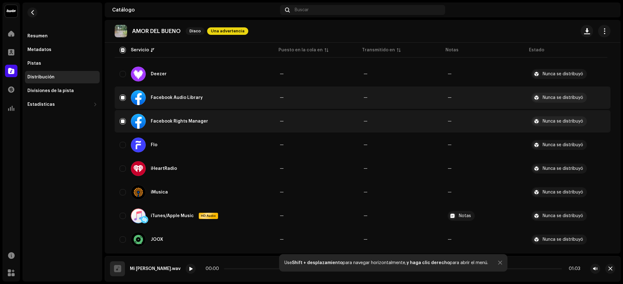
click at [125, 97] on input "Row Selected" at bounding box center [123, 98] width 6 height 6
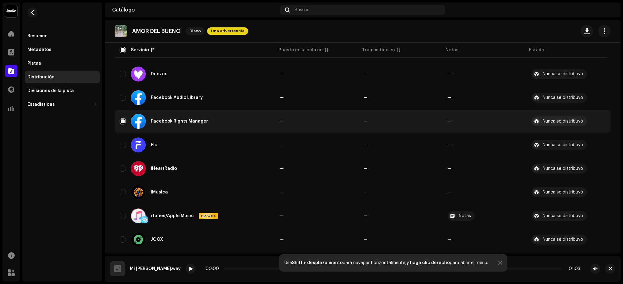
click at [125, 97] on input "Row Unselected" at bounding box center [123, 98] width 6 height 6
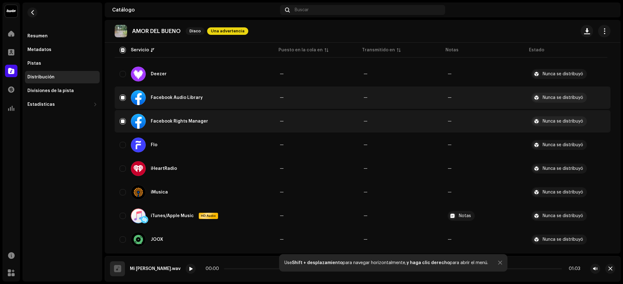
click at [123, 98] on input "Row Selected" at bounding box center [123, 98] width 6 height 6
checkbox input "false"
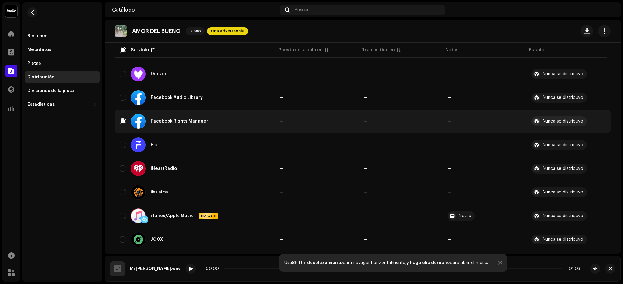
click at [123, 118] on input "Row Selected" at bounding box center [123, 121] width 6 height 6
checkbox input "false"
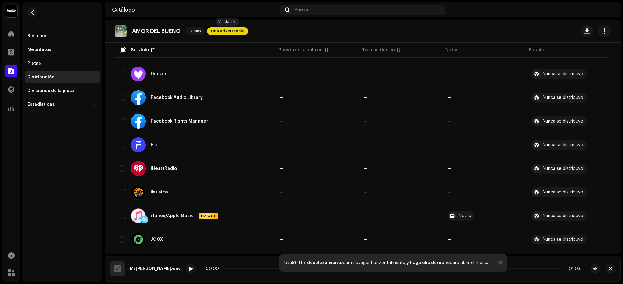
click at [235, 30] on span "Una advertencia" at bounding box center [227, 30] width 41 height 7
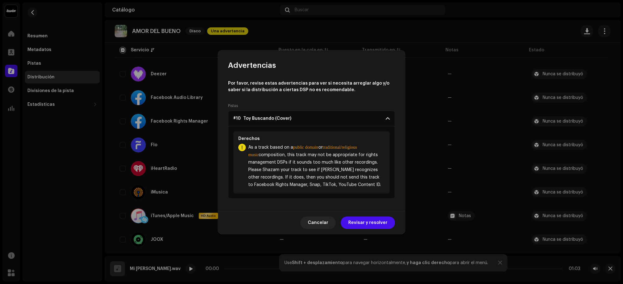
click at [355, 224] on span "Revisar y resolver" at bounding box center [367, 223] width 39 height 12
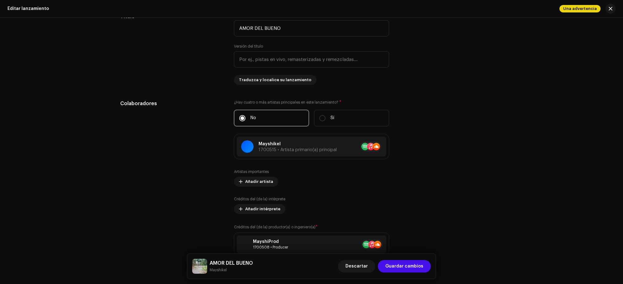
scroll to position [778, 0]
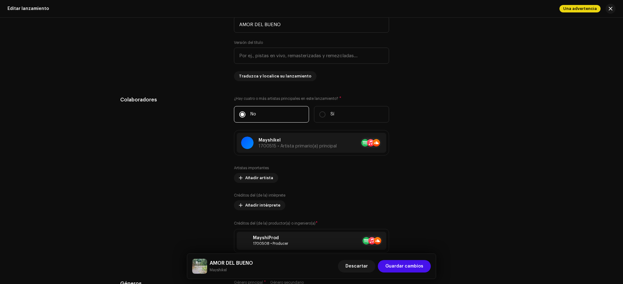
click at [407, 227] on span "Guardar cambios" at bounding box center [404, 266] width 38 height 12
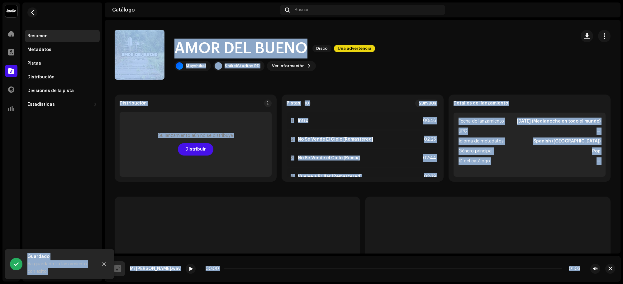
click at [297, 198] on p-skeleton at bounding box center [237, 259] width 245 height 125
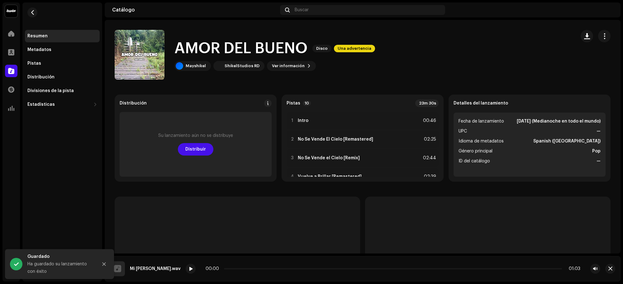
click at [297, 198] on p-skeleton at bounding box center [237, 259] width 245 height 125
click at [196, 145] on span "Distribuir" at bounding box center [195, 149] width 21 height 12
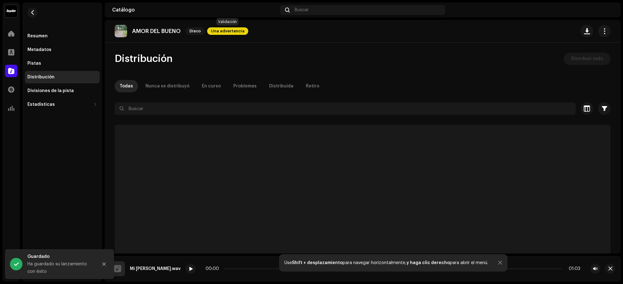
click at [221, 33] on span "Una advertencia" at bounding box center [227, 30] width 41 height 7
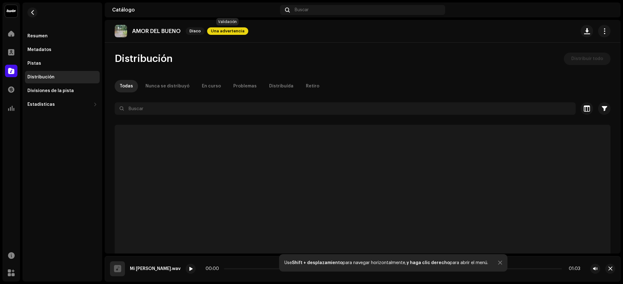
click at [221, 33] on span "Una advertencia" at bounding box center [227, 30] width 41 height 7
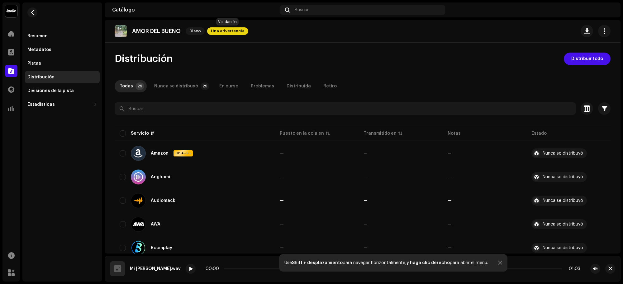
click at [221, 33] on span "Una advertencia" at bounding box center [227, 30] width 41 height 7
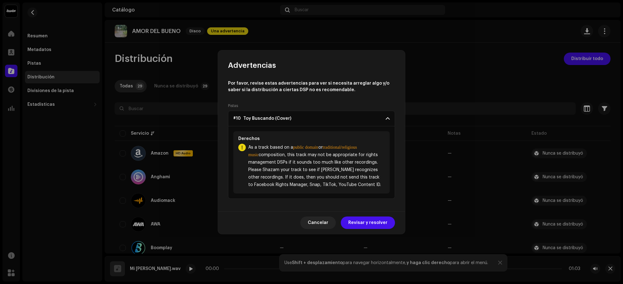
click at [316, 223] on span "Cancelar" at bounding box center [318, 223] width 21 height 12
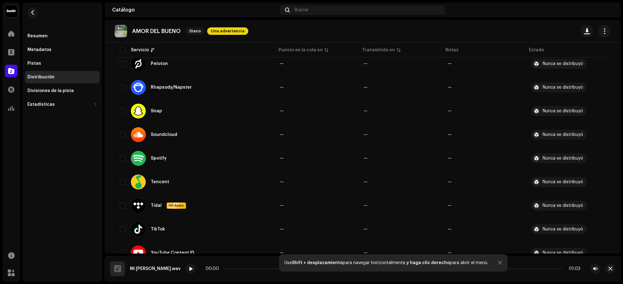
scroll to position [584, 0]
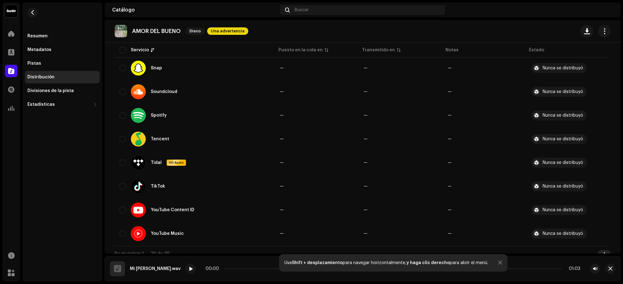
click at [121, 91] on input "checkbox" at bounding box center [123, 92] width 6 height 6
checkbox input "true"
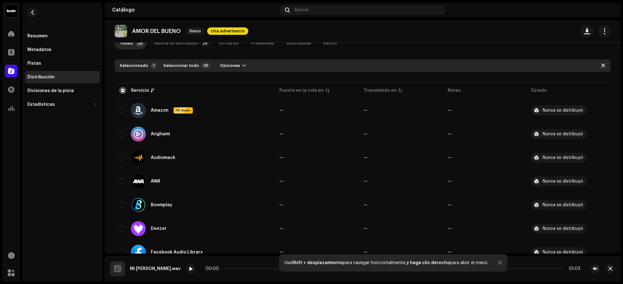
scroll to position [0, 0]
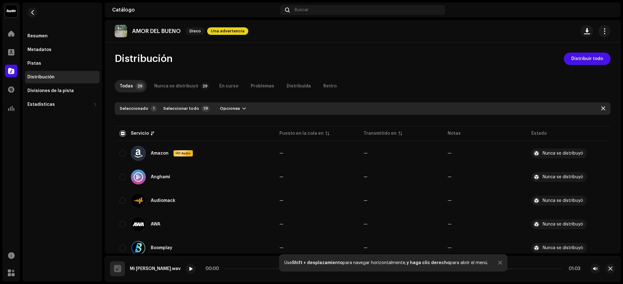
click at [498, 59] on span "Distribuir todo" at bounding box center [587, 59] width 32 height 12
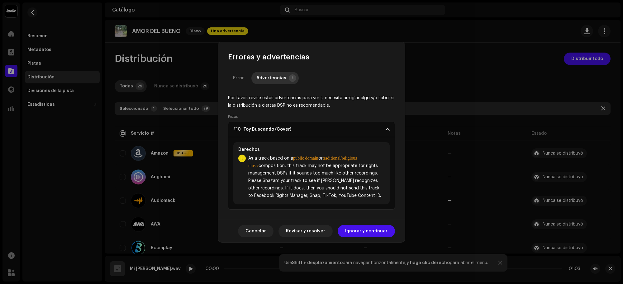
click at [304, 227] on span "Revisar y resolver" at bounding box center [305, 231] width 39 height 12
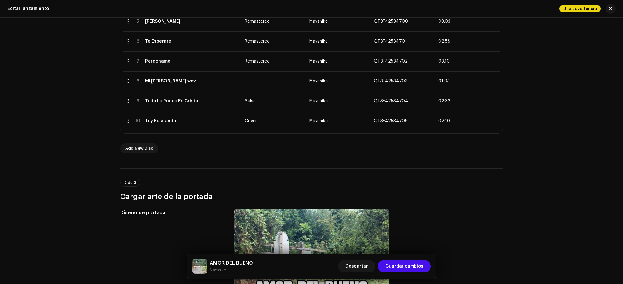
scroll to position [233, 0]
click at [490, 119] on span at bounding box center [492, 120] width 5 height 5
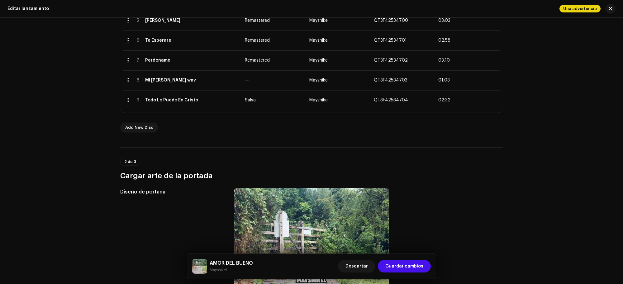
click at [416, 227] on span "Guardar cambios" at bounding box center [404, 266] width 38 height 12
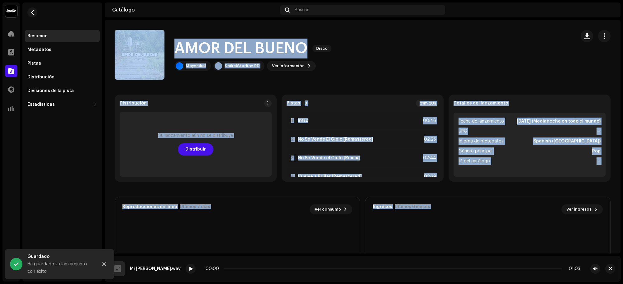
click at [203, 147] on span "Distribuir" at bounding box center [195, 149] width 21 height 12
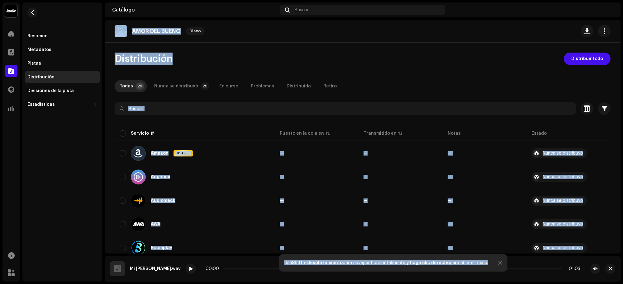
click at [494, 124] on div at bounding box center [363, 120] width 496 height 10
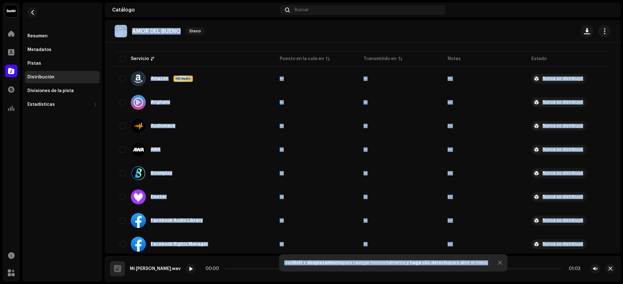
scroll to position [78, 0]
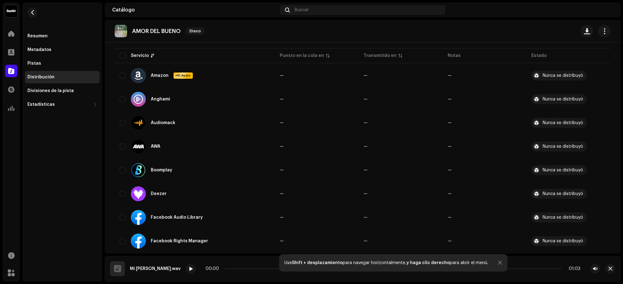
click at [97, 161] on div "Resumen Metadatos Pistas Distribución Divisiones de la pista Estadísticas Consu…" at bounding box center [62, 141] width 80 height 279
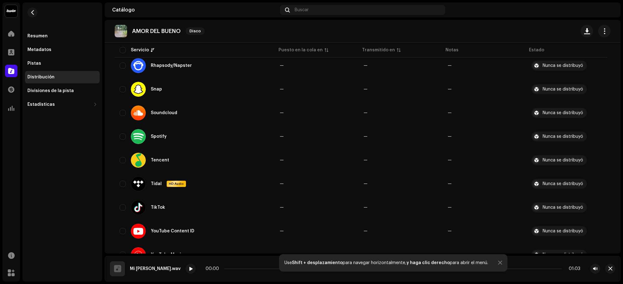
scroll to position [549, 0]
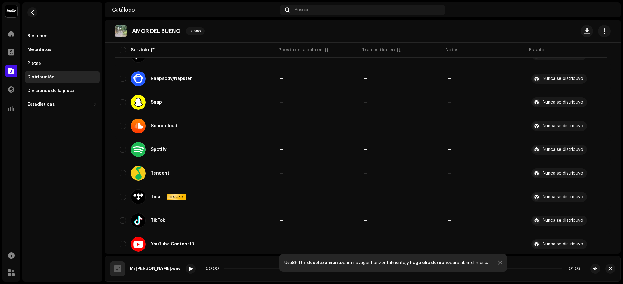
click at [123, 128] on div "Soundcloud" at bounding box center [195, 126] width 150 height 15
click at [120, 124] on input "checkbox" at bounding box center [123, 126] width 6 height 6
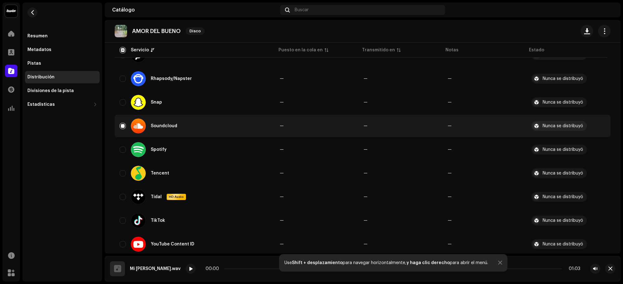
click at [120, 124] on input "Row Selected" at bounding box center [123, 126] width 6 height 6
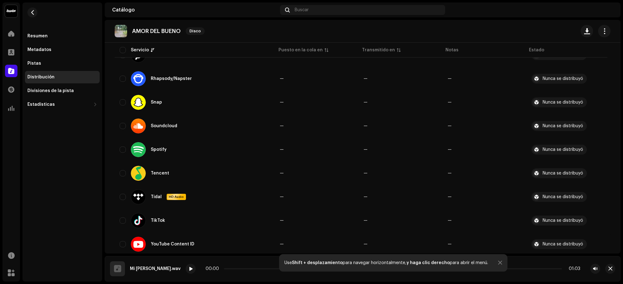
click at [120, 124] on input "Row Unselected" at bounding box center [123, 126] width 6 height 6
checkbox input "true"
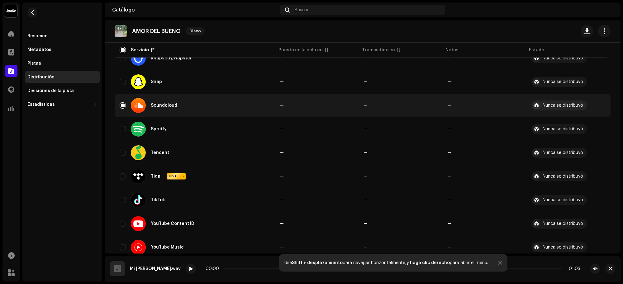
scroll to position [588, 0]
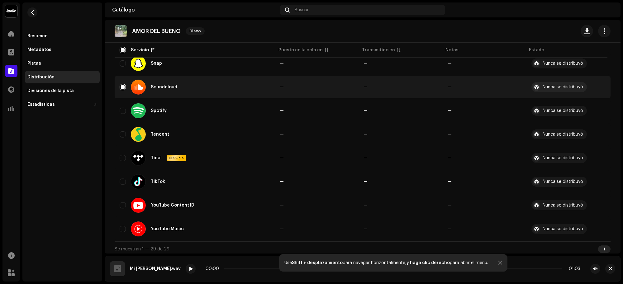
click at [127, 202] on div "YouTube Content ID" at bounding box center [195, 205] width 150 height 15
click at [125, 202] on input "Row Unselected" at bounding box center [123, 205] width 6 height 6
checkbox input "true"
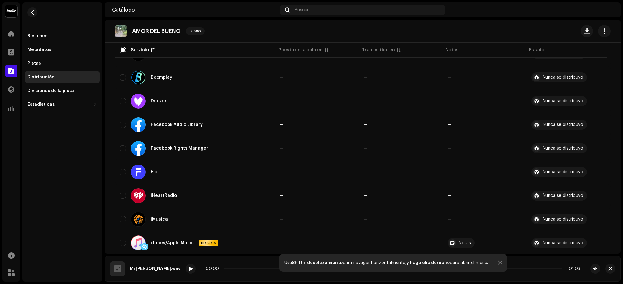
scroll to position [160, 0]
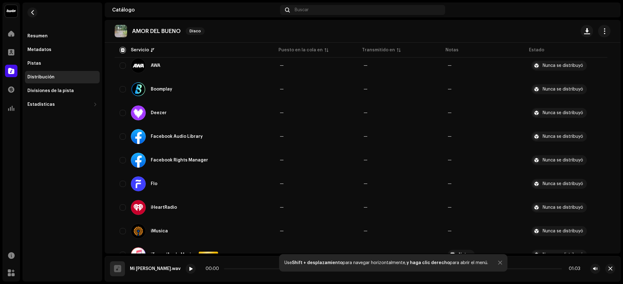
click at [123, 139] on div "Facebook Audio Library" at bounding box center [195, 136] width 150 height 15
click at [123, 134] on input "Row Unselected" at bounding box center [123, 137] width 6 height 6
checkbox input "true"
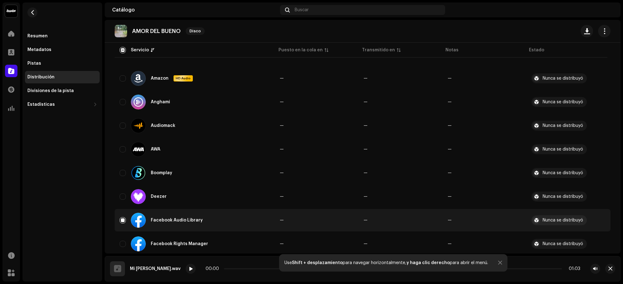
scroll to position [0, 0]
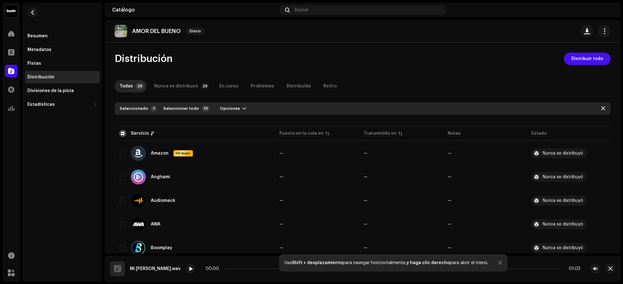
click at [120, 133] on input "checkbox" at bounding box center [123, 133] width 6 height 6
checkbox input "true"
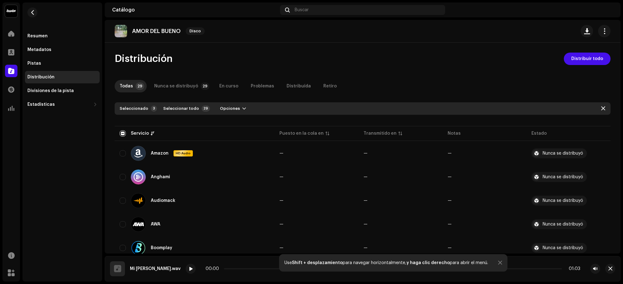
checkbox input "true"
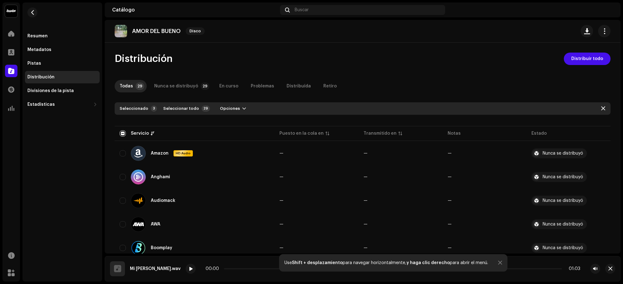
checkbox input "true"
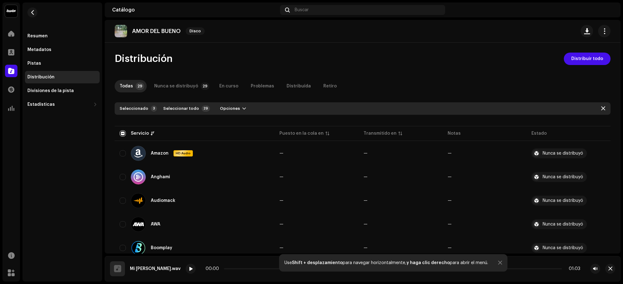
checkbox input "true"
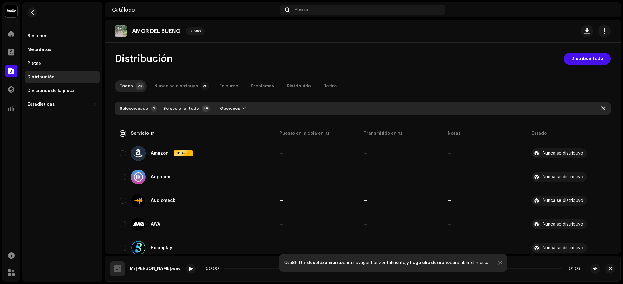
checkbox input "true"
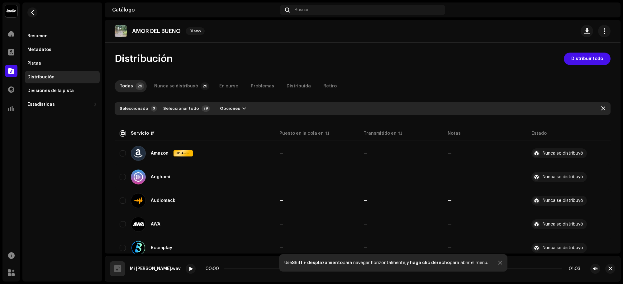
checkbox input "true"
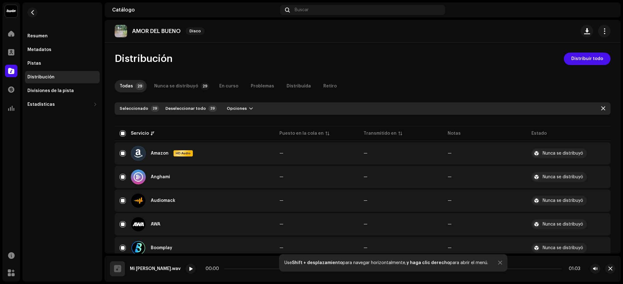
click at [498, 56] on span "Distribuir todo" at bounding box center [587, 59] width 32 height 12
click at [498, 56] on body "[PERSON_NAME] Inicio Perfil Catálogo Transacciones Estadísticas Recursos Mercad…" at bounding box center [311, 142] width 623 height 284
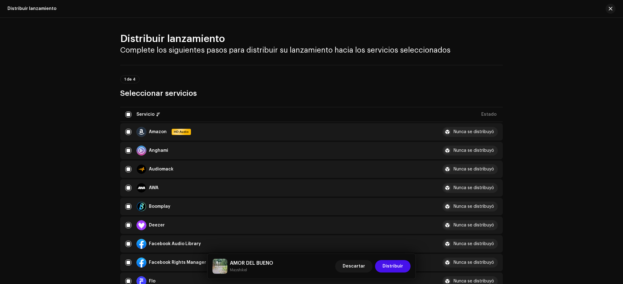
click at [389, 227] on span "Distribuir" at bounding box center [392, 266] width 21 height 12
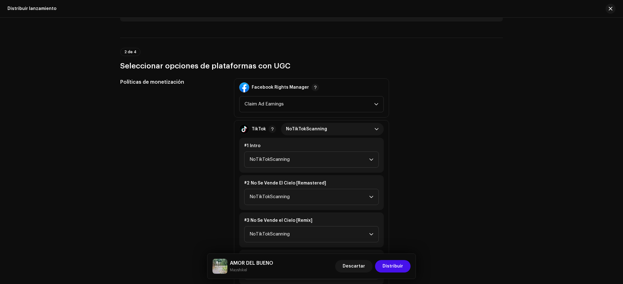
scroll to position [662, 0]
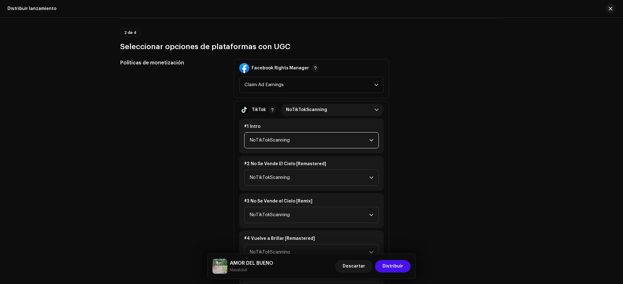
click at [315, 138] on span "NoTikTokScanning" at bounding box center [309, 141] width 120 height 16
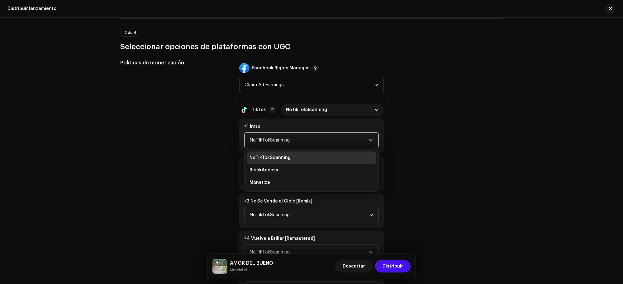
click at [389, 148] on div "Políticas de monetización Facebook Rights Manager Claim Ad Earnings TikTok NoTi…" at bounding box center [311, 279] width 382 height 440
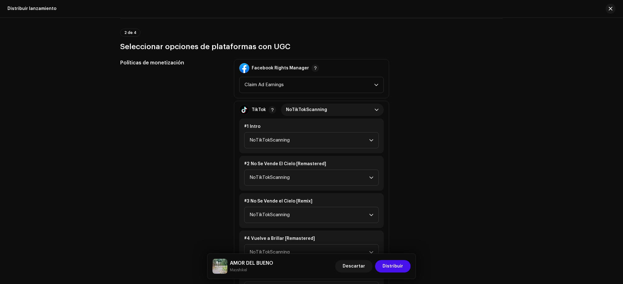
click at [326, 136] on span "NoTikTokScanning" at bounding box center [309, 141] width 120 height 16
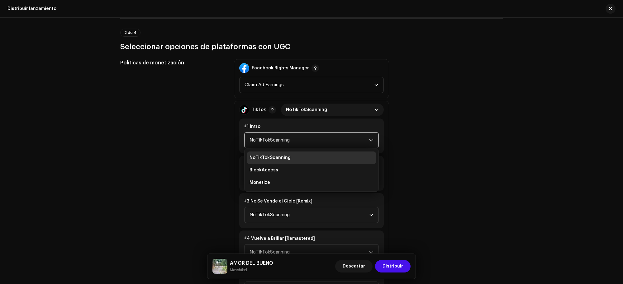
click at [301, 184] on li "Monetize" at bounding box center [311, 183] width 129 height 12
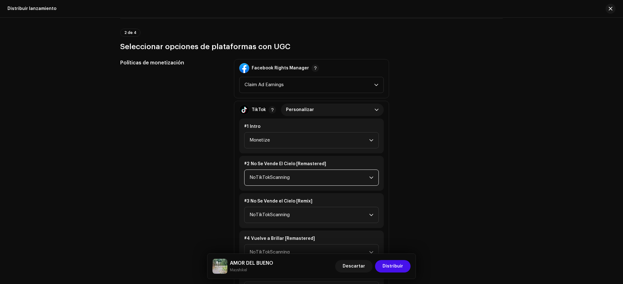
click at [304, 175] on span "NoTikTokScanning" at bounding box center [309, 178] width 120 height 16
click at [283, 215] on li "Monetize" at bounding box center [311, 220] width 129 height 12
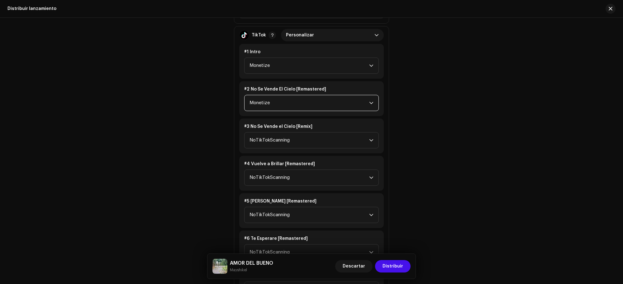
scroll to position [739, 0]
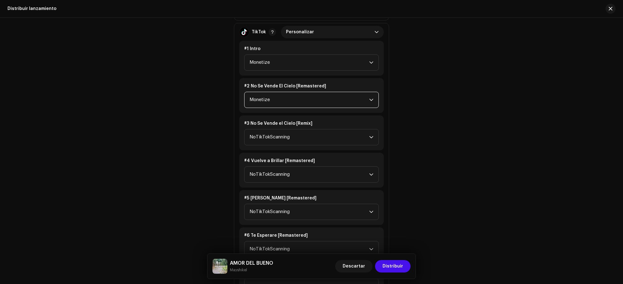
click at [289, 135] on span "NoTikTokScanning" at bounding box center [309, 138] width 120 height 16
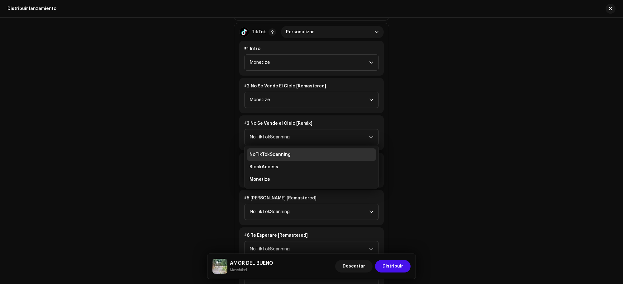
click at [280, 176] on li "Monetize" at bounding box center [311, 179] width 129 height 12
click at [282, 172] on span "NoTikTokScanning" at bounding box center [309, 175] width 120 height 16
drag, startPoint x: 282, startPoint y: 172, endPoint x: 280, endPoint y: 187, distance: 15.5
click at [282, 173] on span "NoTikTokScanning" at bounding box center [309, 175] width 120 height 16
click at [273, 178] on span "NoTikTokScanning" at bounding box center [309, 175] width 120 height 16
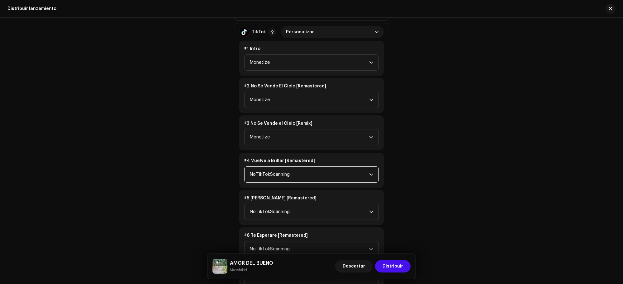
click at [273, 178] on span "NoTikTokScanning" at bounding box center [309, 175] width 120 height 16
click at [273, 173] on span "NoTikTokScanning" at bounding box center [309, 175] width 120 height 16
click at [273, 215] on li "Monetize" at bounding box center [311, 217] width 129 height 12
click at [276, 210] on span "NoTikTokScanning" at bounding box center [309, 212] width 120 height 16
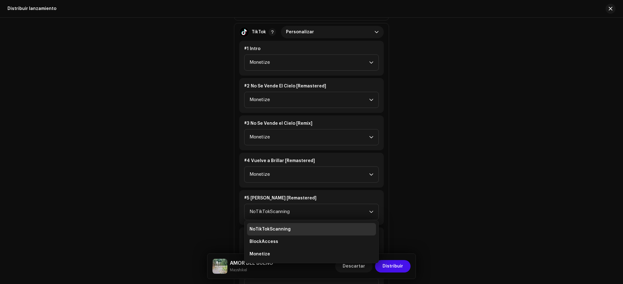
click at [266, 227] on li "Monetize" at bounding box center [311, 254] width 129 height 12
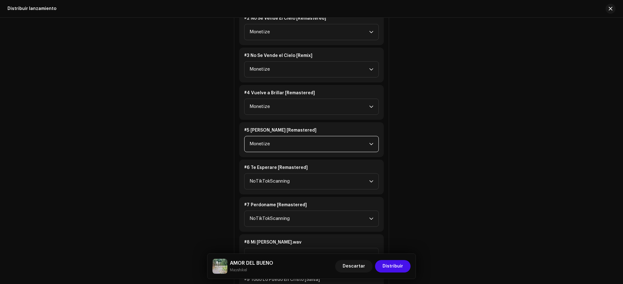
scroll to position [817, 0]
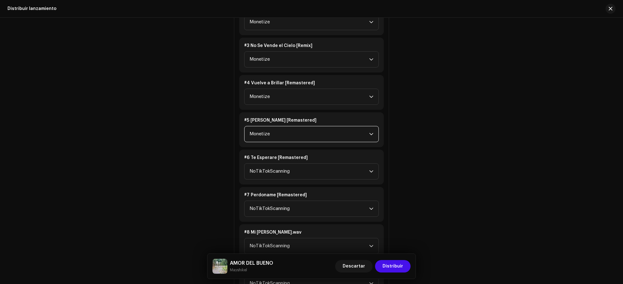
click at [285, 166] on span "NoTikTokScanning" at bounding box center [309, 172] width 120 height 16
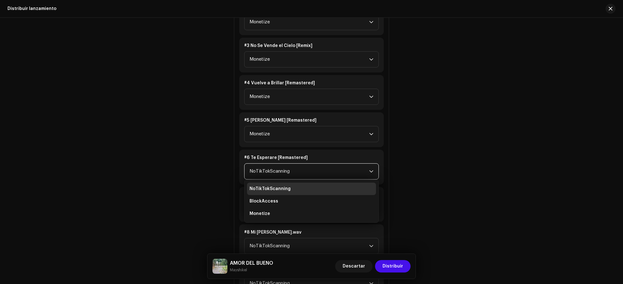
drag, startPoint x: 278, startPoint y: 223, endPoint x: 278, endPoint y: 217, distance: 5.9
click at [278, 224] on div "#8 Mi [PERSON_NAME].wav NoTikTokScanning" at bounding box center [311, 241] width 144 height 35
click at [278, 214] on span "NoTikTokScanning" at bounding box center [309, 209] width 120 height 16
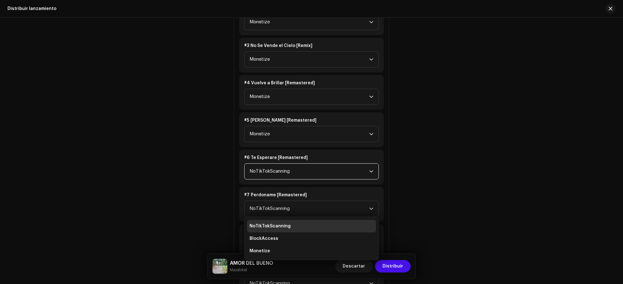
click at [284, 169] on span "NoTikTokScanning" at bounding box center [309, 172] width 120 height 16
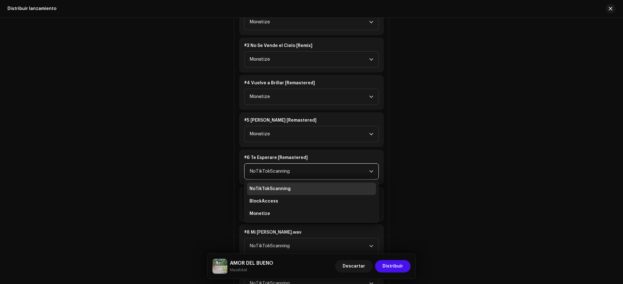
click at [278, 214] on li "Monetize" at bounding box center [311, 214] width 129 height 12
click at [283, 208] on span "NoTikTokScanning" at bounding box center [309, 209] width 120 height 16
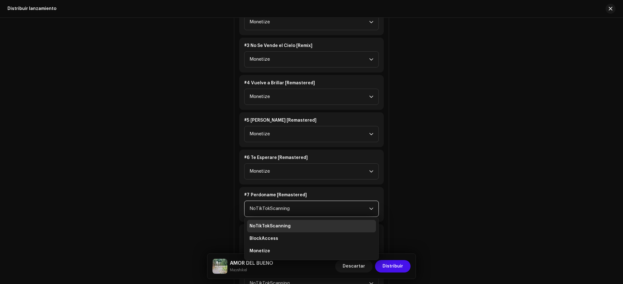
click at [276, 227] on li "Monetize" at bounding box center [311, 251] width 129 height 12
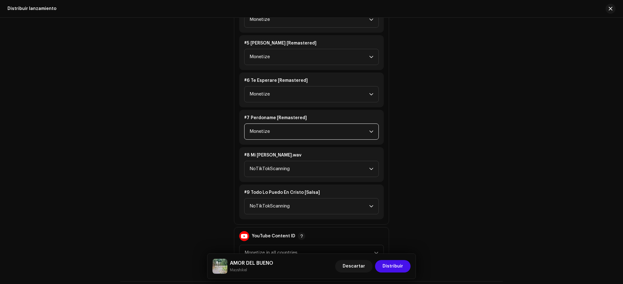
scroll to position [895, 0]
drag, startPoint x: 285, startPoint y: 156, endPoint x: 279, endPoint y: 162, distance: 8.8
click at [284, 156] on div "#8 Mi [PERSON_NAME].wav NoTikTokScanning" at bounding box center [311, 164] width 144 height 35
click at [279, 162] on span "NoTikTokScanning" at bounding box center [309, 169] width 120 height 16
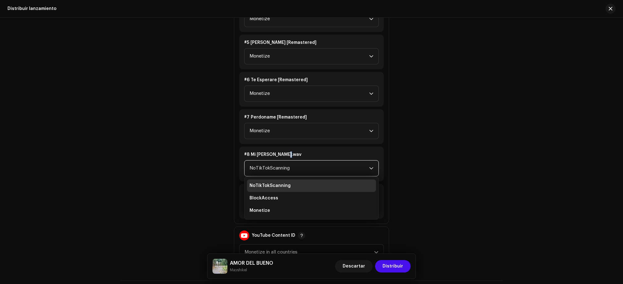
click at [268, 205] on li "Monetize" at bounding box center [311, 211] width 129 height 12
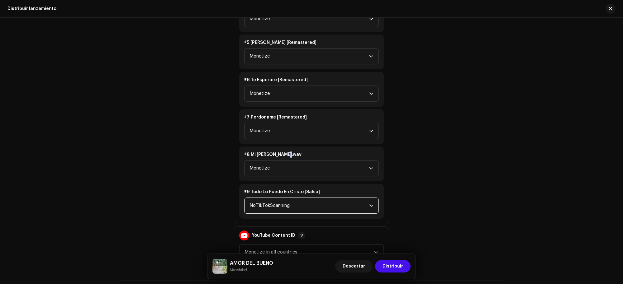
click at [269, 202] on span "NoTikTokScanning" at bounding box center [309, 206] width 120 height 16
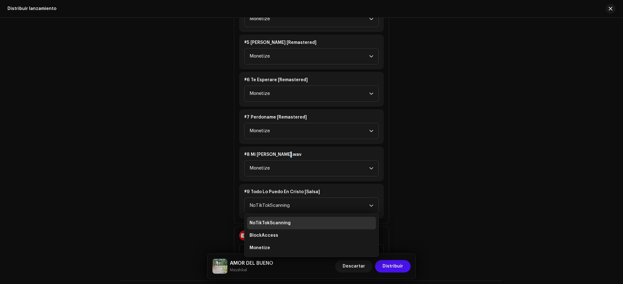
click at [268, 227] on span "Monetize" at bounding box center [259, 248] width 21 height 6
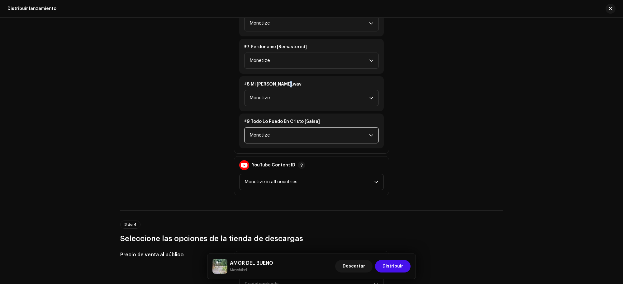
scroll to position [973, 0]
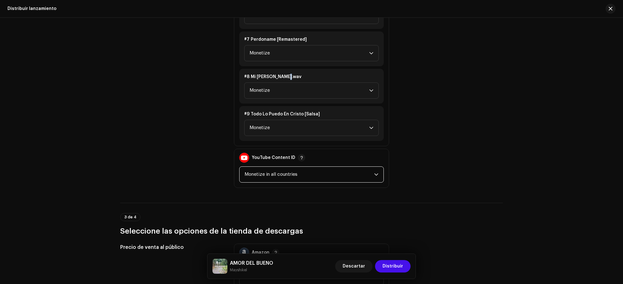
click at [281, 172] on span "Monetize in all countries" at bounding box center [309, 175] width 130 height 16
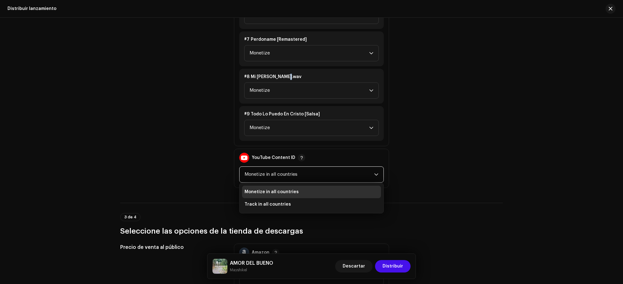
click at [281, 174] on span "Monetize in all countries" at bounding box center [309, 175] width 130 height 16
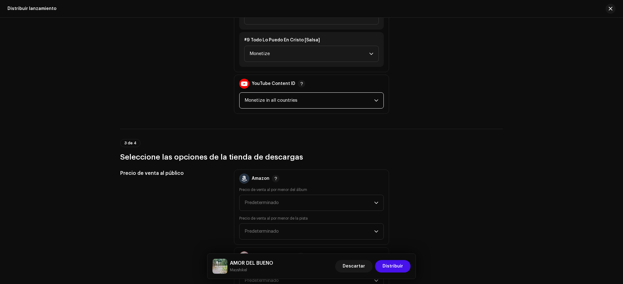
scroll to position [1051, 0]
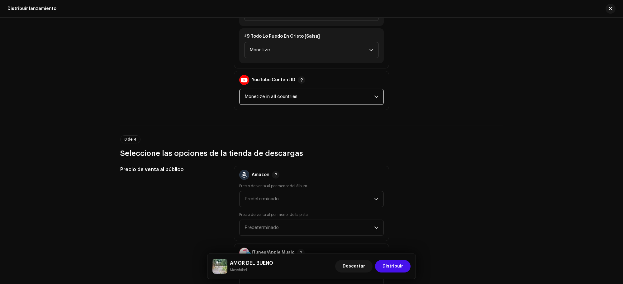
click at [309, 98] on span "Monetize in all countries" at bounding box center [309, 97] width 130 height 16
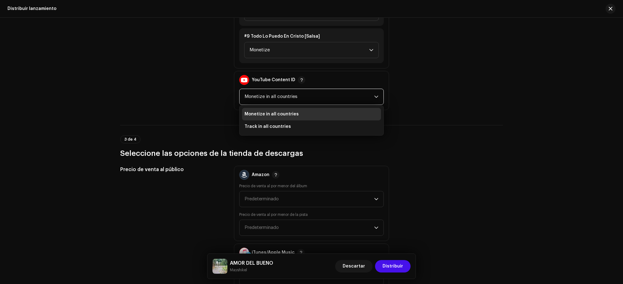
click at [309, 97] on span "Monetize in all countries" at bounding box center [309, 97] width 130 height 16
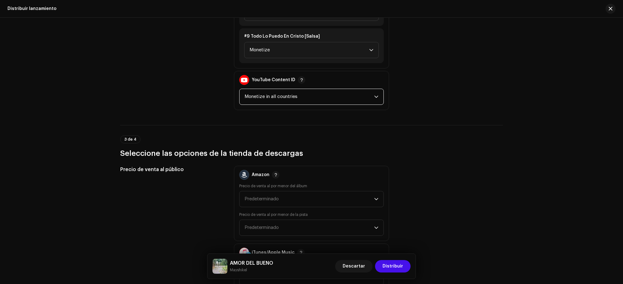
click at [309, 97] on span "Monetize in all countries" at bounding box center [309, 97] width 130 height 16
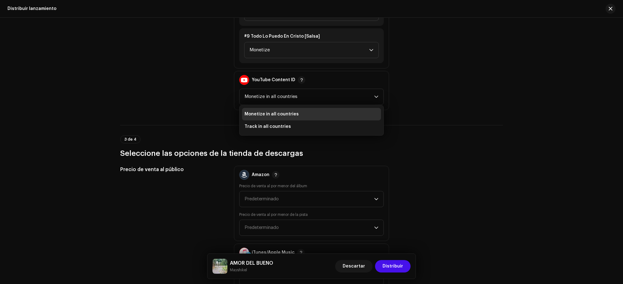
click at [401, 177] on div "Precio de venta al público Amazon Precio de venta al por menor del álbum Predet…" at bounding box center [311, 242] width 382 height 153
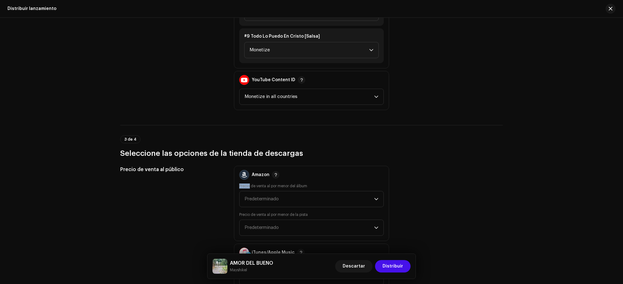
click at [401, 177] on div "Precio de venta al público Amazon Precio de venta al por menor del álbum Predet…" at bounding box center [311, 242] width 382 height 153
click at [351, 191] on span "Predeterminado" at bounding box center [309, 199] width 130 height 16
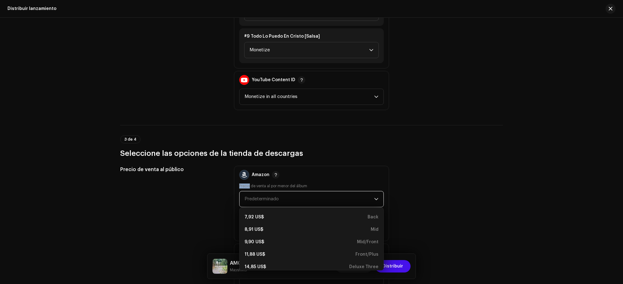
scroll to position [105, 0]
click at [278, 227] on div "14,85 US$ Deluxe Three" at bounding box center [311, 261] width 134 height 6
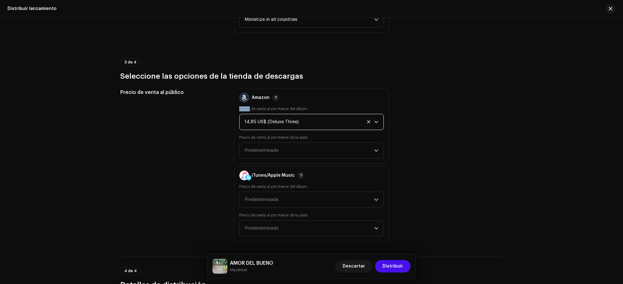
scroll to position [1129, 0]
click at [303, 148] on span "Predeterminado" at bounding box center [309, 150] width 130 height 16
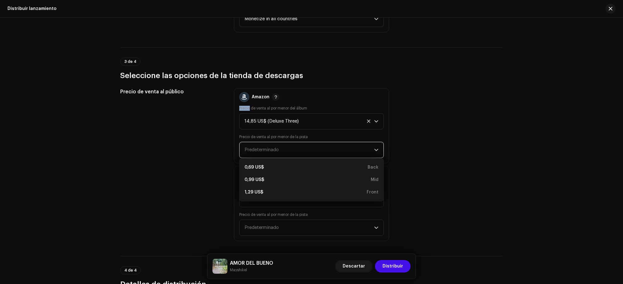
click at [361, 186] on li "1,29 US$ Front" at bounding box center [311, 192] width 139 height 12
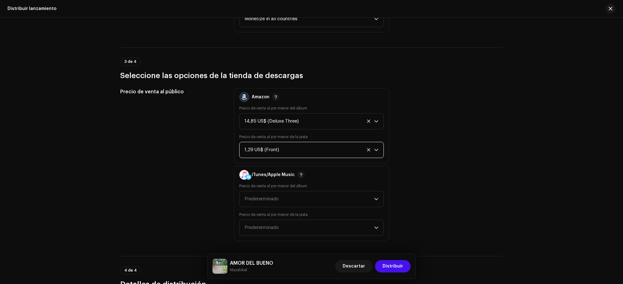
click at [422, 168] on div "Precio de venta al público Amazon Precio de venta al por menor del álbum 14,85 …" at bounding box center [311, 164] width 382 height 153
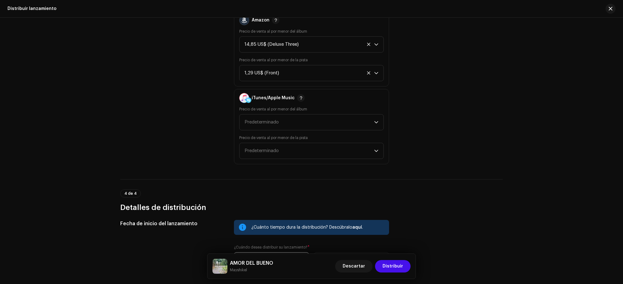
scroll to position [1206, 0]
click at [301, 122] on span "Predeterminado" at bounding box center [309, 122] width 130 height 16
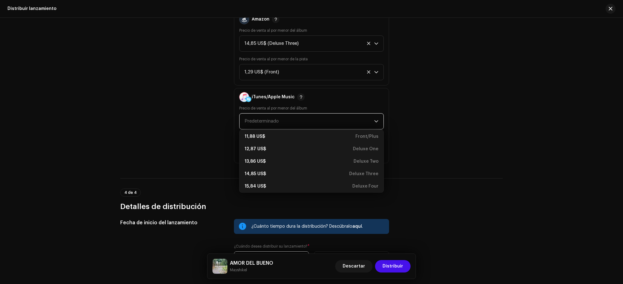
scroll to position [154, 0]
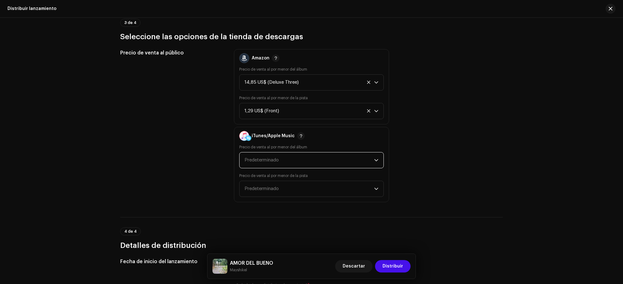
click at [272, 160] on span "Predeterminado" at bounding box center [261, 160] width 34 height 5
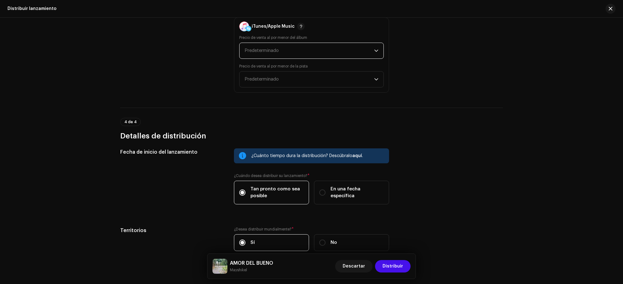
scroll to position [1232, 0]
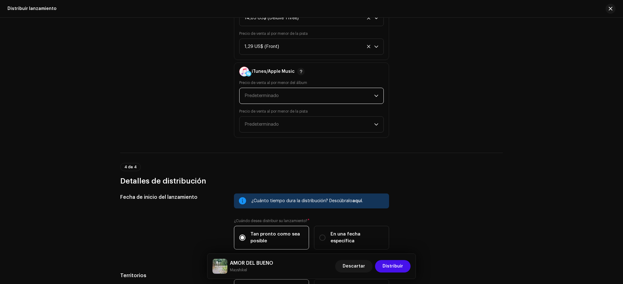
click at [267, 97] on span "Predeterminado" at bounding box center [309, 96] width 130 height 16
click at [260, 99] on span "Predeterminado" at bounding box center [309, 96] width 130 height 16
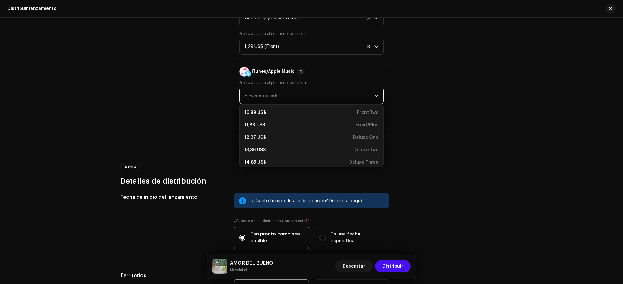
scroll to position [154, 0]
click at [262, 156] on div "15,84 US$" at bounding box center [254, 158] width 21 height 6
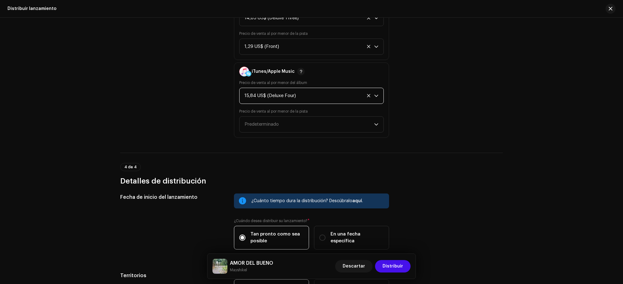
click at [271, 128] on span "Predeterminado" at bounding box center [309, 125] width 130 height 16
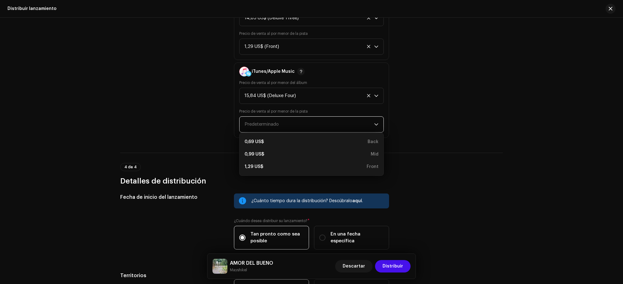
click at [269, 164] on div "1,29 US$ Front" at bounding box center [311, 167] width 134 height 6
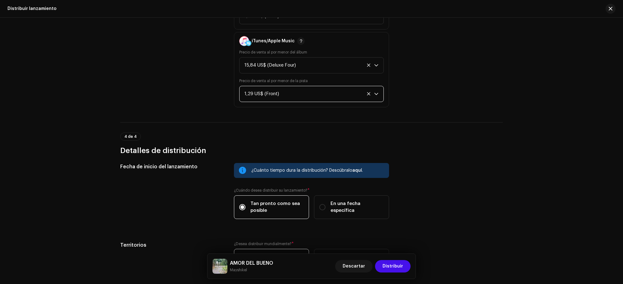
scroll to position [1310, 0]
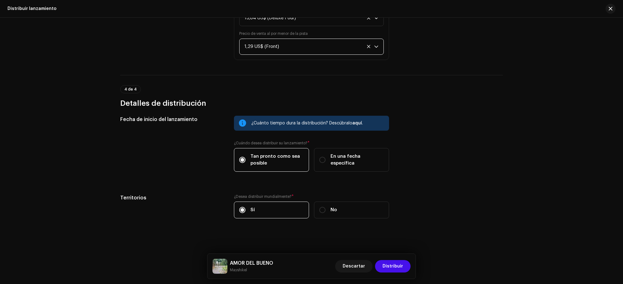
click at [395, 227] on span "Distribuir" at bounding box center [392, 266] width 21 height 12
click at [392, 227] on span "Distribuir" at bounding box center [392, 266] width 21 height 12
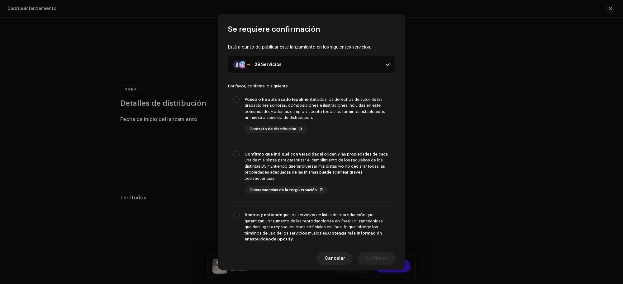
click at [305, 122] on div "Poseo o he autorizado legalmente todos los derechos de autor de las grabaciones…" at bounding box center [316, 115] width 145 height 37
click at [313, 117] on div "Poseo o he autorizado legalmente todos los derechos de autor de las grabaciones…" at bounding box center [316, 109] width 145 height 24
checkbox input "true"
click at [323, 158] on div "Confirmo que indiqué con veracidad el origen y las propiedades de cada una de m…" at bounding box center [316, 166] width 145 height 31
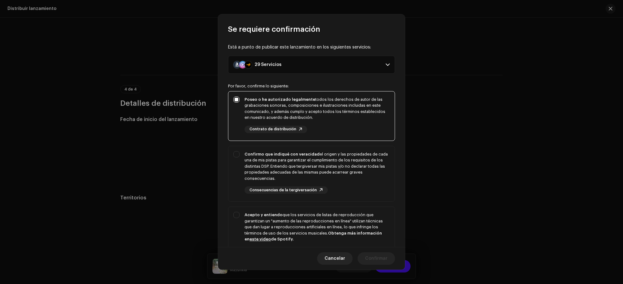
checkbox input "true"
drag, startPoint x: 336, startPoint y: 206, endPoint x: 338, endPoint y: 211, distance: 5.0
click at [337, 208] on p-selectbutton "Poseo o he autorizado legalmente todos los derechos de autor de las grabaciones…" at bounding box center [311, 181] width 167 height 181
click at [339, 217] on div "Acepto y entiendo que los servicios de listas de reproducción que garantizan un…" at bounding box center [316, 227] width 145 height 31
checkbox input "true"
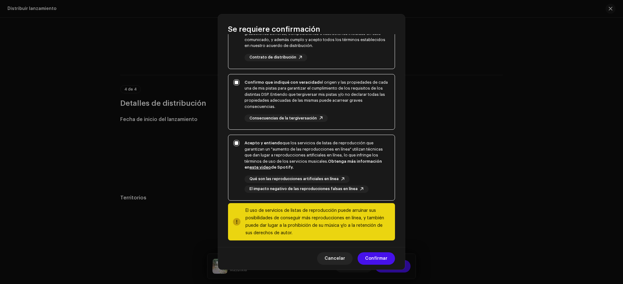
scroll to position [75, 0]
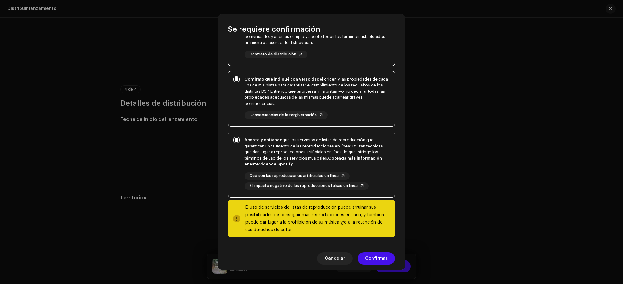
click at [372, 227] on span "Confirmar" at bounding box center [376, 258] width 22 height 12
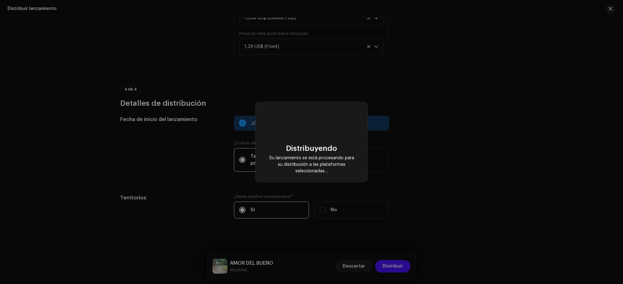
checkbox input "false"
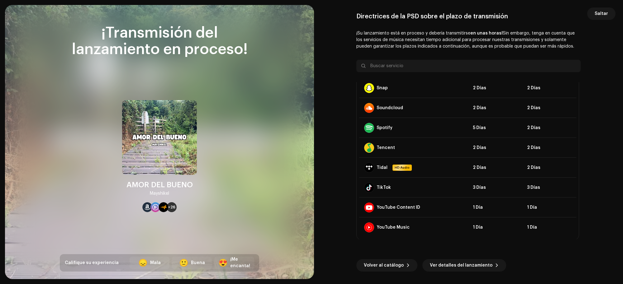
scroll to position [443, 0]
click at [455, 227] on div "Volver al catálogo Ver detalles del lanzamiento" at bounding box center [468, 255] width 224 height 32
click at [457, 227] on span "Ver detalles del lanzamiento" at bounding box center [461, 265] width 63 height 12
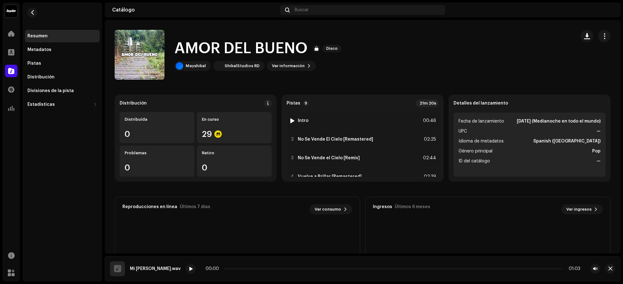
click at [292, 123] on img at bounding box center [292, 121] width 8 height 8
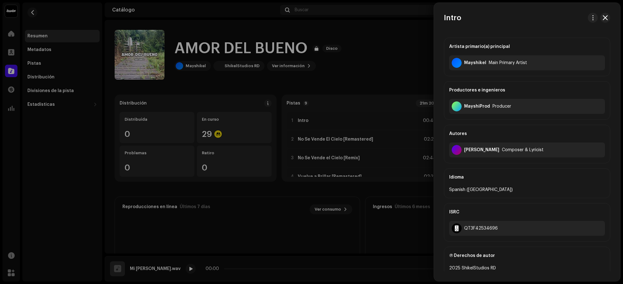
click at [335, 124] on div at bounding box center [311, 142] width 623 height 284
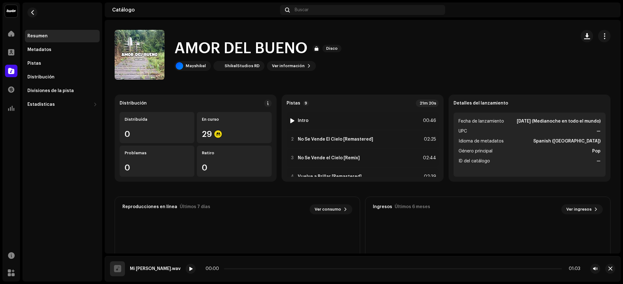
click at [289, 117] on div "1 Intro 00:46" at bounding box center [362, 120] width 152 height 17
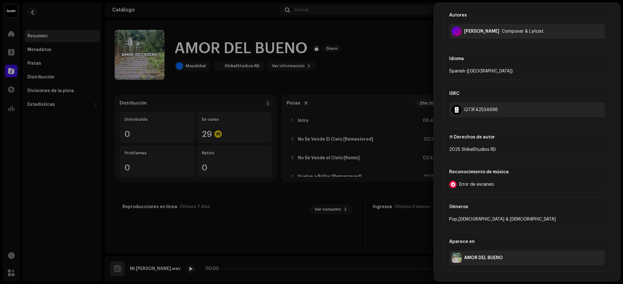
scroll to position [120, 0]
click at [388, 215] on div at bounding box center [311, 142] width 623 height 284
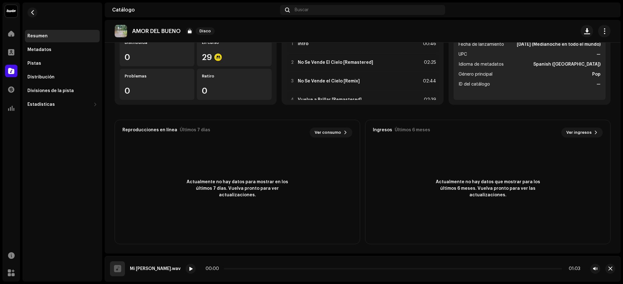
scroll to position [77, 0]
click at [52, 66] on div "Pistas" at bounding box center [62, 63] width 75 height 12
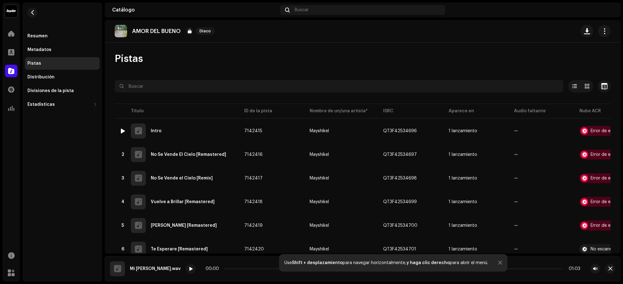
click at [126, 127] on img at bounding box center [123, 131] width 8 height 8
click at [120, 127] on img at bounding box center [123, 131] width 8 height 8
click at [271, 136] on td "7142415" at bounding box center [271, 131] width 65 height 22
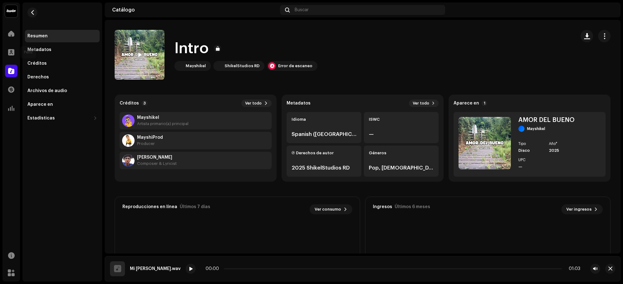
click at [13, 55] on span at bounding box center [11, 52] width 6 height 5
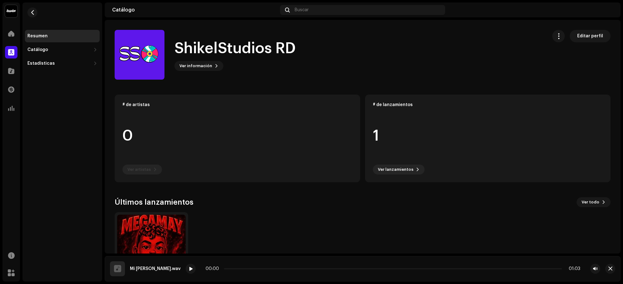
click at [57, 46] on div "Catálogo" at bounding box center [62, 50] width 75 height 12
click at [63, 68] on div "Lanzamientos" at bounding box center [62, 63] width 75 height 12
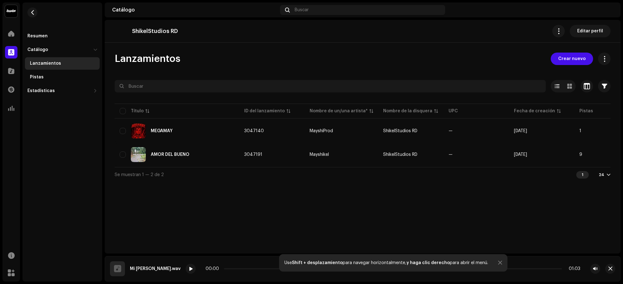
click at [299, 215] on div "ShikelStudios RD Editar perfil Lanzamientos Crear nuevo Seleccionado 0 Seleccio…" at bounding box center [363, 137] width 516 height 234
click at [8, 71] on span at bounding box center [11, 70] width 6 height 5
